Goal: Task Accomplishment & Management: Manage account settings

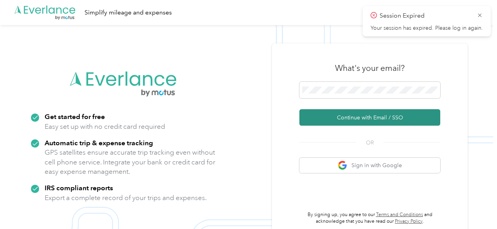
click at [362, 121] on button "Continue with Email / SSO" at bounding box center [369, 117] width 141 height 16
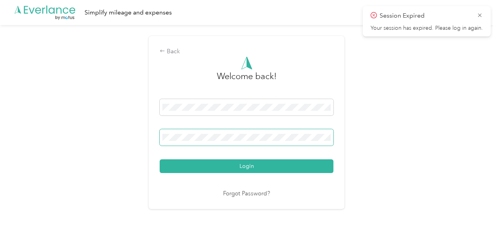
click at [255, 142] on span at bounding box center [247, 137] width 174 height 16
click at [211, 150] on div "Login" at bounding box center [247, 136] width 174 height 74
click at [214, 142] on span at bounding box center [247, 137] width 174 height 16
click at [478, 11] on span "Session Expired" at bounding box center [426, 16] width 112 height 10
click at [484, 16] on div "Session Expired Your session has expired. Please log in again." at bounding box center [427, 21] width 128 height 30
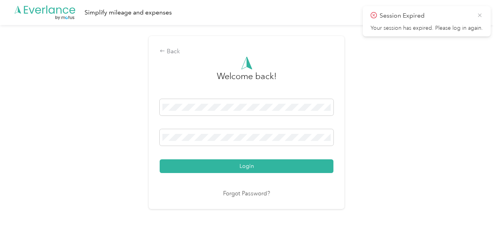
click at [480, 14] on icon at bounding box center [480, 15] width 4 height 4
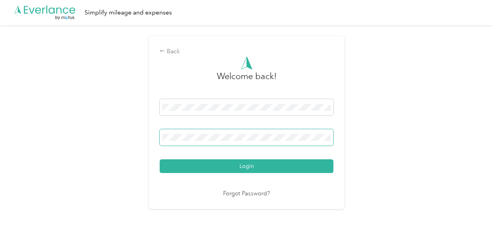
click at [199, 143] on span at bounding box center [247, 137] width 174 height 16
click at [160, 159] on button "Login" at bounding box center [247, 166] width 174 height 14
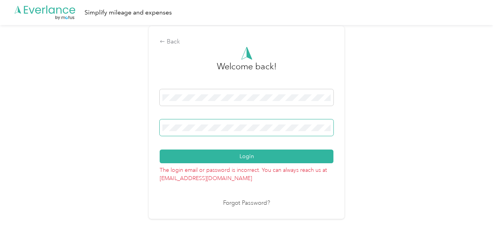
click at [220, 133] on span at bounding box center [247, 127] width 174 height 16
click at [431, 27] on div "Back Welcome back! Login The login email or password is incorrect. You can alwa…" at bounding box center [246, 125] width 493 height 201
click at [195, 147] on div "Login" at bounding box center [247, 126] width 174 height 74
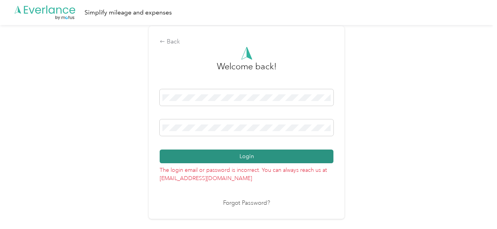
click at [196, 154] on button "Login" at bounding box center [247, 156] width 174 height 14
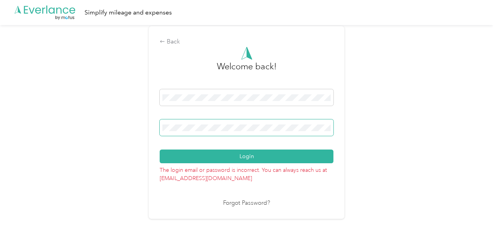
click at [160, 149] on button "Login" at bounding box center [247, 156] width 174 height 14
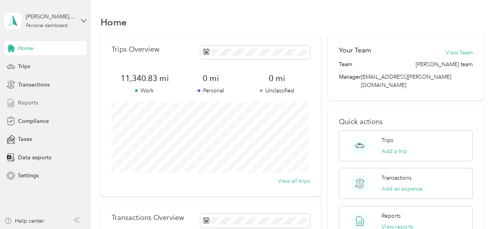
click at [38, 103] on div "Reports" at bounding box center [45, 103] width 82 height 14
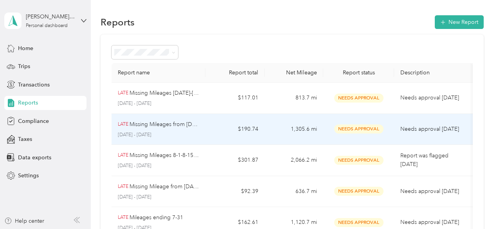
click at [261, 131] on td "$190.74" at bounding box center [234, 129] width 59 height 31
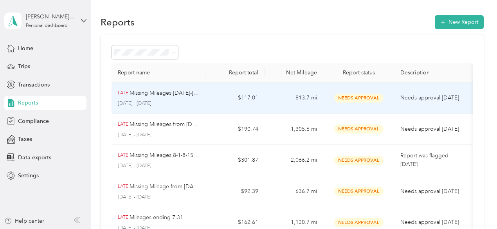
click at [255, 106] on td "$117.01" at bounding box center [234, 98] width 59 height 31
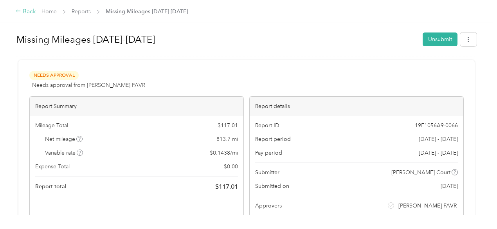
click at [19, 11] on icon at bounding box center [18, 11] width 4 height 2
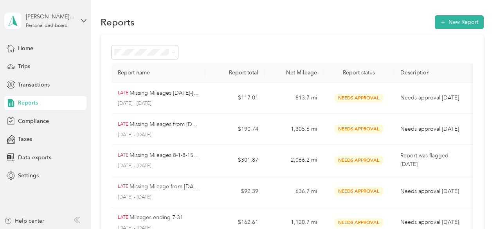
click at [450, 14] on div "Reports New Report" at bounding box center [292, 22] width 383 height 16
click at [449, 21] on button "New Report" at bounding box center [459, 22] width 49 height 14
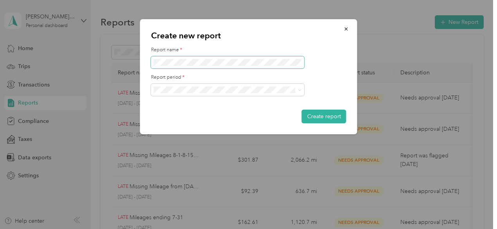
click at [241, 67] on span at bounding box center [227, 62] width 153 height 13
click at [231, 66] on span at bounding box center [227, 62] width 153 height 13
click at [206, 67] on span at bounding box center [227, 62] width 153 height 13
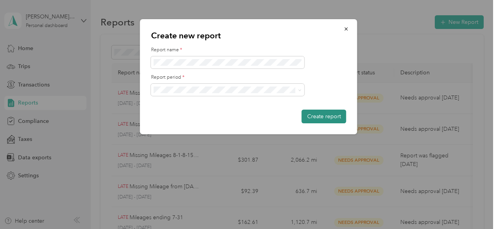
click at [322, 114] on button "Create report" at bounding box center [324, 117] width 45 height 14
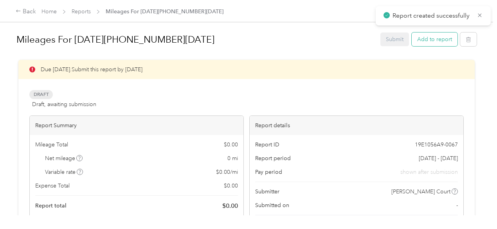
click at [433, 42] on button "Add to report" at bounding box center [435, 39] width 46 height 14
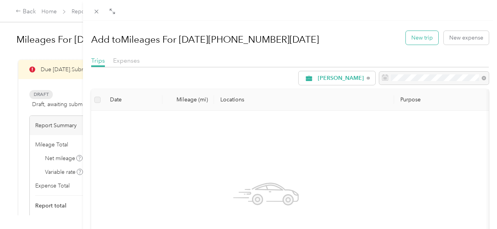
click at [426, 38] on button "New trip" at bounding box center [422, 38] width 32 height 14
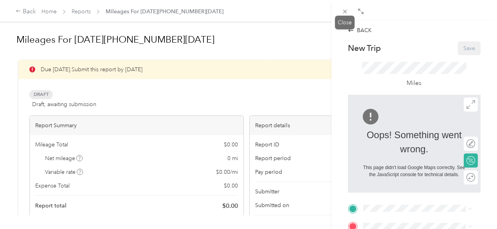
click at [349, 20] on div "Close" at bounding box center [345, 23] width 20 height 14
click at [344, 13] on icon at bounding box center [345, 11] width 7 height 7
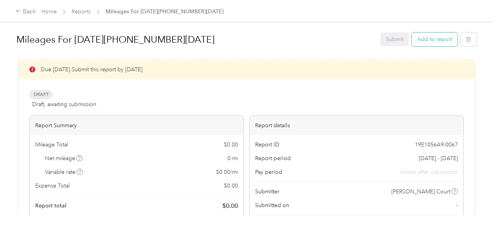
click at [434, 45] on button "Add to report" at bounding box center [435, 39] width 46 height 14
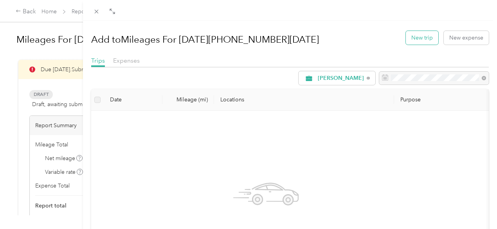
click at [424, 40] on button "New trip" at bounding box center [422, 38] width 32 height 14
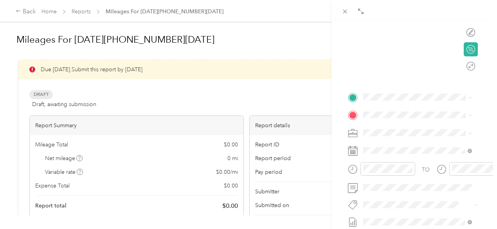
scroll to position [113, 0]
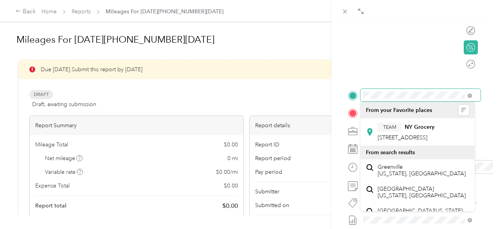
click at [400, 228] on div "Drag to resize Click to close BACK New Trip Save This trip cannot be edited bec…" at bounding box center [246, 229] width 493 height 0
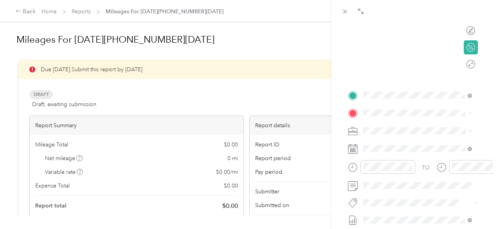
click at [387, 177] on span "Greenville [US_STATE], [GEOGRAPHIC_DATA]" at bounding box center [422, 171] width 88 height 14
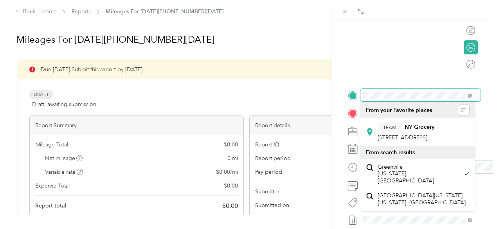
click at [348, 94] on div at bounding box center [414, 95] width 133 height 13
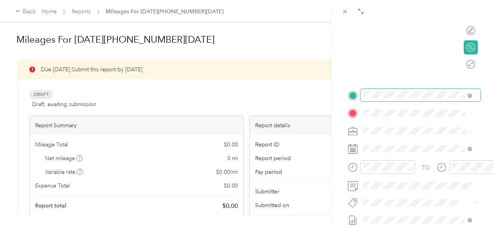
click at [362, 94] on span at bounding box center [420, 95] width 120 height 13
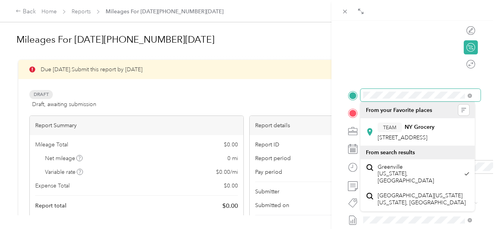
click at [467, 93] on span at bounding box center [420, 95] width 120 height 13
click at [362, 89] on span at bounding box center [420, 95] width 120 height 13
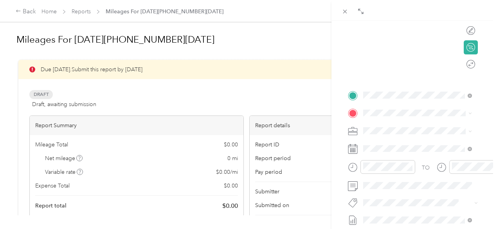
click at [426, 63] on div at bounding box center [414, 31] width 133 height 98
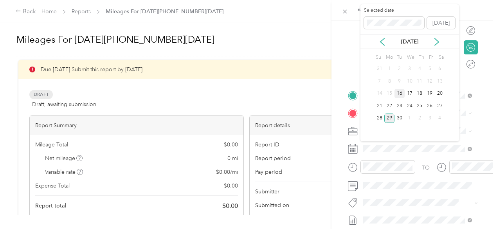
click at [401, 93] on div "16" at bounding box center [399, 94] width 10 height 10
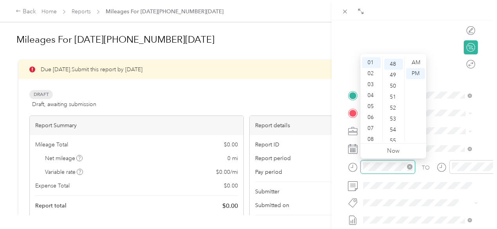
scroll to position [526, 0]
click at [372, 108] on div "05" at bounding box center [371, 106] width 19 height 11
click at [393, 66] on div "22" at bounding box center [393, 64] width 19 height 11
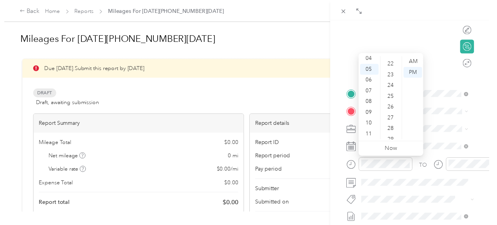
scroll to position [241, 0]
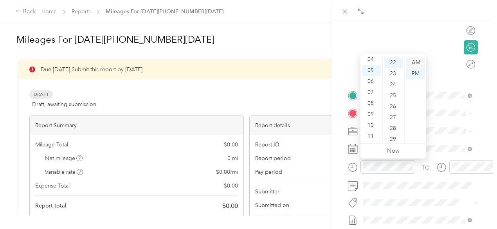
click at [413, 65] on div "AM" at bounding box center [415, 62] width 19 height 11
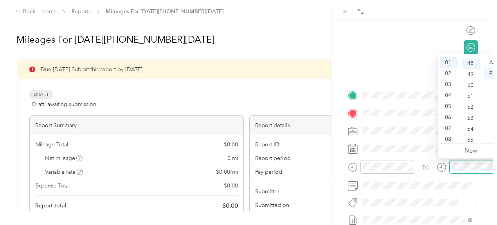
scroll to position [526, 0]
click at [449, 125] on div "07" at bounding box center [448, 128] width 19 height 11
click at [469, 126] on div "54" at bounding box center [471, 128] width 19 height 11
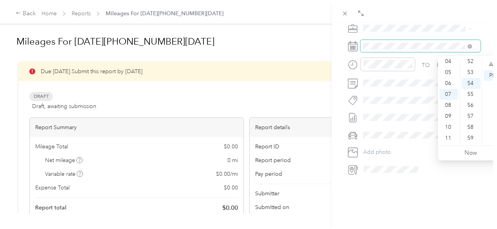
scroll to position [113, 0]
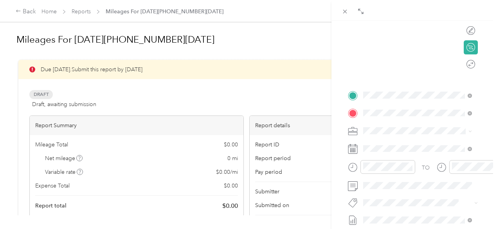
click at [405, 158] on span "380 Summerhill Rd, 088841239, Spotswood, NJ, USA" at bounding box center [403, 155] width 50 height 7
click at [459, 66] on div at bounding box center [462, 64] width 7 height 7
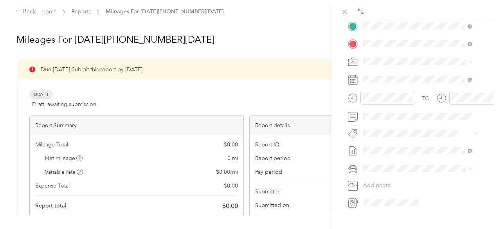
scroll to position [224, 0]
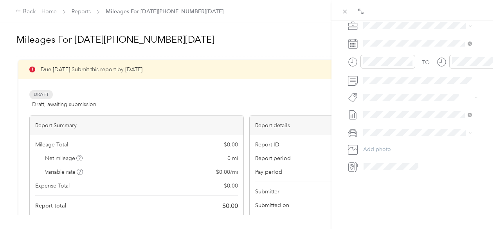
click at [473, 100] on div "TO Add photo" at bounding box center [414, 78] width 133 height 189
click at [427, 160] on div at bounding box center [421, 166] width 120 height 13
click at [421, 160] on span at bounding box center [391, 166] width 61 height 13
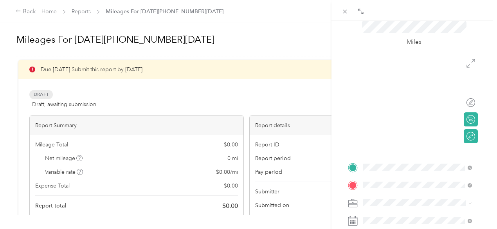
scroll to position [0, 0]
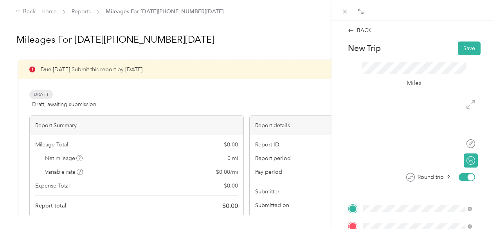
click at [468, 178] on div at bounding box center [471, 177] width 7 height 7
click at [459, 49] on button "Save" at bounding box center [469, 48] width 23 height 14
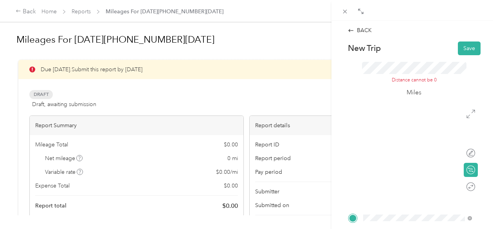
scroll to position [104, 0]
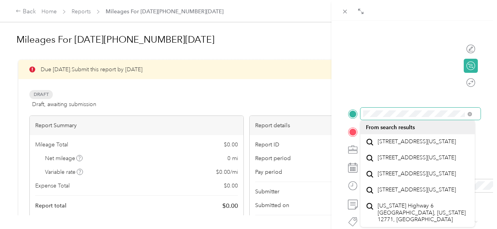
click at [348, 114] on div at bounding box center [414, 114] width 133 height 13
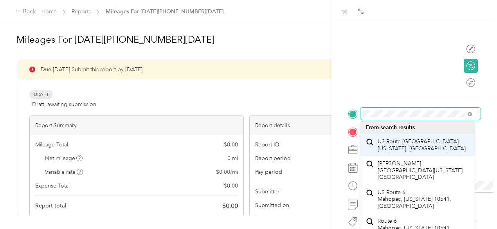
scroll to position [0, 22]
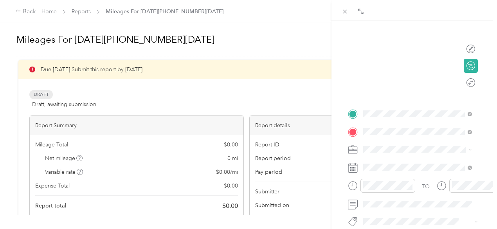
click at [434, 148] on span "[US_STATE] Highway 6 [GEOGRAPHIC_DATA], [US_STATE] 12771, [GEOGRAPHIC_DATA]" at bounding box center [423, 148] width 91 height 21
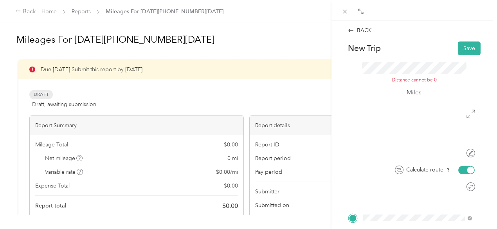
click at [467, 169] on div at bounding box center [470, 169] width 7 height 7
click at [466, 112] on icon at bounding box center [470, 114] width 9 height 9
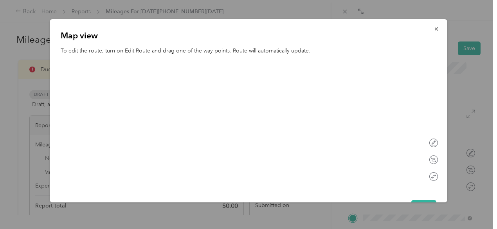
click at [462, 112] on div "Map view To edit the route, turn on Edit Route and drag one of the way points. …" at bounding box center [446, 111] width 397 height 185
click at [435, 29] on icon "button" at bounding box center [436, 28] width 3 height 3
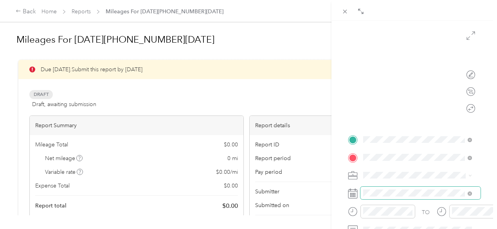
scroll to position [130, 0]
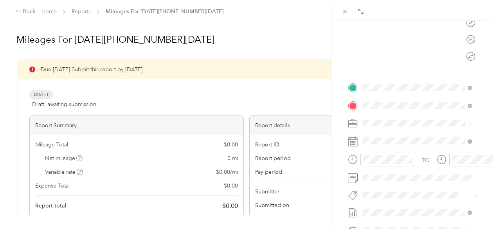
click at [389, 132] on li "[PERSON_NAME]" at bounding box center [417, 137] width 114 height 14
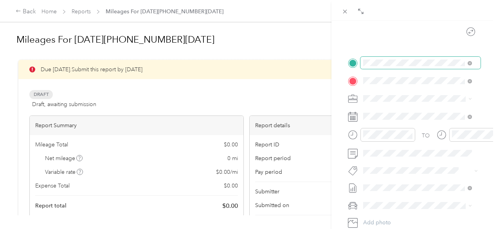
scroll to position [103, 0]
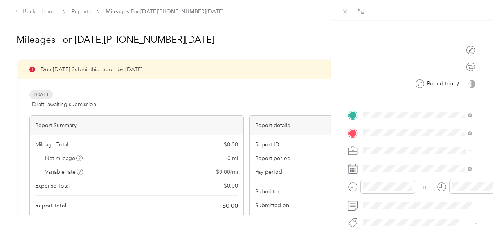
click at [475, 69] on div "Calculate route" at bounding box center [475, 67] width 0 height 8
click at [462, 67] on div at bounding box center [467, 67] width 16 height 8
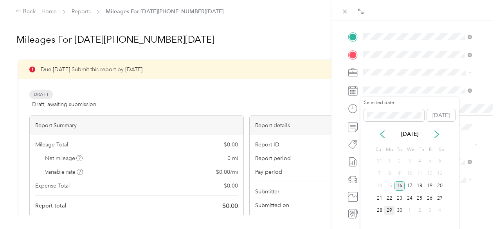
click at [400, 183] on div "16" at bounding box center [399, 186] width 10 height 10
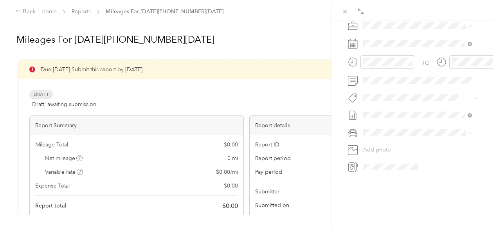
scroll to position [155, 0]
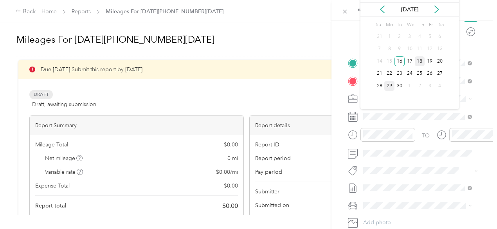
click at [419, 63] on div "18" at bounding box center [420, 61] width 10 height 10
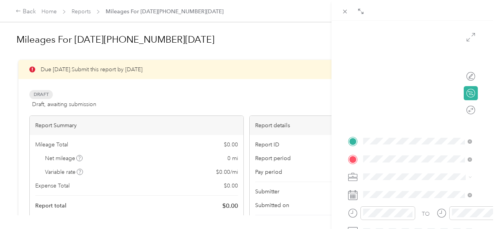
scroll to position [0, 0]
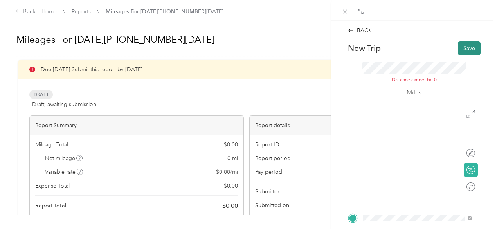
click at [460, 50] on button "Save" at bounding box center [469, 48] width 23 height 14
click at [351, 30] on icon at bounding box center [350, 30] width 5 height 3
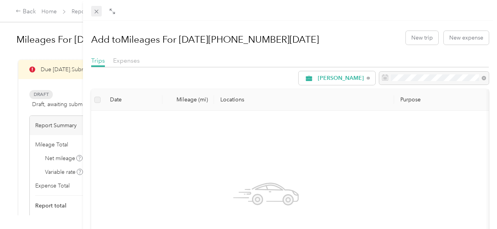
click at [100, 11] on icon at bounding box center [96, 11] width 7 height 7
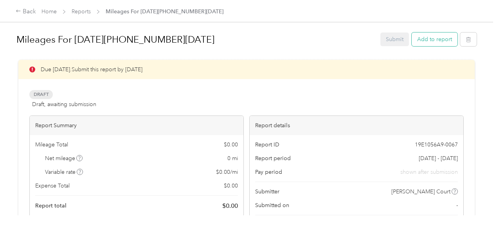
click at [430, 35] on button "Add to report" at bounding box center [435, 39] width 46 height 14
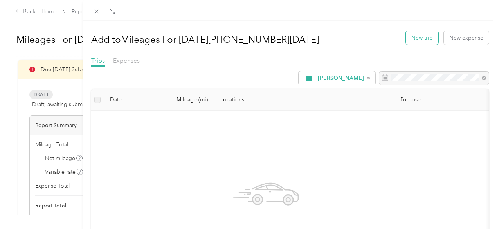
click at [410, 39] on button "New trip" at bounding box center [422, 38] width 32 height 14
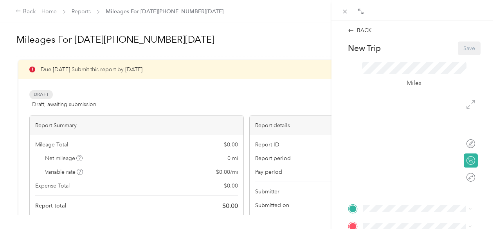
scroll to position [156, 0]
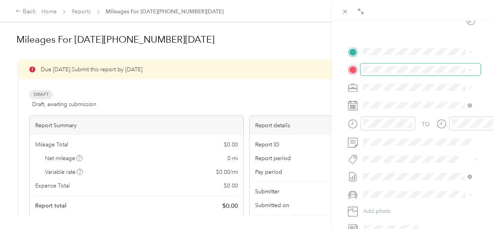
click at [367, 64] on span at bounding box center [420, 69] width 120 height 13
click at [367, 58] on span at bounding box center [420, 51] width 120 height 13
click at [388, 85] on span "Greenville [US_STATE], [GEOGRAPHIC_DATA]" at bounding box center [422, 83] width 88 height 14
click at [422, 165] on span "Jamesburg [US_STATE], [GEOGRAPHIC_DATA]" at bounding box center [422, 172] width 88 height 14
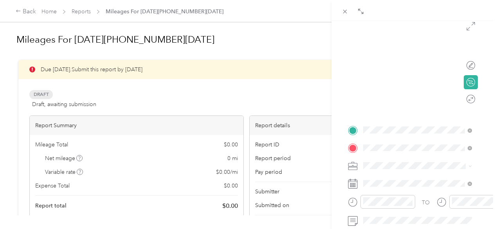
scroll to position [0, 0]
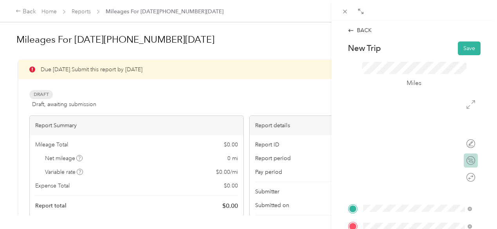
click at [464, 158] on div "Calculate route" at bounding box center [471, 160] width 14 height 14
click at [459, 159] on div at bounding box center [467, 160] width 16 height 8
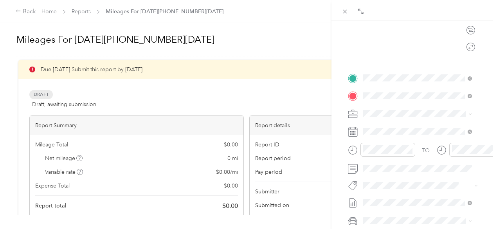
scroll to position [224, 0]
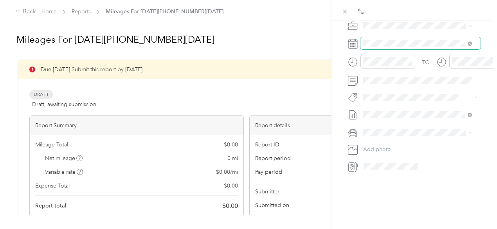
click at [394, 42] on span at bounding box center [420, 43] width 120 height 13
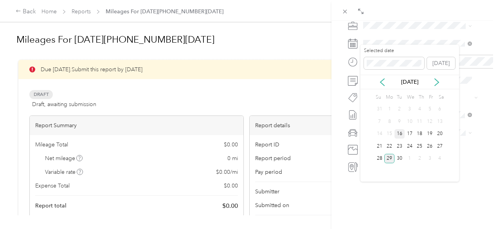
click at [402, 135] on div "16" at bounding box center [399, 134] width 10 height 10
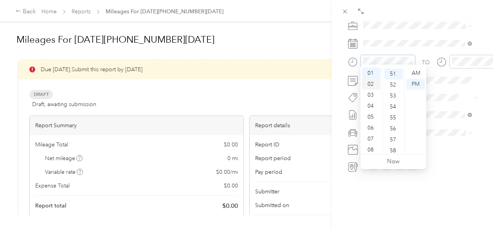
scroll to position [559, 0]
click at [370, 115] on div "05" at bounding box center [371, 116] width 19 height 11
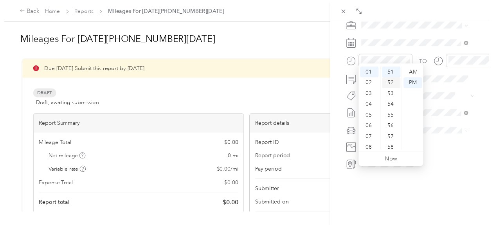
scroll to position [47, 0]
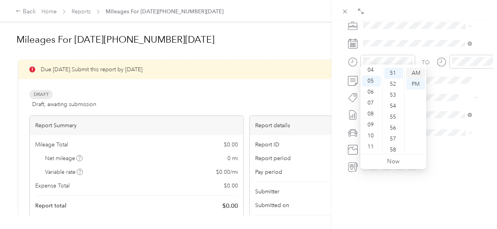
click at [416, 74] on div "AM" at bounding box center [415, 73] width 19 height 11
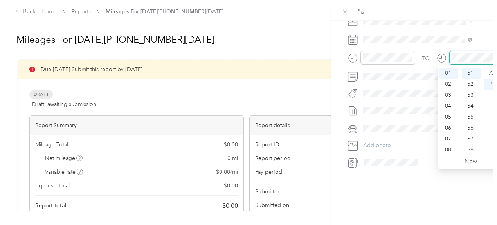
scroll to position [559, 0]
click at [448, 137] on div "07" at bounding box center [448, 138] width 19 height 11
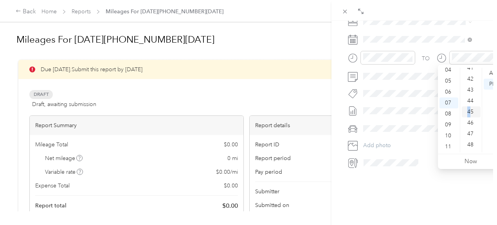
click at [469, 112] on div "45" at bounding box center [471, 111] width 19 height 11
click at [489, 76] on div "AM" at bounding box center [493, 73] width 19 height 11
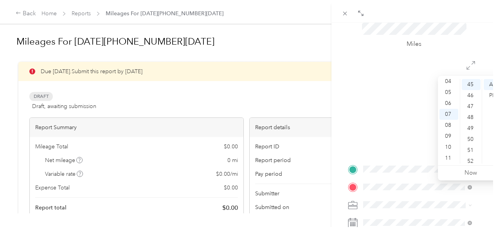
scroll to position [119, 0]
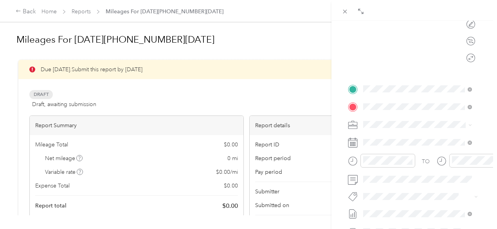
click at [356, 143] on icon at bounding box center [353, 143] width 10 height 10
click at [349, 143] on icon at bounding box center [353, 143] width 10 height 10
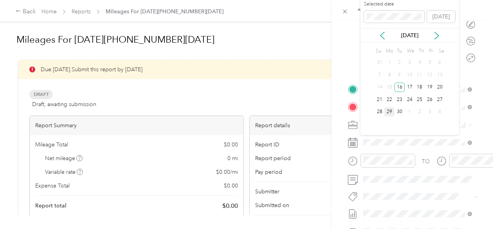
click at [390, 111] on div "29" at bounding box center [389, 112] width 10 height 10
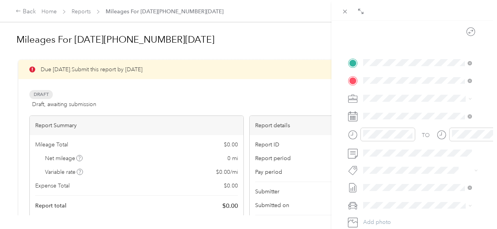
scroll to position [41, 0]
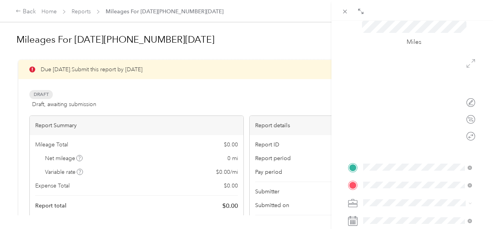
click at [466, 62] on icon at bounding box center [470, 63] width 9 height 9
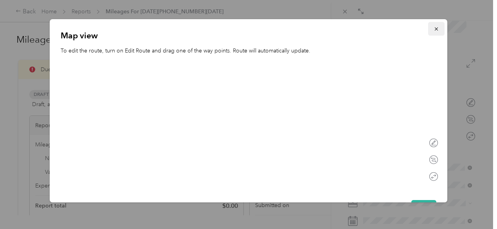
click at [429, 34] on button "button" at bounding box center [436, 29] width 16 height 14
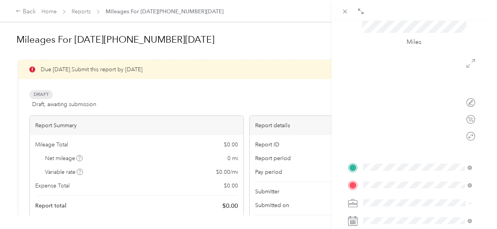
drag, startPoint x: 461, startPoint y: 63, endPoint x: 439, endPoint y: 67, distance: 22.3
click at [439, 67] on div "Edit route Calculate route Round trip" at bounding box center [414, 103] width 133 height 98
drag, startPoint x: 349, startPoint y: 187, endPoint x: 349, endPoint y: 162, distance: 24.3
click at [349, 160] on div "New Trip Save This trip cannot be edited because it is either under review, app…" at bounding box center [414, 175] width 133 height 350
click at [49, 94] on div "BACK New Trip Save This trip cannot be edited because it is either under review…" at bounding box center [248, 114] width 497 height 229
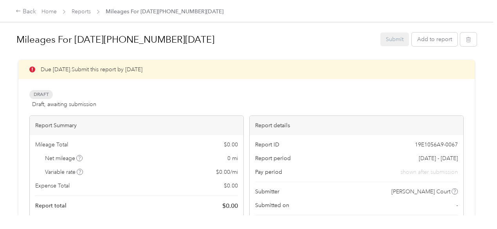
click at [428, 41] on button "Add to report" at bounding box center [435, 39] width 46 height 14
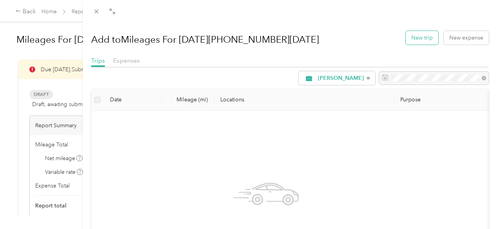
click at [418, 37] on button "New trip" at bounding box center [422, 38] width 32 height 14
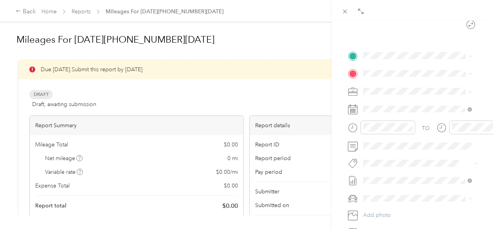
scroll to position [146, 0]
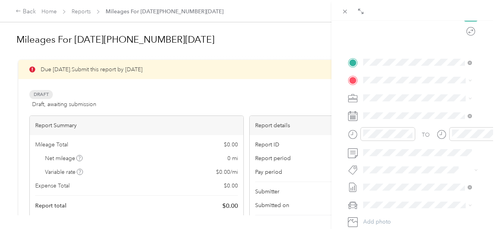
click at [399, 103] on span "[GEOGRAPHIC_DATA], [GEOGRAPHIC_DATA] , [GEOGRAPHIC_DATA], [US_STATE], [GEOGRAPH…" at bounding box center [423, 114] width 90 height 31
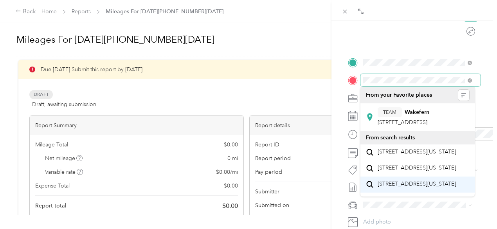
scroll to position [78, 0]
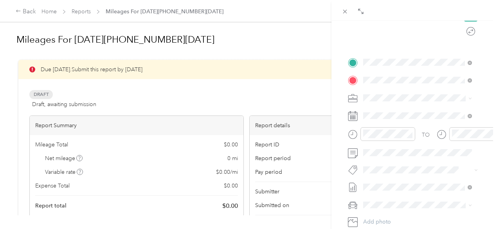
click at [420, 136] on span "[STREET_ADDRESS][US_STATE]" at bounding box center [417, 139] width 78 height 7
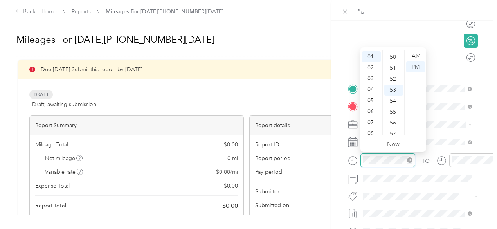
scroll to position [573, 0]
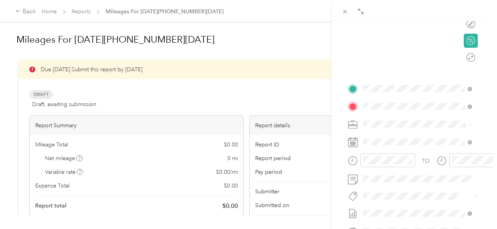
drag, startPoint x: 385, startPoint y: 153, endPoint x: 385, endPoint y: 148, distance: 4.3
click at [385, 152] on div "TO Add photo" at bounding box center [414, 176] width 133 height 189
click at [408, 159] on icon "close-circle" at bounding box center [409, 159] width 5 height 5
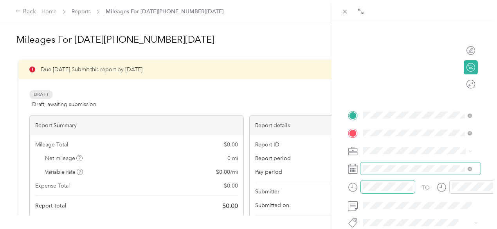
scroll to position [0, 0]
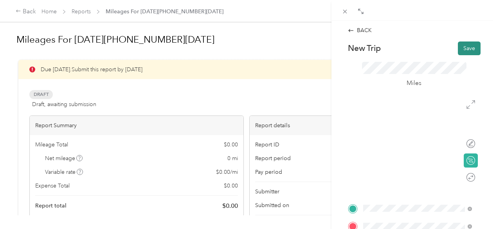
click at [462, 49] on button "Save" at bounding box center [469, 48] width 23 height 14
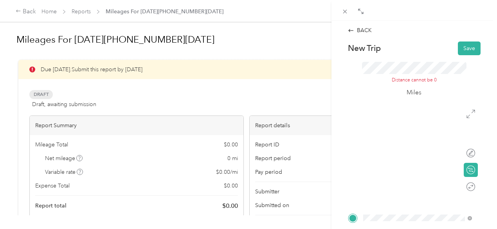
scroll to position [78, 0]
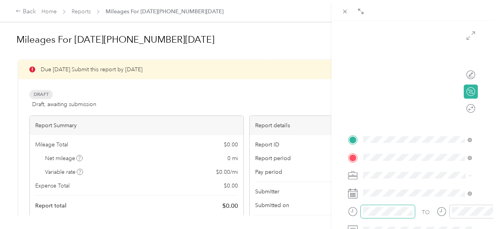
drag, startPoint x: 331, startPoint y: 14, endPoint x: 336, endPoint y: 32, distance: 18.6
click at [337, 32] on div "BACK New Trip Save This trip cannot be edited because it is either under review…" at bounding box center [248, 114] width 497 height 229
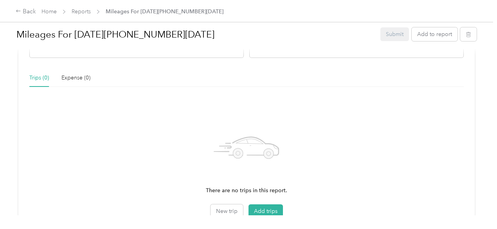
scroll to position [235, 0]
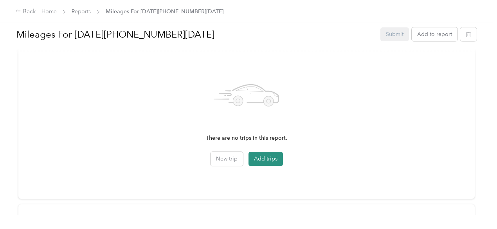
click at [248, 158] on button "Add trips" at bounding box center [265, 159] width 34 height 14
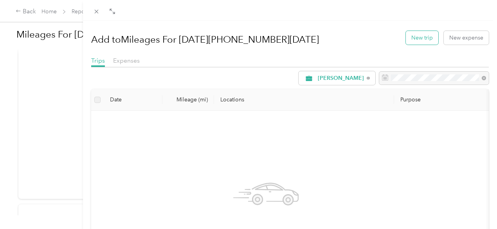
click at [412, 40] on button "New trip" at bounding box center [422, 38] width 32 height 14
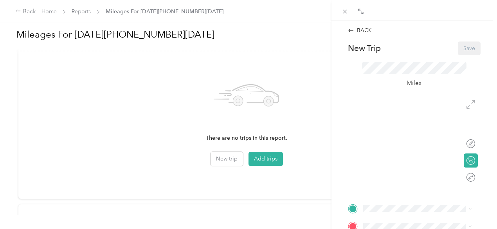
scroll to position [78, 0]
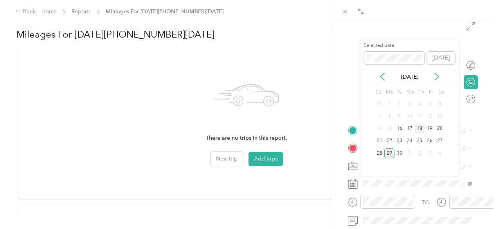
click at [419, 129] on div "18" at bounding box center [420, 129] width 10 height 10
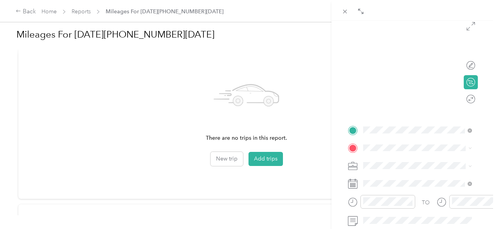
click at [385, 89] on span "Greenville [US_STATE], [GEOGRAPHIC_DATA]" at bounding box center [422, 82] width 88 height 14
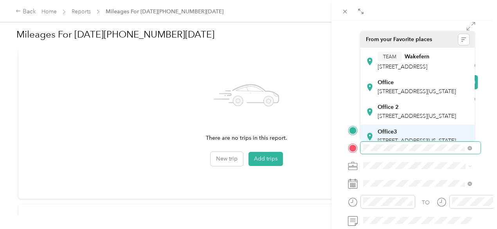
scroll to position [52, 0]
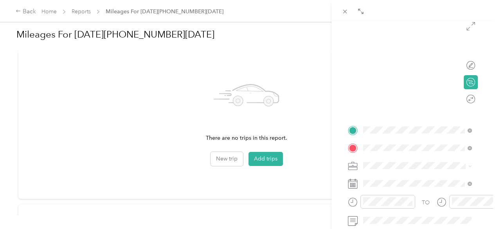
click at [415, 83] on div "Office3" at bounding box center [417, 79] width 78 height 7
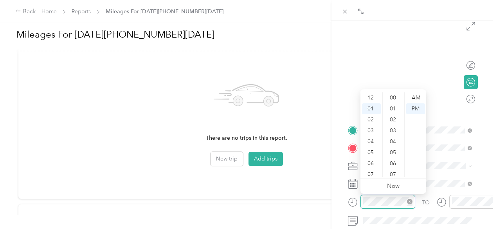
scroll to position [573, 0]
click at [372, 140] on div "05" at bounding box center [371, 141] width 19 height 11
click at [412, 98] on div "AM" at bounding box center [415, 97] width 19 height 11
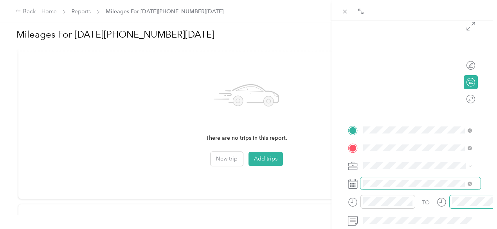
click at [451, 201] on div at bounding box center [476, 202] width 55 height 14
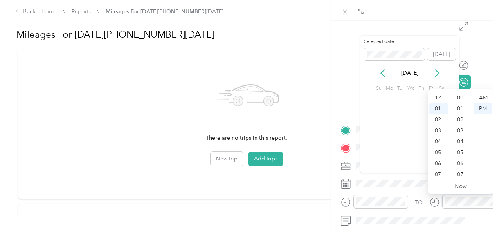
scroll to position [573, 0]
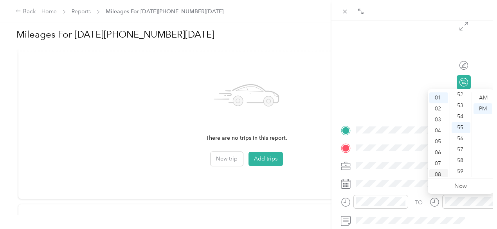
drag, startPoint x: 440, startPoint y: 161, endPoint x: 439, endPoint y: 144, distance: 17.6
click at [438, 159] on div "07" at bounding box center [438, 163] width 19 height 11
click at [484, 96] on div "AM" at bounding box center [482, 97] width 19 height 11
click at [405, 174] on div "TO Add photo" at bounding box center [407, 218] width 133 height 189
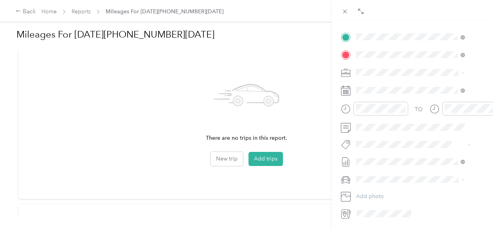
scroll to position [67, 10]
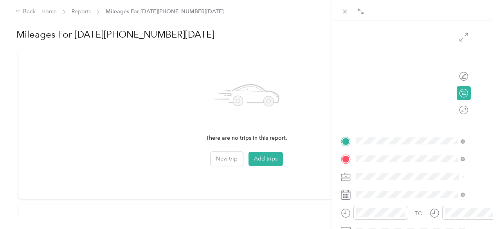
click at [372, 185] on li "[PERSON_NAME]" at bounding box center [407, 190] width 114 height 14
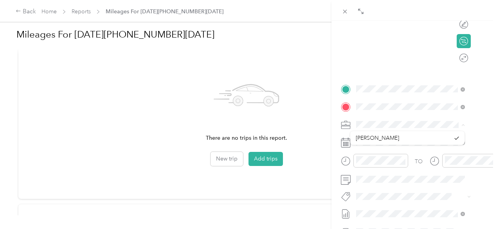
scroll to position [41, 10]
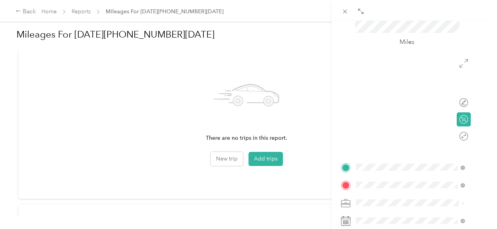
click at [77, 14] on div "BACK New Trip Save This trip cannot be edited because it is either under review…" at bounding box center [248, 114] width 497 height 229
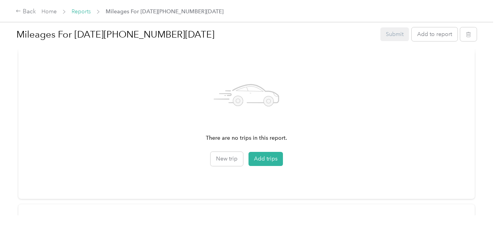
click at [77, 11] on link "Reports" at bounding box center [81, 11] width 19 height 7
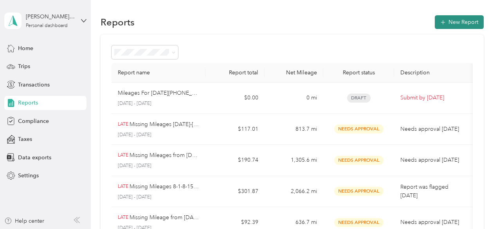
click at [443, 23] on icon "button" at bounding box center [443, 22] width 8 height 8
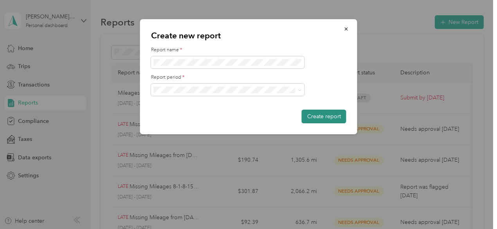
click at [329, 115] on button "Create report" at bounding box center [324, 117] width 45 height 14
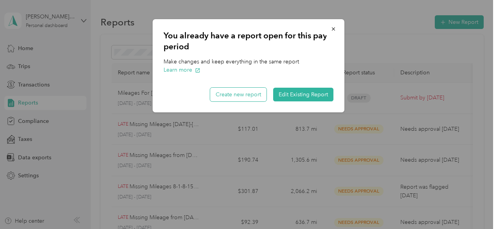
click at [251, 97] on button "Create new report" at bounding box center [238, 95] width 56 height 14
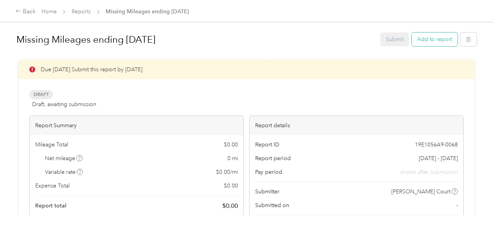
click at [446, 40] on button "Add to report" at bounding box center [435, 39] width 46 height 14
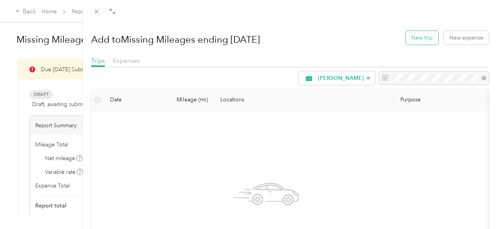
click at [412, 39] on button "New trip" at bounding box center [422, 38] width 32 height 14
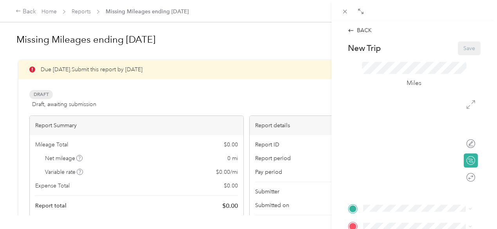
scroll to position [104, 0]
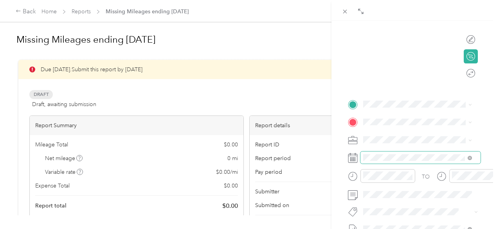
click at [382, 161] on span at bounding box center [420, 157] width 120 height 13
click at [353, 158] on rect at bounding box center [353, 157] width 1 height 1
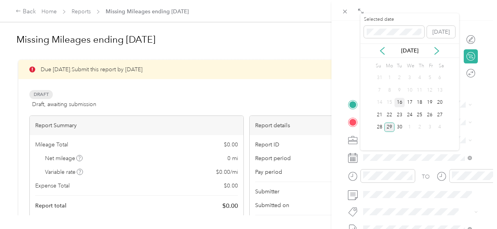
click at [399, 104] on div "16" at bounding box center [399, 103] width 10 height 10
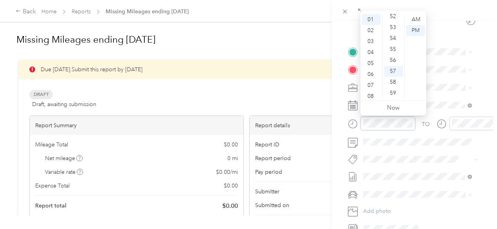
scroll to position [209, 0]
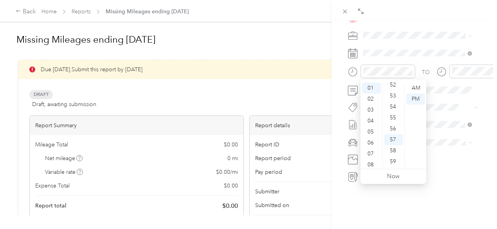
click at [443, 165] on div "TO Add photo" at bounding box center [414, 87] width 133 height 189
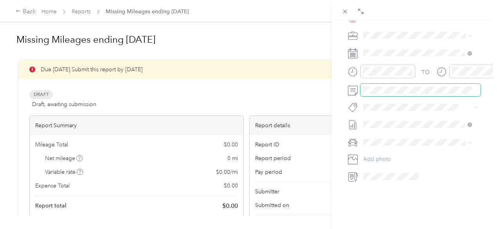
scroll to position [130, 0]
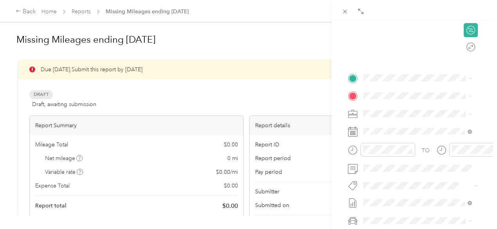
click at [420, 103] on div "TO Add photo" at bounding box center [414, 166] width 133 height 189
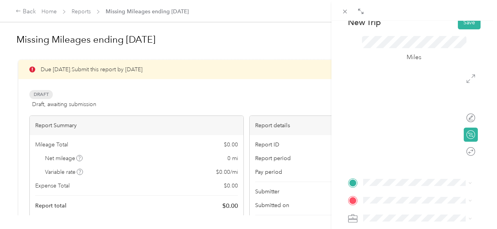
scroll to position [0, 0]
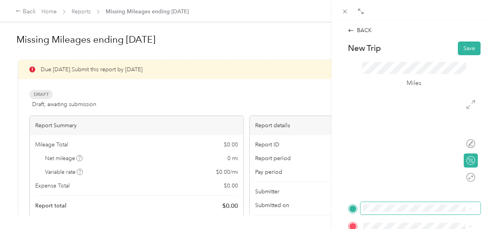
click at [368, 214] on span at bounding box center [420, 208] width 120 height 13
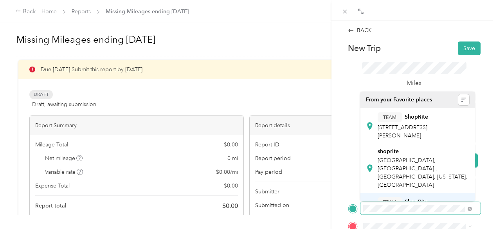
scroll to position [52, 0]
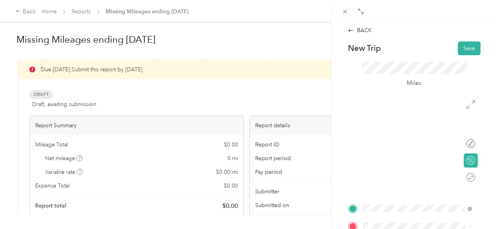
click at [412, 146] on div "TEAM ShopRite 111 Hulst Dr Ste 724, 183362115, Matamoras, PA, USA" at bounding box center [423, 158] width 91 height 27
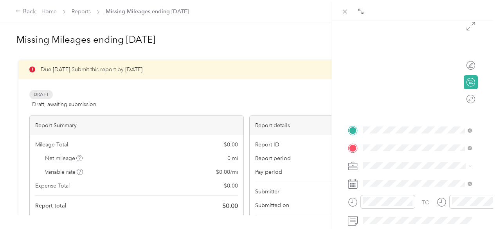
click at [393, 174] on span "[STREET_ADDRESS][US_STATE]" at bounding box center [417, 176] width 78 height 7
click at [464, 78] on div "Calculate route" at bounding box center [442, 82] width 66 height 8
click at [468, 85] on div at bounding box center [471, 82] width 7 height 7
click at [463, 85] on div at bounding box center [467, 82] width 16 height 8
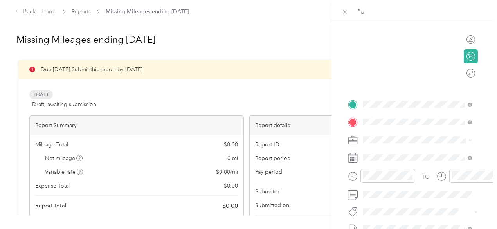
scroll to position [0, 0]
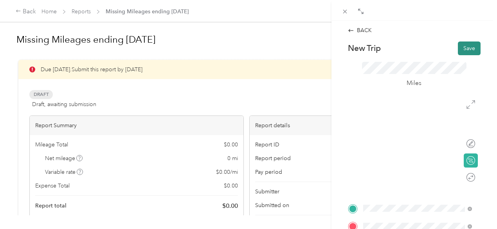
click at [459, 50] on button "Save" at bounding box center [469, 48] width 23 height 14
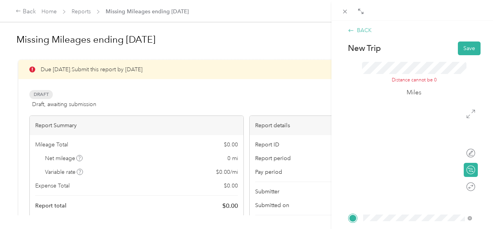
click at [350, 28] on icon at bounding box center [351, 30] width 6 height 6
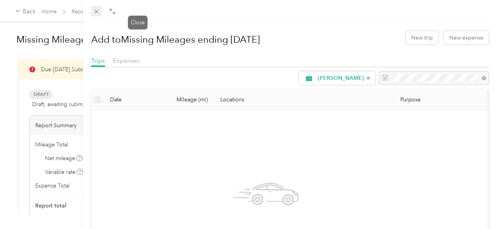
click at [142, 16] on div "Close" at bounding box center [138, 23] width 20 height 14
click at [100, 14] on icon at bounding box center [96, 11] width 7 height 7
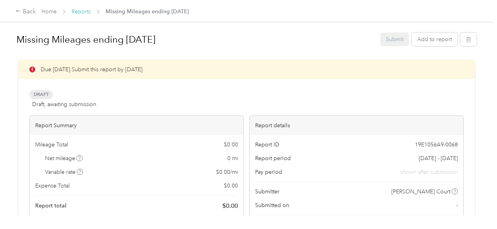
click at [80, 13] on link "Reports" at bounding box center [81, 11] width 19 height 7
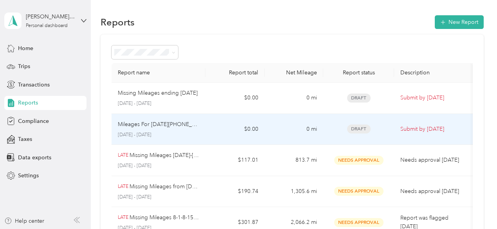
click at [293, 124] on td "0 mi" at bounding box center [293, 129] width 59 height 31
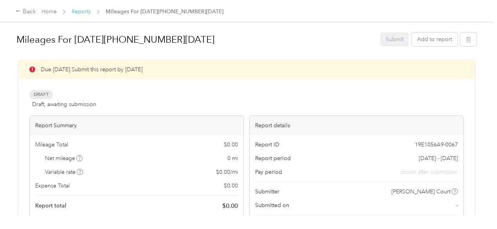
click at [75, 11] on link "Reports" at bounding box center [81, 11] width 19 height 7
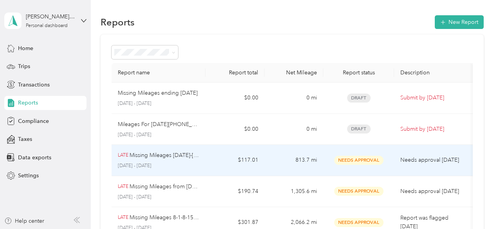
click at [204, 154] on td "LATE Missing Mileages [DATE]-[DATE] [DATE] - [DATE]" at bounding box center [158, 160] width 94 height 31
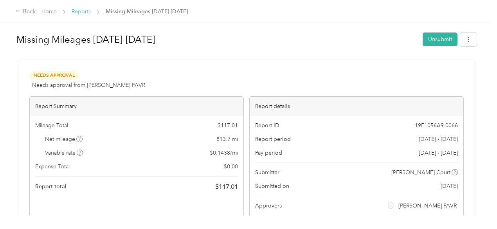
click at [86, 10] on link "Reports" at bounding box center [81, 11] width 19 height 7
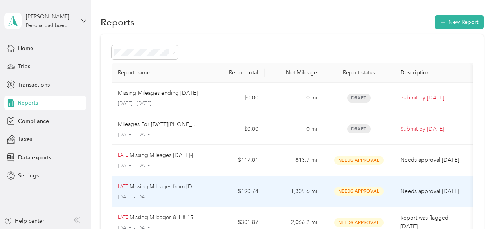
click at [218, 187] on td "$190.74" at bounding box center [234, 191] width 59 height 31
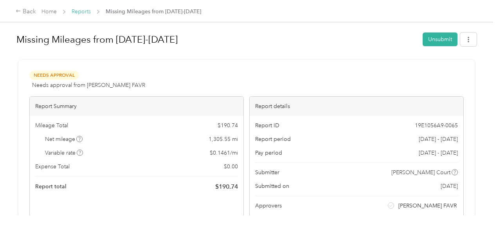
click at [89, 13] on link "Reports" at bounding box center [81, 11] width 19 height 7
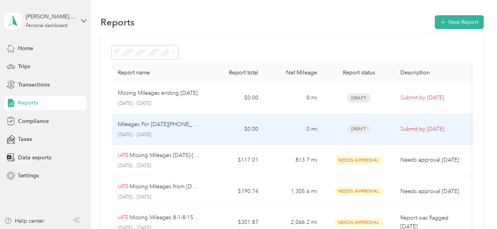
click at [231, 129] on td "$0.00" at bounding box center [234, 129] width 59 height 31
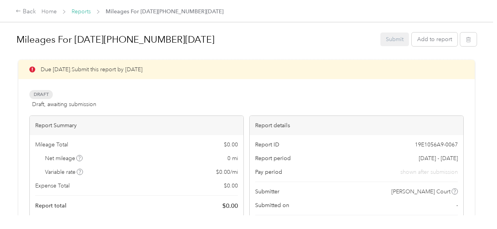
click at [89, 9] on link "Reports" at bounding box center [81, 11] width 19 height 7
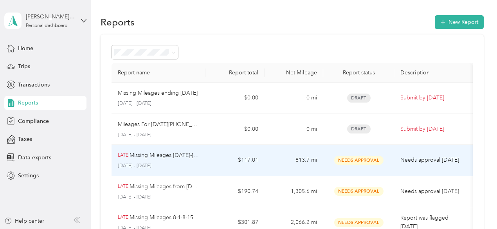
click at [261, 160] on td "$117.01" at bounding box center [234, 160] width 59 height 31
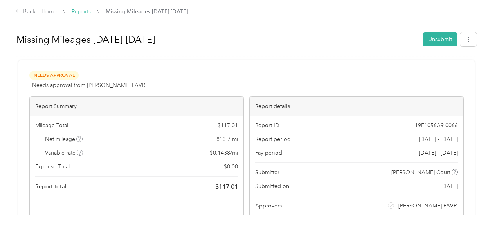
click at [74, 13] on link "Reports" at bounding box center [81, 11] width 19 height 7
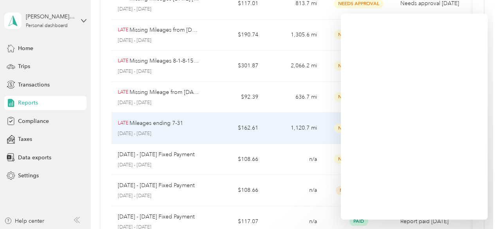
scroll to position [104, 0]
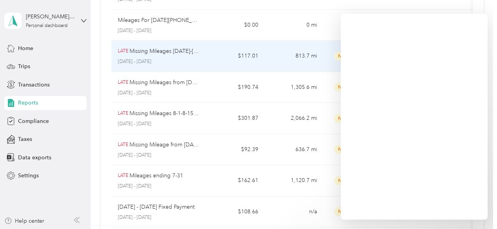
click at [200, 58] on td "LATE Missing Mileages [DATE]-[DATE] [DATE] - [DATE]" at bounding box center [158, 56] width 94 height 31
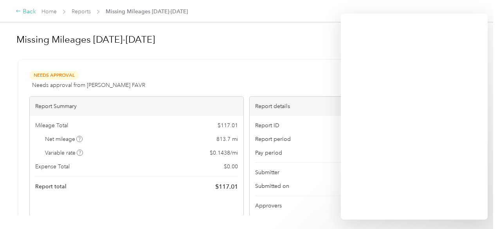
click at [29, 11] on div "Back" at bounding box center [26, 11] width 20 height 9
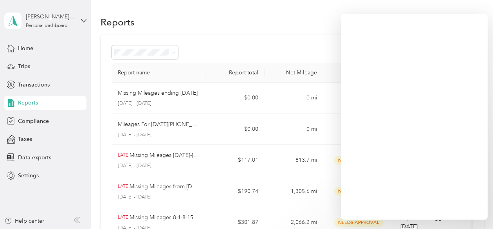
click at [276, 29] on div "Reports New Report" at bounding box center [292, 22] width 383 height 16
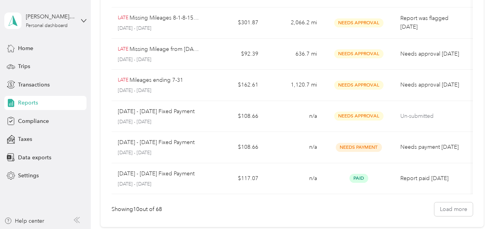
scroll to position [198, 0]
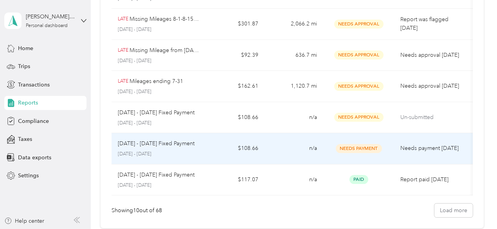
click at [275, 147] on td "n/a" at bounding box center [293, 148] width 59 height 31
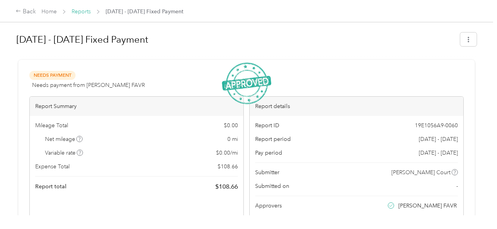
click at [77, 13] on link "Reports" at bounding box center [81, 11] width 19 height 7
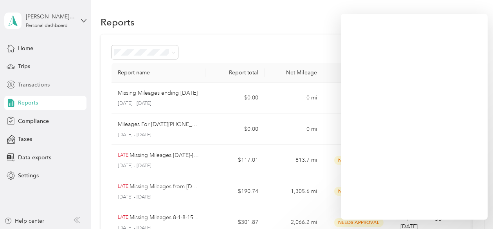
click at [45, 83] on span "Transactions" at bounding box center [34, 85] width 32 height 8
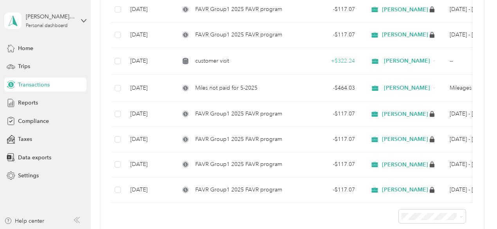
scroll to position [340, 0]
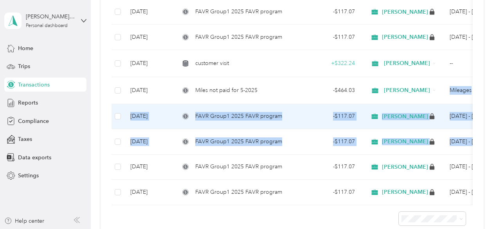
drag, startPoint x: 482, startPoint y: 139, endPoint x: 331, endPoint y: 79, distance: 162.4
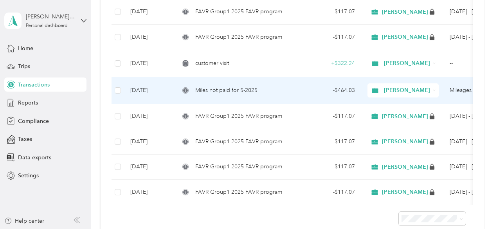
click at [219, 88] on span "Miles not paid for 5-2025" at bounding box center [226, 90] width 62 height 9
click at [122, 90] on td at bounding box center [117, 90] width 13 height 27
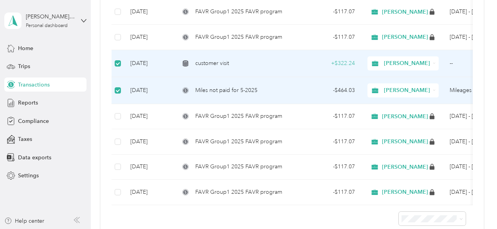
click at [13, 73] on div "Trips" at bounding box center [45, 66] width 82 height 14
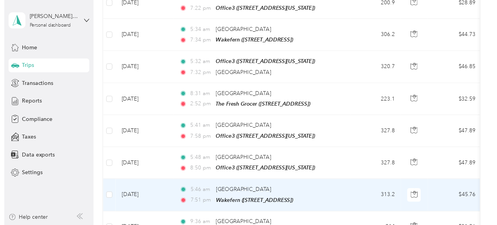
scroll to position [340, 0]
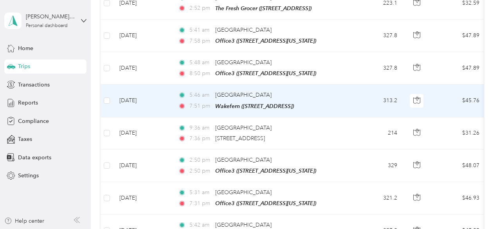
click at [453, 109] on td "$45.76" at bounding box center [458, 101] width 55 height 32
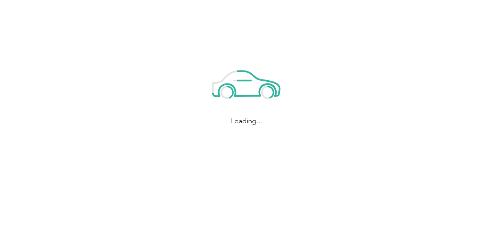
drag, startPoint x: 286, startPoint y: 144, endPoint x: 282, endPoint y: 121, distance: 23.4
click at [286, 135] on div "Loading..." at bounding box center [246, 91] width 493 height 183
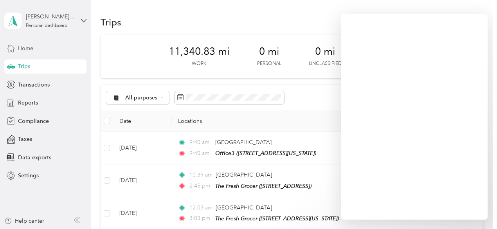
click at [38, 50] on div "Home" at bounding box center [45, 48] width 82 height 14
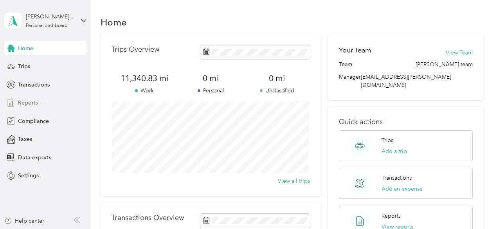
click at [30, 107] on div "Reports" at bounding box center [45, 103] width 82 height 14
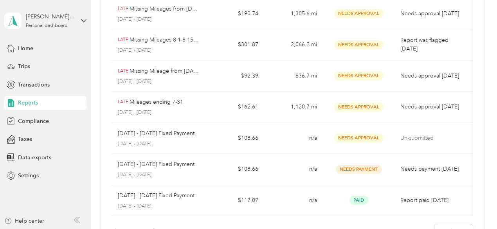
scroll to position [178, 0]
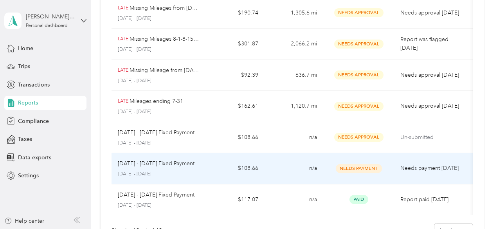
click at [438, 164] on p "Needs payment 5 days ago" at bounding box center [433, 168] width 66 height 9
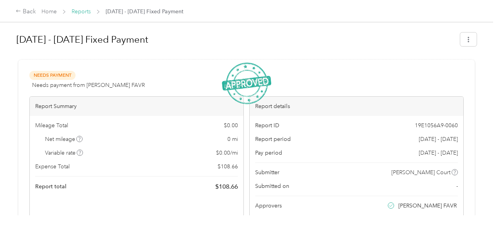
click at [87, 9] on link "Reports" at bounding box center [81, 11] width 19 height 7
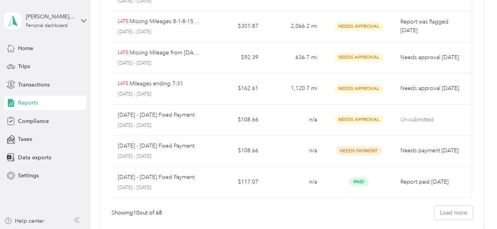
scroll to position [199, 0]
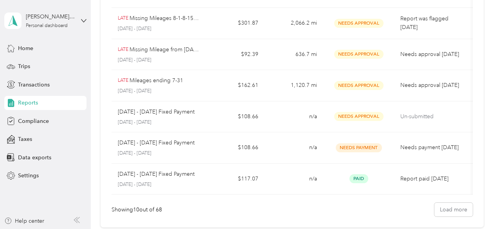
click at [445, 222] on div "Report name Report total Net Mileage Report status Description Missing Mileages…" at bounding box center [292, 31] width 383 height 392
click at [445, 215] on button "Load more" at bounding box center [453, 210] width 38 height 14
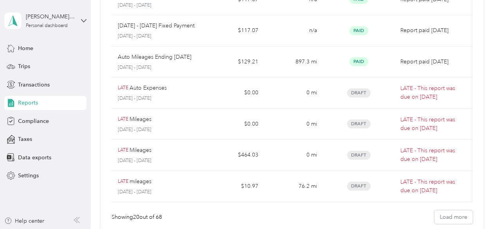
scroll to position [496, 0]
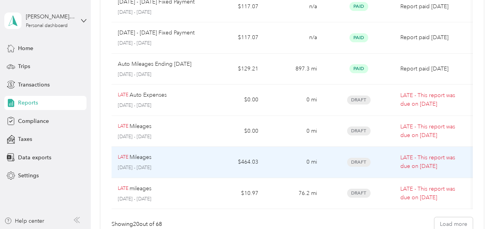
click at [297, 163] on td "0 mi" at bounding box center [293, 162] width 59 height 31
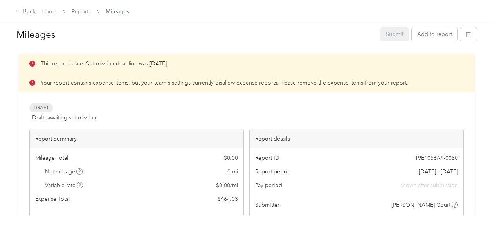
scroll to position [6, 0]
click at [443, 31] on button "Add to report" at bounding box center [435, 34] width 46 height 14
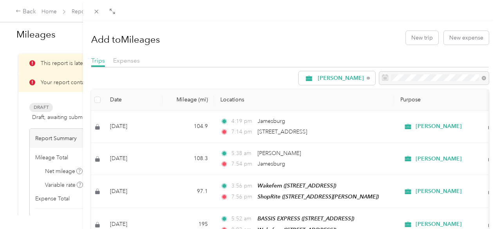
click at [104, 98] on th at bounding box center [97, 100] width 13 height 22
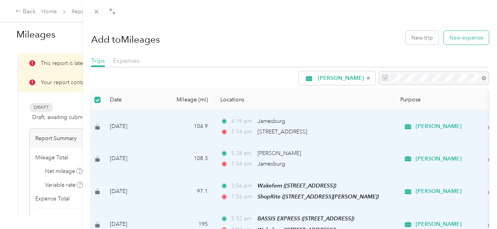
click at [467, 40] on button "New expense" at bounding box center [466, 38] width 45 height 14
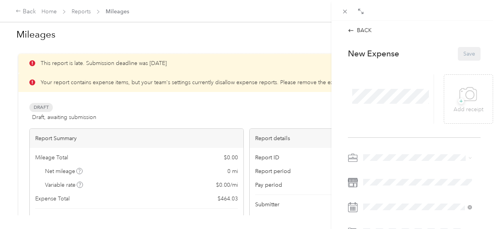
click at [381, 54] on p "New Expense" at bounding box center [373, 53] width 51 height 11
click at [459, 94] on icon at bounding box center [468, 95] width 18 height 22
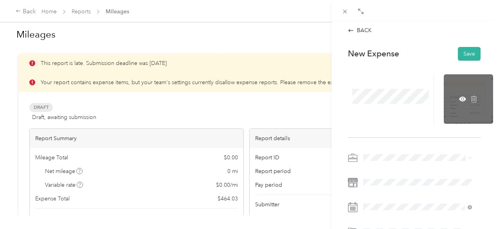
click at [475, 98] on div at bounding box center [468, 98] width 49 height 49
click at [473, 98] on icon at bounding box center [473, 99] width 0 height 3
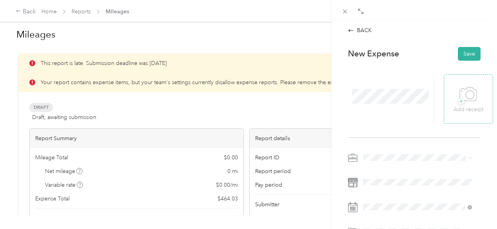
click at [467, 94] on icon at bounding box center [468, 95] width 18 height 22
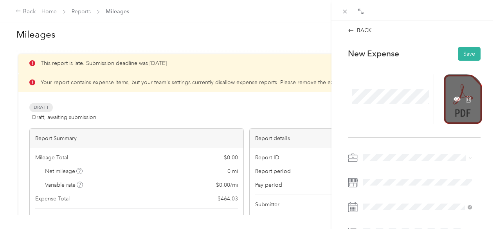
click at [453, 109] on div at bounding box center [463, 98] width 38 height 49
click at [453, 101] on icon at bounding box center [456, 98] width 7 height 5
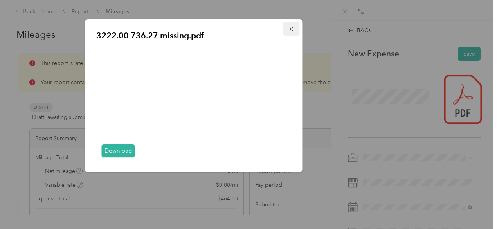
click at [292, 32] on button "button" at bounding box center [291, 29] width 16 height 14
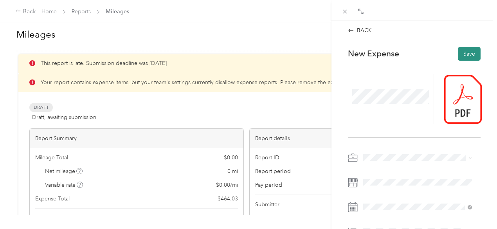
click at [473, 56] on button "Save" at bounding box center [469, 54] width 23 height 14
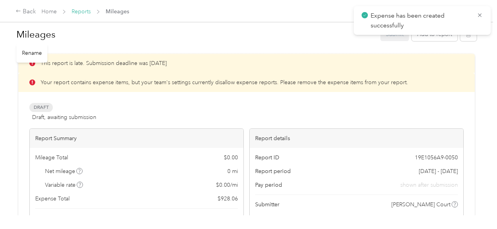
click at [78, 13] on link "Reports" at bounding box center [81, 11] width 19 height 7
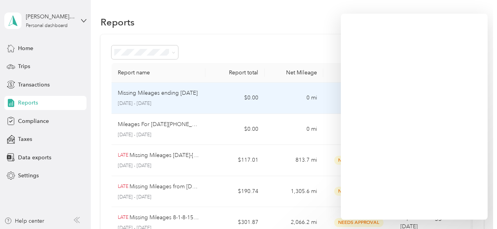
click at [221, 97] on td "$0.00" at bounding box center [234, 98] width 59 height 31
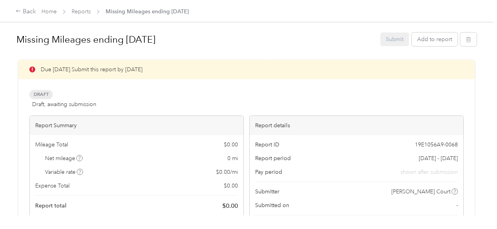
click at [426, 47] on div "Missing Mileages ending 9/20/2025 Submit Add to report" at bounding box center [246, 40] width 460 height 23
click at [425, 47] on div "Missing Mileages ending 9/20/2025 Submit Add to report" at bounding box center [246, 40] width 460 height 23
click at [426, 37] on button "Add to report" at bounding box center [435, 39] width 46 height 14
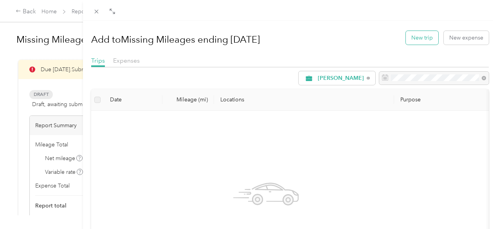
click at [413, 40] on button "New trip" at bounding box center [422, 38] width 32 height 14
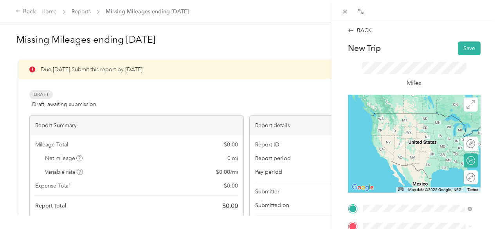
click at [405, 118] on span "Greenville [US_STATE], [GEOGRAPHIC_DATA]" at bounding box center [422, 117] width 88 height 14
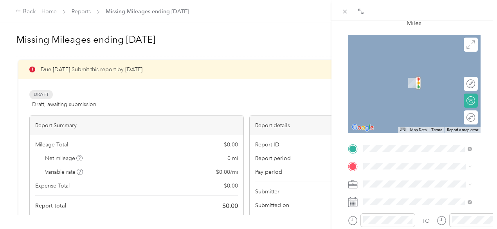
scroll to position [60, 0]
click at [423, 109] on span "[STREET_ADDRESS][US_STATE]" at bounding box center [417, 105] width 78 height 7
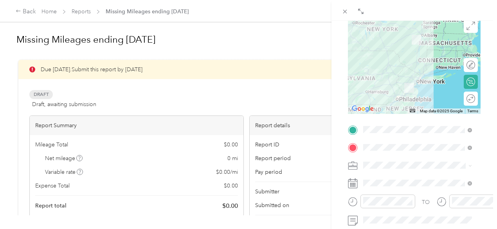
scroll to position [80, 0]
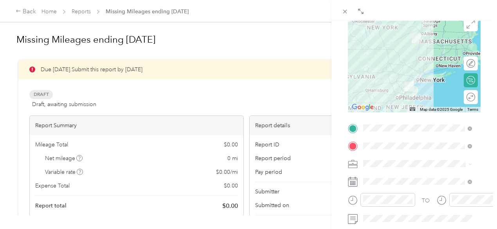
click at [466, 94] on div "Round trip" at bounding box center [471, 97] width 14 height 14
click at [459, 97] on div at bounding box center [462, 97] width 7 height 7
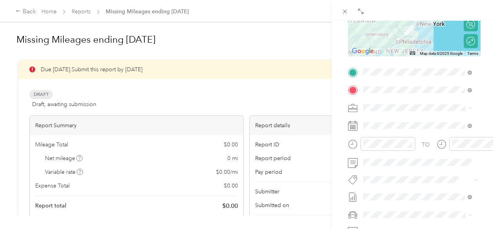
scroll to position [132, 0]
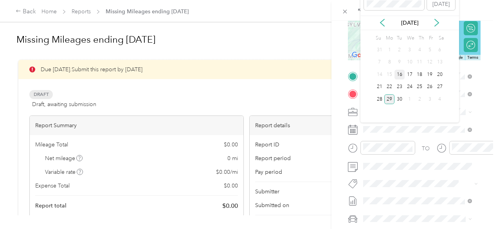
click at [401, 77] on div "16" at bounding box center [399, 75] width 10 height 10
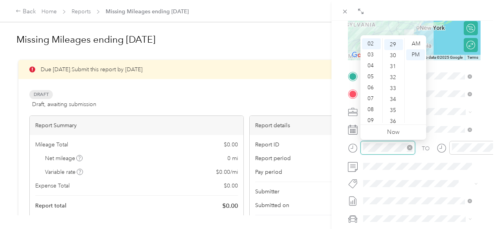
scroll to position [318, 0]
click at [371, 80] on div "05" at bounding box center [371, 76] width 19 height 11
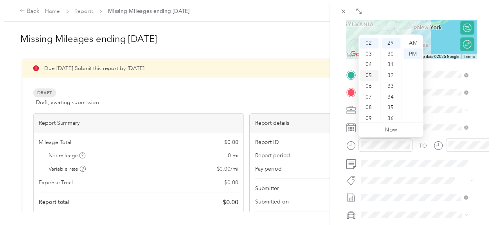
scroll to position [47, 0]
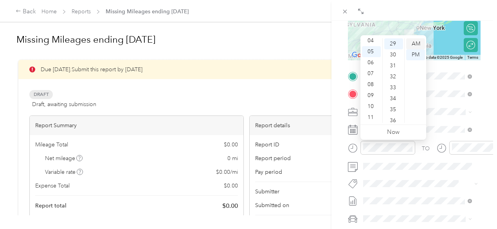
click at [412, 46] on div "AM" at bounding box center [415, 43] width 19 height 11
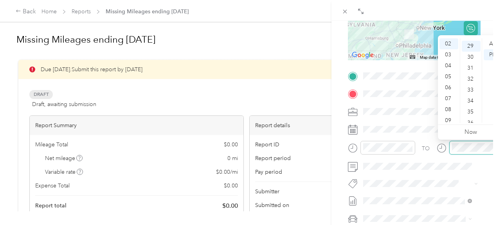
scroll to position [318, 0]
click at [449, 110] on div "08" at bounding box center [448, 109] width 19 height 11
click at [448, 74] on div "07" at bounding box center [448, 73] width 19 height 11
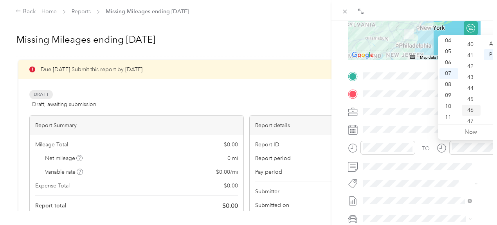
click at [469, 114] on div "46" at bounding box center [471, 110] width 19 height 11
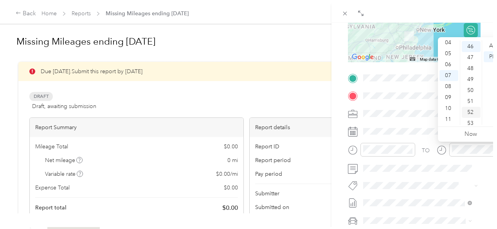
scroll to position [504, 0]
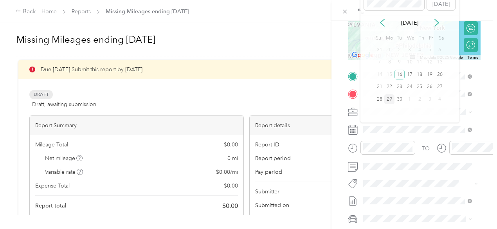
click at [433, 174] on div "TO Add photo" at bounding box center [414, 164] width 133 height 189
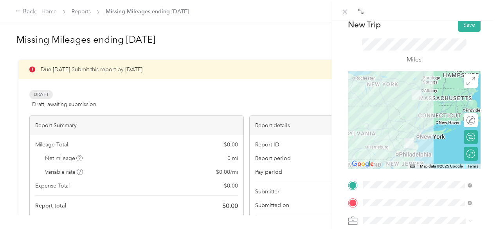
scroll to position [0, 0]
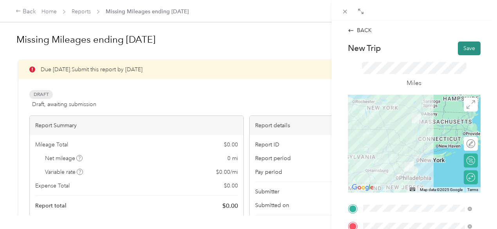
click at [473, 49] on button "Save" at bounding box center [469, 48] width 23 height 14
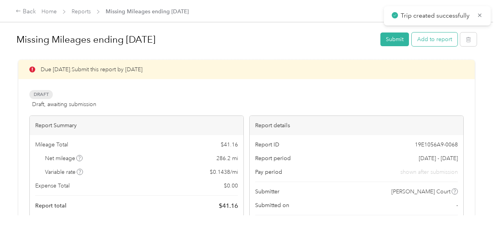
click at [431, 43] on button "Add to report" at bounding box center [435, 39] width 46 height 14
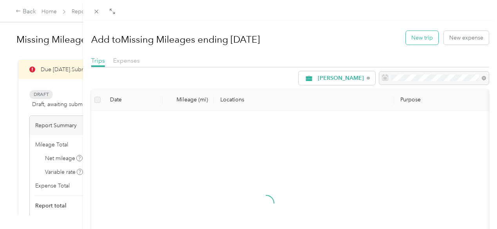
click at [423, 40] on button "New trip" at bounding box center [422, 38] width 32 height 14
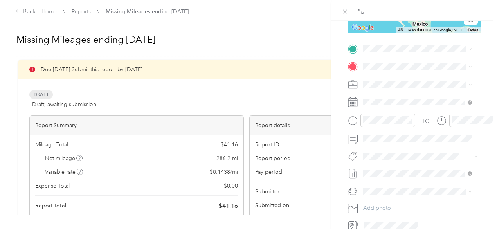
scroll to position [160, 0]
click at [403, 113] on div "shoprite" at bounding box center [423, 114] width 91 height 7
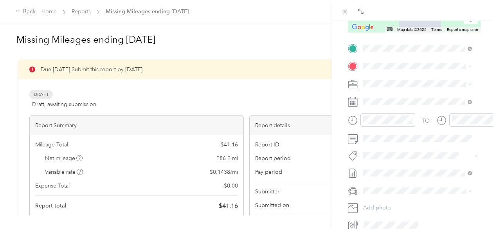
click at [378, 59] on div "TO Add photo" at bounding box center [414, 136] width 133 height 189
click at [447, 109] on span "[STREET_ADDRESS][US_STATE]" at bounding box center [417, 105] width 78 height 7
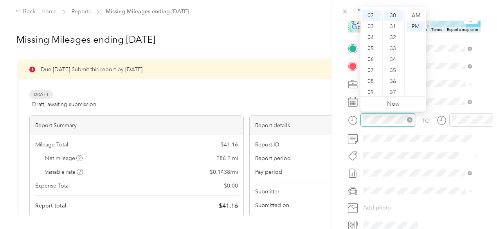
scroll to position [329, 0]
click at [372, 47] on div "05" at bounding box center [371, 48] width 19 height 11
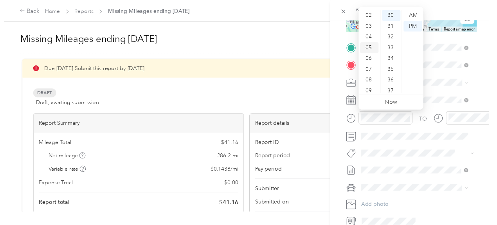
scroll to position [47, 0]
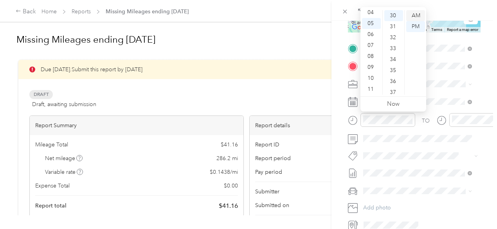
click at [418, 16] on div "AM" at bounding box center [415, 15] width 19 height 11
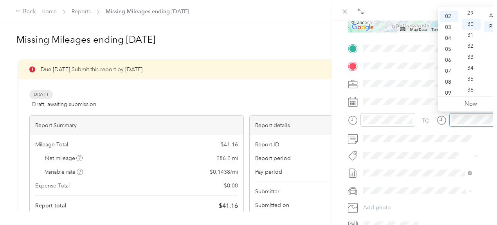
scroll to position [329, 0]
click at [451, 68] on div "07" at bounding box center [448, 70] width 19 height 11
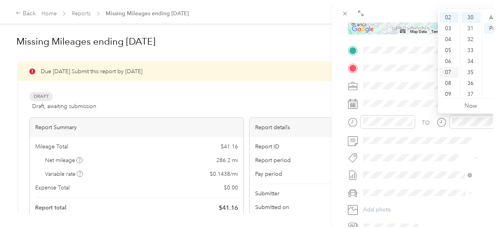
scroll to position [47, 0]
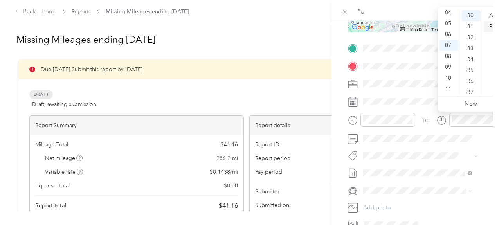
click at [493, 27] on div "PM" at bounding box center [493, 26] width 19 height 11
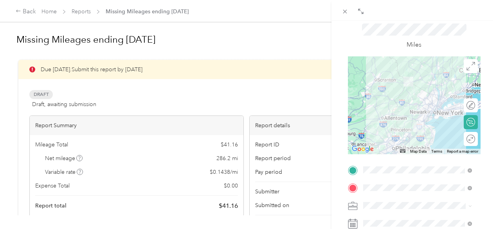
scroll to position [38, 0]
click at [463, 139] on div at bounding box center [467, 139] width 16 height 8
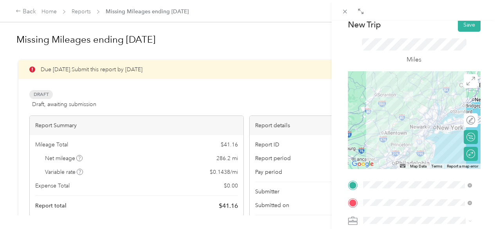
scroll to position [27, 0]
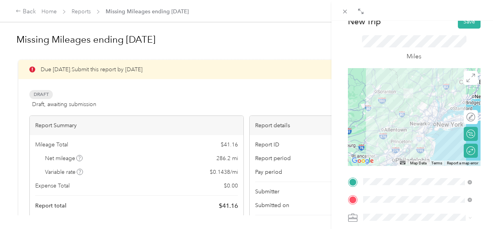
click at [441, 96] on div "TEAM ShopRite 318 Lloyd Rd, 077471882, Matawan, NJ, USA" at bounding box center [423, 99] width 91 height 27
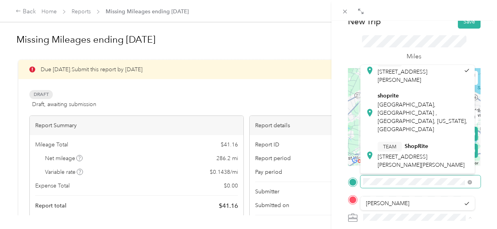
scroll to position [33, 0]
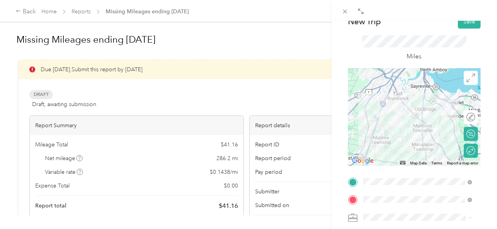
click at [442, 149] on span "[STREET_ADDRESS][PERSON_NAME][PERSON_NAME]" at bounding box center [421, 156] width 87 height 15
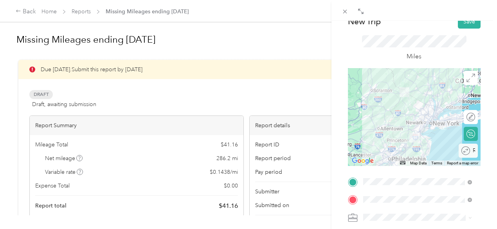
click at [470, 151] on div "Round trip" at bounding box center [472, 150] width 5 height 8
click at [468, 147] on div at bounding box center [471, 150] width 7 height 7
click at [463, 147] on div at bounding box center [467, 150] width 16 height 8
click at [463, 26] on button "Save" at bounding box center [469, 22] width 23 height 14
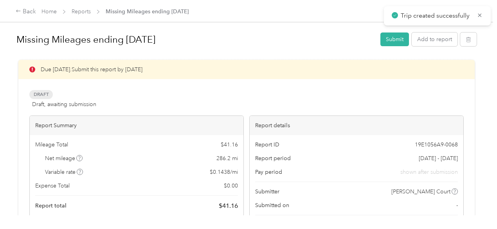
click at [466, 22] on div "Trip created successfully" at bounding box center [437, 15] width 107 height 19
click at [441, 36] on button "Add to report" at bounding box center [435, 39] width 46 height 14
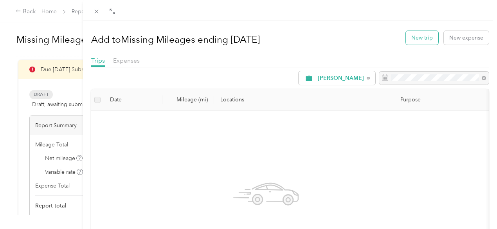
click at [423, 40] on button "New trip" at bounding box center [422, 38] width 32 height 14
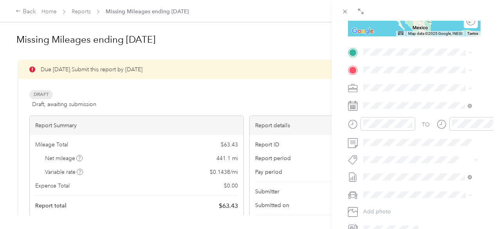
scroll to position [158, 0]
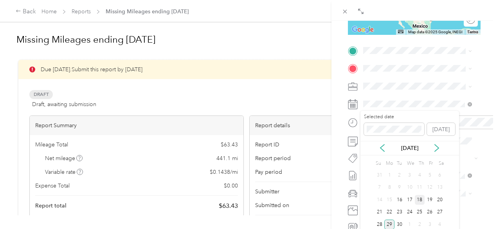
click at [421, 199] on div "18" at bounding box center [420, 200] width 10 height 10
click at [383, 94] on span "55 Seward Ave, 127712030, Port Jervis, NY, USA" at bounding box center [403, 101] width 50 height 15
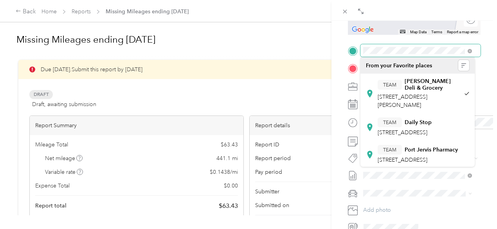
scroll to position [0, 70]
click at [476, 57] on form "New Trip Save This trip cannot be edited because it is either under review, app…" at bounding box center [414, 59] width 149 height 350
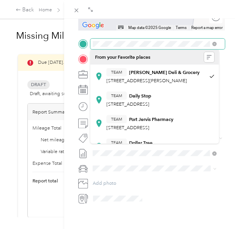
scroll to position [0, 30]
click at [227, 47] on div "BACK New Trip Save This trip cannot be edited because it is either under review…" at bounding box center [151, 133] width 175 height 229
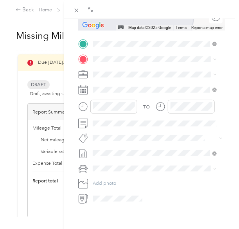
scroll to position [0, 0]
click at [149, 78] on span "55 Seward Ave, 127712030, Port Jervis, NY, USA" at bounding box center [146, 81] width 81 height 6
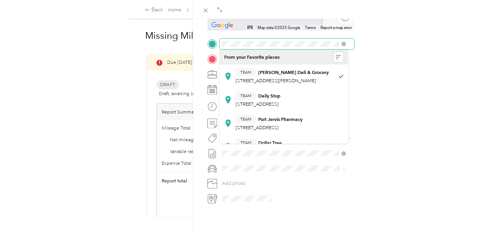
scroll to position [0, 30]
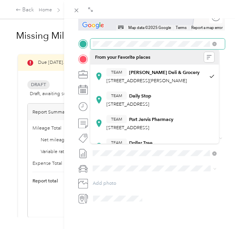
click at [220, 49] on form "New Trip Save This trip cannot be edited because it is either under review, app…" at bounding box center [151, 45] width 161 height 317
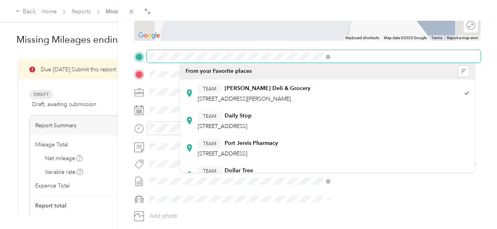
scroll to position [0, 0]
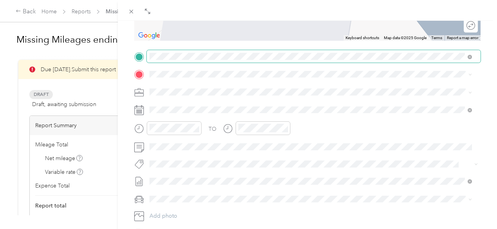
click at [331, 51] on span at bounding box center [314, 56] width 334 height 13
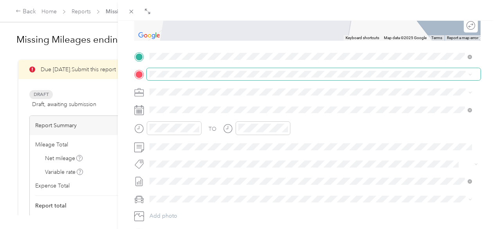
click at [247, 68] on span at bounding box center [314, 74] width 334 height 13
click at [209, 70] on span at bounding box center [314, 74] width 334 height 13
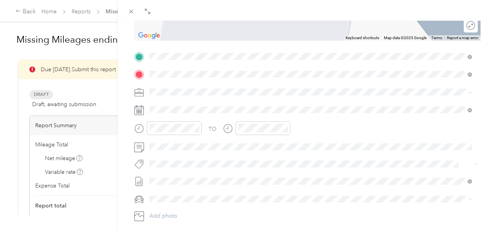
click at [239, 168] on div "Office 2 [STREET_ADDRESS][US_STATE]" at bounding box center [310, 161] width 317 height 19
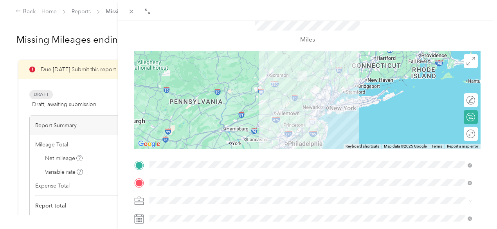
scroll to position [15, 0]
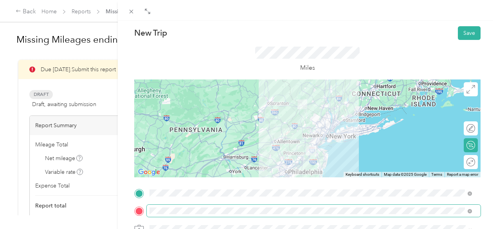
click at [370, 216] on span at bounding box center [314, 211] width 334 height 13
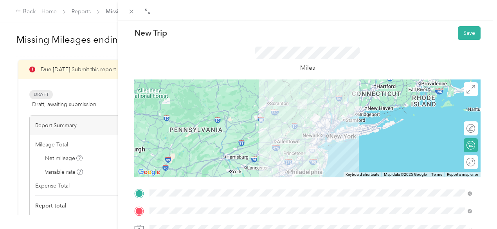
click at [367, 196] on div "Office3 [STREET_ADDRESS][US_STATE]" at bounding box center [310, 199] width 317 height 19
click at [367, 153] on div "Office [STREET_ADDRESS][US_STATE]" at bounding box center [310, 149] width 317 height 19
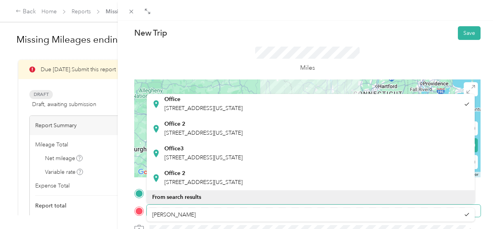
scroll to position [45, 0]
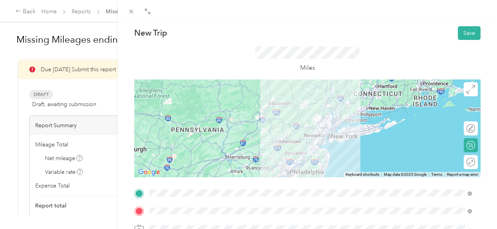
click at [387, 183] on div "Office 2 [STREET_ADDRESS][US_STATE]" at bounding box center [310, 179] width 317 height 19
click at [468, 165] on div "Round trip" at bounding box center [452, 162] width 45 height 8
click at [464, 164] on div "Round trip" at bounding box center [471, 162] width 14 height 14
click at [462, 163] on div at bounding box center [467, 162] width 16 height 8
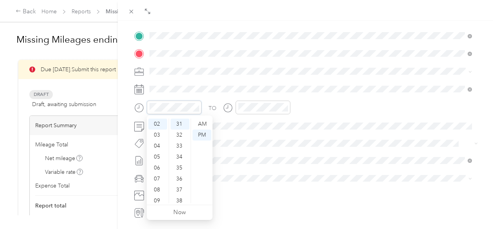
scroll to position [340, 0]
click at [157, 155] on div "05" at bounding box center [157, 156] width 19 height 11
click at [200, 119] on div "AM" at bounding box center [201, 124] width 19 height 11
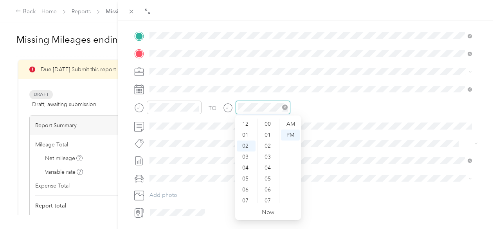
scroll to position [22, 0]
click at [245, 176] on div "07" at bounding box center [246, 178] width 19 height 11
click at [264, 158] on div "34" at bounding box center [268, 156] width 19 height 11
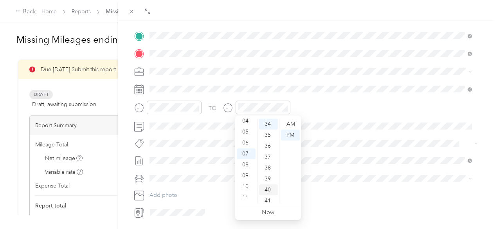
click at [268, 188] on div "40" at bounding box center [268, 189] width 19 height 11
click at [325, 111] on div "TO" at bounding box center [307, 110] width 346 height 19
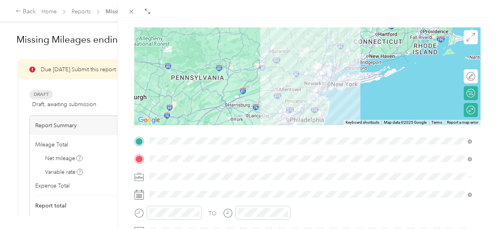
scroll to position [0, 0]
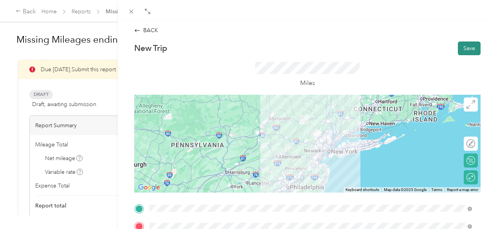
click at [468, 49] on button "Save" at bounding box center [469, 48] width 23 height 14
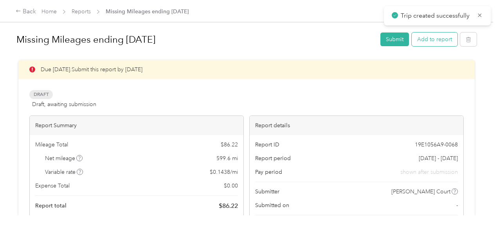
click at [430, 41] on button "Add to report" at bounding box center [435, 39] width 46 height 14
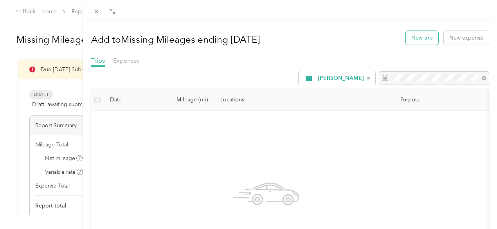
click at [412, 43] on button "New trip" at bounding box center [422, 38] width 32 height 14
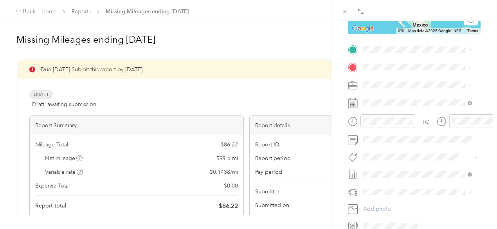
scroll to position [160, 0]
click at [405, 86] on div "TEAM Horlers General Store 126 Route 284, 109882018, Unionville, NY, USA" at bounding box center [423, 98] width 91 height 44
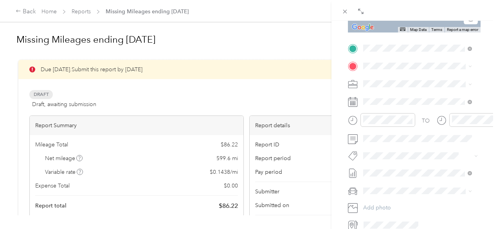
click at [414, 134] on span "[STREET_ADDRESS][US_STATE]" at bounding box center [417, 131] width 78 height 7
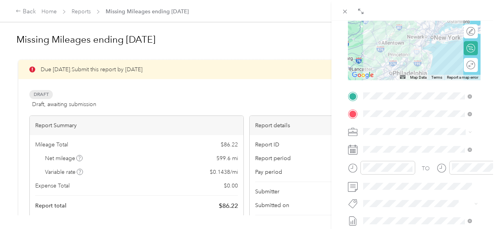
scroll to position [113, 0]
click at [465, 67] on div "Round trip" at bounding box center [464, 64] width 22 height 8
click at [460, 65] on div at bounding box center [467, 64] width 16 height 8
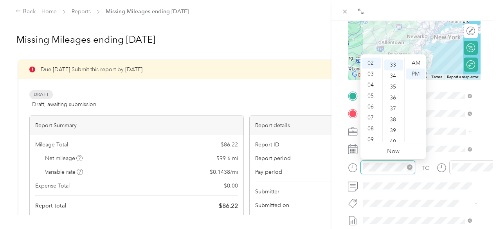
scroll to position [361, 0]
click at [371, 116] on div "07" at bounding box center [371, 117] width 19 height 11
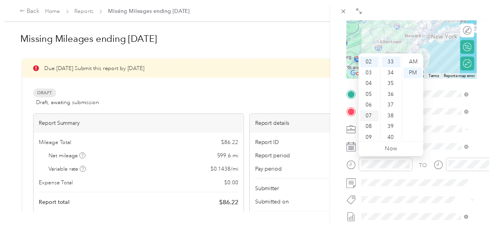
scroll to position [47, 0]
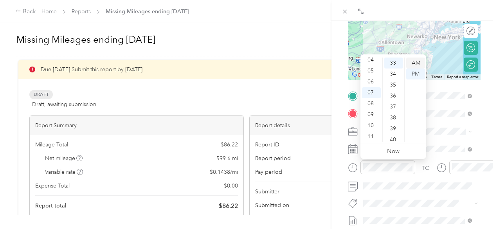
click at [419, 66] on div "AM" at bounding box center [415, 63] width 19 height 11
click at [370, 72] on div "05" at bounding box center [371, 70] width 19 height 11
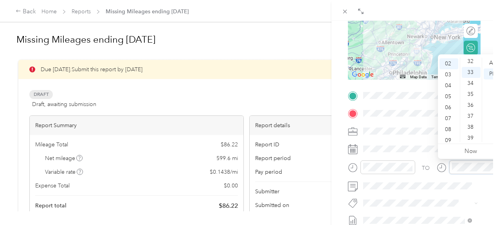
scroll to position [361, 0]
click at [451, 118] on div "07" at bounding box center [448, 117] width 19 height 11
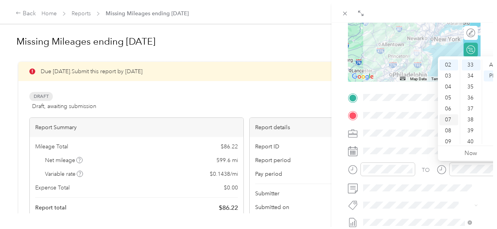
scroll to position [47, 0]
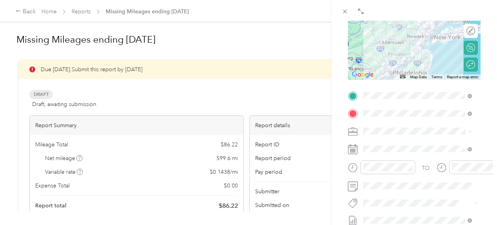
click at [436, 196] on div "TO Add photo" at bounding box center [414, 183] width 133 height 189
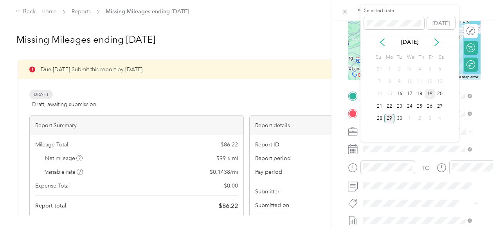
click at [430, 94] on div "19" at bounding box center [429, 94] width 10 height 10
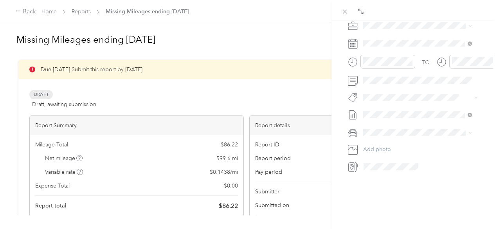
scroll to position [0, 0]
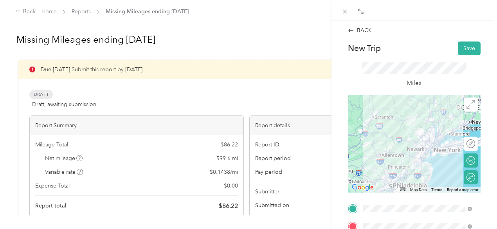
click at [462, 57] on div "Miles" at bounding box center [414, 75] width 133 height 40
click at [462, 50] on button "Save" at bounding box center [469, 48] width 23 height 14
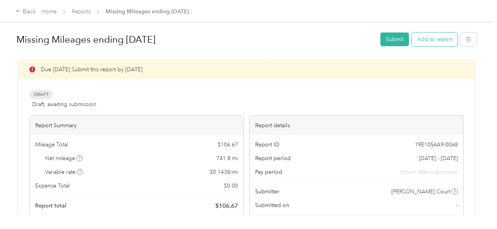
click at [441, 36] on button "Add to report" at bounding box center [435, 39] width 46 height 14
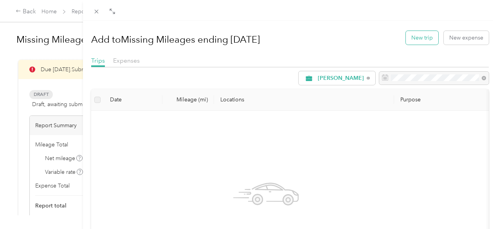
click at [424, 39] on button "New trip" at bounding box center [422, 38] width 32 height 14
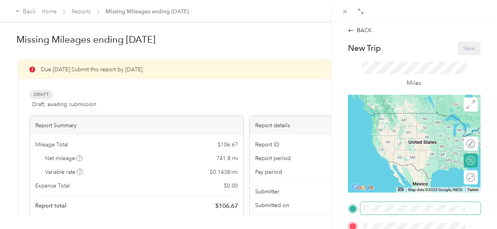
click at [379, 213] on span at bounding box center [420, 208] width 120 height 13
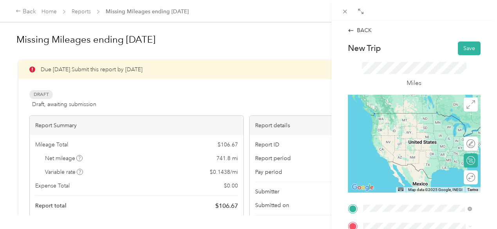
click at [430, 119] on span "[US_STATE] Highway 6 [GEOGRAPHIC_DATA], [US_STATE] 12771, [GEOGRAPHIC_DATA]" at bounding box center [423, 120] width 91 height 21
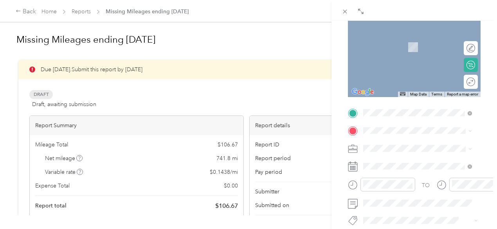
scroll to position [95, 0]
click at [415, 53] on span "[STREET_ADDRESS]" at bounding box center [403, 50] width 50 height 7
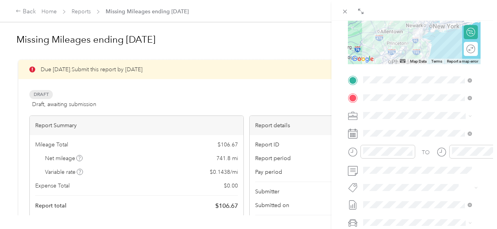
scroll to position [129, 0]
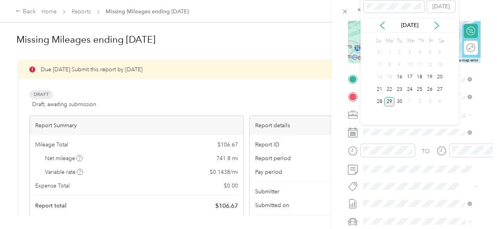
click at [430, 83] on div "19" at bounding box center [429, 77] width 10 height 13
click at [428, 78] on div "19" at bounding box center [429, 77] width 10 height 10
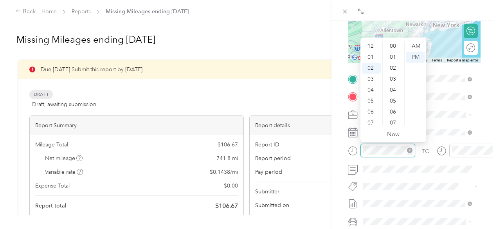
scroll to position [383, 0]
click at [371, 77] on div "05" at bounding box center [371, 79] width 19 height 11
click at [414, 47] on div "AM" at bounding box center [415, 46] width 19 height 11
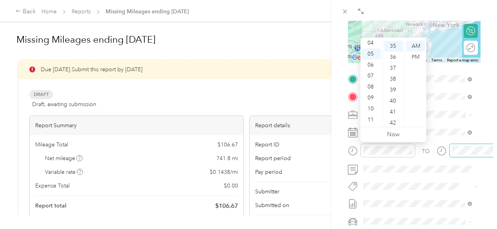
click at [459, 155] on div at bounding box center [476, 151] width 55 height 14
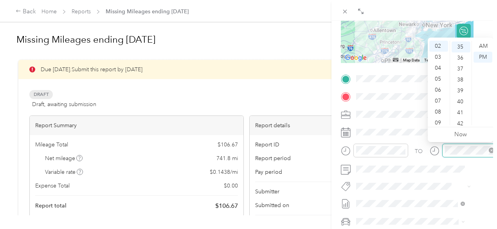
scroll to position [383, 0]
click at [437, 113] on div "08" at bounding box center [438, 111] width 19 height 11
click at [481, 59] on div "PM" at bounding box center [482, 57] width 19 height 11
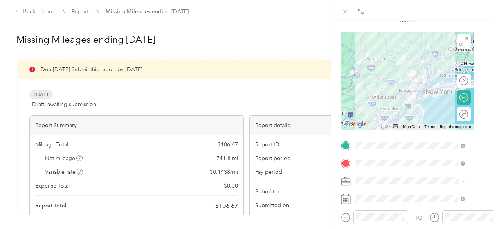
scroll to position [0, 10]
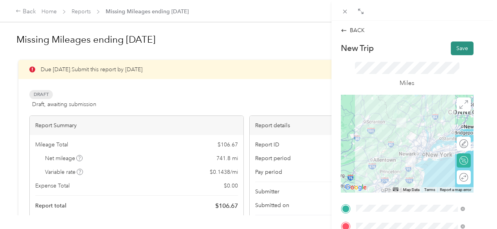
click at [451, 49] on button "Save" at bounding box center [462, 48] width 23 height 14
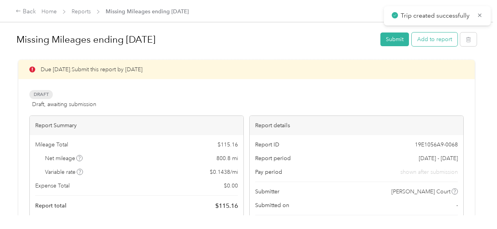
click at [425, 42] on button "Add to report" at bounding box center [435, 39] width 46 height 14
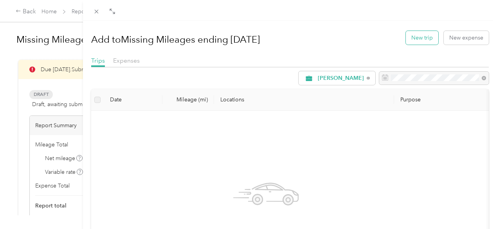
click at [419, 37] on button "New trip" at bounding box center [422, 38] width 32 height 14
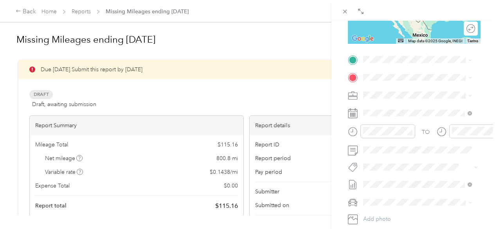
scroll to position [152, 0]
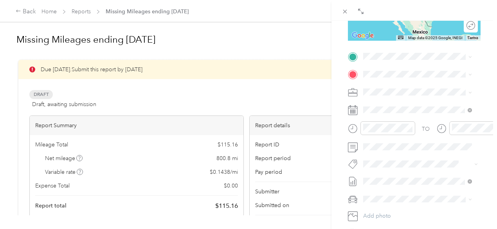
click at [354, 115] on icon at bounding box center [353, 110] width 10 height 10
click at [352, 107] on icon at bounding box center [353, 110] width 10 height 10
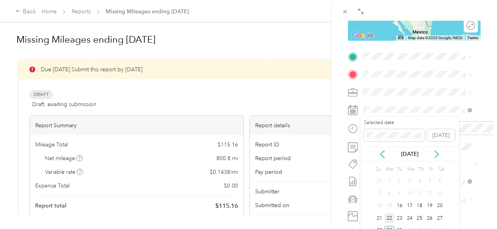
click at [390, 216] on div "22" at bounding box center [389, 218] width 10 height 10
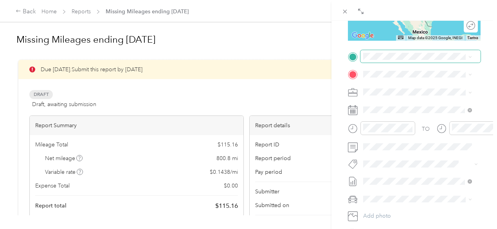
click at [376, 62] on span at bounding box center [420, 56] width 120 height 13
click at [394, 140] on div "Greenville [US_STATE], [GEOGRAPHIC_DATA]" at bounding box center [417, 132] width 103 height 16
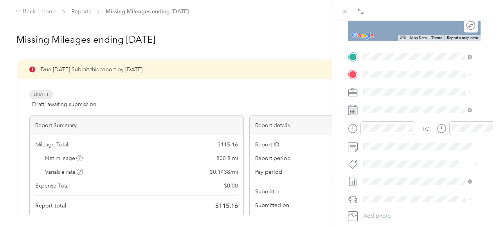
click at [400, 117] on span "[STREET_ADDRESS]" at bounding box center [403, 116] width 50 height 7
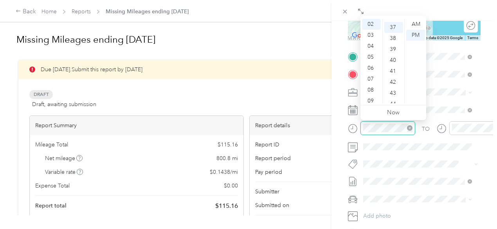
scroll to position [405, 0]
click at [371, 74] on div "07" at bounding box center [371, 79] width 19 height 11
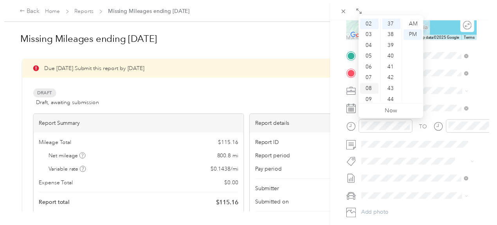
scroll to position [47, 0]
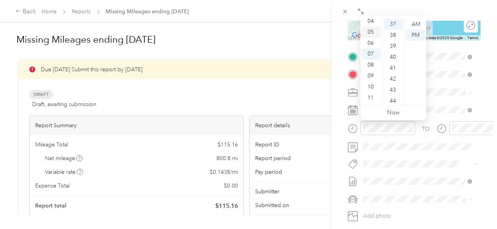
click at [375, 31] on div "05" at bounding box center [371, 32] width 19 height 11
click at [413, 24] on div "AM" at bounding box center [415, 24] width 19 height 11
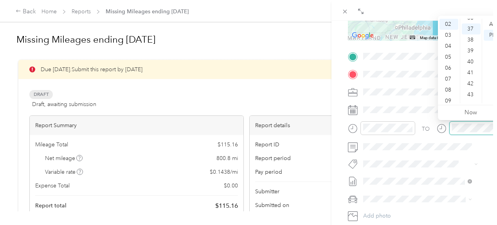
scroll to position [405, 0]
click at [448, 77] on div "07" at bounding box center [448, 79] width 19 height 11
click at [469, 101] on div "44" at bounding box center [471, 100] width 19 height 11
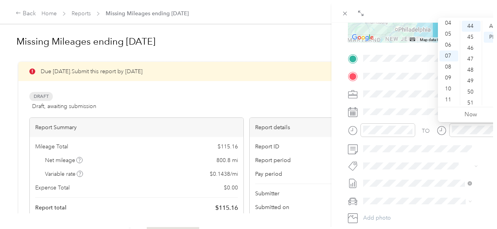
scroll to position [482, 0]
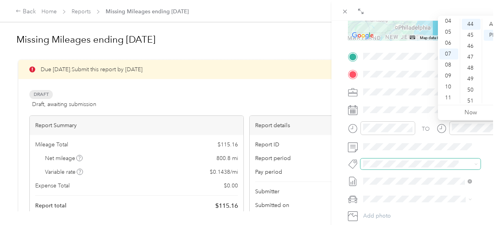
click at [437, 158] on span at bounding box center [420, 163] width 120 height 11
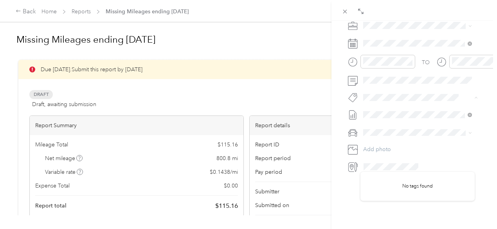
scroll to position [0, 0]
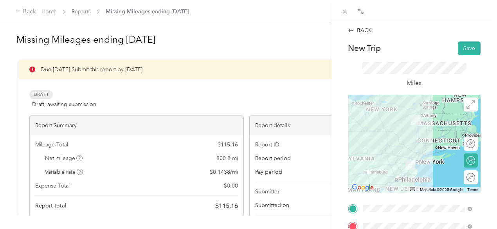
drag, startPoint x: 457, startPoint y: 50, endPoint x: 440, endPoint y: 112, distance: 64.1
click at [440, 112] on div "New Trip Save This trip cannot be edited because it is either under review, app…" at bounding box center [414, 216] width 133 height 350
click at [466, 176] on div "Round trip" at bounding box center [455, 177] width 39 height 8
click at [459, 174] on div at bounding box center [462, 177] width 7 height 7
click at [469, 47] on button "Save" at bounding box center [469, 48] width 23 height 14
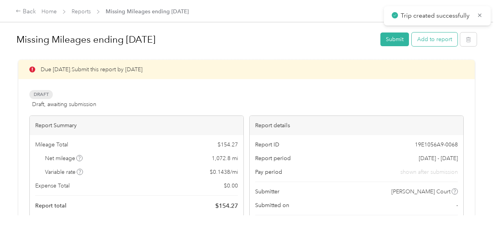
click at [444, 43] on button "Add to report" at bounding box center [435, 39] width 46 height 14
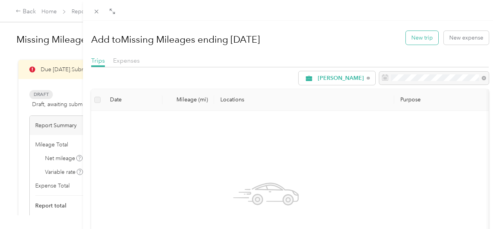
click at [420, 41] on button "New trip" at bounding box center [422, 38] width 32 height 14
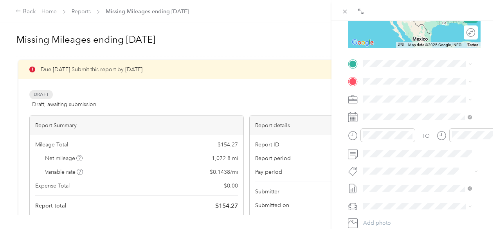
scroll to position [144, 0]
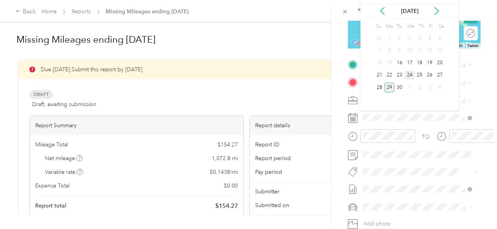
click at [407, 76] on div "24" at bounding box center [410, 75] width 10 height 10
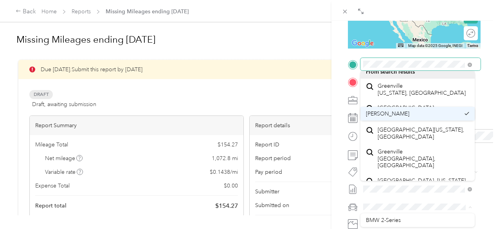
scroll to position [48, 0]
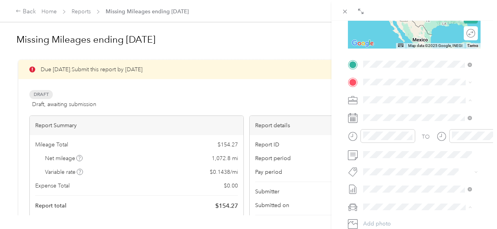
click at [425, 99] on span "Greenville [US_STATE], [GEOGRAPHIC_DATA]" at bounding box center [422, 92] width 88 height 14
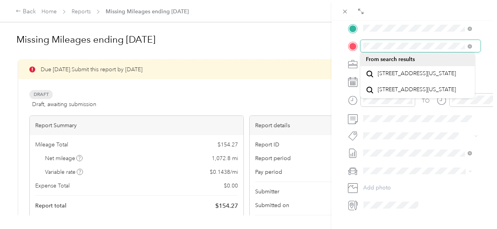
scroll to position [180, 0]
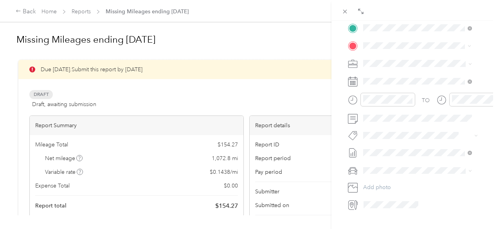
click at [421, 91] on span "[STREET_ADDRESS]" at bounding box center [403, 88] width 50 height 7
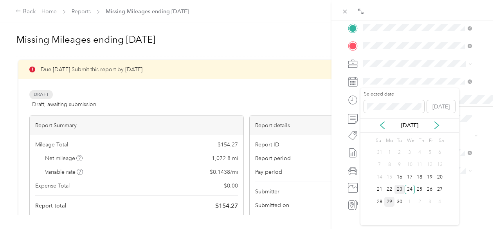
click at [399, 189] on div "23" at bounding box center [399, 190] width 10 height 10
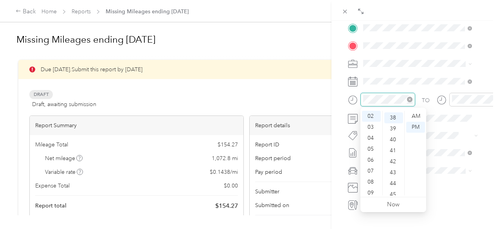
scroll to position [416, 0]
drag, startPoint x: 368, startPoint y: 151, endPoint x: 384, endPoint y: 128, distance: 27.2
click at [369, 151] on div "05" at bounding box center [371, 149] width 19 height 11
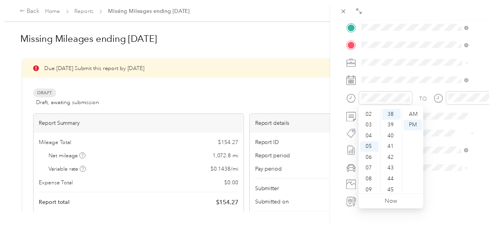
scroll to position [47, 0]
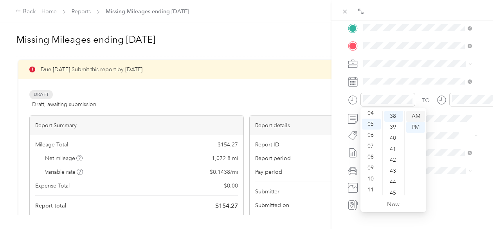
click at [414, 115] on div "AM" at bounding box center [415, 116] width 19 height 11
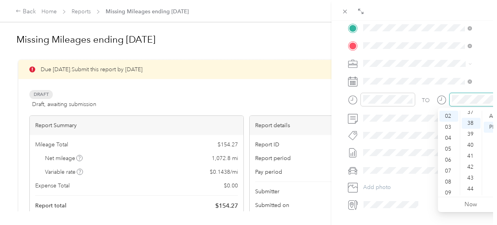
scroll to position [416, 0]
click at [450, 172] on div "07" at bounding box center [448, 170] width 19 height 11
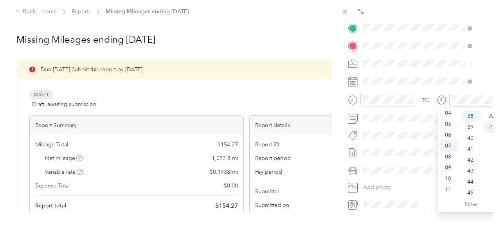
click at [493, 125] on div "PM" at bounding box center [493, 127] width 19 height 11
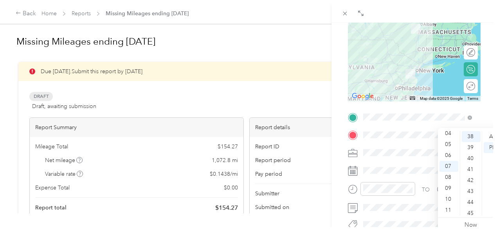
scroll to position [0, 0]
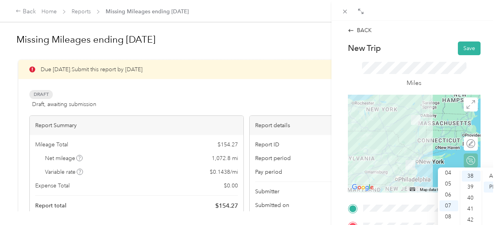
click at [487, 159] on div "BACK New Trip Save This trip cannot be edited because it is either under review…" at bounding box center [413, 133] width 165 height 225
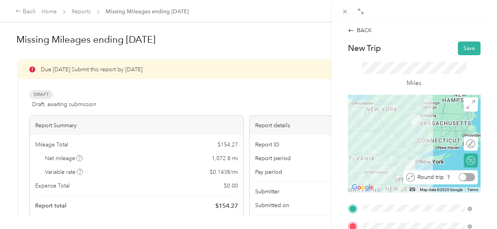
click at [465, 178] on div at bounding box center [467, 177] width 16 height 8
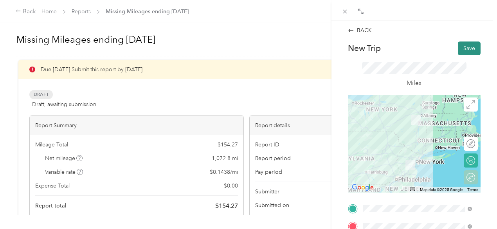
click at [468, 48] on button "Save" at bounding box center [469, 48] width 23 height 14
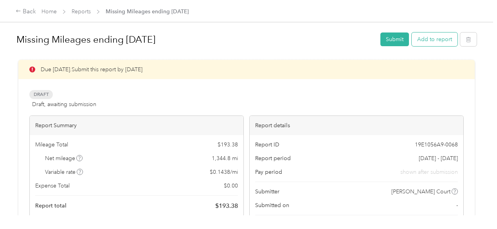
click at [436, 42] on button "Add to report" at bounding box center [435, 39] width 46 height 14
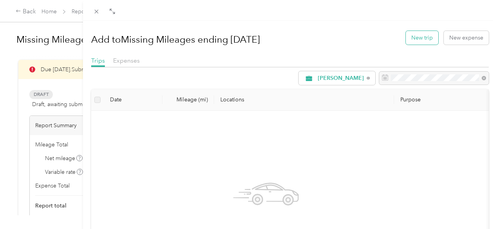
click at [424, 39] on button "New trip" at bounding box center [422, 38] width 32 height 14
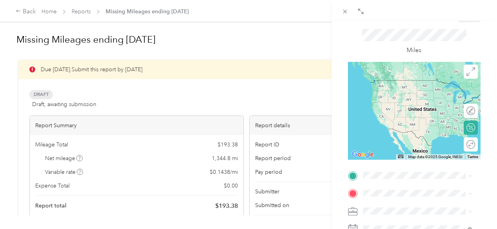
scroll to position [50, 0]
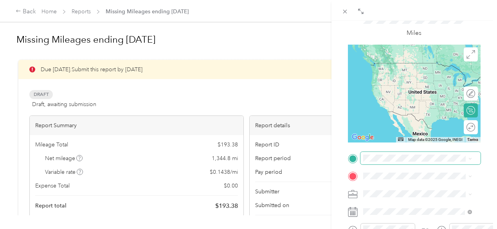
click at [394, 151] on div "New Trip Save This trip cannot be edited because it is either under review, app…" at bounding box center [414, 166] width 133 height 350
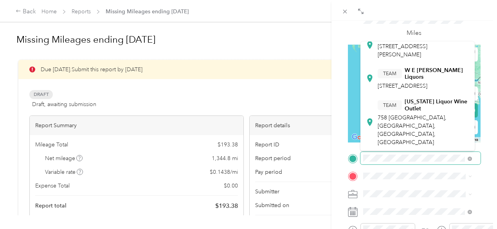
scroll to position [313, 0]
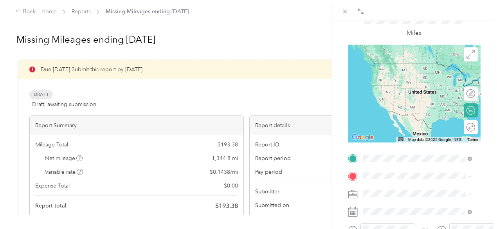
click at [418, 104] on span "Greenville [US_STATE], [GEOGRAPHIC_DATA]" at bounding box center [422, 97] width 88 height 14
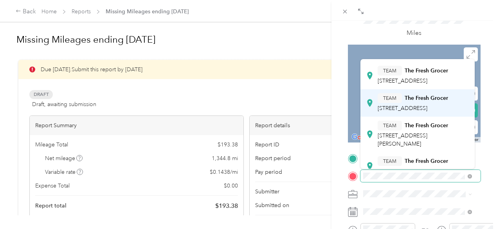
scroll to position [209, 0]
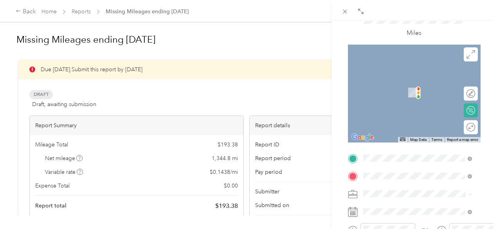
click at [428, 121] on ol "From your Favorite places TEAM The Fresh Grocer 5601 Chestnut St, 191393201, Ph…" at bounding box center [417, 114] width 114 height 110
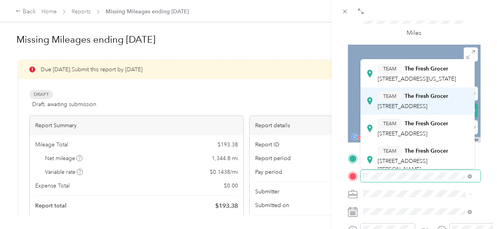
scroll to position [131, 0]
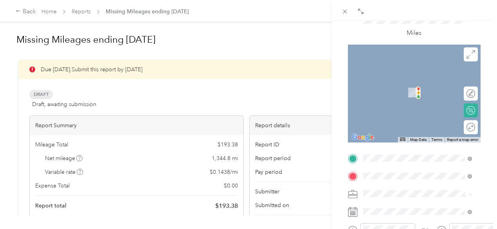
click at [423, 158] on div "TEAM Gerritys The Fresh Grocer 320 Meadow Ave, 185052138, Scranton, PA, USA" at bounding box center [417, 164] width 103 height 26
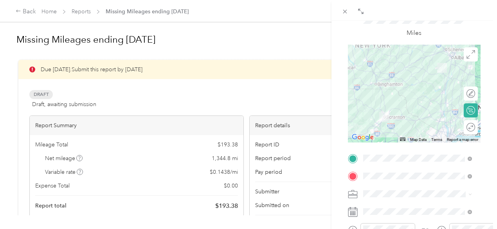
scroll to position [128, 0]
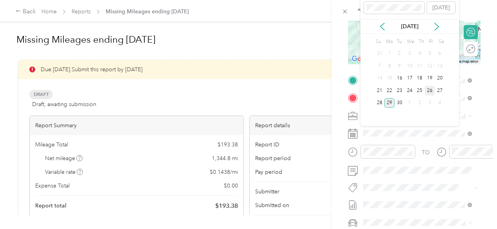
click at [430, 90] on div "26" at bounding box center [429, 91] width 10 height 10
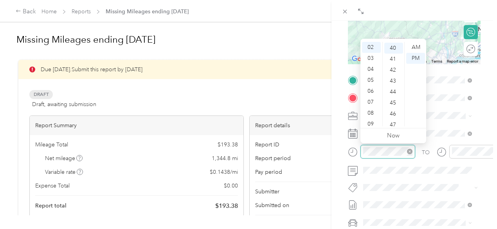
scroll to position [438, 0]
click at [372, 114] on div "08" at bounding box center [371, 113] width 19 height 11
click at [417, 47] on div "AM" at bounding box center [415, 47] width 19 height 11
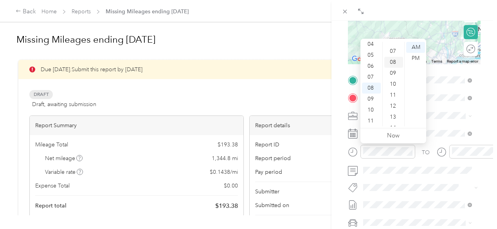
click at [396, 65] on div "08" at bounding box center [393, 62] width 19 height 11
click at [394, 51] on div "00" at bounding box center [393, 47] width 19 height 11
click at [457, 155] on div at bounding box center [476, 152] width 55 height 14
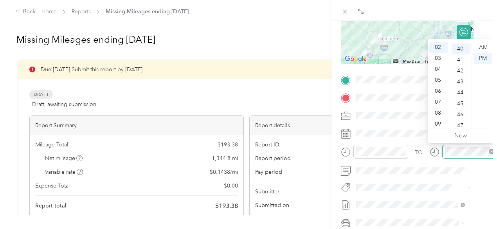
scroll to position [438, 0]
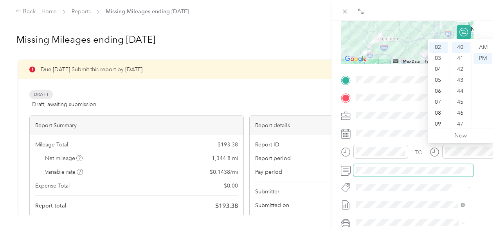
click at [445, 174] on span at bounding box center [413, 170] width 120 height 13
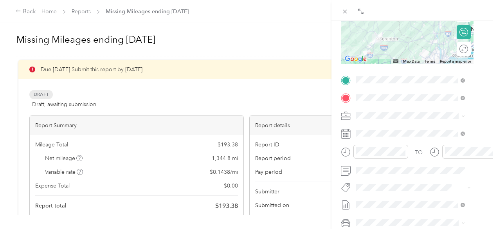
scroll to position [24, 10]
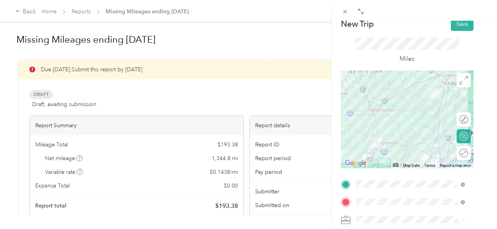
click at [458, 158] on div "Round trip" at bounding box center [464, 153] width 14 height 14
click at [451, 155] on div at bounding box center [459, 153] width 16 height 8
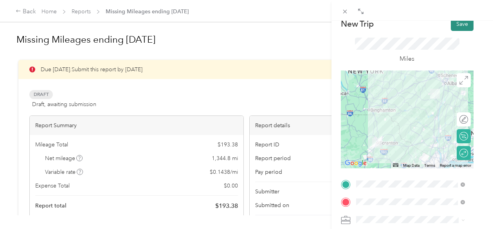
click at [455, 23] on button "Save" at bounding box center [462, 24] width 23 height 14
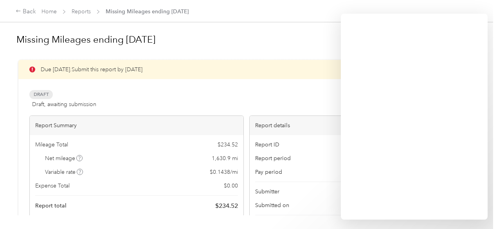
click at [155, 13] on span "Missing Mileages ending [DATE]" at bounding box center [147, 11] width 83 height 8
click at [81, 8] on link "Reports" at bounding box center [81, 11] width 19 height 7
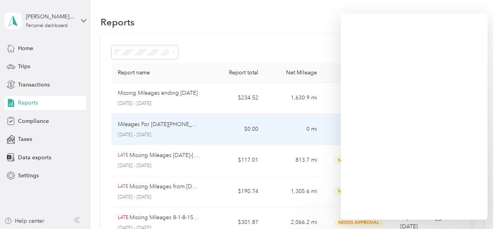
click at [207, 133] on td "$0.00" at bounding box center [234, 129] width 59 height 31
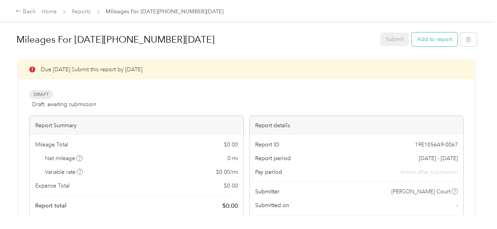
click at [432, 36] on button "Add to report" at bounding box center [435, 39] width 46 height 14
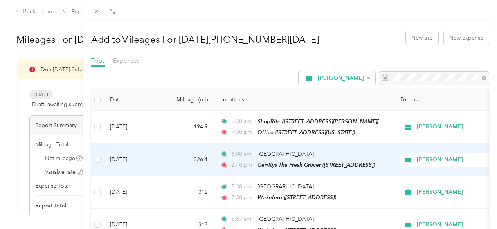
scroll to position [104, 0]
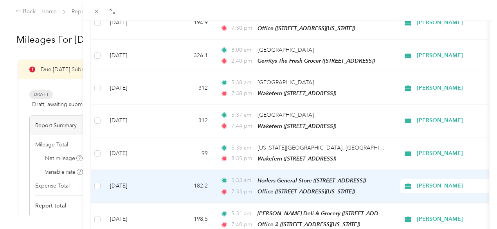
click at [212, 180] on td "182.2" at bounding box center [188, 186] width 52 height 33
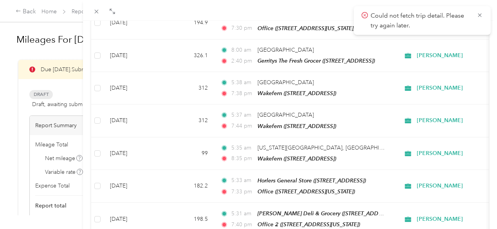
scroll to position [48, 0]
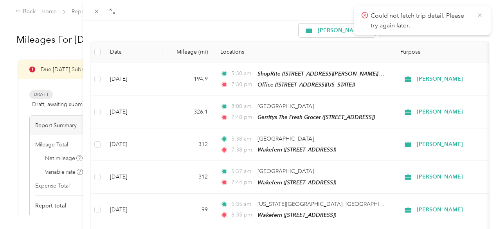
click at [480, 17] on icon at bounding box center [480, 15] width 6 height 7
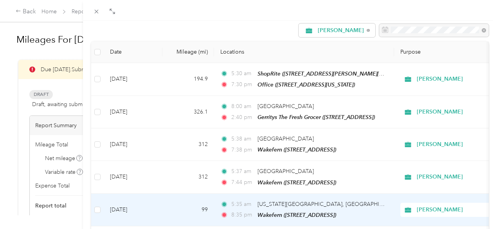
click at [104, 206] on td at bounding box center [97, 210] width 13 height 32
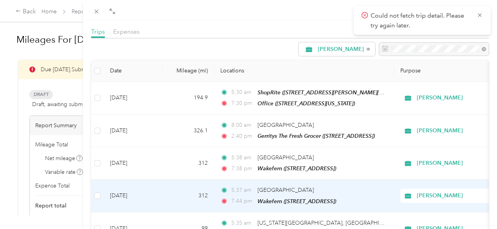
scroll to position [160, 0]
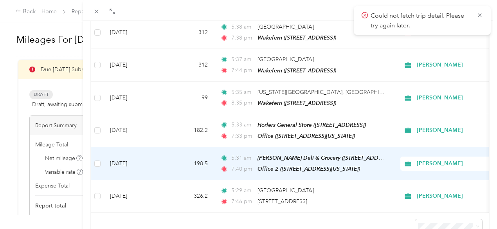
click at [162, 173] on td "[DATE]" at bounding box center [133, 163] width 59 height 33
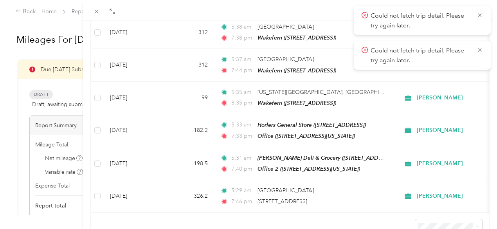
scroll to position [141, 0]
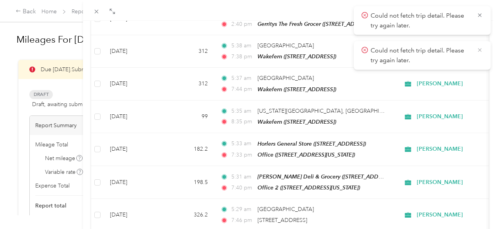
click at [480, 49] on icon at bounding box center [480, 50] width 6 height 7
click at [479, 18] on icon at bounding box center [480, 15] width 6 height 7
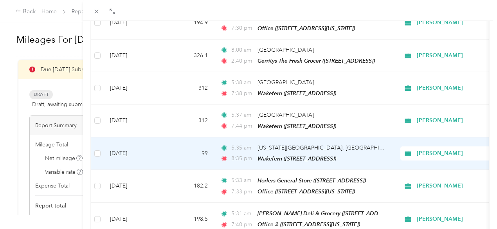
scroll to position [204, 0]
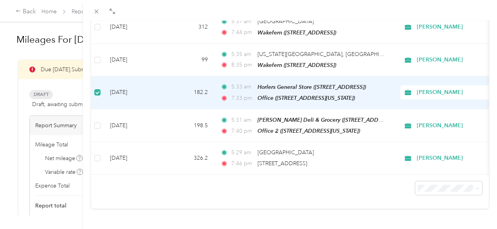
drag, startPoint x: 193, startPoint y: 76, endPoint x: 182, endPoint y: 86, distance: 15.5
click at [162, 86] on td "[DATE]" at bounding box center [133, 92] width 59 height 33
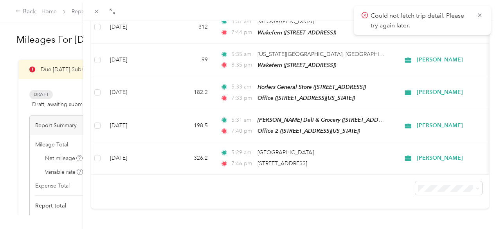
scroll to position [167, 0]
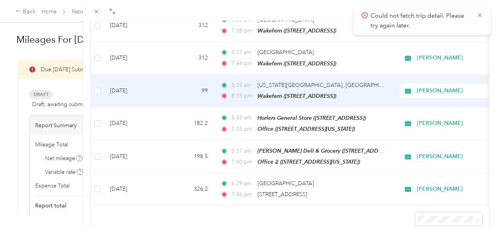
click at [162, 86] on td "[DATE]" at bounding box center [133, 91] width 59 height 32
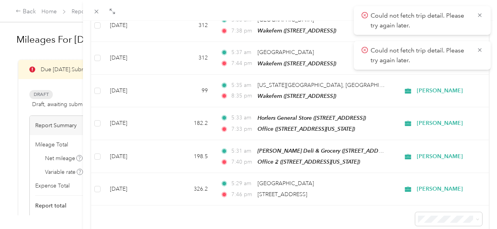
scroll to position [129, 0]
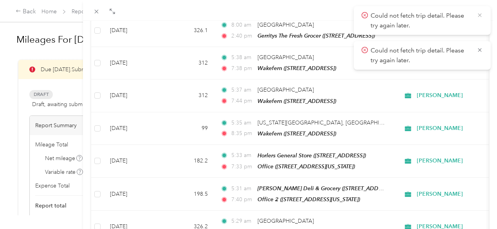
click at [479, 17] on icon at bounding box center [480, 15] width 6 height 7
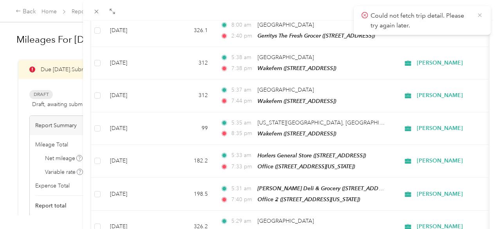
click at [477, 17] on icon at bounding box center [480, 15] width 6 height 7
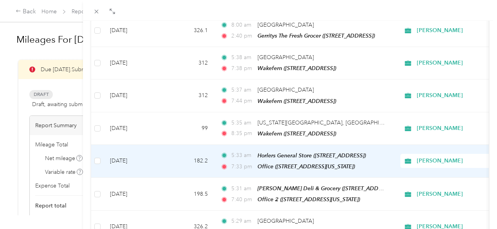
click at [158, 157] on td "[DATE]" at bounding box center [133, 161] width 59 height 33
click at [159, 158] on div "Add to Mileages For 9-15-09-30-25 New trip New expense Trips Expenses Acosta Da…" at bounding box center [248, 114] width 497 height 229
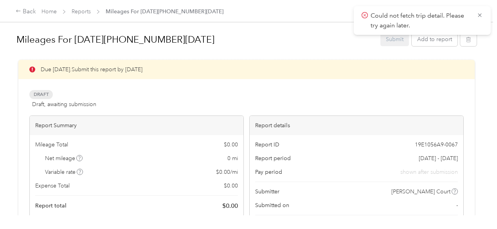
scroll to position [92, 0]
click at [480, 16] on icon at bounding box center [480, 15] width 6 height 7
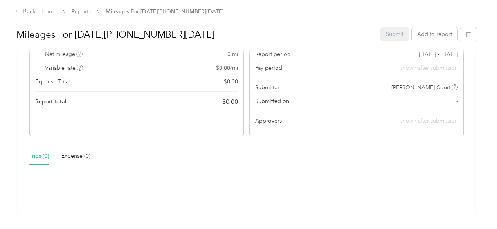
scroll to position [0, 0]
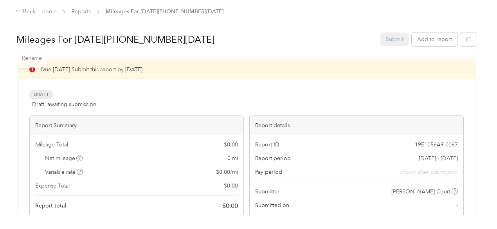
click at [81, 7] on span "Reports" at bounding box center [81, 11] width 19 height 8
click at [79, 10] on link "Reports" at bounding box center [81, 11] width 19 height 7
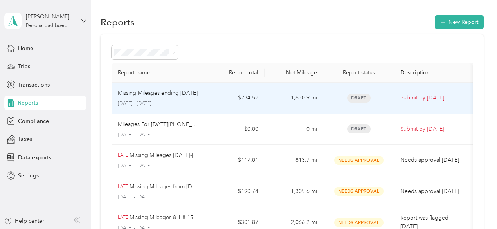
click at [213, 99] on td "$234.52" at bounding box center [234, 98] width 59 height 31
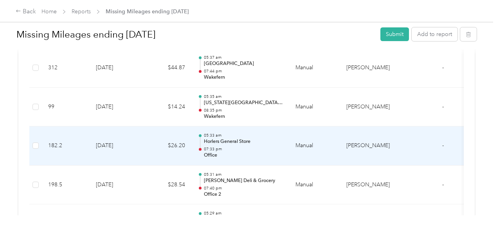
scroll to position [443, 0]
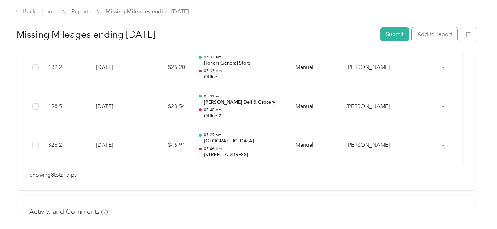
click at [430, 41] on div "Missing Mileages ending 9/20/2025 Submit Add to report" at bounding box center [246, 35] width 460 height 23
click at [426, 32] on button "Add to report" at bounding box center [435, 34] width 46 height 14
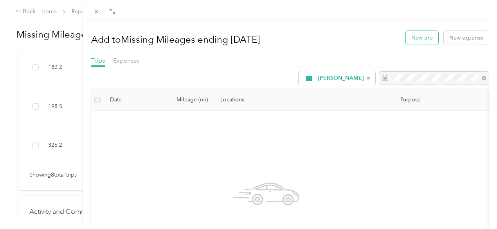
click at [422, 39] on button "New trip" at bounding box center [422, 38] width 32 height 14
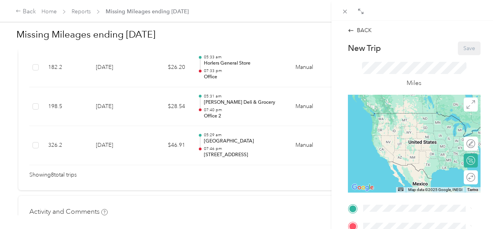
scroll to position [156, 0]
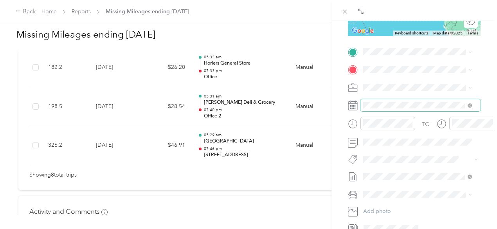
click at [393, 110] on span at bounding box center [420, 105] width 120 height 13
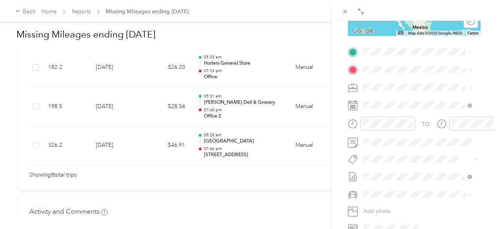
click at [338, 12] on div at bounding box center [413, 10] width 165 height 21
click at [342, 9] on icon at bounding box center [345, 11] width 7 height 7
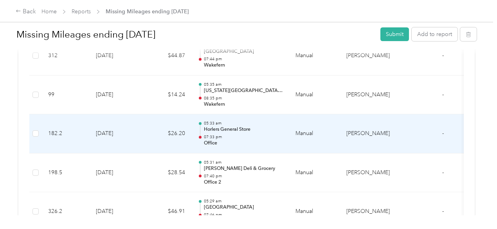
scroll to position [325, 0]
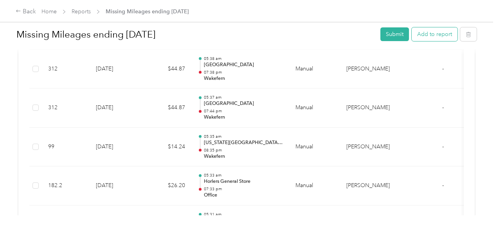
click at [441, 34] on button "Add to report" at bounding box center [435, 34] width 46 height 14
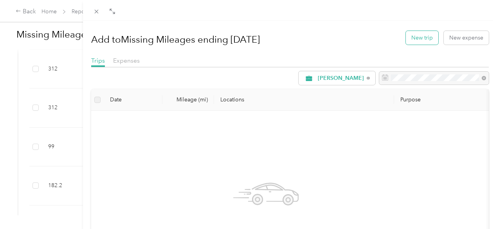
click at [421, 37] on button "New trip" at bounding box center [422, 38] width 32 height 14
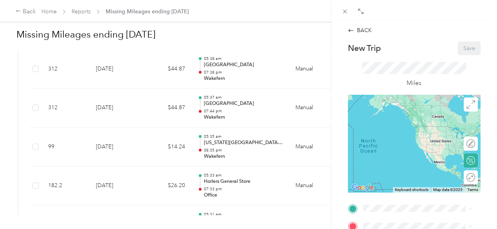
scroll to position [78, 0]
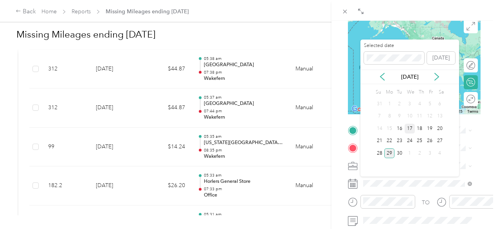
click at [411, 126] on div "17" at bounding box center [410, 129] width 10 height 10
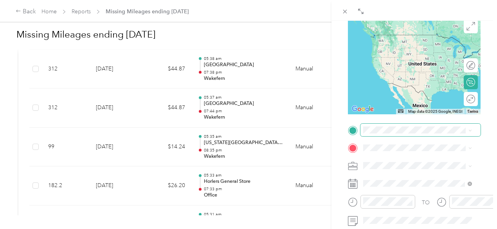
click at [381, 126] on span at bounding box center [420, 130] width 120 height 13
click at [381, 135] on span at bounding box center [420, 130] width 120 height 13
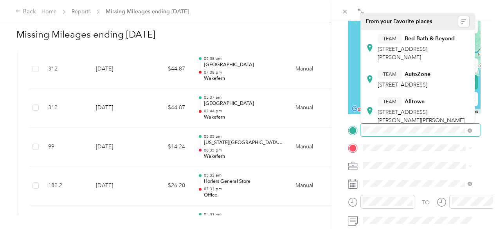
scroll to position [104, 0]
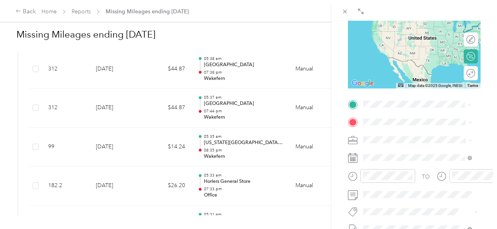
click at [419, 139] on span "Greenville [US_STATE], [GEOGRAPHIC_DATA]" at bounding box center [422, 136] width 88 height 14
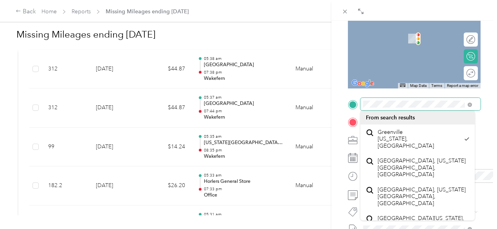
click at [466, 98] on span at bounding box center [420, 104] width 120 height 13
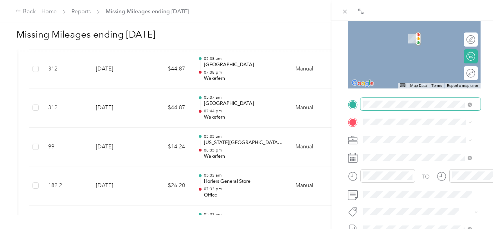
click at [415, 108] on span at bounding box center [420, 104] width 120 height 13
click at [425, 38] on span "[STREET_ADDRESS]" at bounding box center [403, 41] width 50 height 7
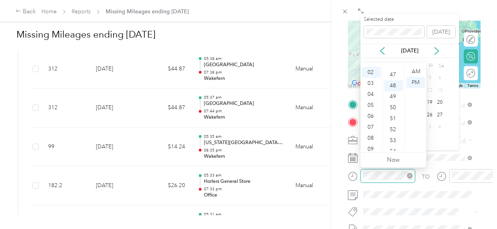
scroll to position [526, 0]
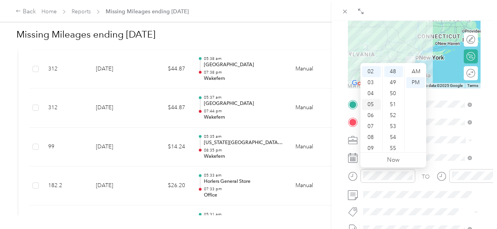
click at [371, 102] on div "05" at bounding box center [371, 104] width 19 height 11
click at [415, 68] on div "AM" at bounding box center [415, 71] width 19 height 11
click at [450, 174] on div at bounding box center [476, 176] width 55 height 14
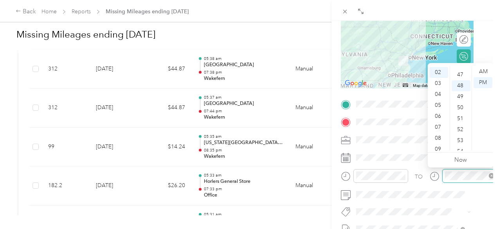
scroll to position [526, 0]
click at [440, 125] on div "07" at bounding box center [438, 126] width 19 height 11
click at [458, 117] on div "52" at bounding box center [460, 115] width 19 height 11
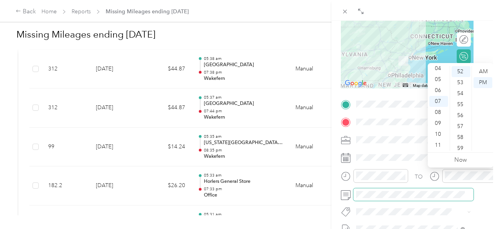
click at [408, 190] on span at bounding box center [413, 194] width 120 height 13
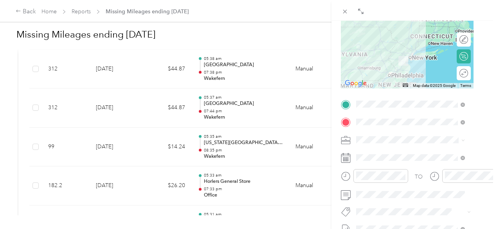
click at [457, 73] on div "Round trip" at bounding box center [464, 73] width 14 height 14
click at [454, 73] on div at bounding box center [459, 73] width 16 height 8
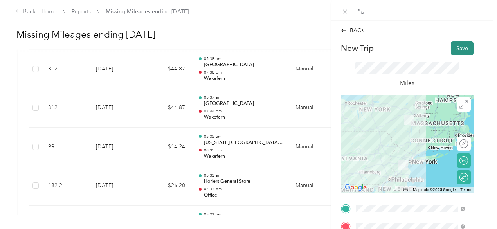
click at [455, 49] on button "Save" at bounding box center [462, 48] width 23 height 14
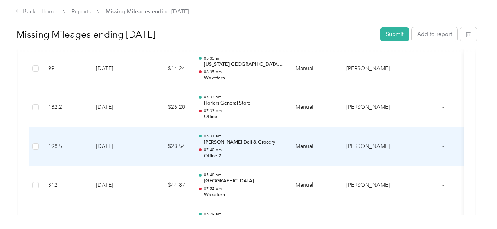
scroll to position [482, 0]
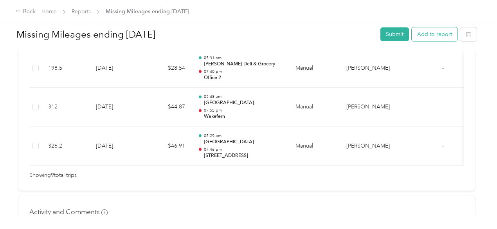
click at [434, 40] on button "Add to report" at bounding box center [435, 34] width 46 height 14
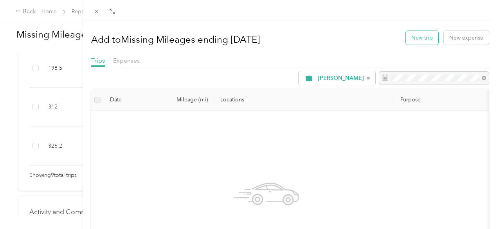
click at [423, 35] on button "New trip" at bounding box center [422, 38] width 32 height 14
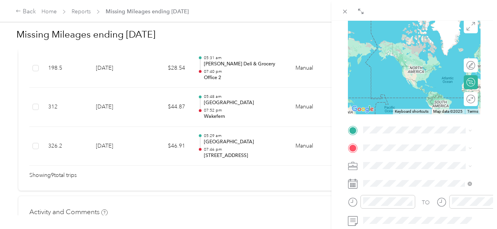
scroll to position [156, 0]
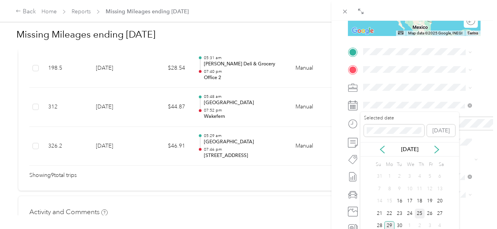
click at [418, 211] on div "25" at bounding box center [420, 214] width 10 height 10
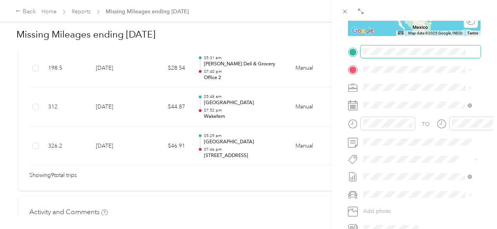
click at [463, 45] on div "New Trip Save This trip cannot be edited because it is either under review, app…" at bounding box center [414, 60] width 133 height 350
click at [406, 84] on span "Greenville [US_STATE], [GEOGRAPHIC_DATA]" at bounding box center [422, 83] width 88 height 14
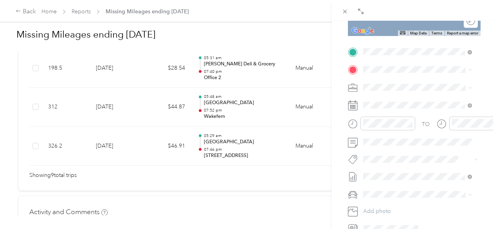
click at [386, 115] on div "TEAM Wakefern [STREET_ADDRESS]" at bounding box center [404, 105] width 52 height 19
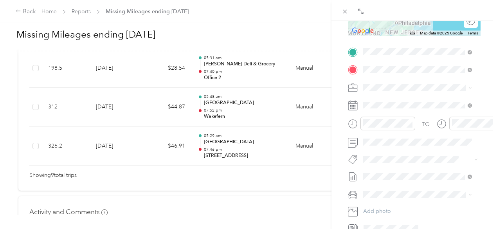
click at [406, 98] on div "TO Add photo" at bounding box center [414, 139] width 133 height 189
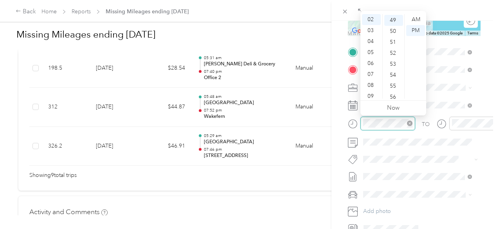
scroll to position [537, 0]
click at [371, 53] on div "05" at bounding box center [371, 52] width 19 height 11
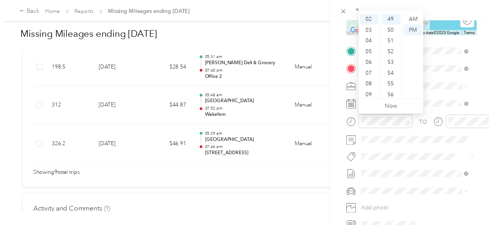
scroll to position [47, 0]
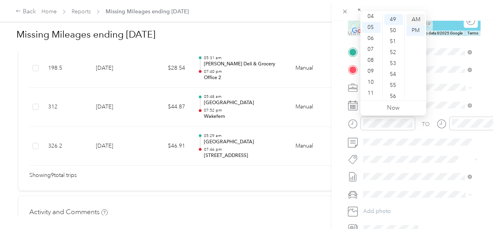
click at [419, 18] on div "AM" at bounding box center [415, 19] width 19 height 11
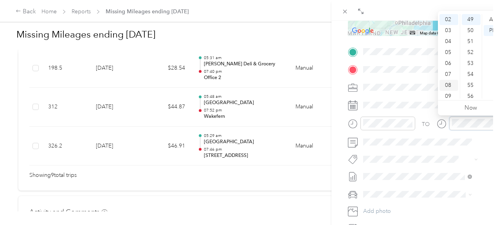
scroll to position [537, 0]
click at [451, 75] on div "07" at bounding box center [448, 74] width 19 height 11
click at [470, 92] on div "59" at bounding box center [471, 97] width 19 height 11
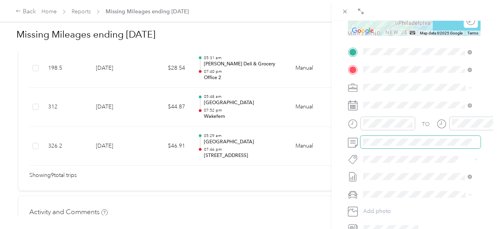
scroll to position [78, 0]
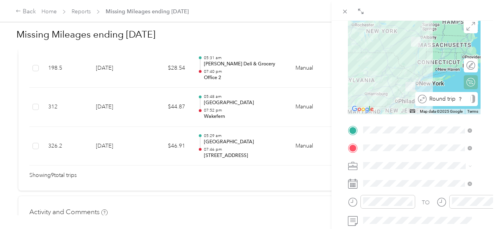
click at [463, 101] on div "Round trip" at bounding box center [450, 99] width 49 height 8
click at [461, 99] on div at bounding box center [467, 99] width 16 height 8
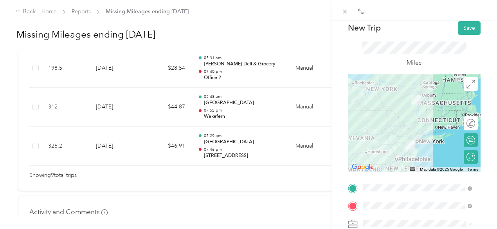
scroll to position [0, 0]
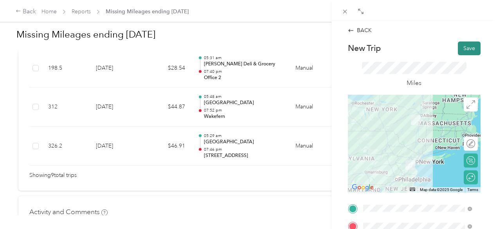
click at [460, 50] on button "Save" at bounding box center [469, 48] width 23 height 14
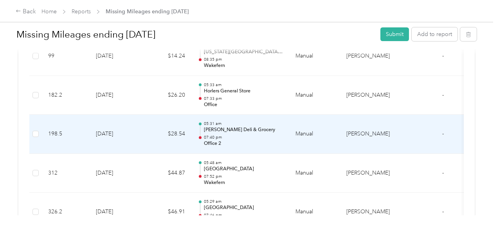
scroll to position [403, 0]
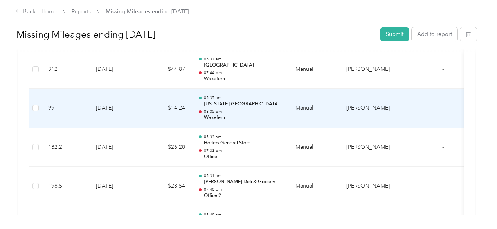
click at [144, 115] on td "[DATE]" at bounding box center [117, 108] width 55 height 39
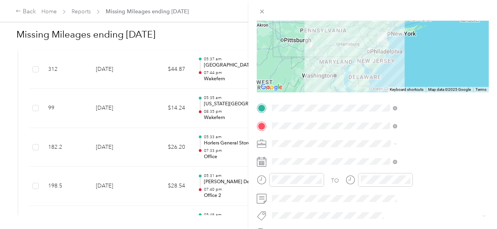
scroll to position [86, 0]
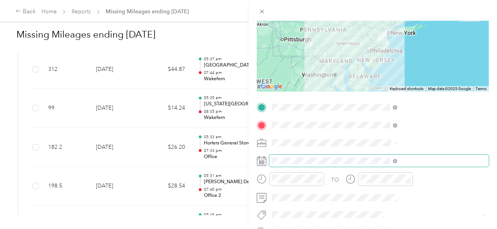
click at [415, 155] on span at bounding box center [378, 161] width 219 height 13
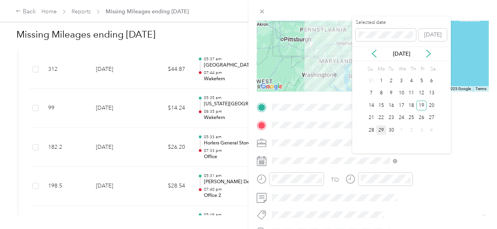
click at [379, 128] on div "29" at bounding box center [381, 130] width 10 height 10
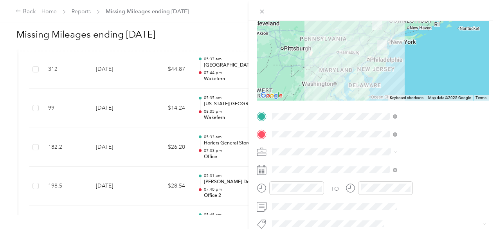
scroll to position [0, 0]
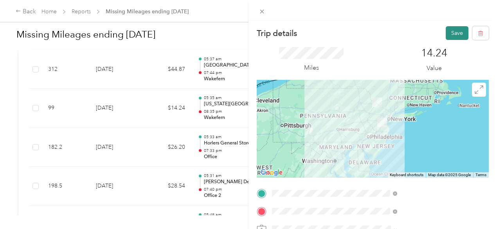
click at [447, 34] on button "Save" at bounding box center [457, 33] width 23 height 14
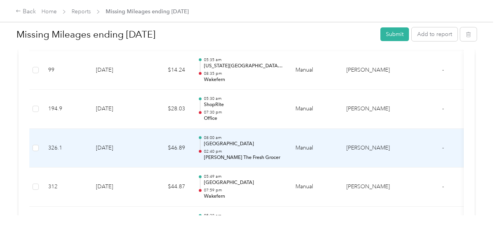
scroll to position [194, 0]
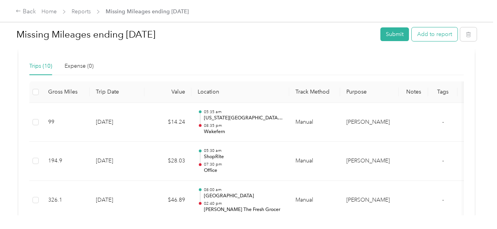
click at [430, 37] on button "Add to report" at bounding box center [435, 34] width 46 height 14
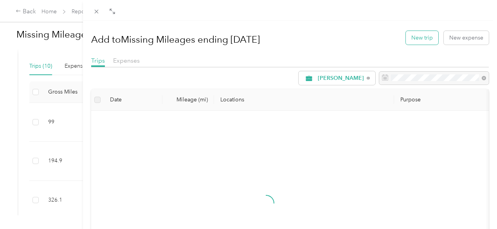
click at [424, 36] on button "New trip" at bounding box center [422, 38] width 32 height 14
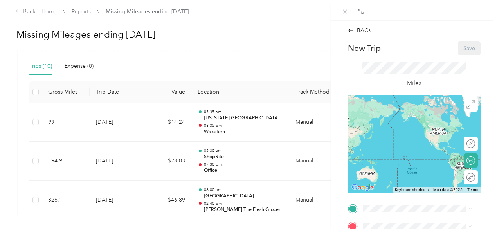
scroll to position [117, 0]
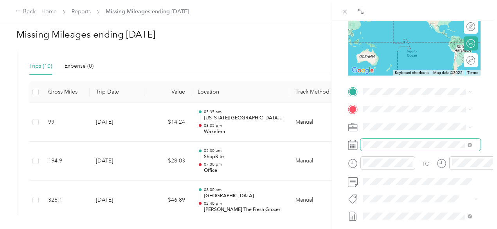
click at [381, 139] on span at bounding box center [420, 144] width 120 height 13
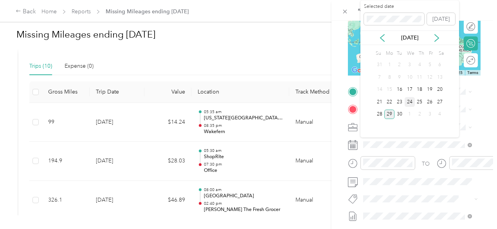
click at [407, 101] on div "24" at bounding box center [410, 102] width 10 height 10
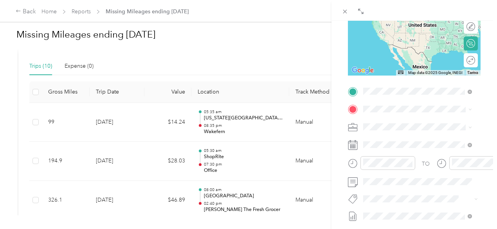
click at [403, 121] on span "Greenville [US_STATE], [GEOGRAPHIC_DATA]" at bounding box center [422, 123] width 88 height 14
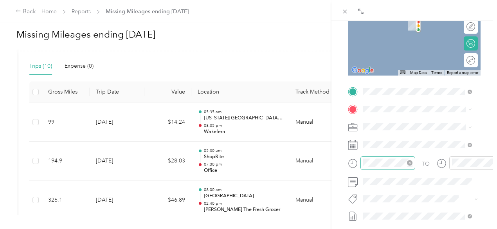
click at [374, 167] on div at bounding box center [387, 163] width 55 height 14
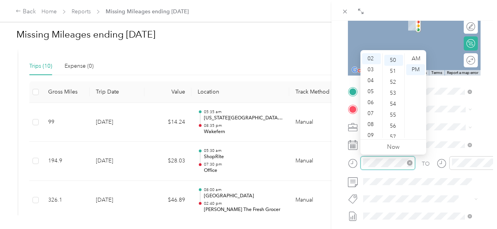
scroll to position [548, 0]
click at [369, 114] on div "07" at bounding box center [371, 113] width 19 height 11
click at [369, 68] on div "01" at bounding box center [371, 69] width 19 height 11
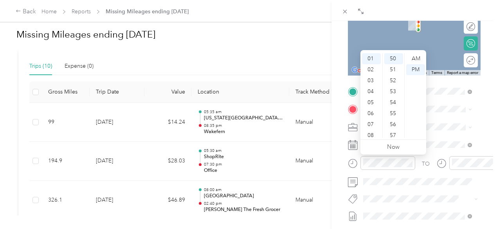
click at [424, 115] on ul "AM PM" at bounding box center [415, 95] width 22 height 85
click at [435, 120] on div "TO Add photo" at bounding box center [414, 179] width 133 height 189
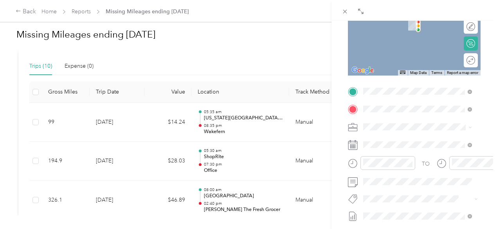
click at [390, 153] on div "TEAM Wakefern [STREET_ADDRESS]" at bounding box center [404, 145] width 52 height 19
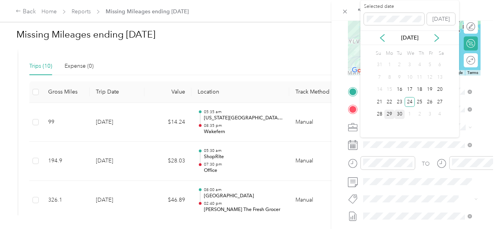
click at [397, 116] on div "30" at bounding box center [399, 115] width 10 height 10
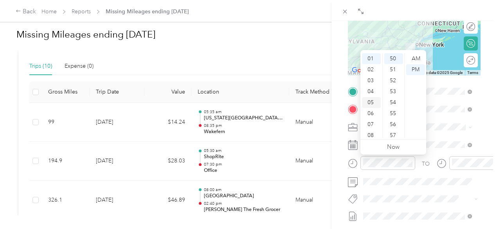
click at [370, 100] on div "05" at bounding box center [371, 102] width 19 height 11
click at [394, 59] on div "31" at bounding box center [393, 59] width 19 height 11
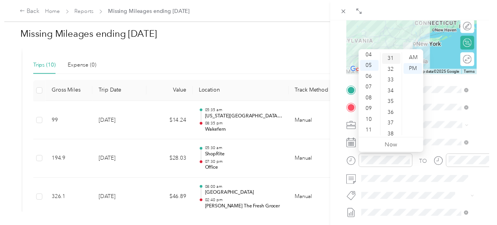
scroll to position [340, 0]
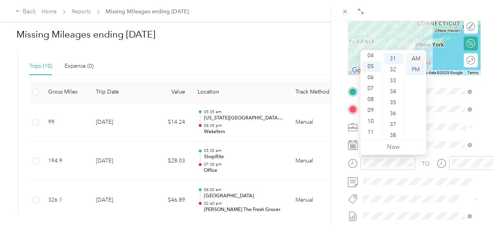
click at [412, 59] on div "AM" at bounding box center [415, 58] width 19 height 11
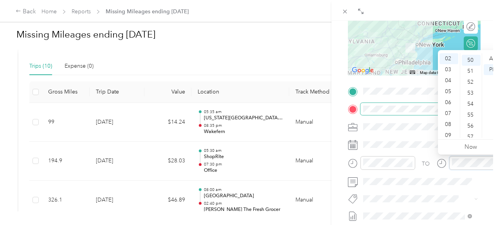
scroll to position [548, 0]
click at [448, 126] on div "08" at bounding box center [448, 124] width 19 height 11
click at [471, 103] on div "54" at bounding box center [471, 102] width 19 height 11
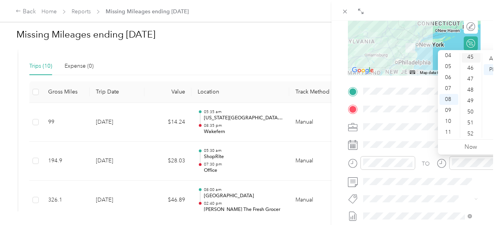
click at [470, 58] on div "45" at bounding box center [471, 57] width 19 height 11
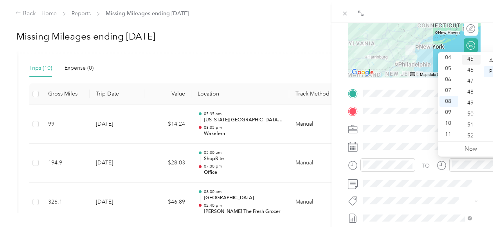
scroll to position [493, 0]
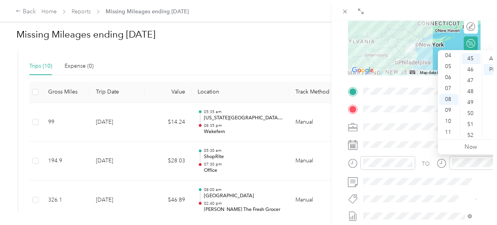
click at [418, 132] on span at bounding box center [420, 126] width 120 height 13
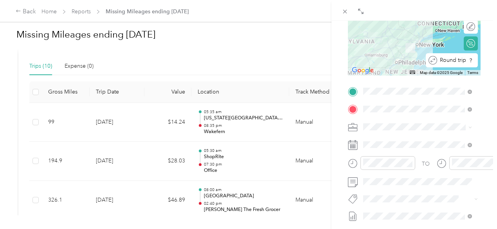
click at [462, 62] on div "Round trip" at bounding box center [456, 60] width 38 height 8
click at [460, 59] on div at bounding box center [462, 60] width 7 height 7
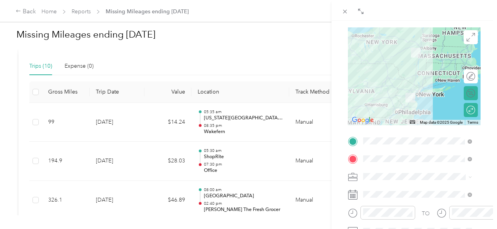
scroll to position [0, 0]
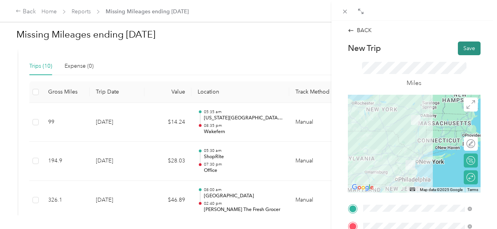
click at [459, 47] on button "Save" at bounding box center [469, 48] width 23 height 14
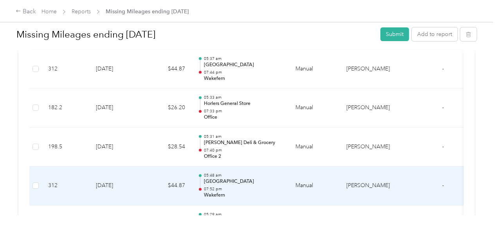
scroll to position [507, 0]
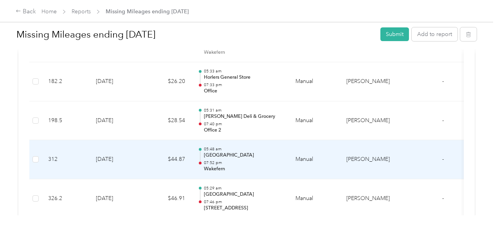
click at [113, 155] on td "9-17-2025" at bounding box center [117, 159] width 55 height 39
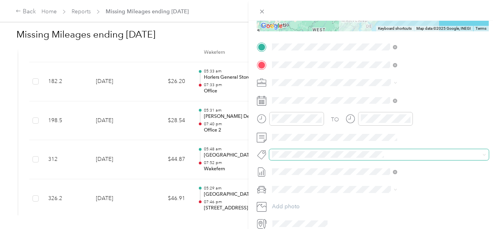
scroll to position [146, 0]
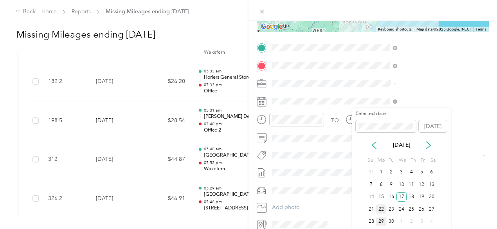
click at [382, 209] on div "22" at bounding box center [381, 209] width 10 height 10
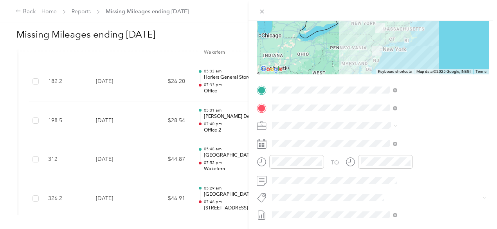
scroll to position [0, 0]
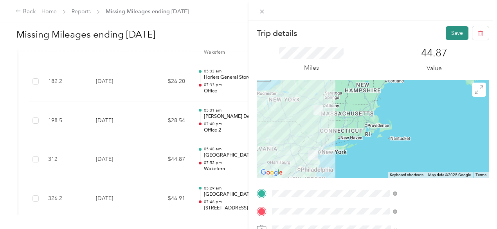
click at [455, 29] on button "Save" at bounding box center [457, 33] width 23 height 14
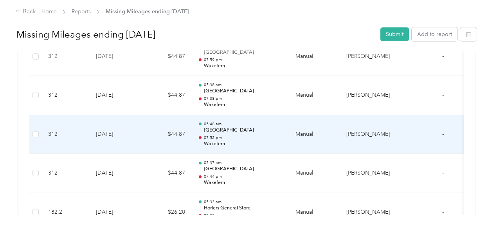
scroll to position [389, 0]
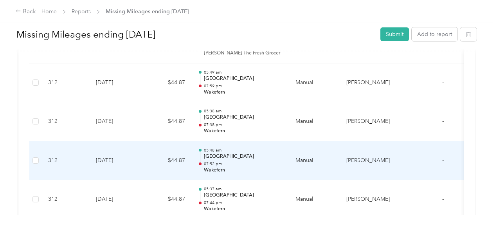
click at [117, 164] on td "[DATE]" at bounding box center [117, 160] width 55 height 39
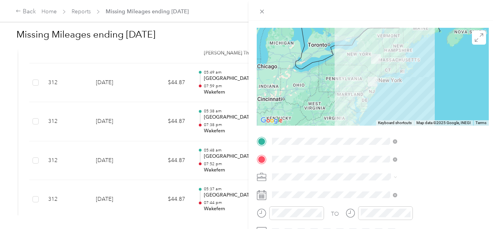
scroll to position [104, 0]
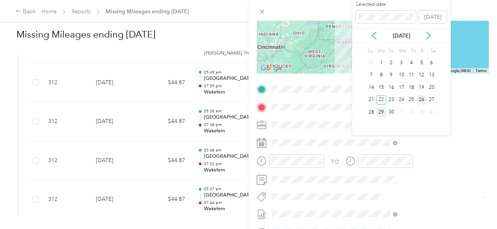
click at [421, 102] on div "26" at bounding box center [421, 100] width 10 height 10
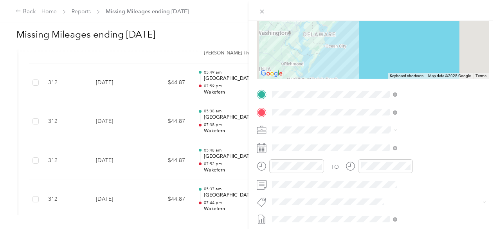
scroll to position [0, 0]
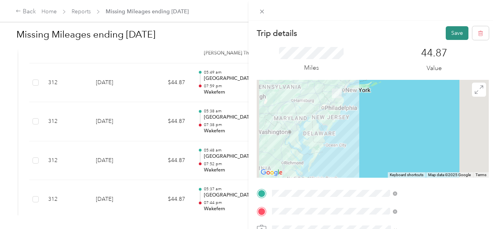
click at [449, 30] on button "Save" at bounding box center [457, 33] width 23 height 14
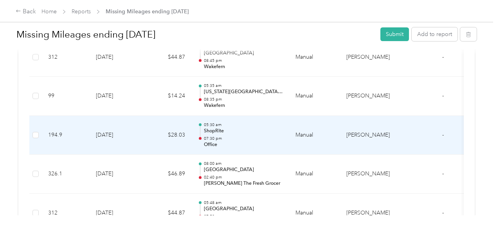
scroll to position [207, 0]
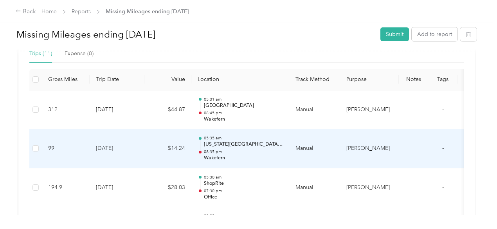
click at [132, 152] on td "[DATE]" at bounding box center [117, 148] width 55 height 39
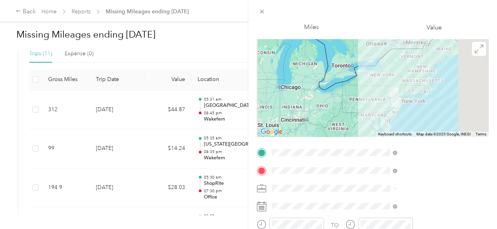
scroll to position [39, 0]
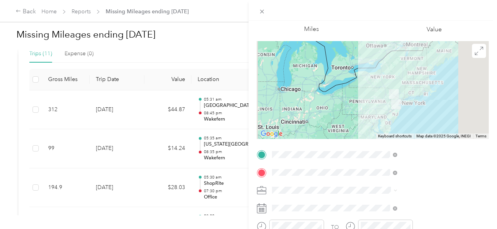
click at [230, 149] on div "Trip details Save This trip cannot be edited because it is either under review,…" at bounding box center [248, 114] width 497 height 229
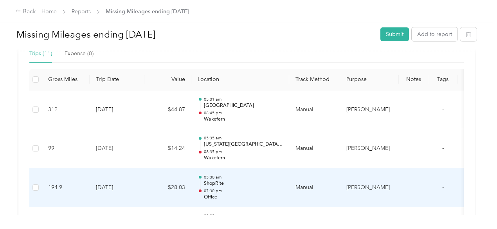
click at [171, 188] on td "$28.03" at bounding box center [167, 187] width 47 height 39
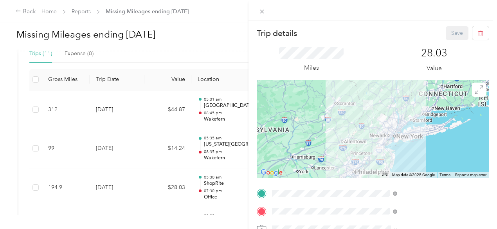
click at [33, 186] on div "Trip details Save This trip cannot be edited because it is either under review,…" at bounding box center [248, 114] width 497 height 229
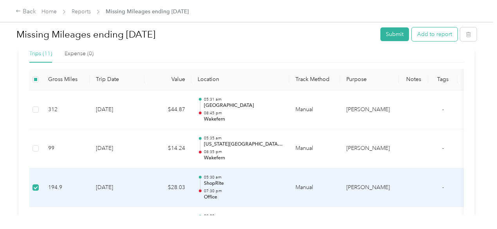
click at [438, 36] on button "Add to report" at bounding box center [435, 34] width 46 height 14
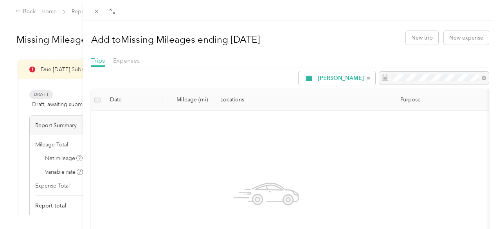
scroll to position [207, 0]
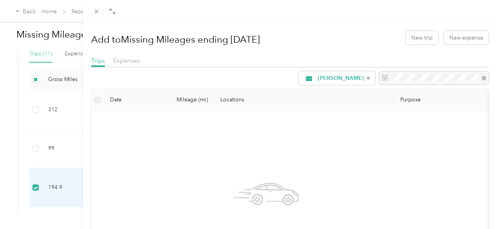
click at [75, 149] on div "Add to Missing Mileages ending [DATE] New trip New expense Trips Expenses [PERS…" at bounding box center [248, 114] width 497 height 229
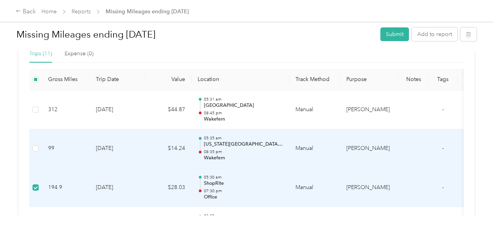
click at [98, 147] on td "[DATE]" at bounding box center [117, 148] width 55 height 39
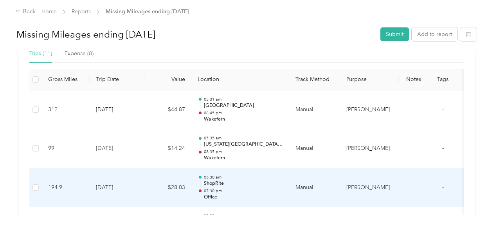
click at [44, 181] on td "194.9" at bounding box center [66, 187] width 48 height 39
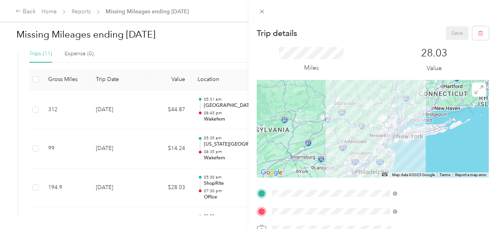
scroll to position [52, 0]
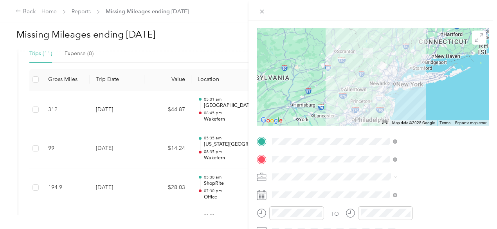
click at [103, 151] on div "Trip details Save This trip cannot be edited because it is either under review,…" at bounding box center [248, 114] width 497 height 229
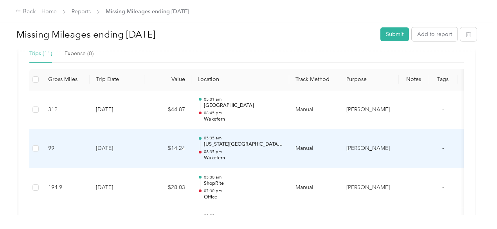
click at [109, 147] on td "[DATE]" at bounding box center [117, 148] width 55 height 39
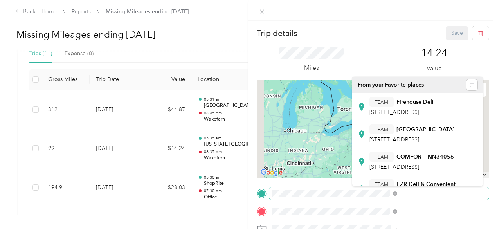
click at [349, 195] on div at bounding box center [373, 193] width 232 height 13
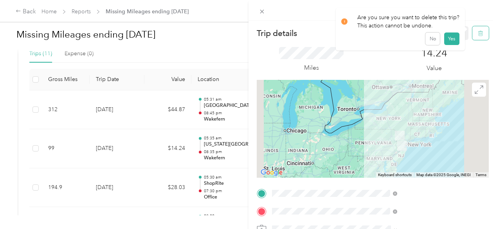
click at [478, 35] on icon "button" at bounding box center [480, 33] width 5 height 5
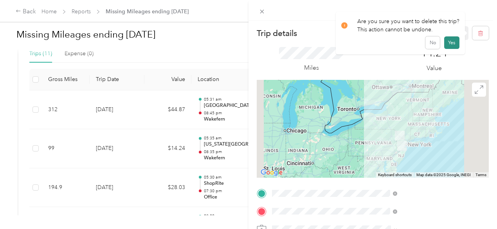
click at [450, 43] on button "Yes" at bounding box center [451, 42] width 15 height 13
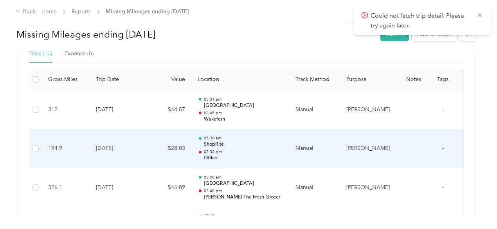
click at [119, 155] on td "[DATE]" at bounding box center [117, 148] width 55 height 39
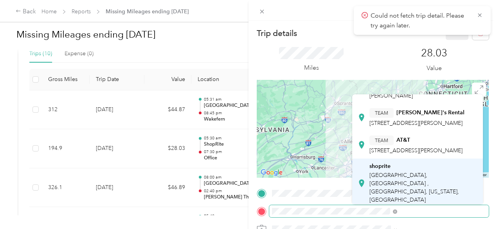
scroll to position [156, 0]
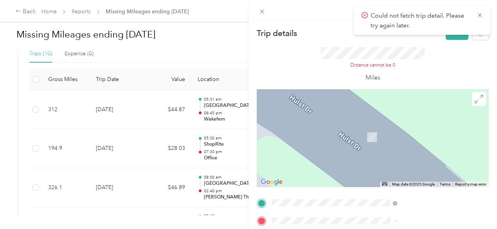
click at [409, 142] on span "[STREET_ADDRESS]" at bounding box center [394, 139] width 50 height 7
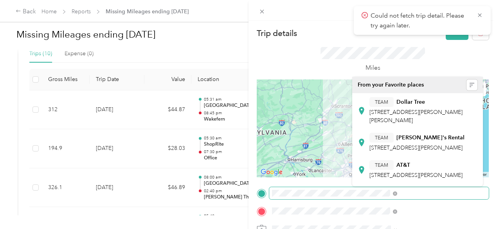
click at [1, 7] on div "Trip details Save This trip cannot be edited because it is either under review,…" at bounding box center [248, 114] width 497 height 229
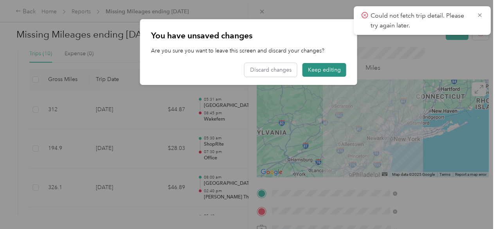
click at [328, 72] on button "Keep editing" at bounding box center [324, 70] width 44 height 14
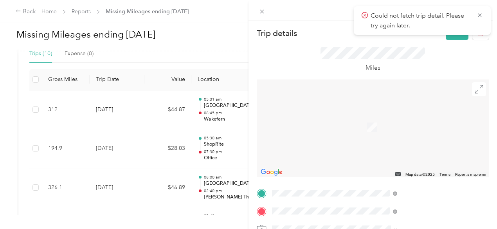
click at [400, 101] on span "[STREET_ADDRESS][US_STATE][US_STATE]" at bounding box center [422, 97] width 107 height 7
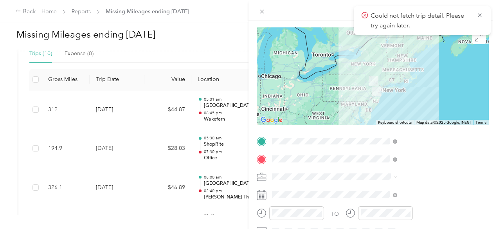
scroll to position [130, 0]
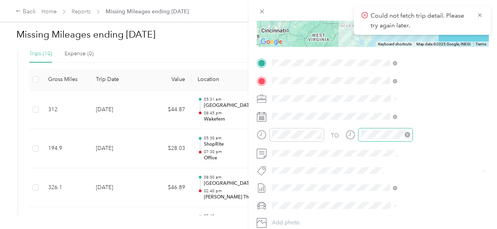
click at [413, 138] on div at bounding box center [385, 135] width 55 height 14
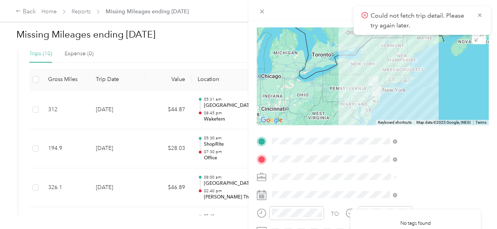
scroll to position [0, 2]
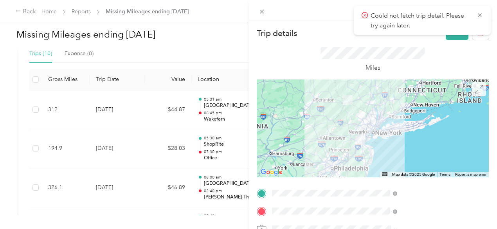
click at [472, 94] on span at bounding box center [479, 89] width 14 height 14
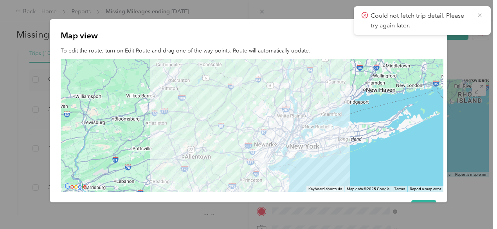
click at [480, 16] on icon at bounding box center [480, 15] width 6 height 7
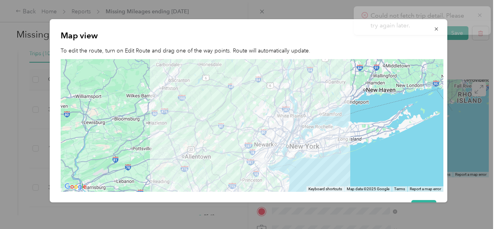
click at [429, 29] on p "Could not fetch trip detail. Please try again later." at bounding box center [420, 20] width 100 height 19
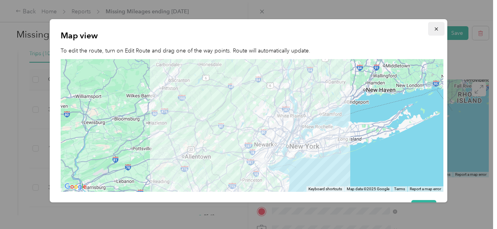
click at [433, 31] on icon "button" at bounding box center [435, 28] width 5 height 5
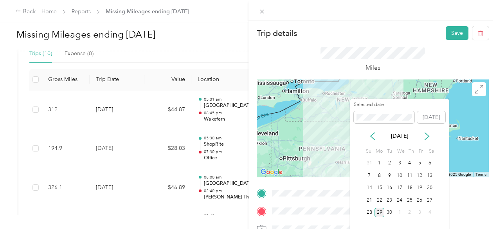
scroll to position [78, 2]
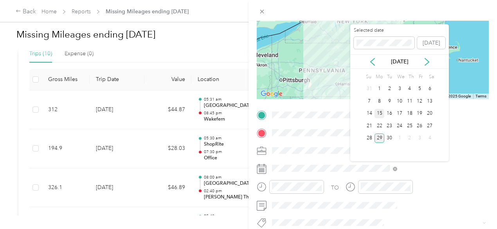
click at [377, 113] on div "15" at bounding box center [379, 114] width 10 height 10
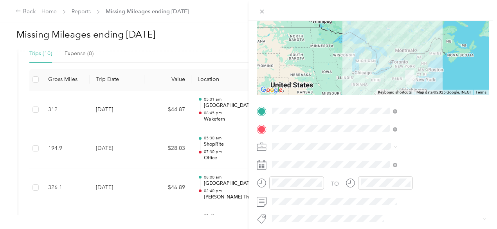
scroll to position [82, 4]
drag, startPoint x: 489, startPoint y: 143, endPoint x: 491, endPoint y: 170, distance: 27.5
click at [491, 170] on div "Trip details Save This trip cannot be edited because it is either under review,…" at bounding box center [372, 135] width 248 height 229
click at [463, 171] on div "TO Add photo" at bounding box center [373, 199] width 232 height 189
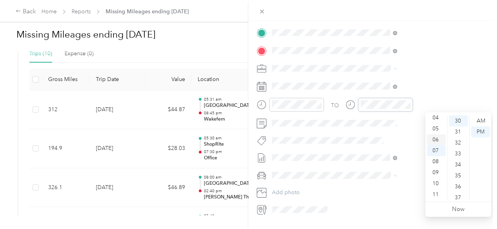
scroll to position [381, 0]
click at [385, 133] on div "TO Add photo" at bounding box center [373, 121] width 232 height 189
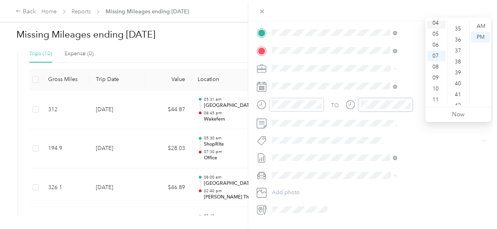
scroll to position [30, 4]
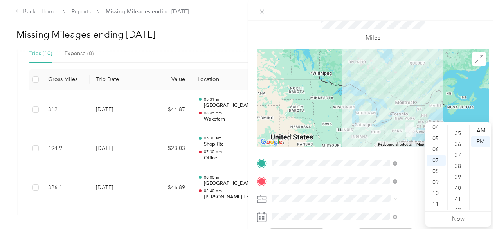
click at [452, 58] on div at bounding box center [373, 98] width 232 height 98
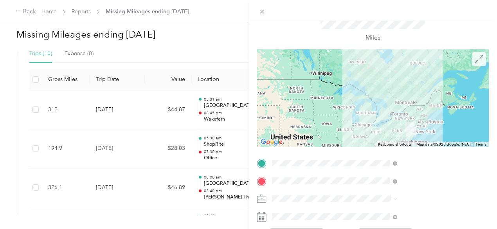
click at [475, 61] on icon at bounding box center [479, 59] width 9 height 9
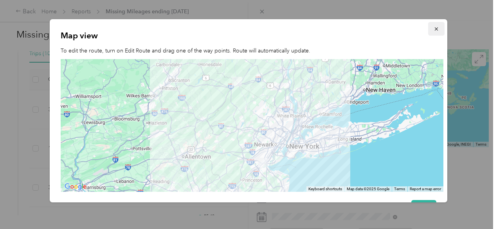
click at [435, 29] on icon "button" at bounding box center [436, 28] width 3 height 3
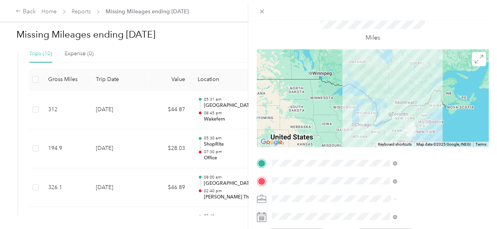
scroll to position [0, 4]
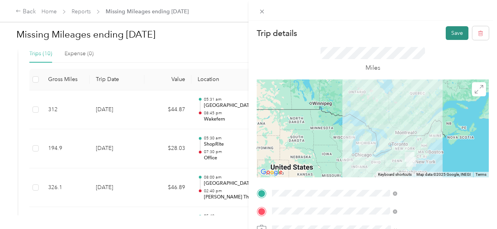
click at [450, 34] on button "Save" at bounding box center [457, 33] width 23 height 14
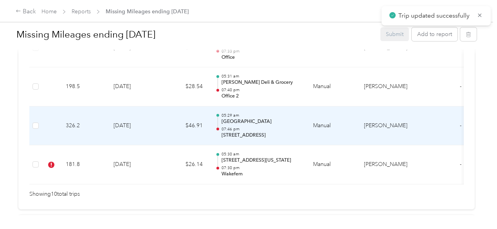
scroll to position [547, 0]
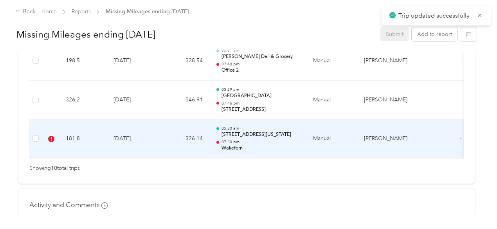
click at [232, 152] on p "Wakefern" at bounding box center [260, 148] width 79 height 7
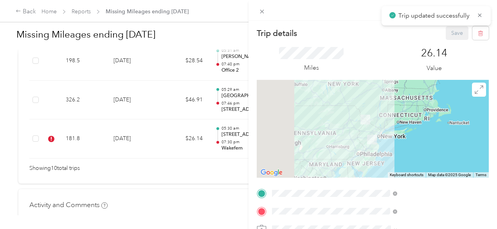
scroll to position [52, 0]
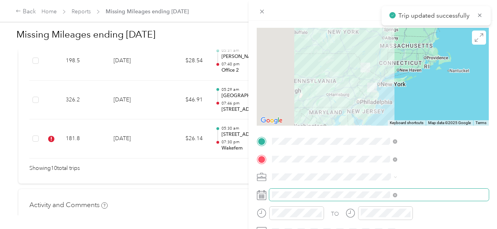
click at [346, 198] on div at bounding box center [373, 195] width 232 height 13
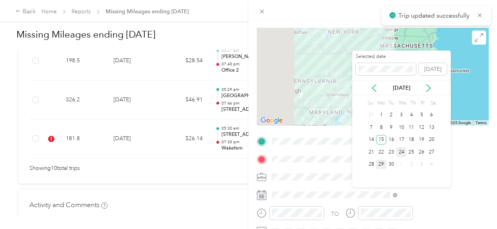
click at [402, 151] on div "24" at bounding box center [401, 152] width 10 height 10
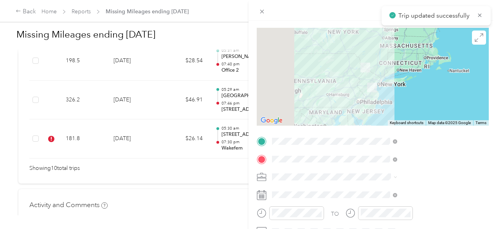
scroll to position [0, 0]
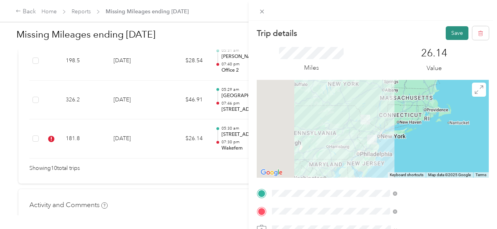
click at [454, 31] on button "Save" at bounding box center [457, 33] width 23 height 14
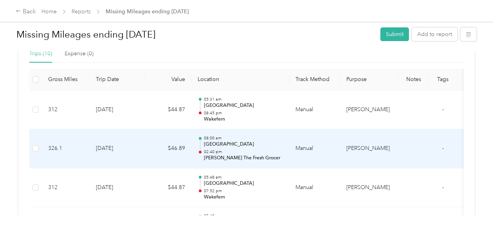
scroll to position [233, 0]
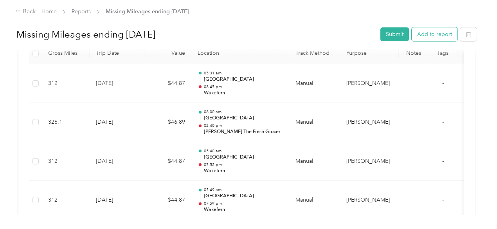
click at [432, 34] on button "Add to report" at bounding box center [435, 34] width 46 height 14
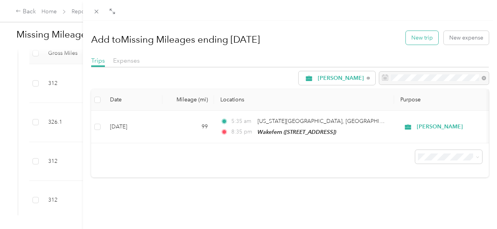
click at [422, 34] on button "New trip" at bounding box center [422, 38] width 32 height 14
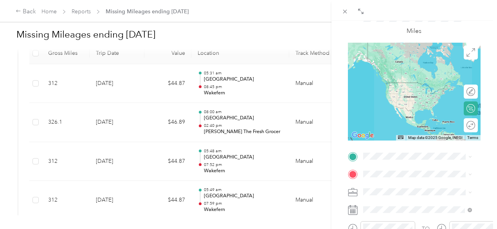
scroll to position [104, 0]
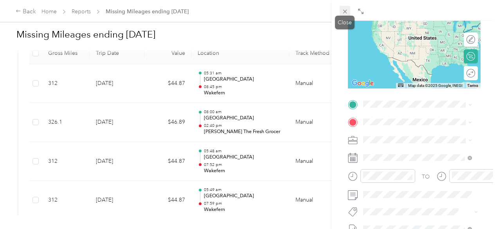
click at [345, 11] on icon at bounding box center [345, 11] width 7 height 7
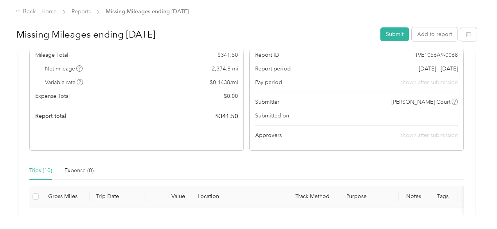
scroll to position [11, 0]
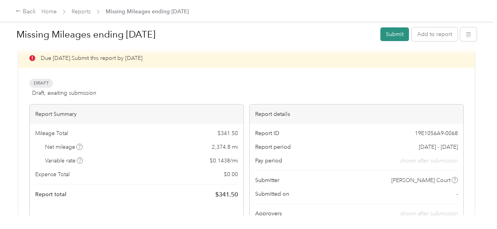
click at [396, 34] on button "Submit" at bounding box center [394, 34] width 29 height 14
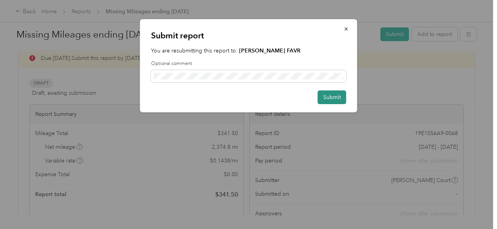
click at [327, 97] on button "Submit" at bounding box center [332, 97] width 29 height 14
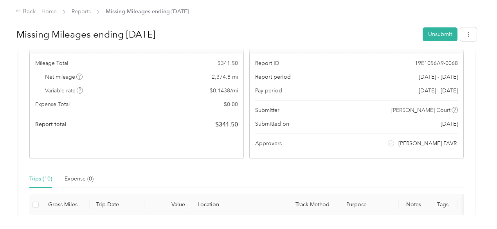
scroll to position [0, 0]
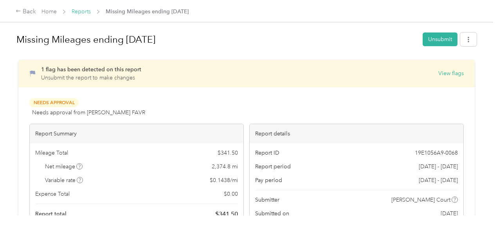
click at [86, 13] on link "Reports" at bounding box center [81, 11] width 19 height 7
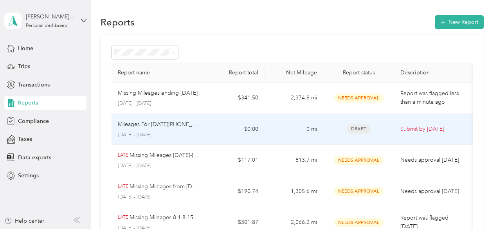
click at [254, 128] on td "$0.00" at bounding box center [234, 129] width 59 height 31
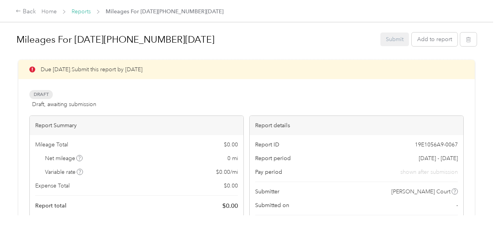
click at [79, 10] on link "Reports" at bounding box center [81, 11] width 19 height 7
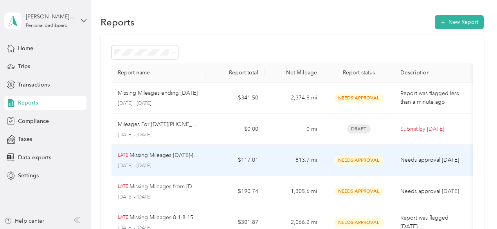
click at [192, 168] on p "[DATE] - [DATE]" at bounding box center [159, 165] width 82 height 7
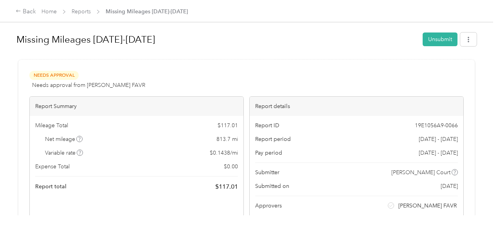
drag, startPoint x: 336, startPoint y: 99, endPoint x: 329, endPoint y: 97, distance: 7.2
click at [85, 11] on link "Reports" at bounding box center [81, 11] width 19 height 7
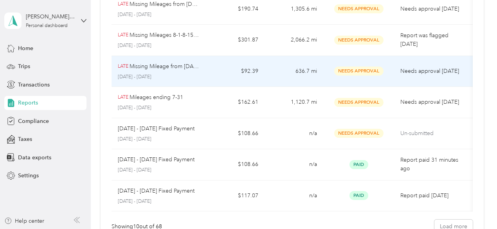
scroll to position [282, 0]
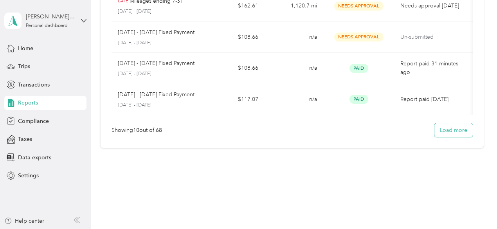
click at [446, 133] on button "Load more" at bounding box center [453, 130] width 38 height 14
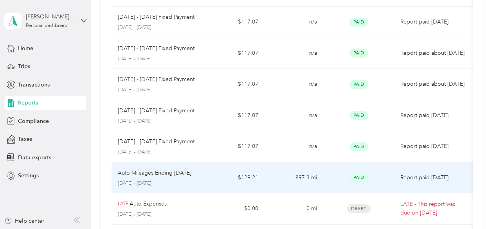
scroll to position [439, 0]
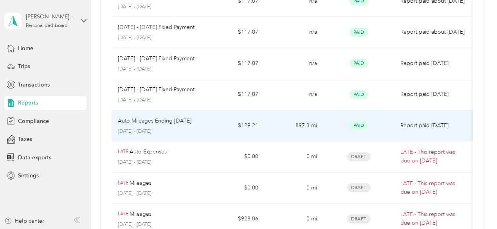
click at [305, 123] on td "897.3 mi" at bounding box center [293, 125] width 59 height 31
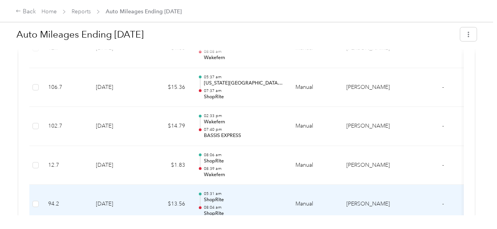
scroll to position [391, 0]
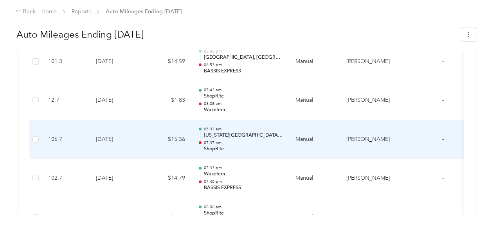
click at [241, 146] on p "ShopRite" at bounding box center [243, 149] width 79 height 7
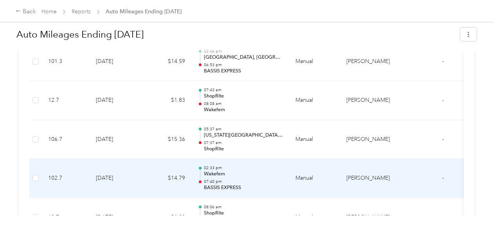
scroll to position [443, 0]
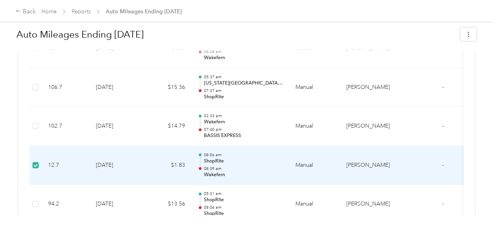
click at [149, 169] on td "$1.83" at bounding box center [167, 165] width 47 height 39
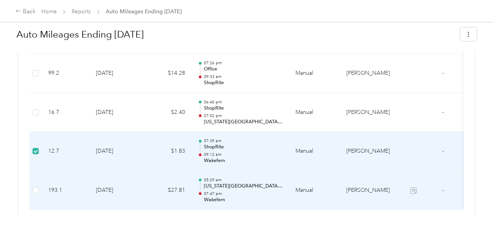
scroll to position [708, 0]
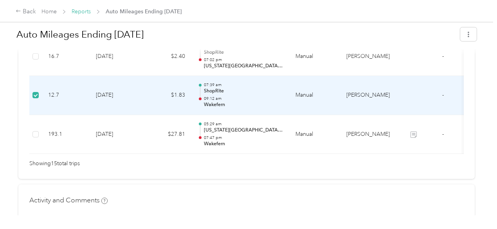
click at [88, 13] on link "Reports" at bounding box center [81, 11] width 19 height 7
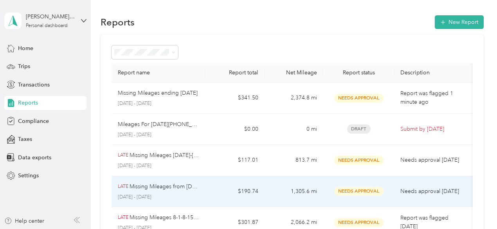
scroll to position [78, 0]
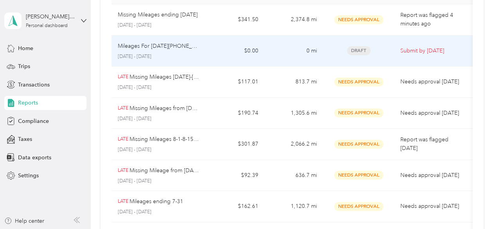
click at [269, 50] on td "0 mi" at bounding box center [293, 51] width 59 height 31
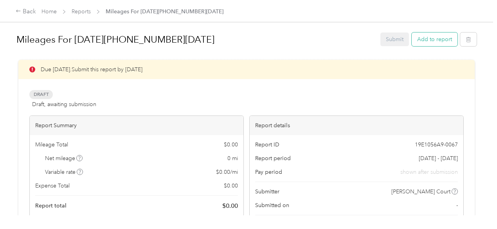
click at [432, 36] on button "Add to report" at bounding box center [435, 39] width 46 height 14
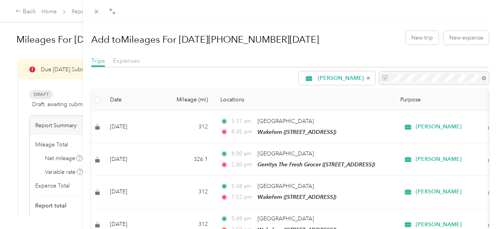
click at [100, 14] on icon at bounding box center [96, 11] width 7 height 7
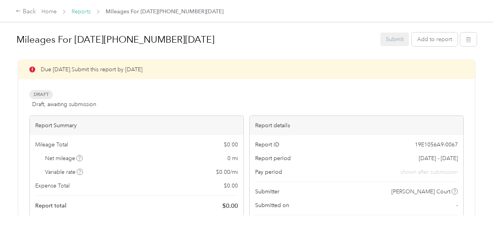
click at [80, 12] on link "Reports" at bounding box center [81, 11] width 19 height 7
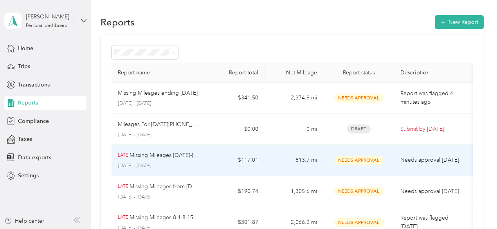
click at [198, 160] on div "LATE Missing Mileages [DATE]-[DATE] [DATE] - [DATE]" at bounding box center [159, 160] width 82 height 18
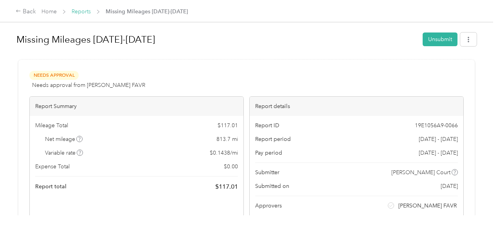
click at [79, 10] on link "Reports" at bounding box center [81, 11] width 19 height 7
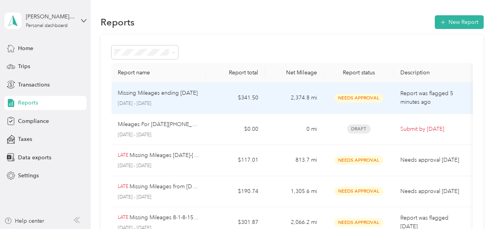
click at [202, 99] on td "Missing Mileages ending 9/20/[DATE] - [DATE]" at bounding box center [158, 98] width 94 height 31
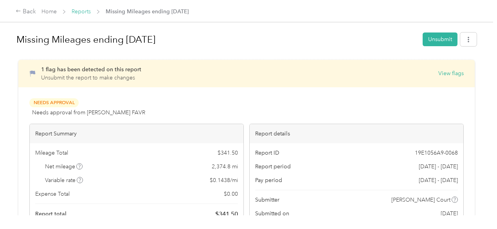
click at [83, 13] on link "Reports" at bounding box center [81, 11] width 19 height 7
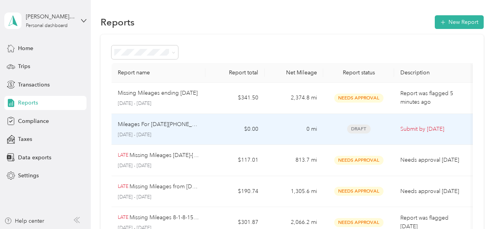
click at [200, 140] on td "Mileages For [DATE]-[DATE] [DATE] - [DATE]" at bounding box center [158, 129] width 94 height 31
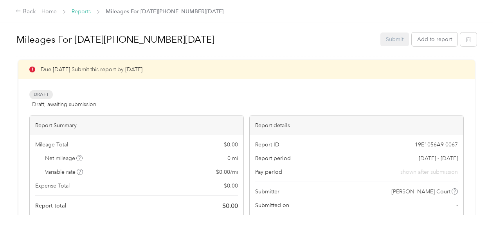
click at [83, 13] on link "Reports" at bounding box center [81, 11] width 19 height 7
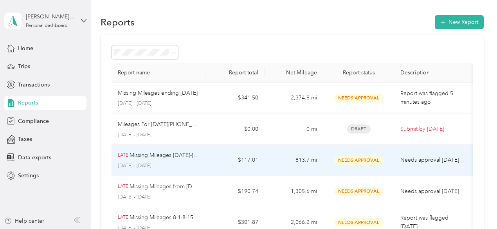
scroll to position [52, 0]
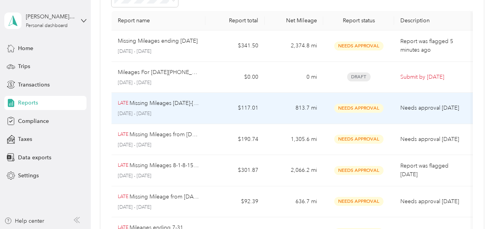
click at [245, 110] on td "$117.01" at bounding box center [234, 108] width 59 height 31
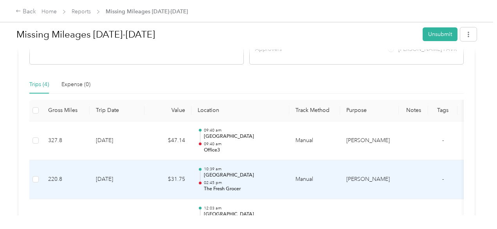
scroll to position [130, 0]
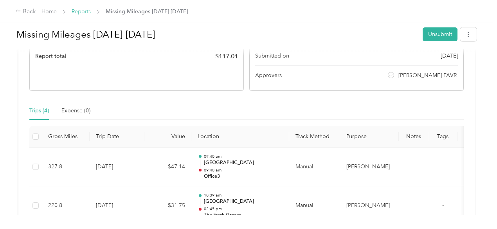
click at [86, 12] on link "Reports" at bounding box center [81, 11] width 19 height 7
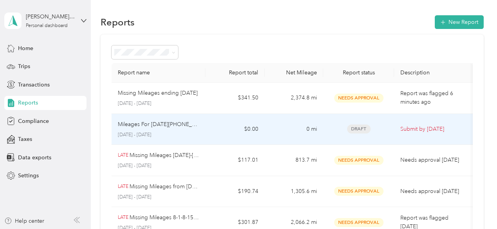
click at [180, 136] on p "[DATE] - [DATE]" at bounding box center [159, 134] width 82 height 7
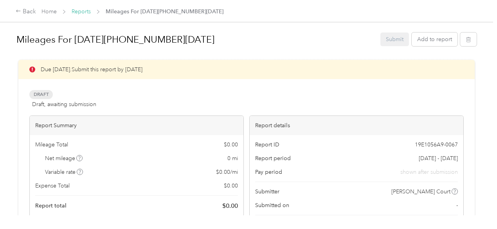
click at [82, 14] on link "Reports" at bounding box center [81, 11] width 19 height 7
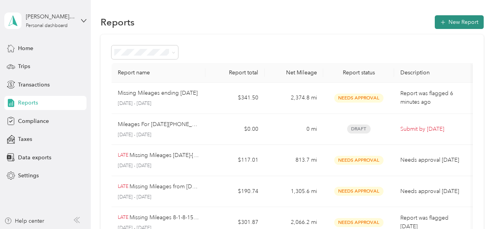
click at [450, 23] on button "New Report" at bounding box center [459, 22] width 49 height 14
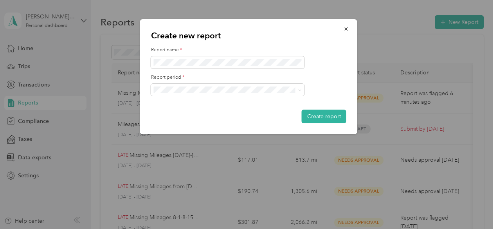
click at [183, 121] on ol "[DATE] - [DATE] [DATE] - [DATE] [DATE] - [DATE] [DATE] - [DATE] [DATE] - [DATE]…" at bounding box center [227, 136] width 153 height 82
click at [186, 67] on span at bounding box center [227, 62] width 153 height 13
click at [204, 111] on li "[DATE] - [DATE]" at bounding box center [227, 117] width 153 height 14
click at [320, 117] on button "Create report" at bounding box center [324, 117] width 45 height 14
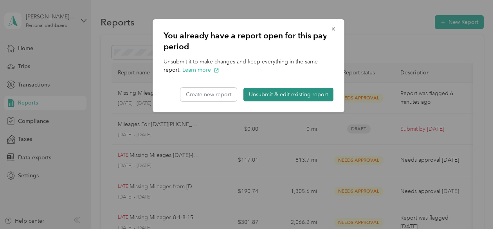
click at [280, 91] on button "Unsubmit & edit existing report" at bounding box center [288, 95] width 90 height 14
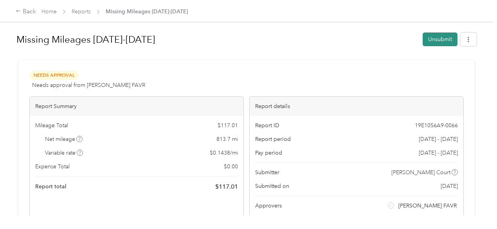
click at [435, 35] on button "Unsubmit" at bounding box center [440, 39] width 35 height 14
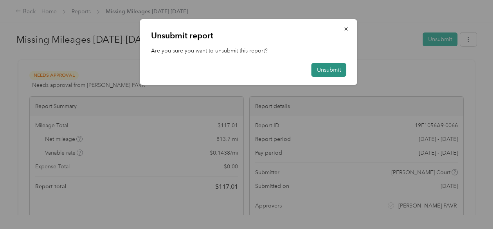
click at [325, 68] on button "Unsubmit" at bounding box center [328, 70] width 35 height 14
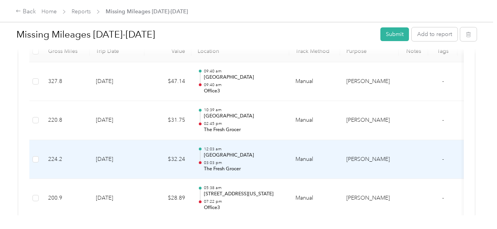
scroll to position [300, 0]
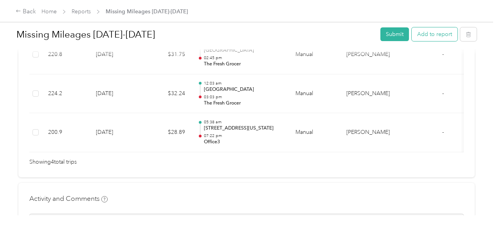
click at [435, 32] on button "Add to report" at bounding box center [435, 34] width 46 height 14
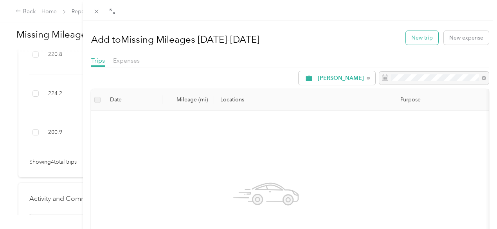
click at [424, 31] on button "New trip" at bounding box center [422, 38] width 32 height 14
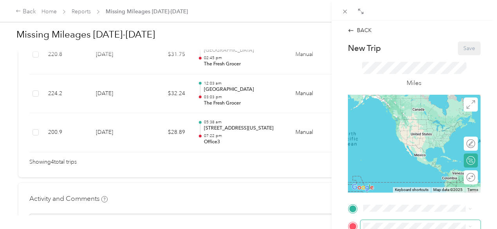
scroll to position [78, 0]
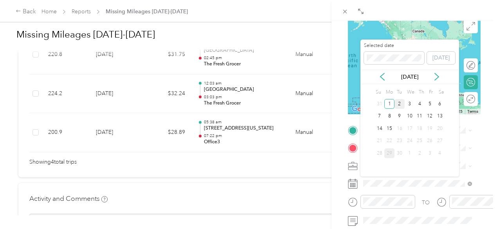
click at [401, 106] on div "2" at bounding box center [399, 104] width 10 height 10
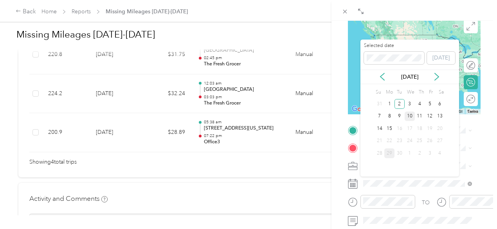
click at [405, 116] on div "10" at bounding box center [410, 116] width 10 height 10
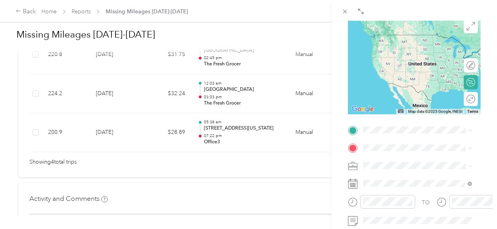
scroll to position [26, 0]
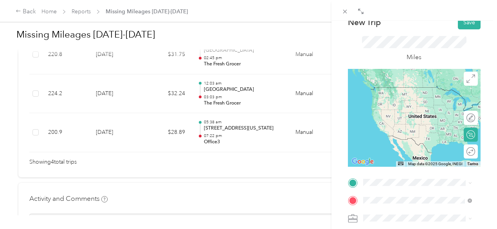
click at [386, 115] on div "TEAM Wakefern [STREET_ADDRESS]" at bounding box center [404, 113] width 52 height 19
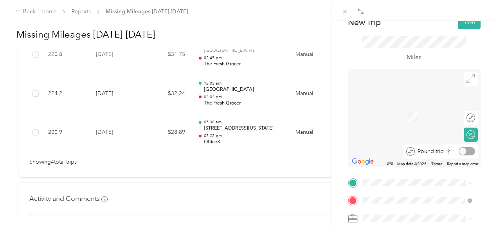
click at [466, 152] on div "Round trip" at bounding box center [445, 151] width 60 height 8
click at [455, 151] on div "Round trip" at bounding box center [445, 151] width 60 height 8
click at [467, 149] on div "Round trip" at bounding box center [471, 151] width 14 height 14
click at [455, 153] on div "Round trip" at bounding box center [445, 151] width 60 height 8
click at [434, 86] on span "[STREET_ADDRESS][US_STATE][US_STATE]" at bounding box center [423, 90] width 91 height 14
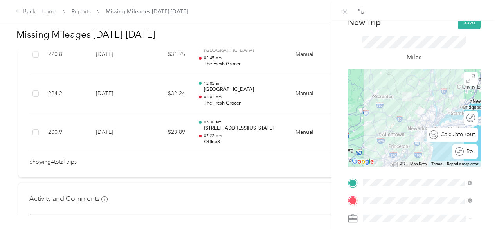
click at [493, 131] on div at bounding box center [493, 134] width 0 height 7
click at [463, 131] on div at bounding box center [467, 134] width 16 height 8
click at [420, 111] on div "[US_STATE] Highway 6 [GEOGRAPHIC_DATA], [US_STATE] 12771, [GEOGRAPHIC_DATA]" at bounding box center [417, 115] width 103 height 23
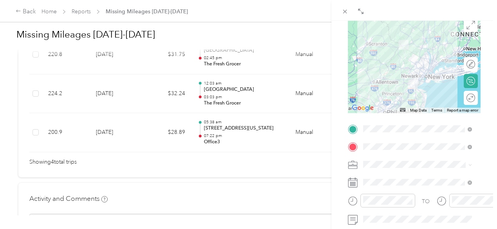
scroll to position [78, 0]
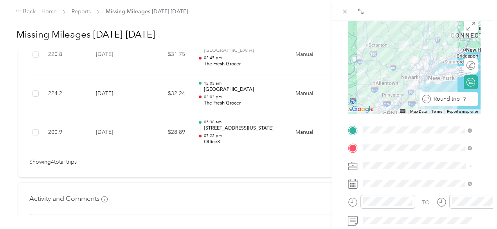
click at [460, 103] on div "Round trip" at bounding box center [453, 99] width 44 height 8
click at [460, 98] on div at bounding box center [467, 99] width 16 height 8
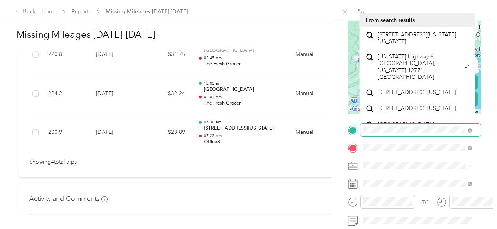
scroll to position [78, 13]
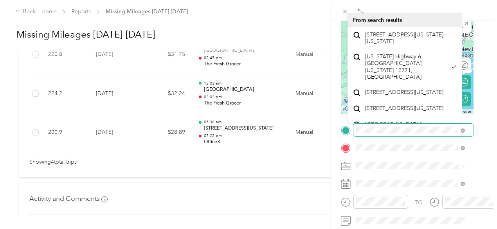
click at [489, 128] on div "BACK New Trip Save This trip cannot be edited because it is either under review…" at bounding box center [413, 135] width 165 height 229
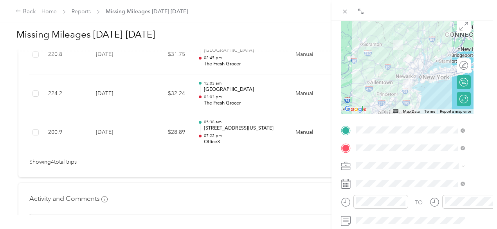
click at [476, 99] on div "BACK New Trip Save This trip cannot be edited because it is either under review…" at bounding box center [413, 135] width 165 height 229
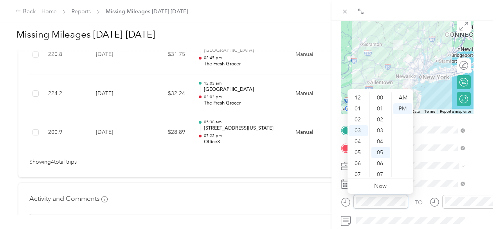
scroll to position [55, 0]
click at [356, 121] on div "05" at bounding box center [358, 119] width 19 height 11
click at [403, 99] on div "AM" at bounding box center [402, 97] width 19 height 11
click at [379, 161] on div "25" at bounding box center [380, 160] width 19 height 11
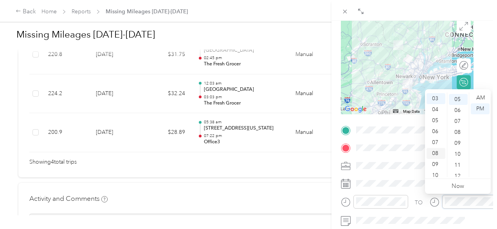
scroll to position [55, 0]
click at [433, 150] on div "08" at bounding box center [435, 152] width 19 height 11
click at [478, 108] on div "PM" at bounding box center [480, 108] width 19 height 11
click at [473, 77] on div "BACK New Trip Save This trip cannot be edited because it is either under review…" at bounding box center [413, 135] width 165 height 229
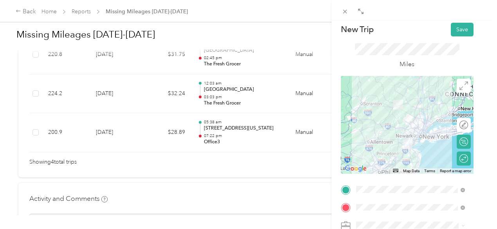
scroll to position [0, 13]
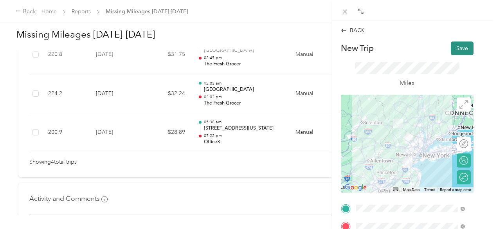
click at [451, 47] on button "Save" at bounding box center [462, 48] width 23 height 14
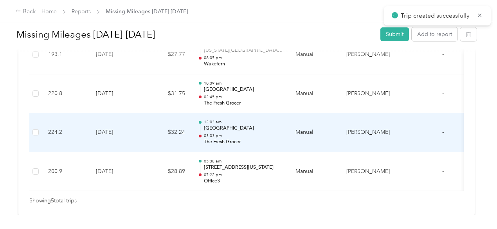
scroll to position [222, 0]
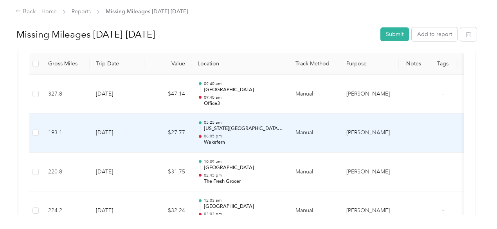
click at [128, 131] on td "[DATE]" at bounding box center [117, 132] width 55 height 39
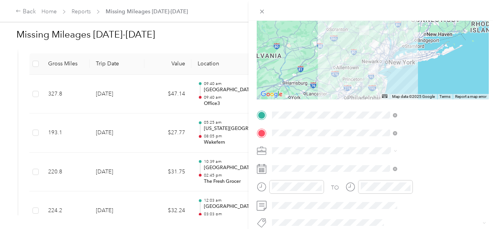
scroll to position [130, 0]
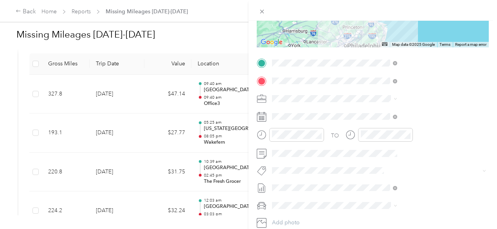
click at [266, 119] on icon at bounding box center [262, 117] width 10 height 10
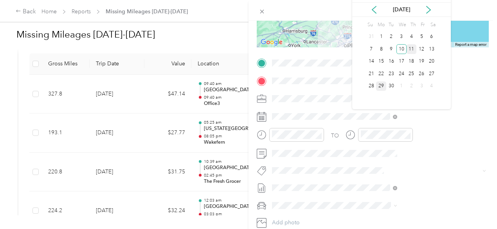
click at [412, 52] on div "11" at bounding box center [411, 49] width 10 height 10
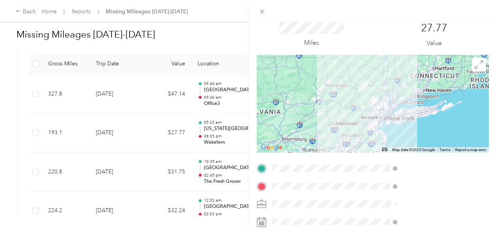
scroll to position [0, 0]
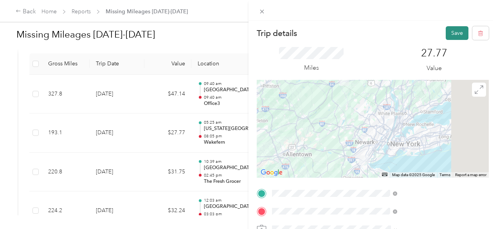
click at [447, 33] on button "Save" at bounding box center [457, 33] width 23 height 14
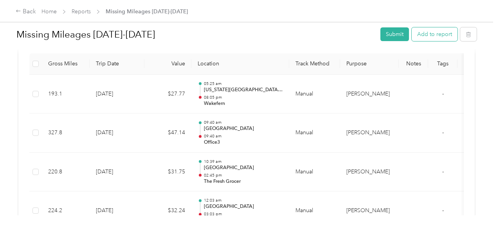
click at [432, 37] on button "Add to report" at bounding box center [435, 34] width 46 height 14
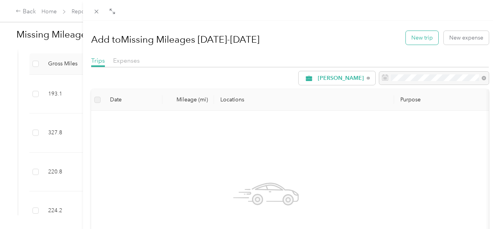
click at [415, 38] on button "New trip" at bounding box center [422, 38] width 32 height 14
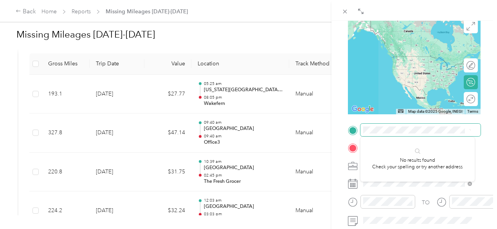
scroll to position [0, 54]
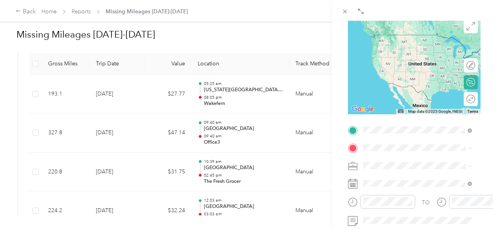
click at [427, 74] on span "[US_STATE] Highway 6 [GEOGRAPHIC_DATA], [US_STATE] 12771, [GEOGRAPHIC_DATA]" at bounding box center [423, 63] width 91 height 21
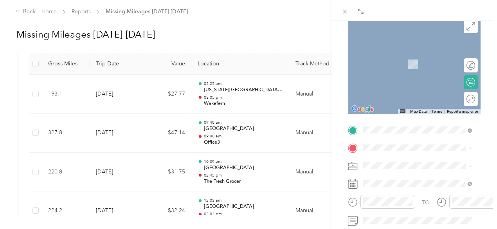
click at [427, 69] on span "[STREET_ADDRESS]" at bounding box center [403, 65] width 50 height 7
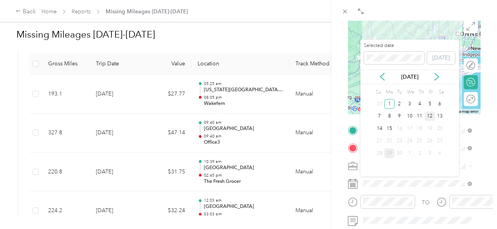
click at [431, 117] on div "12" at bounding box center [429, 116] width 10 height 10
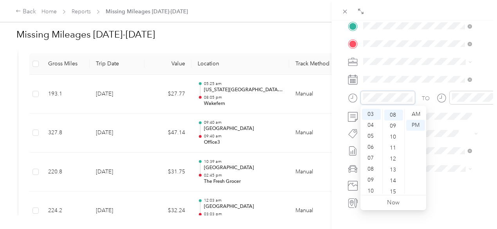
scroll to position [88, 0]
click at [373, 138] on div "05" at bounding box center [371, 136] width 19 height 11
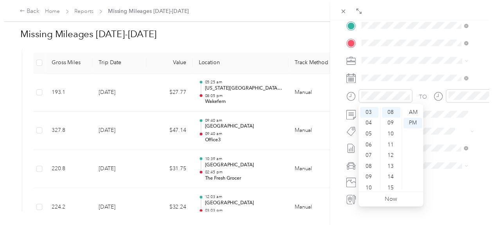
scroll to position [47, 0]
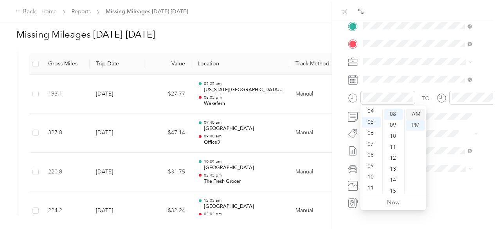
click at [411, 115] on div "AM" at bounding box center [415, 114] width 19 height 11
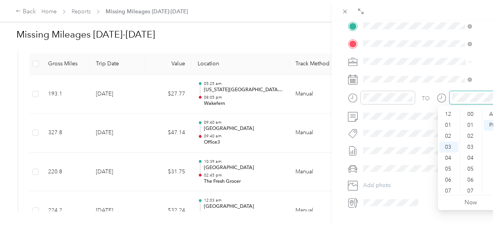
scroll to position [88, 0]
click at [447, 158] on div "07" at bounding box center [448, 158] width 19 height 11
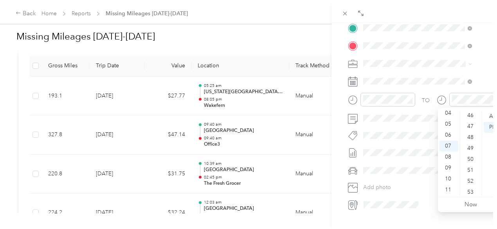
scroll to position [573, 0]
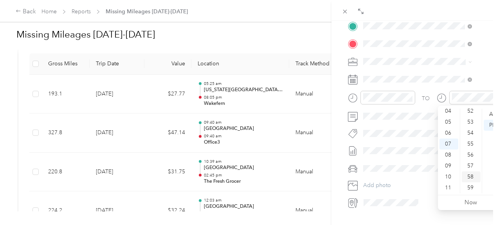
click at [469, 177] on div "58" at bounding box center [471, 176] width 19 height 11
click at [486, 70] on div "BACK New Trip Save This trip cannot be edited because it is either under review…" at bounding box center [413, 133] width 165 height 225
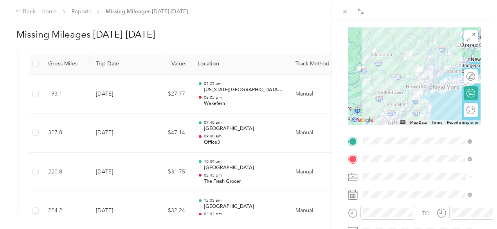
scroll to position [41, 0]
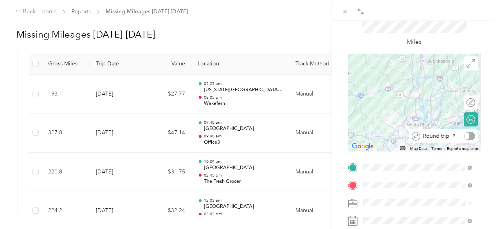
click at [464, 135] on div at bounding box center [469, 136] width 11 height 8
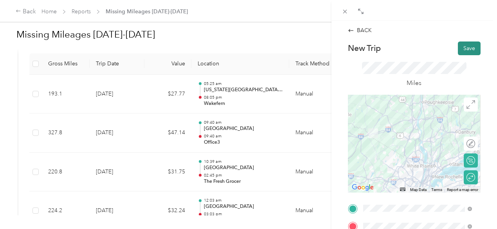
click at [461, 49] on button "Save" at bounding box center [469, 48] width 23 height 14
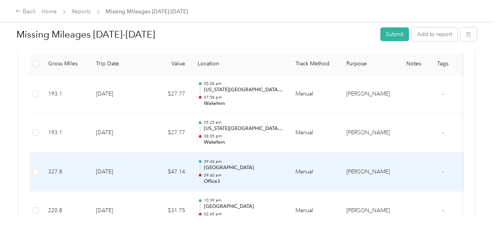
scroll to position [196, 0]
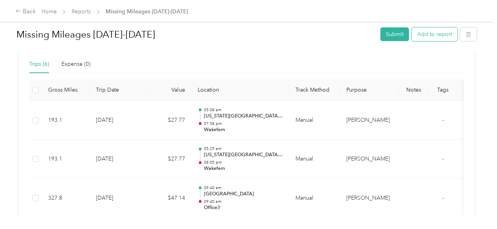
click at [425, 34] on button "Add to report" at bounding box center [435, 34] width 46 height 14
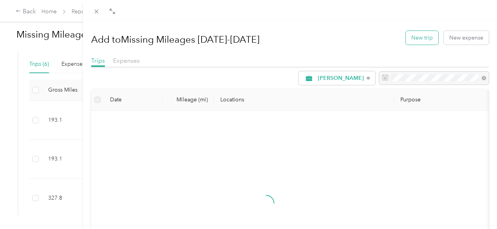
click at [414, 36] on button "New trip" at bounding box center [422, 38] width 32 height 14
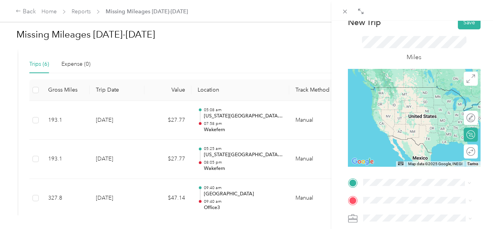
click at [401, 141] on span "[STREET_ADDRESS][US_STATE]" at bounding box center [417, 137] width 78 height 7
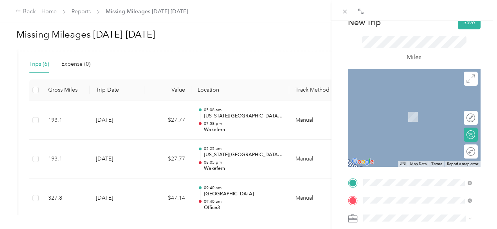
click at [411, 122] on span "[STREET_ADDRESS]" at bounding box center [403, 119] width 50 height 7
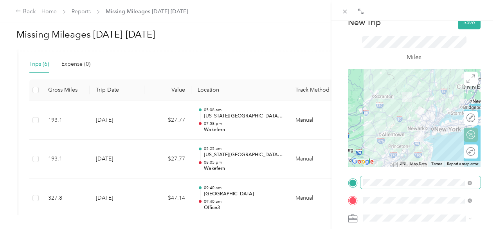
click at [390, 186] on span at bounding box center [420, 182] width 120 height 13
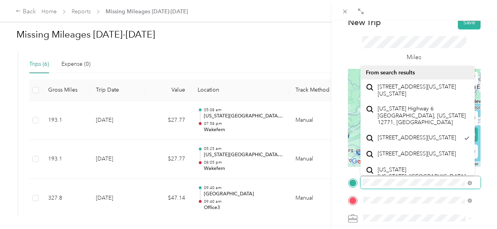
scroll to position [0, 50]
click at [471, 179] on span at bounding box center [420, 182] width 120 height 13
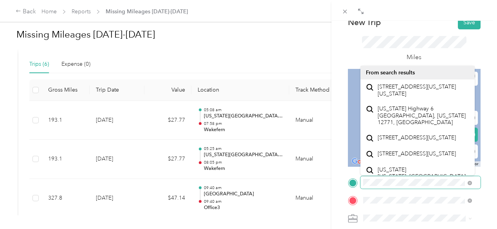
scroll to position [0, 54]
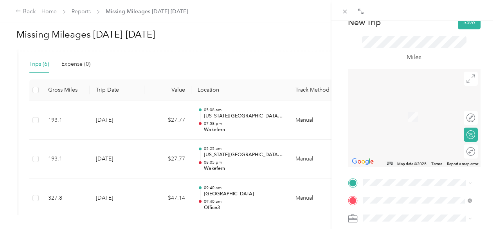
click at [333, 182] on div "BACK New Trip Save This trip cannot be edited because it is either under review…" at bounding box center [413, 135] width 165 height 229
click at [404, 114] on div "TEAM Wakefern [STREET_ADDRESS]" at bounding box center [404, 113] width 52 height 19
click at [419, 97] on span "[STREET_ADDRESS][US_STATE][US_STATE]" at bounding box center [423, 90] width 91 height 14
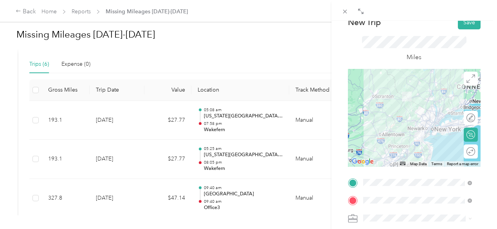
click at [404, 113] on span "[US_STATE] Highway 6 [GEOGRAPHIC_DATA], [US_STATE] 12771, [GEOGRAPHIC_DATA]" at bounding box center [423, 115] width 91 height 21
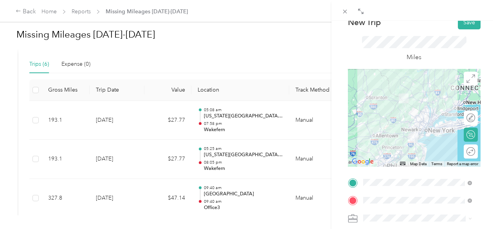
scroll to position [104, 0]
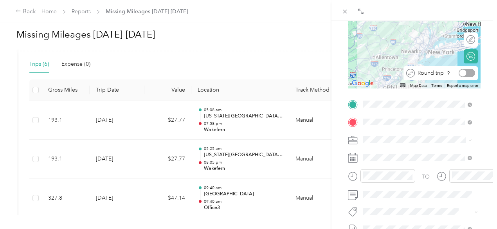
click at [460, 76] on div at bounding box center [467, 73] width 16 height 8
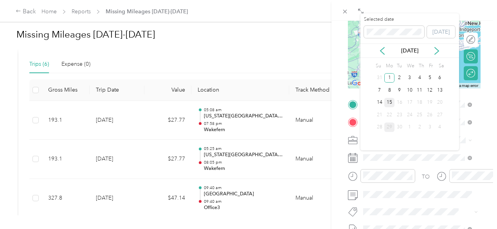
click at [389, 103] on div "15" at bounding box center [389, 103] width 10 height 10
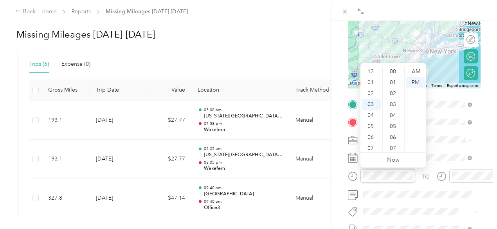
scroll to position [99, 0]
click at [369, 95] on div "05" at bounding box center [371, 93] width 19 height 11
click at [392, 128] on div "43" at bounding box center [393, 125] width 19 height 11
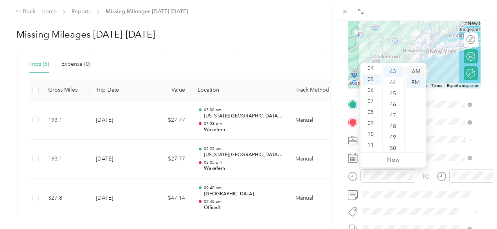
click at [412, 73] on div "AM" at bounding box center [415, 71] width 19 height 11
click at [459, 181] on div at bounding box center [476, 176] width 55 height 14
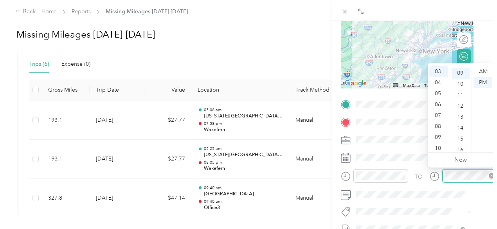
scroll to position [99, 0]
click at [438, 111] on div "07" at bounding box center [438, 115] width 19 height 11
click at [460, 141] on div "32" at bounding box center [460, 141] width 19 height 11
click at [457, 131] on div "37" at bounding box center [460, 126] width 19 height 11
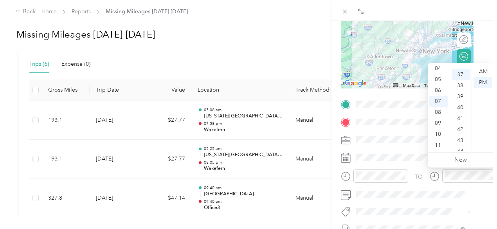
scroll to position [405, 0]
click at [482, 83] on div "PM" at bounding box center [482, 82] width 19 height 11
click at [406, 205] on div "TO Add photo" at bounding box center [407, 192] width 133 height 189
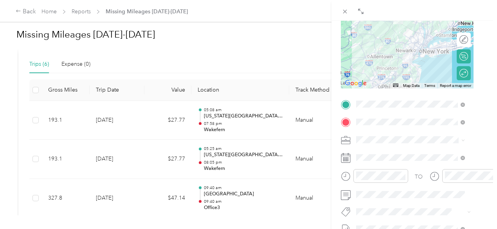
scroll to position [0, 10]
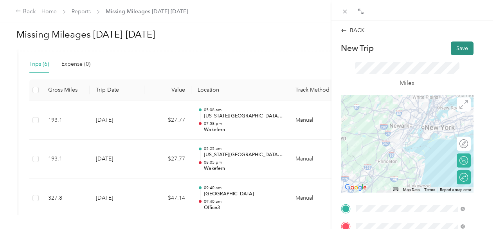
click at [455, 44] on button "Save" at bounding box center [462, 48] width 23 height 14
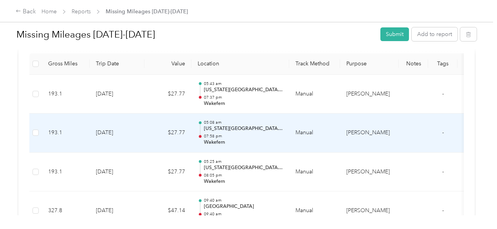
scroll to position [248, 0]
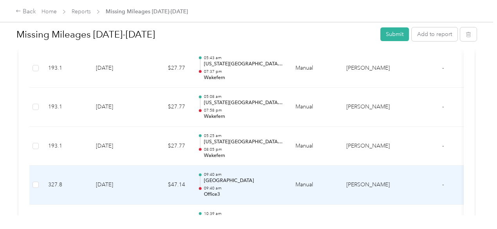
click at [72, 187] on td "327.8" at bounding box center [66, 184] width 48 height 39
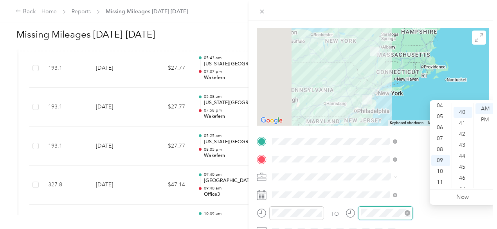
scroll to position [438, 0]
click at [481, 124] on div "PM" at bounding box center [484, 119] width 19 height 11
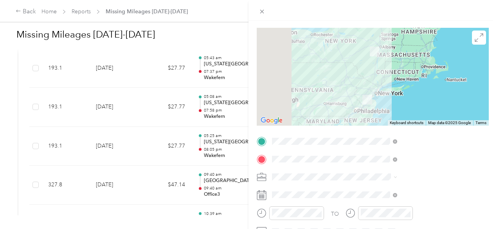
click at [324, 221] on div at bounding box center [290, 215] width 67 height 19
click at [388, 187] on div "TO Add photo" at bounding box center [373, 229] width 232 height 189
click at [154, 142] on div "Trip details Save This trip cannot be edited because it is either under review,…" at bounding box center [248, 114] width 497 height 229
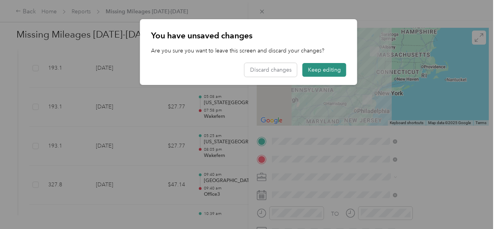
click at [314, 68] on button "Keep editing" at bounding box center [324, 70] width 44 height 14
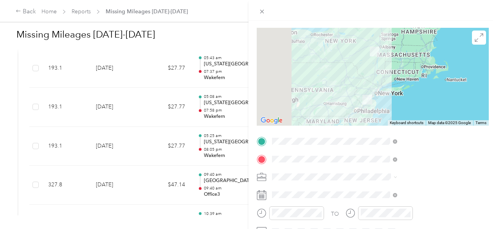
scroll to position [0, 0]
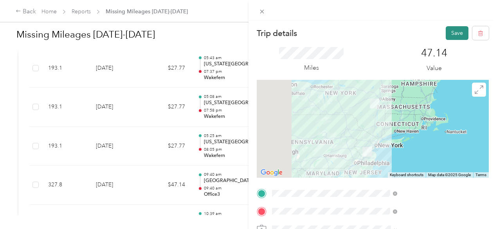
click at [451, 32] on button "Save" at bounding box center [457, 33] width 23 height 14
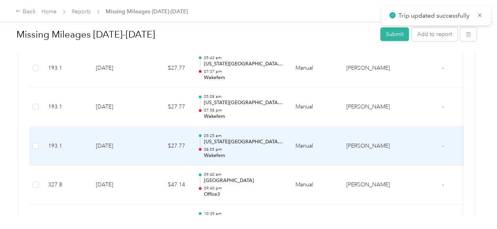
click at [141, 142] on td "[DATE]" at bounding box center [117, 146] width 55 height 39
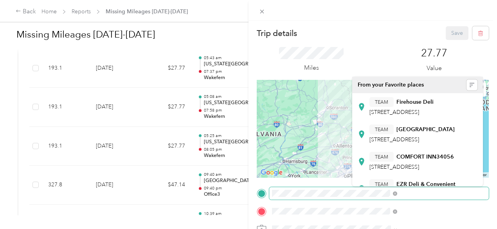
click at [341, 192] on div at bounding box center [373, 193] width 232 height 13
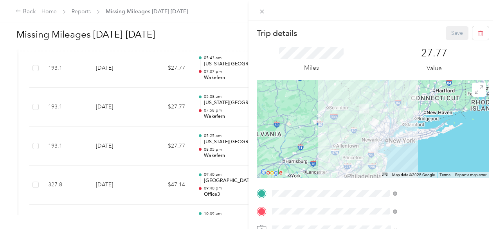
click at [383, 228] on div "Trip details Save This trip cannot be edited because it is either under review,…" at bounding box center [246, 229] width 493 height 0
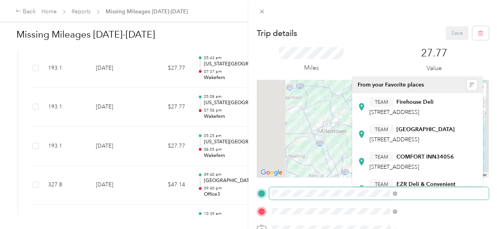
click at [351, 191] on div at bounding box center [373, 193] width 232 height 13
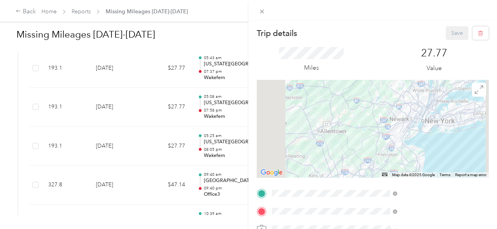
click at [390, 116] on div "TEAM Firehouse Deli [STREET_ADDRESS]" at bounding box center [401, 106] width 64 height 19
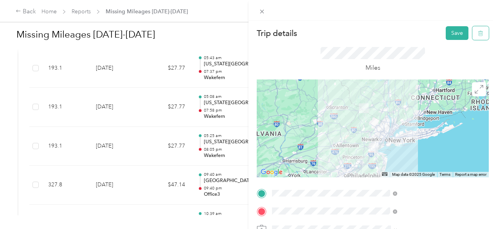
click at [473, 36] on button "button" at bounding box center [480, 33] width 16 height 14
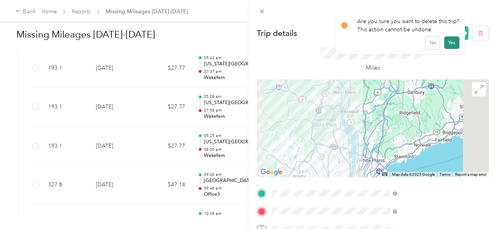
click at [448, 45] on button "Yes" at bounding box center [451, 42] width 15 height 13
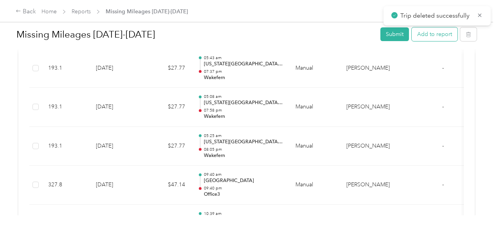
click at [427, 38] on button "Add to report" at bounding box center [435, 34] width 46 height 14
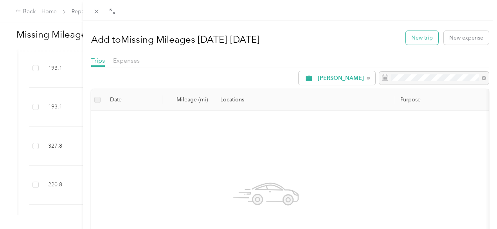
click at [414, 36] on button "New trip" at bounding box center [422, 38] width 32 height 14
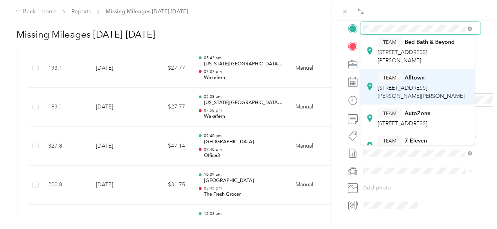
scroll to position [16, 0]
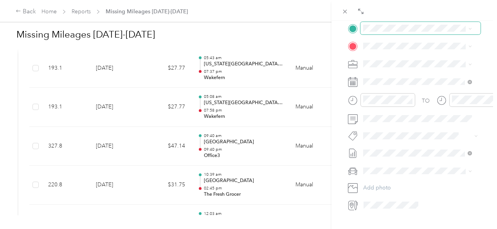
click at [391, 24] on span at bounding box center [420, 28] width 120 height 13
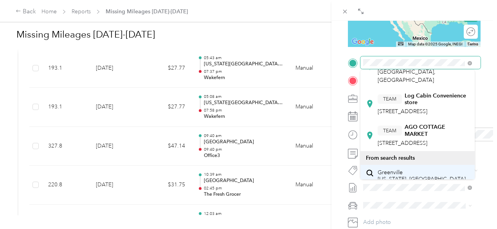
scroll to position [365, 0]
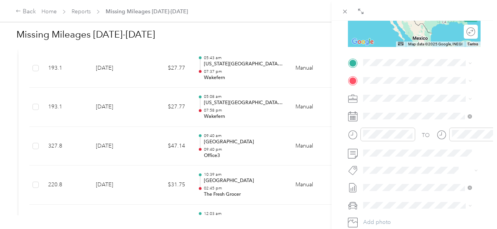
click at [417, 102] on span "Greenville [US_STATE], [GEOGRAPHIC_DATA]" at bounding box center [422, 95] width 88 height 14
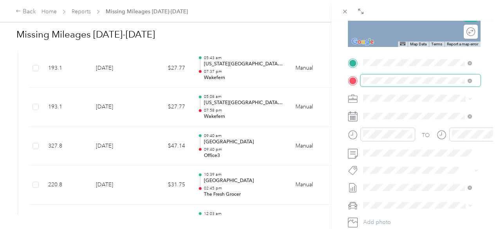
click at [397, 84] on span at bounding box center [420, 80] width 120 height 13
click at [401, 113] on button "TEAM" at bounding box center [390, 113] width 24 height 10
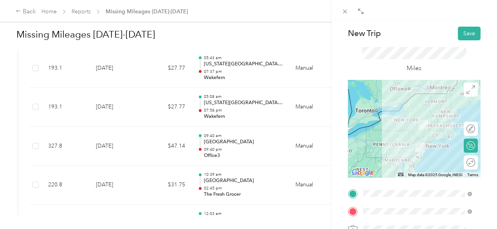
scroll to position [93, 0]
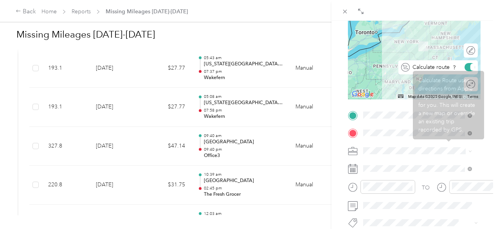
click at [464, 68] on div at bounding box center [469, 67] width 11 height 8
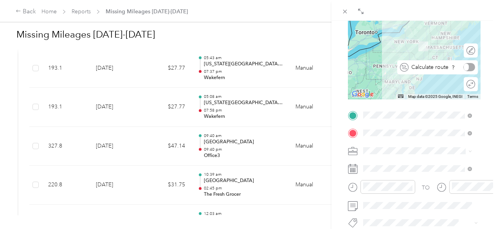
click at [460, 228] on div "Drag to resize Click to close BACK New Trip Save This trip cannot be edited bec…" at bounding box center [246, 229] width 493 height 0
click at [460, 67] on div at bounding box center [466, 67] width 16 height 8
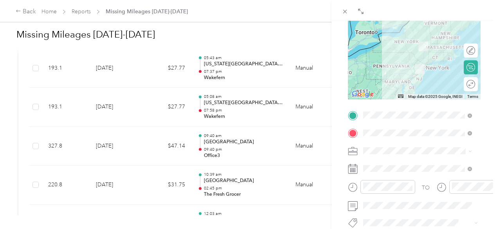
scroll to position [119, 0]
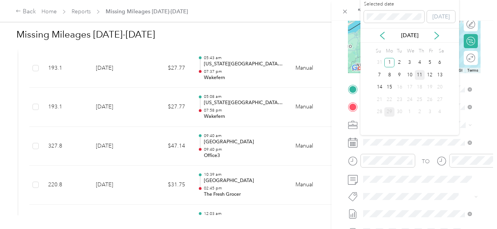
click at [421, 74] on div "11" at bounding box center [420, 75] width 10 height 10
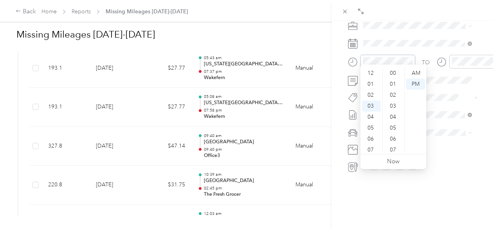
scroll to position [120, 0]
click at [368, 93] on div "05" at bounding box center [371, 95] width 19 height 11
click at [393, 126] on div "16" at bounding box center [393, 127] width 19 height 11
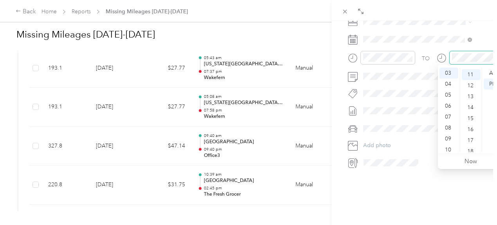
scroll to position [120, 0]
click at [446, 128] on div "08" at bounding box center [448, 127] width 19 height 11
click at [469, 70] on div "06" at bounding box center [471, 70] width 19 height 11
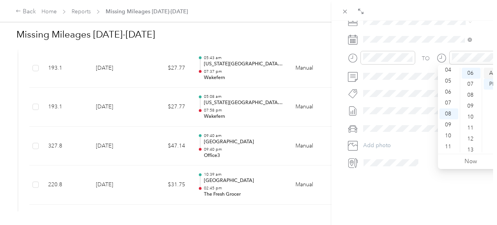
click at [495, 72] on div "AM" at bounding box center [493, 73] width 19 height 11
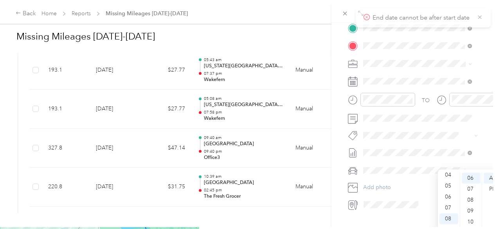
scroll to position [0, 0]
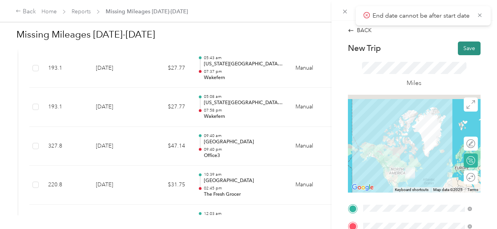
click at [458, 47] on button "Save" at bounding box center [469, 48] width 23 height 14
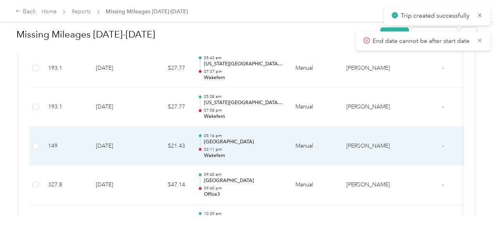
click at [86, 147] on td "149" at bounding box center [66, 146] width 48 height 39
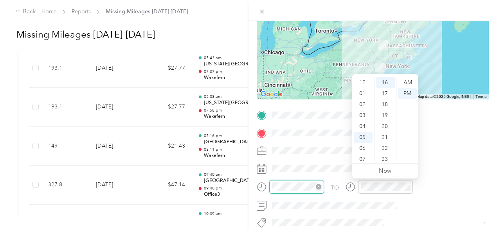
scroll to position [47, 0]
click at [402, 83] on div "AM" at bounding box center [407, 82] width 19 height 11
click at [417, 216] on div "TO Add photo" at bounding box center [373, 203] width 232 height 189
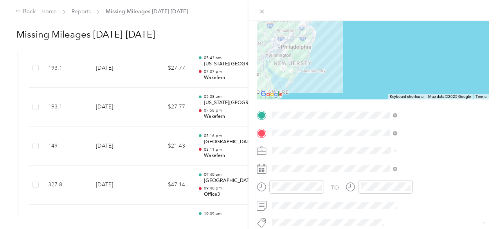
scroll to position [0, 0]
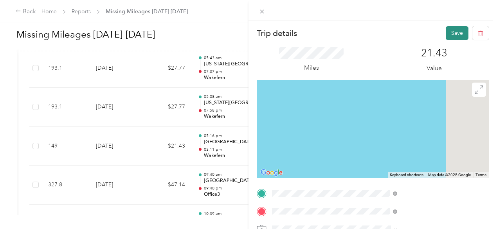
click at [450, 29] on button "Save" at bounding box center [457, 33] width 23 height 14
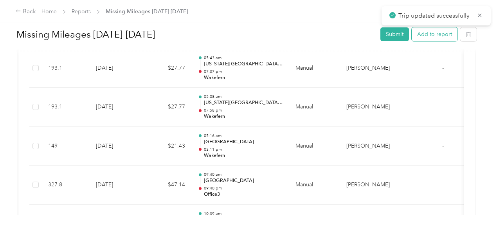
click at [425, 37] on button "Add to report" at bounding box center [435, 34] width 46 height 14
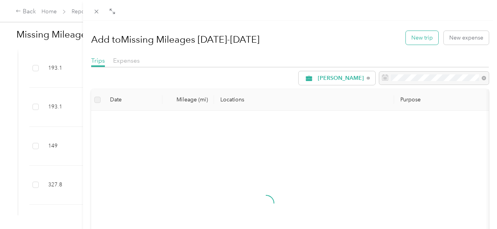
click at [419, 38] on button "New trip" at bounding box center [422, 38] width 32 height 14
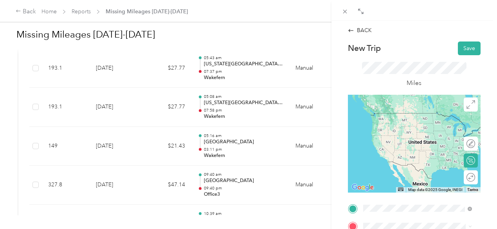
click at [407, 125] on span "[STREET_ADDRESS]" at bounding box center [403, 127] width 50 height 7
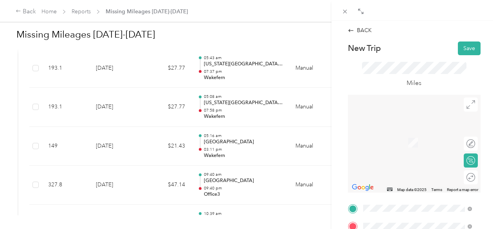
click at [409, 170] on strong "ShopRite" at bounding box center [416, 170] width 23 height 7
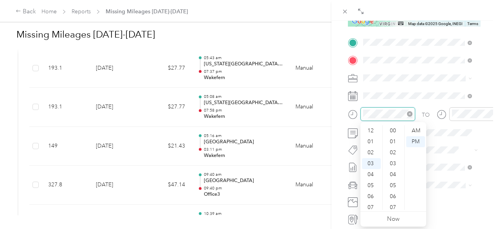
scroll to position [153, 0]
click at [394, 179] on div "30" at bounding box center [393, 175] width 19 height 11
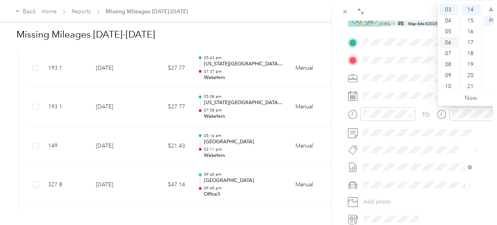
click at [448, 46] on div "06" at bounding box center [448, 42] width 19 height 11
click at [470, 83] on div "45" at bounding box center [471, 88] width 19 height 11
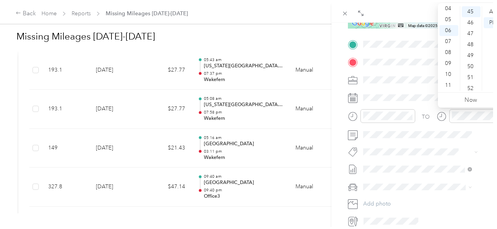
scroll to position [493, 0]
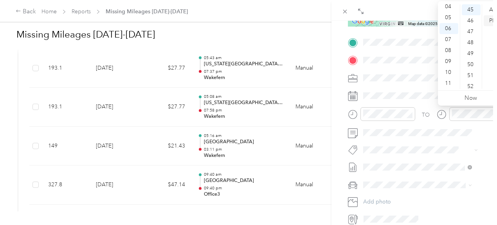
click at [486, 21] on div "PM" at bounding box center [493, 20] width 19 height 11
click at [429, 136] on span at bounding box center [420, 132] width 120 height 13
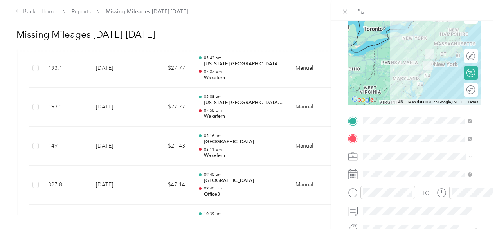
scroll to position [9, 0]
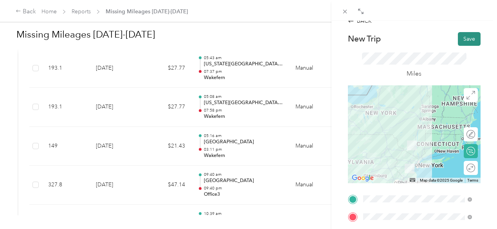
click at [464, 38] on button "Save" at bounding box center [469, 39] width 23 height 14
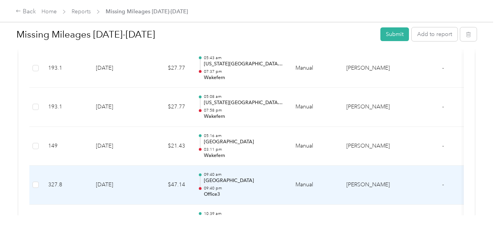
click at [216, 177] on p "[GEOGRAPHIC_DATA]" at bounding box center [243, 180] width 79 height 7
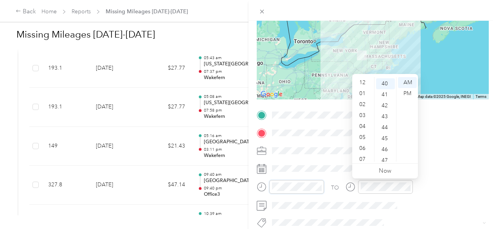
scroll to position [47, 0]
click at [364, 92] on div "05" at bounding box center [363, 90] width 19 height 11
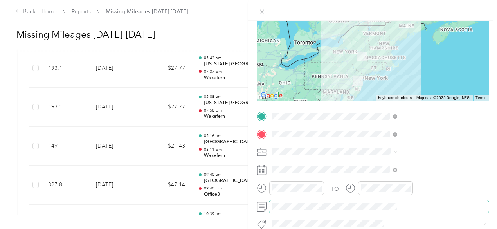
scroll to position [0, 0]
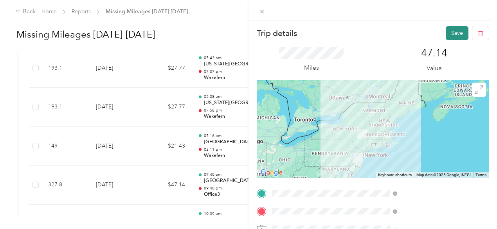
click at [448, 32] on button "Save" at bounding box center [457, 33] width 23 height 14
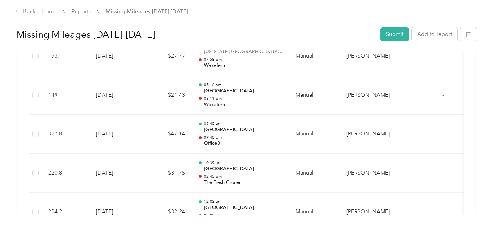
scroll to position [273, 0]
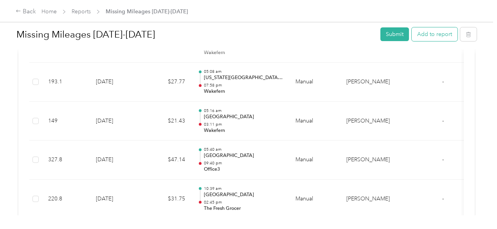
click at [432, 35] on button "Add to report" at bounding box center [435, 34] width 46 height 14
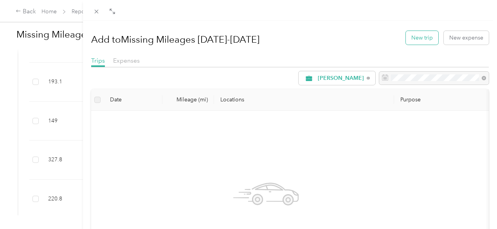
click at [420, 34] on button "New trip" at bounding box center [422, 38] width 32 height 14
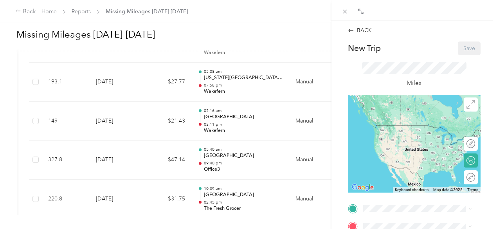
scroll to position [52, 0]
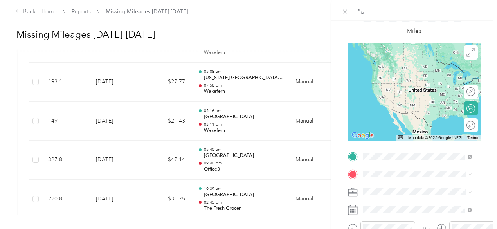
click at [390, 78] on span "[STREET_ADDRESS]" at bounding box center [403, 75] width 50 height 7
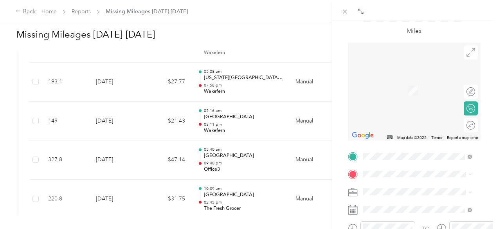
click at [384, 149] on span "[STREET_ADDRESS][PERSON_NAME]" at bounding box center [403, 141] width 50 height 15
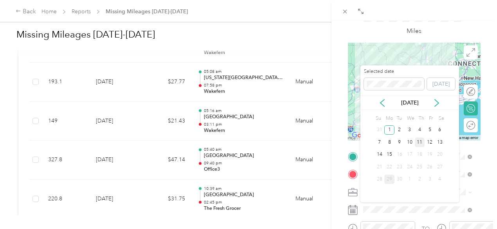
click at [420, 140] on div "11" at bounding box center [420, 142] width 10 height 10
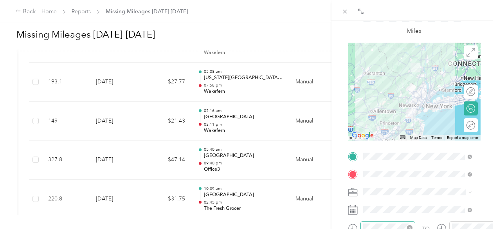
scroll to position [104, 0]
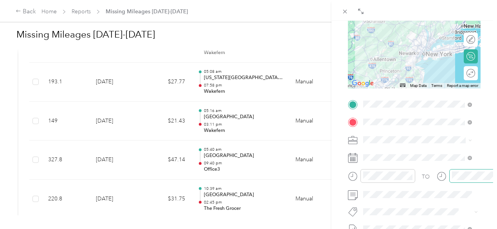
click at [451, 176] on div at bounding box center [476, 176] width 55 height 14
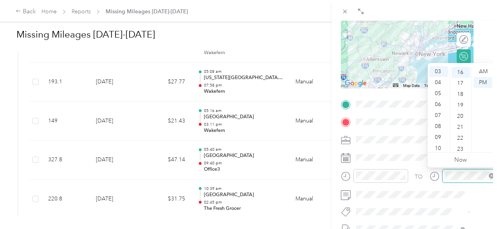
scroll to position [175, 0]
click at [440, 119] on div "07" at bounding box center [438, 115] width 19 height 11
click at [460, 88] on div "08" at bounding box center [460, 88] width 19 height 11
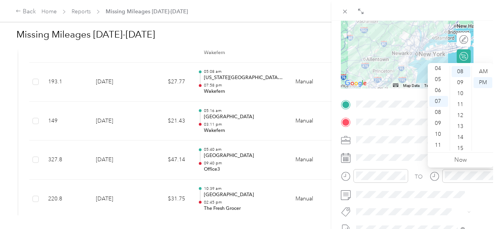
click at [407, 132] on div "TO Add photo" at bounding box center [407, 192] width 133 height 189
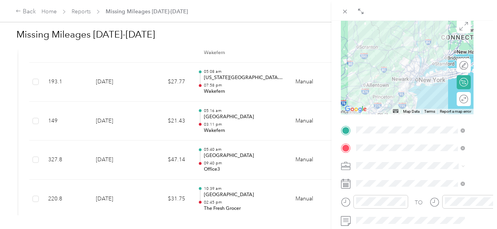
scroll to position [0, 10]
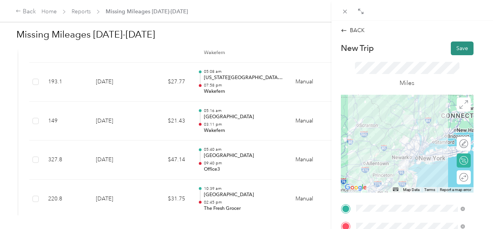
click at [451, 49] on button "Save" at bounding box center [462, 48] width 23 height 14
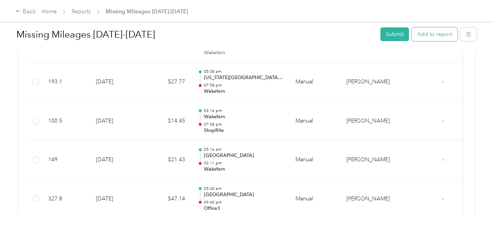
click at [436, 34] on button "Add to report" at bounding box center [435, 34] width 46 height 14
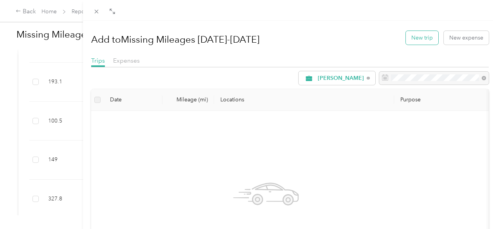
click at [422, 37] on button "New trip" at bounding box center [422, 38] width 32 height 14
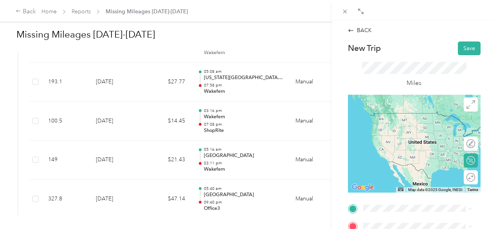
click at [393, 160] on span "[STREET_ADDRESS][PERSON_NAME]" at bounding box center [403, 165] width 50 height 15
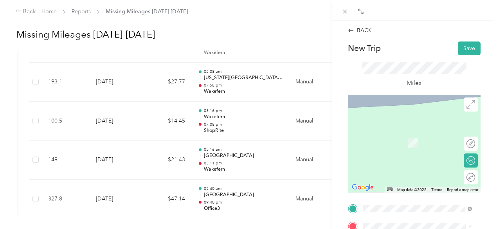
scroll to position [52, 0]
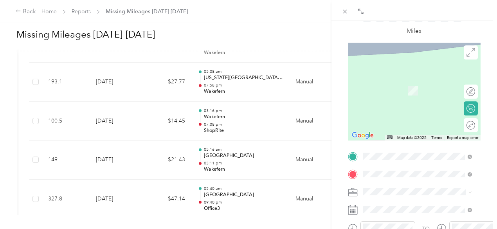
click at [398, 133] on span "Greenville [US_STATE], [GEOGRAPHIC_DATA]" at bounding box center [422, 126] width 88 height 14
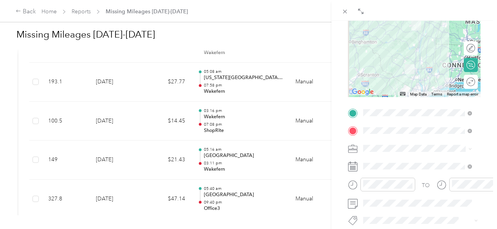
scroll to position [112, 0]
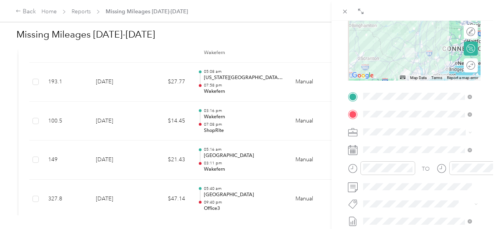
click at [351, 153] on icon at bounding box center [353, 150] width 10 height 10
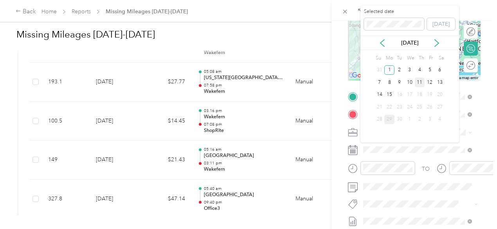
click at [421, 84] on div "11" at bounding box center [420, 82] width 10 height 10
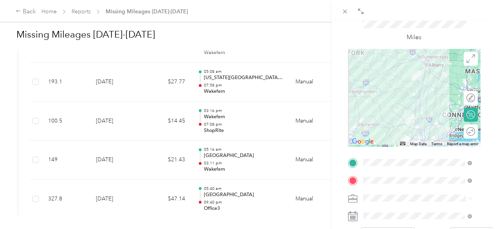
scroll to position [0, 0]
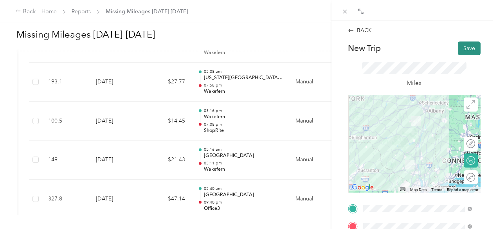
click at [466, 47] on button "Save" at bounding box center [469, 48] width 23 height 14
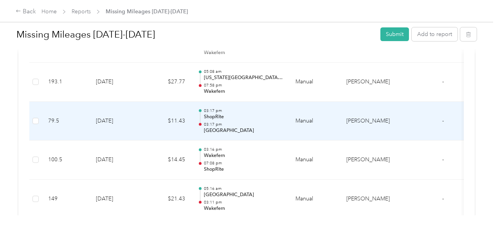
click at [198, 125] on div at bounding box center [200, 121] width 5 height 25
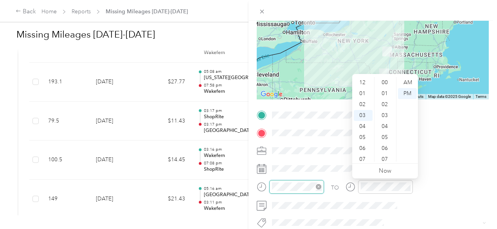
scroll to position [186, 0]
click at [363, 92] on div "04" at bounding box center [363, 93] width 19 height 11
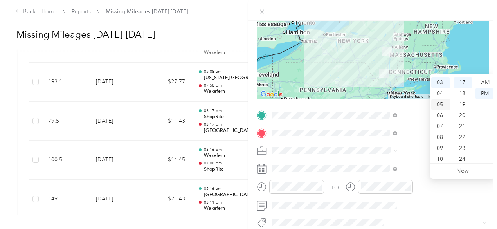
click at [442, 105] on div "05" at bounding box center [440, 104] width 19 height 11
click at [462, 146] on div "32" at bounding box center [462, 142] width 19 height 11
click at [409, 138] on span at bounding box center [378, 133] width 219 height 13
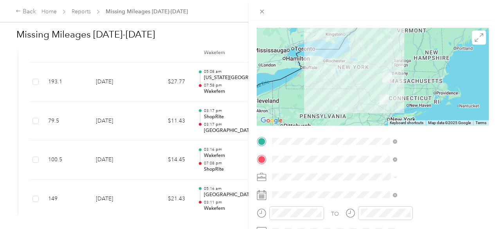
scroll to position [0, 0]
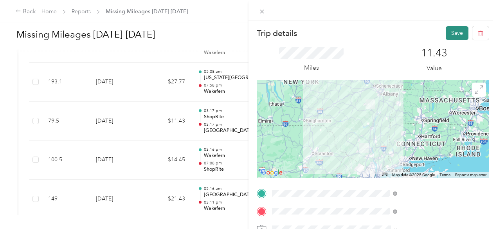
click at [446, 29] on button "Save" at bounding box center [457, 33] width 23 height 14
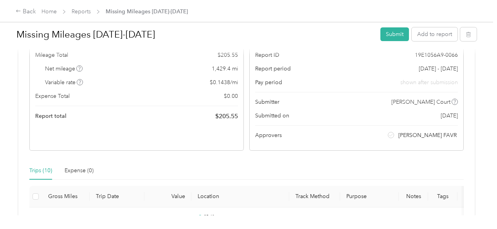
scroll to position [11, 0]
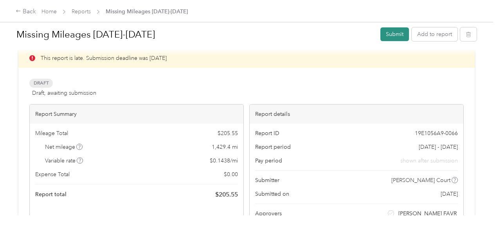
click at [394, 37] on button "Submit" at bounding box center [394, 34] width 29 height 14
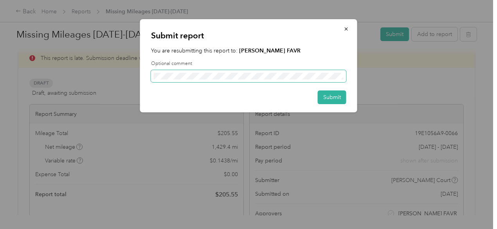
click at [241, 79] on span at bounding box center [248, 76] width 195 height 13
click at [342, 106] on div "Submit report You are resubmitting this report to: [PERSON_NAME] FAVR Optional …" at bounding box center [248, 65] width 217 height 93
click at [336, 99] on button "Submit" at bounding box center [332, 97] width 29 height 14
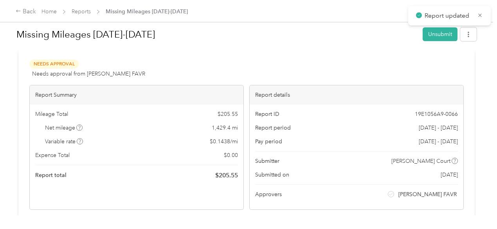
scroll to position [0, 0]
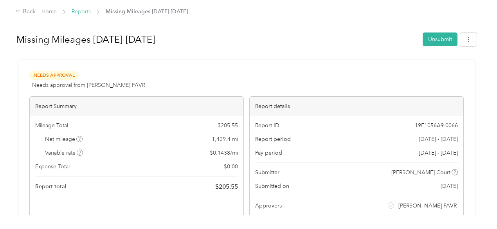
click at [83, 10] on link "Reports" at bounding box center [81, 11] width 19 height 7
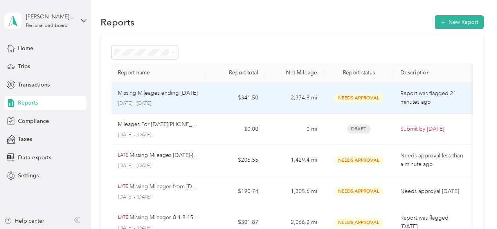
click at [212, 97] on td "$341.50" at bounding box center [234, 98] width 59 height 31
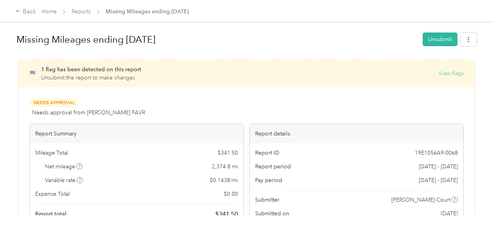
click at [438, 74] on button "View flags" at bounding box center [450, 73] width 25 height 8
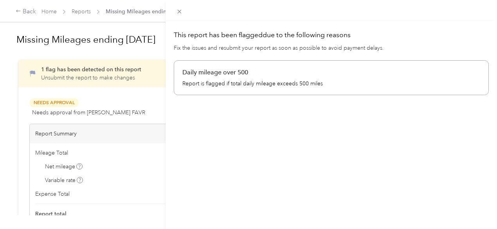
click at [293, 74] on p "Daily mileage over 500" at bounding box center [331, 72] width 298 height 9
click at [83, 5] on div "This report has been flagged due to the following reasons Fix the issues and re…" at bounding box center [248, 114] width 497 height 229
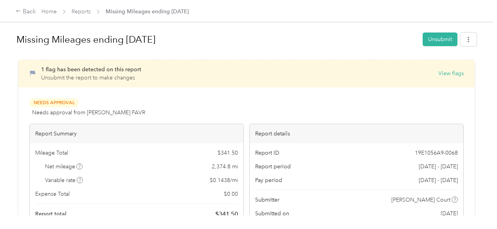
click at [79, 7] on div "Back Home Reports Missing Mileages ending [DATE]" at bounding box center [248, 11] width 497 height 22
click at [78, 14] on link "Reports" at bounding box center [81, 11] width 19 height 7
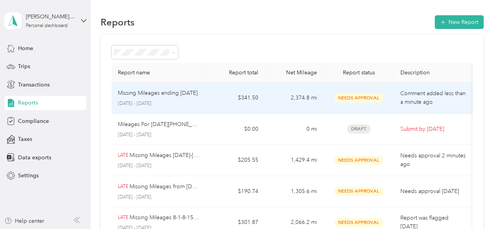
click at [192, 97] on p "Missing Mileages ending [DATE]" at bounding box center [158, 93] width 80 height 9
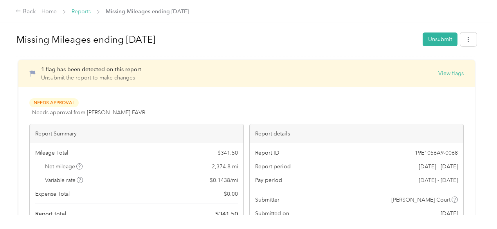
click at [83, 9] on link "Reports" at bounding box center [81, 11] width 19 height 7
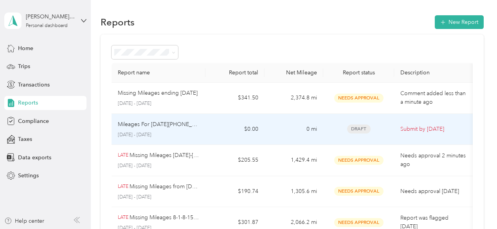
click at [173, 126] on p "Mileages For [DATE][PHONE_NUMBER][DATE]" at bounding box center [159, 124] width 82 height 9
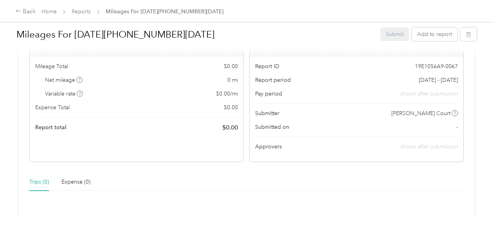
scroll to position [130, 0]
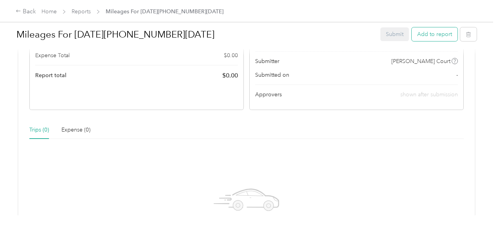
click at [425, 36] on button "Add to report" at bounding box center [435, 34] width 46 height 14
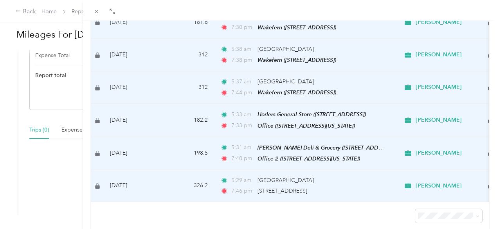
scroll to position [268, 0]
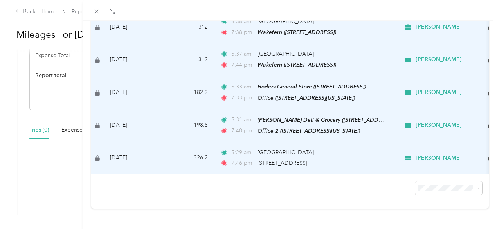
click at [424, 155] on li "50 per load" at bounding box center [442, 154] width 67 height 14
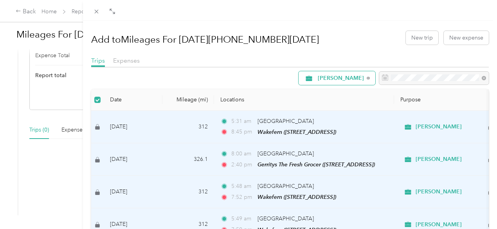
click at [344, 79] on span "[PERSON_NAME]" at bounding box center [341, 78] width 46 height 5
click at [336, 116] on span "[PERSON_NAME]" at bounding box center [335, 116] width 47 height 8
click at [406, 38] on button "New trip" at bounding box center [422, 38] width 32 height 14
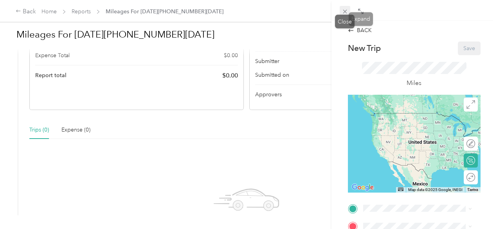
click at [346, 11] on icon at bounding box center [345, 11] width 7 height 7
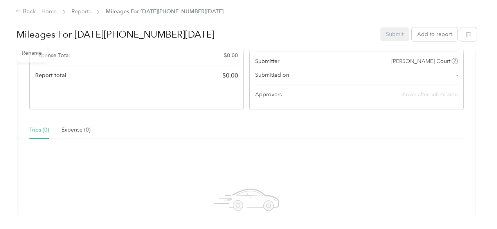
click at [92, 7] on div "Back Home Reports Mileages For [DATE][PHONE_NUMBER][DATE]" at bounding box center [248, 11] width 497 height 22
click at [83, 13] on link "Reports" at bounding box center [81, 11] width 19 height 7
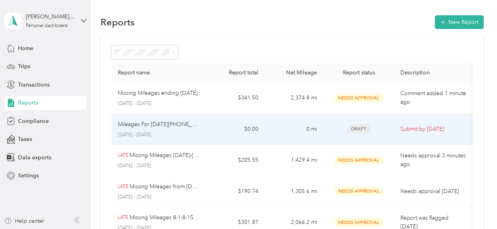
click at [199, 126] on div "Mileages For [DATE][PHONE_NUMBER][DATE]" at bounding box center [159, 124] width 82 height 9
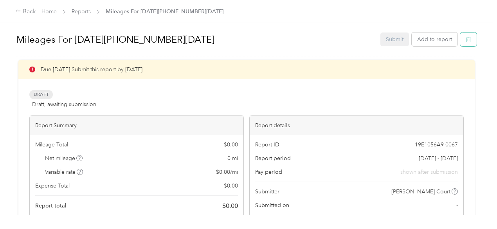
click at [471, 37] on button "button" at bounding box center [468, 39] width 16 height 14
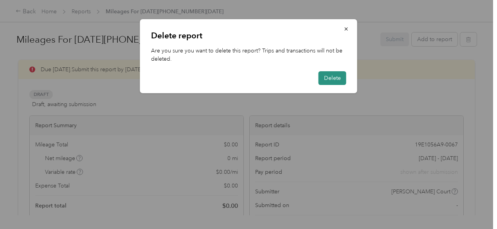
click at [340, 82] on button "Delete" at bounding box center [332, 78] width 28 height 14
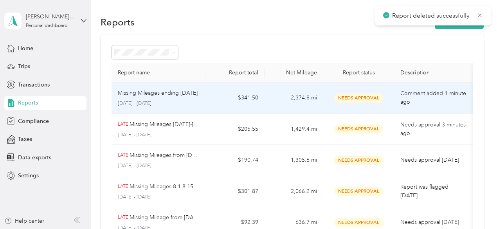
click at [197, 97] on div "Missing Mileages ending 9/20/[DATE] - [DATE]" at bounding box center [159, 98] width 82 height 18
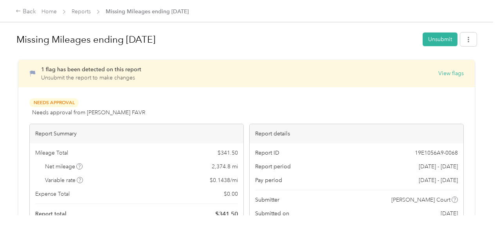
click at [73, 7] on div "Back Home Reports Missing Mileages ending [DATE]" at bounding box center [102, 11] width 173 height 9
click at [79, 16] on div "Back Home Reports Missing Mileages ending [DATE]" at bounding box center [102, 11] width 173 height 9
click at [83, 11] on link "Reports" at bounding box center [81, 11] width 19 height 7
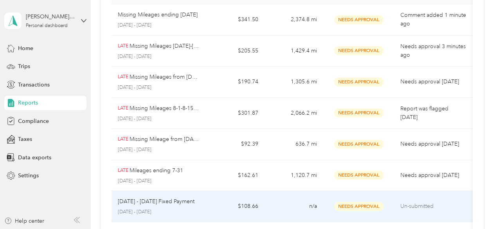
scroll to position [104, 0]
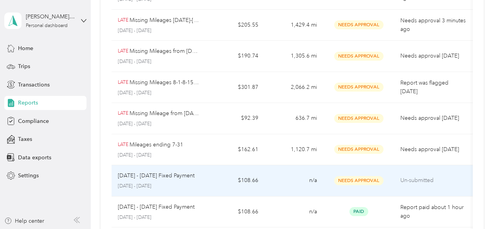
click at [264, 185] on td "n/a" at bounding box center [293, 180] width 59 height 31
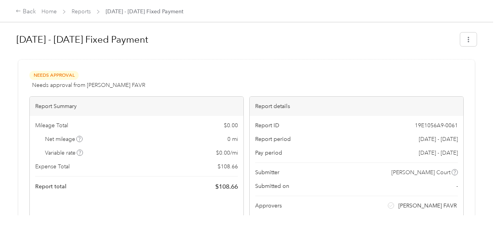
click at [419, 142] on span "[DATE] - [DATE]" at bounding box center [438, 139] width 39 height 8
click at [80, 12] on link "Reports" at bounding box center [81, 11] width 19 height 7
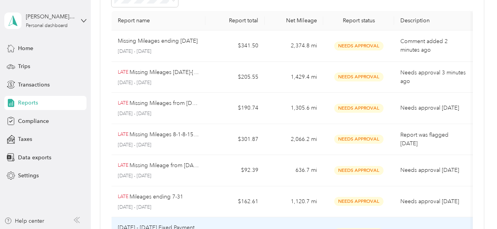
scroll to position [130, 0]
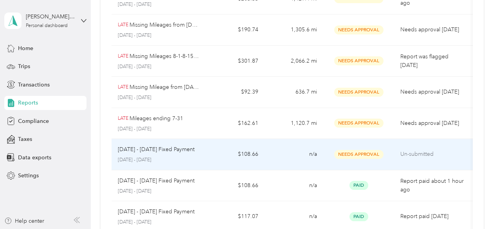
click at [359, 164] on td "Needs Approval" at bounding box center [358, 154] width 71 height 31
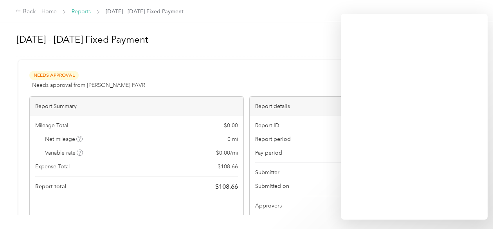
click at [77, 12] on link "Reports" at bounding box center [81, 11] width 19 height 7
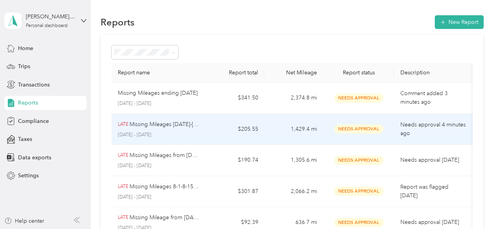
click at [227, 131] on td "$205.55" at bounding box center [234, 129] width 59 height 31
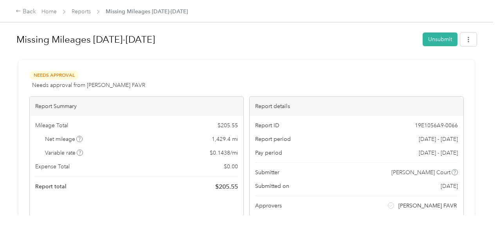
scroll to position [0, 38]
click at [77, 12] on link "Reports" at bounding box center [81, 11] width 19 height 7
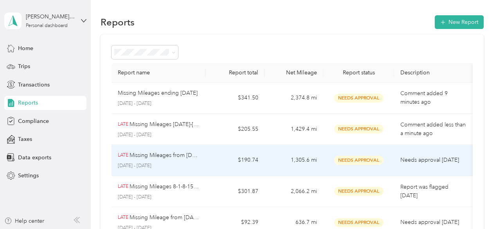
click at [174, 160] on div "LATE Missing Mileages from [DATE]-[DATE] [DATE] - [DATE]" at bounding box center [159, 160] width 82 height 18
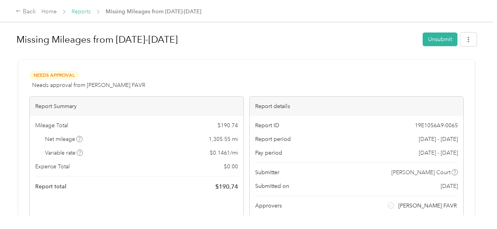
click at [84, 11] on link "Reports" at bounding box center [81, 11] width 19 height 7
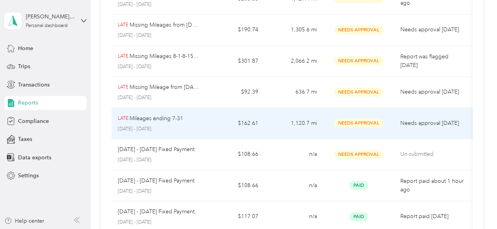
scroll to position [261, 0]
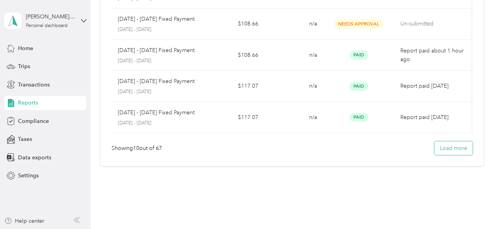
click at [439, 155] on button "Load more" at bounding box center [453, 148] width 38 height 14
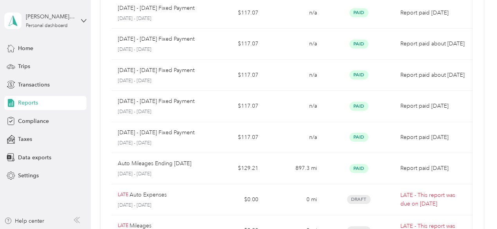
scroll to position [469, 0]
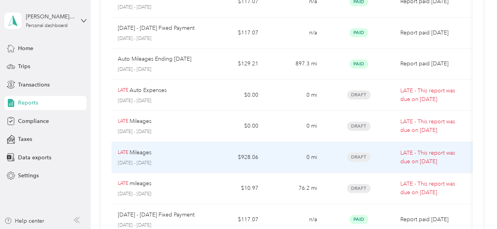
click at [264, 153] on td "0 mi" at bounding box center [293, 157] width 59 height 31
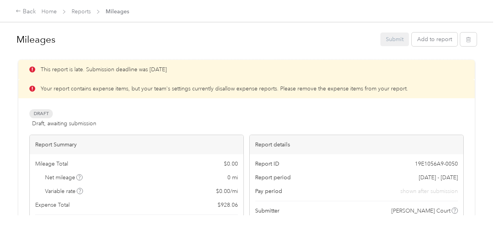
scroll to position [104, 0]
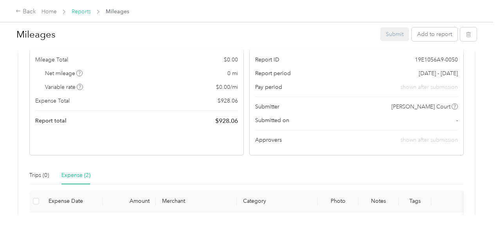
click at [85, 9] on link "Reports" at bounding box center [81, 11] width 19 height 7
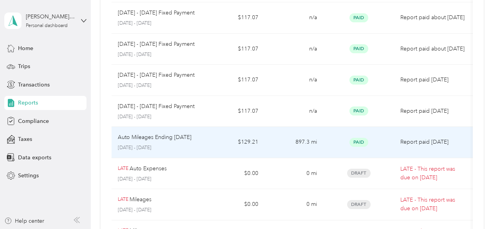
scroll to position [548, 0]
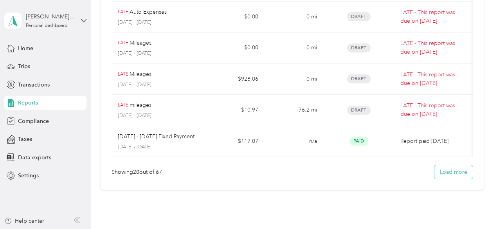
click at [446, 176] on button "Load more" at bounding box center [453, 172] width 38 height 14
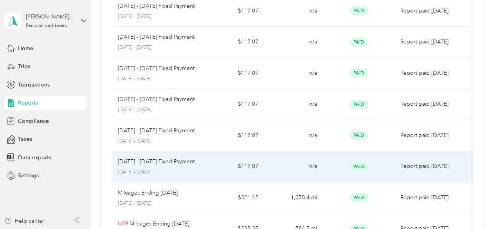
scroll to position [730, 0]
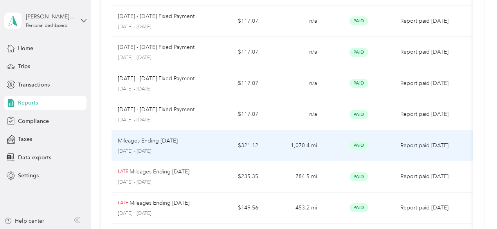
click at [202, 142] on td "Mileages Ending [DATE] [DATE] - [DATE]" at bounding box center [158, 145] width 94 height 31
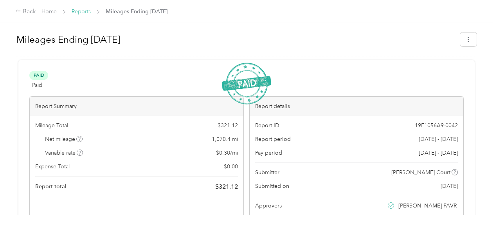
click at [84, 11] on link "Reports" at bounding box center [81, 11] width 19 height 7
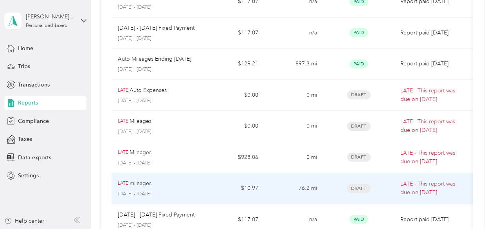
scroll to position [495, 0]
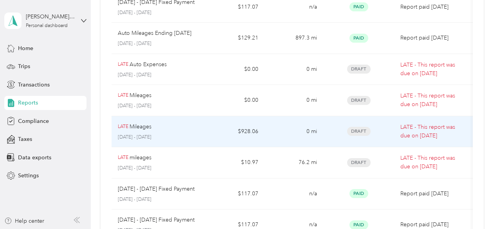
click at [241, 130] on td "$928.06" at bounding box center [234, 131] width 59 height 31
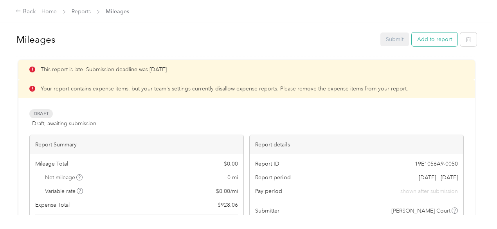
click at [430, 40] on button "Add to report" at bounding box center [435, 39] width 46 height 14
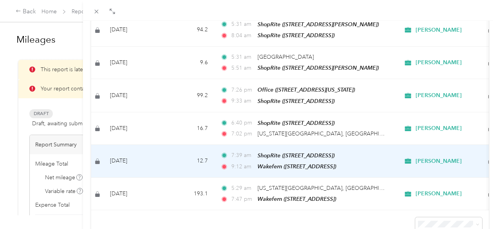
scroll to position [428, 0]
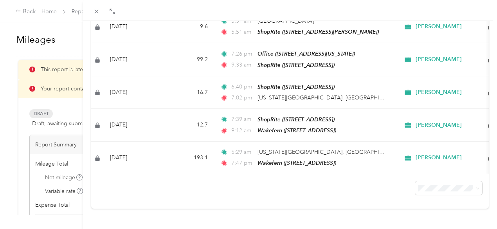
click at [422, 158] on ol "25 per load 50 per load 100 per load" at bounding box center [442, 152] width 67 height 41
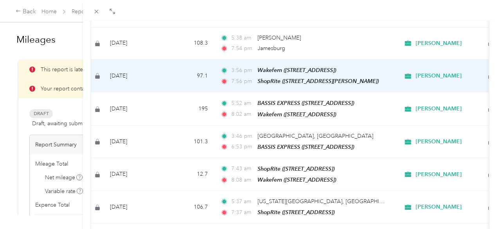
scroll to position [37, 0]
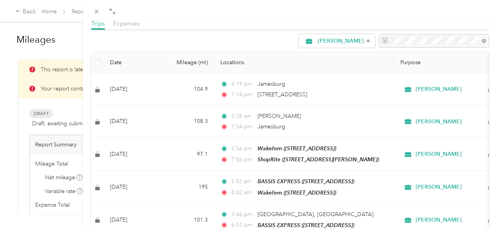
click at [104, 59] on th at bounding box center [97, 63] width 13 height 22
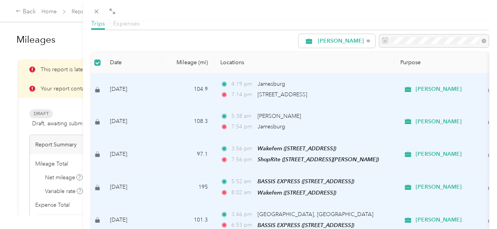
click at [140, 23] on span "Expenses" at bounding box center [126, 23] width 27 height 7
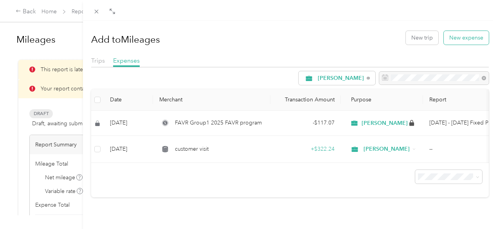
click at [446, 39] on button "New expense" at bounding box center [466, 38] width 45 height 14
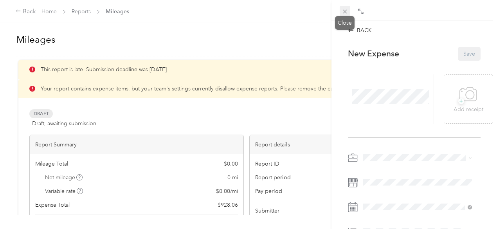
click at [343, 13] on icon at bounding box center [345, 11] width 7 height 7
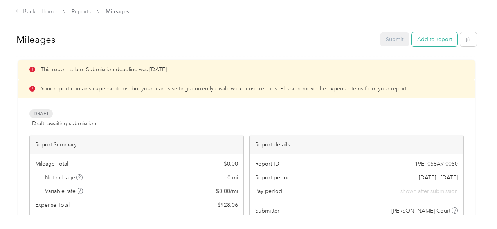
click at [433, 39] on button "Add to report" at bounding box center [435, 39] width 46 height 14
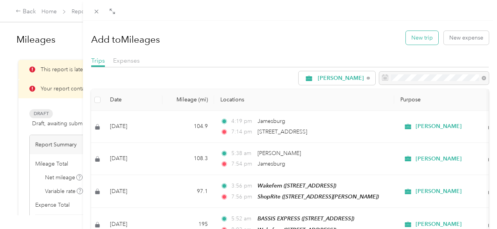
click at [415, 38] on button "New trip" at bounding box center [422, 38] width 32 height 14
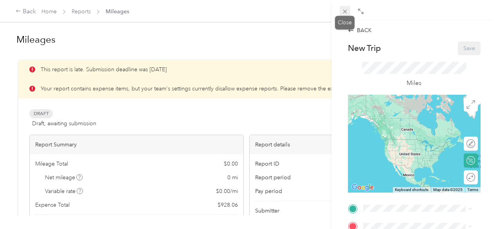
click at [346, 11] on icon at bounding box center [345, 11] width 7 height 7
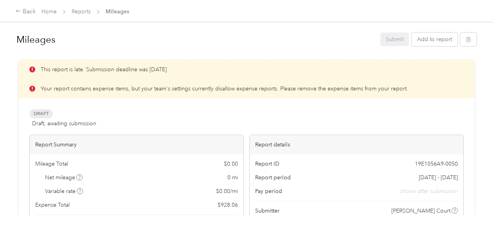
scroll to position [52, 0]
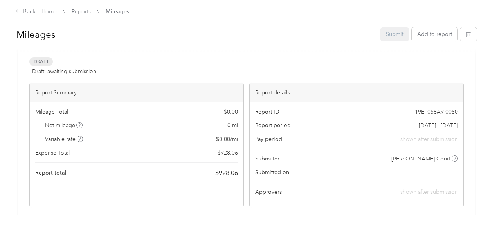
click at [227, 129] on span "0 mi" at bounding box center [232, 125] width 11 height 8
click at [61, 76] on span "Draft, awaiting submission" at bounding box center [64, 71] width 64 height 8
click at [387, 36] on div "Submit Add to report" at bounding box center [428, 34] width 96 height 14
click at [428, 35] on button "Add to report" at bounding box center [435, 34] width 46 height 14
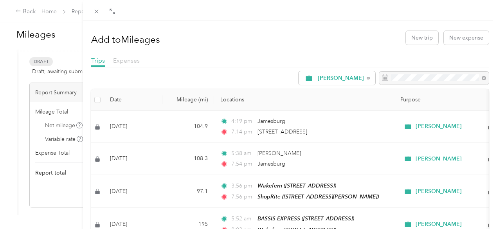
click at [140, 59] on span "Expenses" at bounding box center [126, 60] width 27 height 7
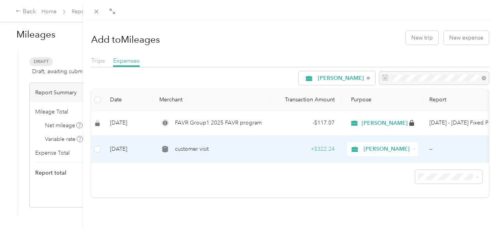
click at [146, 145] on td "[DATE]" at bounding box center [128, 149] width 49 height 27
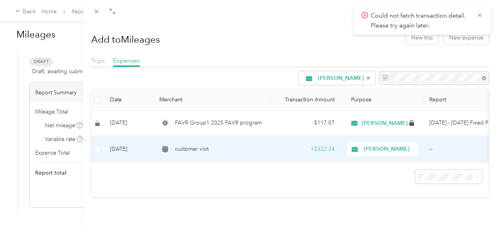
drag, startPoint x: 135, startPoint y: 154, endPoint x: 135, endPoint y: 148, distance: 5.5
click at [104, 153] on td at bounding box center [97, 149] width 13 height 27
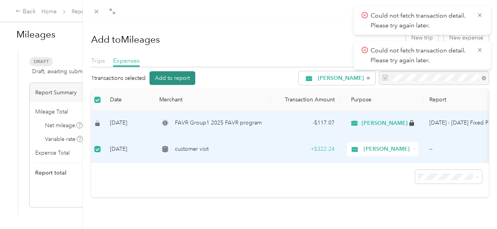
click at [195, 72] on button "Add to report" at bounding box center [172, 78] width 46 height 14
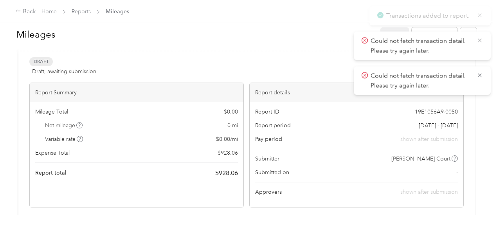
click at [480, 40] on icon at bounding box center [480, 40] width 6 height 7
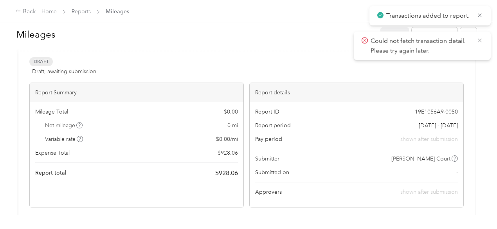
click at [477, 43] on icon at bounding box center [480, 40] width 6 height 7
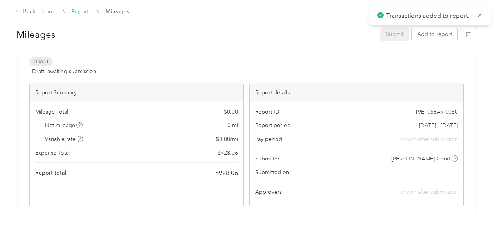
click at [83, 12] on link "Reports" at bounding box center [81, 11] width 19 height 7
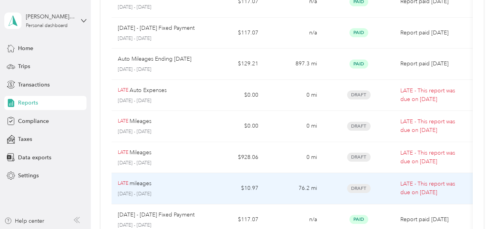
scroll to position [495, 0]
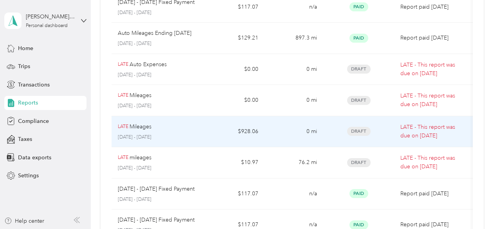
click at [226, 130] on td "$928.06" at bounding box center [234, 131] width 59 height 31
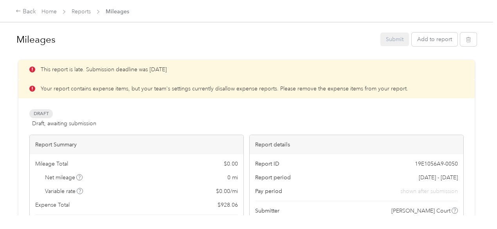
click at [103, 81] on div "Your report contains expense items, but your team's settings currently disallow…" at bounding box center [246, 88] width 456 height 19
click at [423, 33] on button "Add to report" at bounding box center [435, 39] width 46 height 14
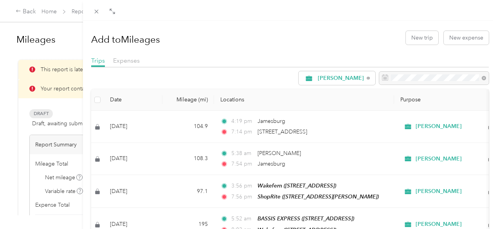
click at [146, 97] on th "Date" at bounding box center [133, 100] width 59 height 22
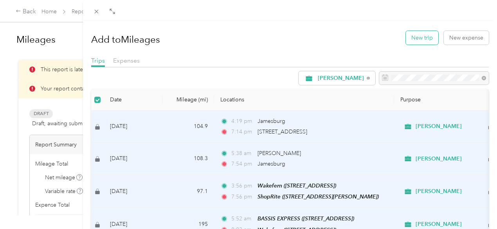
click at [414, 36] on button "New trip" at bounding box center [422, 38] width 32 height 14
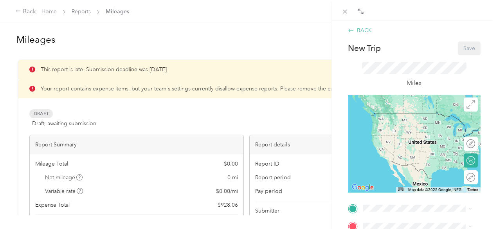
click at [352, 30] on icon at bounding box center [350, 30] width 5 height 3
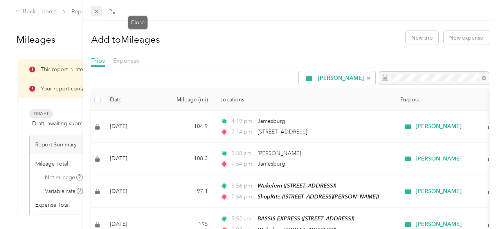
click at [100, 12] on icon at bounding box center [96, 11] width 7 height 7
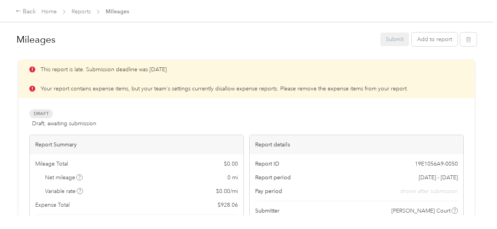
drag, startPoint x: 345, startPoint y: 90, endPoint x: 259, endPoint y: 76, distance: 87.7
click at [92, 8] on div "Home Reports Mileages" at bounding box center [85, 11] width 88 height 8
click at [88, 11] on link "Reports" at bounding box center [81, 11] width 19 height 7
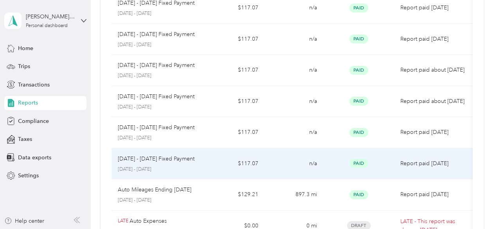
scroll to position [417, 0]
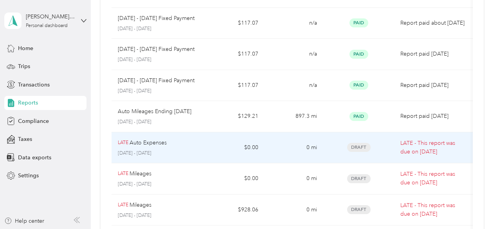
click at [165, 150] on p "[DATE] - [DATE]" at bounding box center [159, 153] width 82 height 7
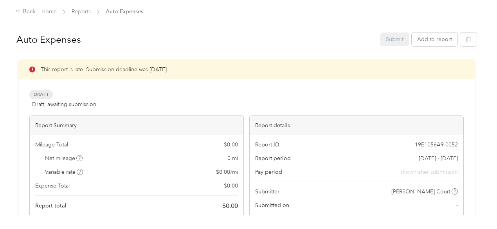
click at [432, 38] on button "Add to report" at bounding box center [435, 39] width 46 height 14
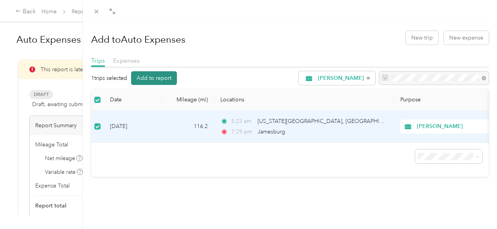
click at [177, 82] on button "Add to report" at bounding box center [154, 78] width 46 height 14
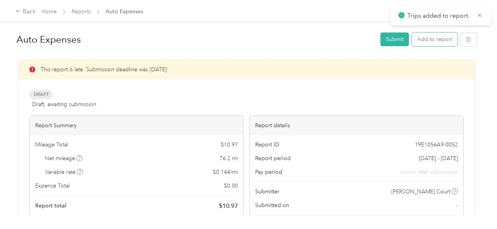
click at [421, 40] on button "Add to report" at bounding box center [435, 39] width 46 height 14
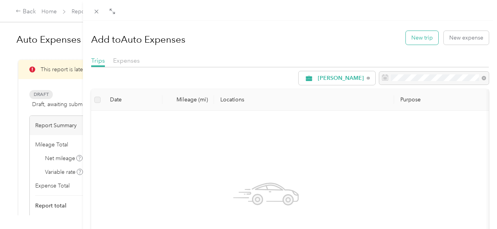
click at [411, 39] on button "New trip" at bounding box center [422, 38] width 32 height 14
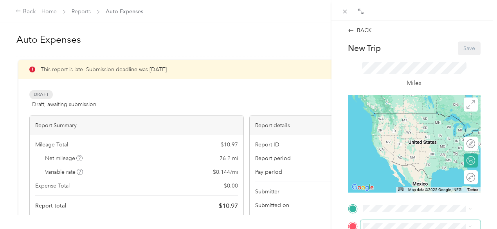
scroll to position [78, 0]
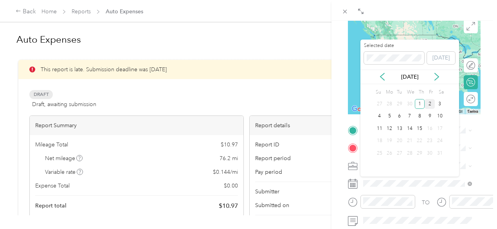
click at [433, 104] on div "2" at bounding box center [429, 104] width 10 height 10
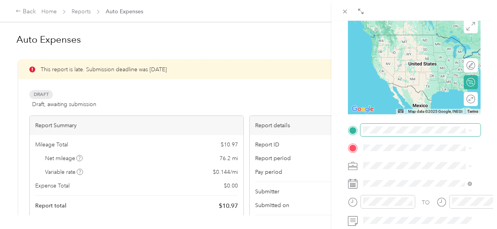
click at [368, 134] on span at bounding box center [420, 130] width 120 height 13
click at [337, 137] on div "BACK New Trip Save This trip cannot be edited because it is either under review…" at bounding box center [413, 135] width 165 height 229
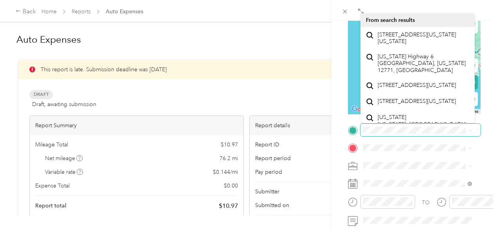
scroll to position [0, 54]
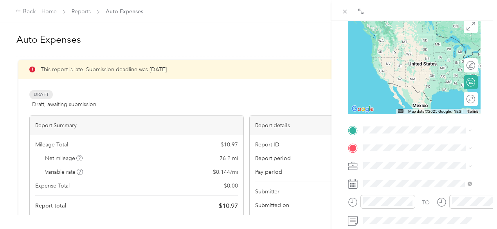
click at [405, 43] on span "[STREET_ADDRESS][US_STATE][US_STATE]" at bounding box center [423, 36] width 91 height 14
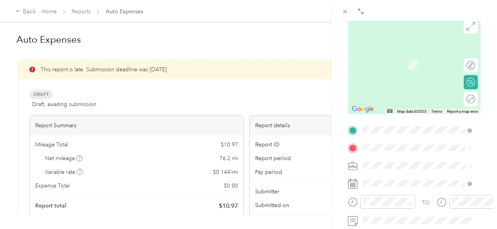
click at [396, 71] on div "TEAM Wakefern [STREET_ADDRESS]" at bounding box center [404, 61] width 52 height 19
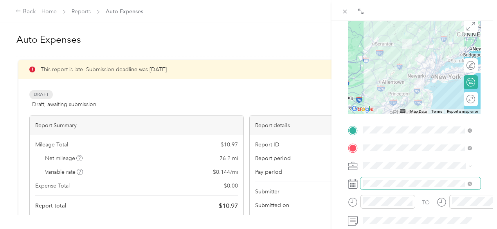
click at [419, 188] on span at bounding box center [420, 183] width 120 height 13
click at [409, 189] on span at bounding box center [420, 183] width 120 height 13
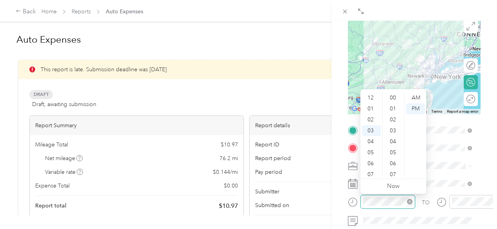
scroll to position [383, 0]
click at [369, 120] on div "05" at bounding box center [371, 119] width 19 height 11
click at [415, 97] on div "AM" at bounding box center [415, 97] width 19 height 11
click at [445, 196] on div at bounding box center [470, 202] width 67 height 14
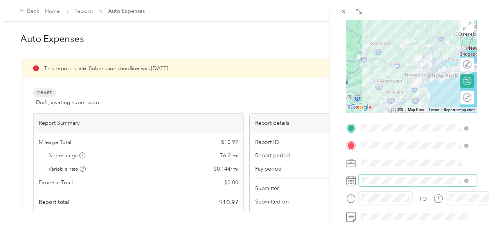
scroll to position [156, 0]
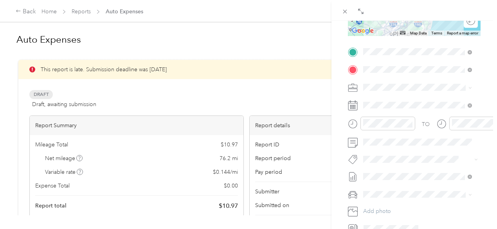
click at [456, 112] on div "TO Add photo" at bounding box center [414, 139] width 133 height 189
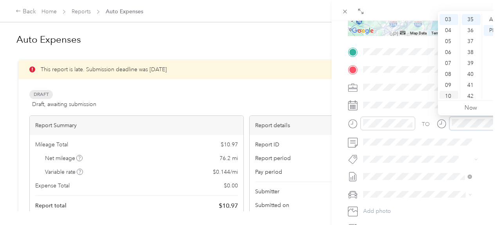
scroll to position [383, 0]
click at [446, 64] on div "07" at bounding box center [448, 63] width 19 height 11
click at [469, 93] on div "49" at bounding box center [471, 94] width 19 height 11
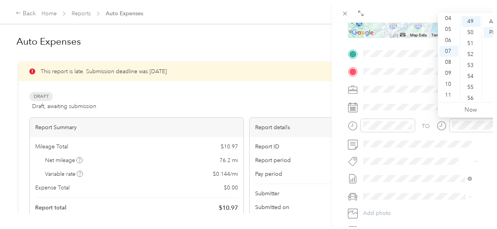
scroll to position [537, 0]
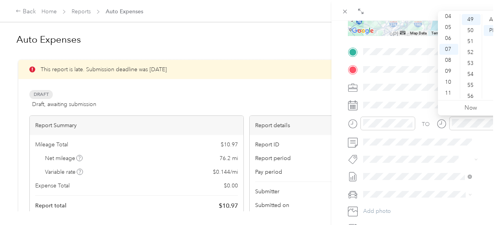
click at [423, 169] on div "TO Add photo" at bounding box center [414, 139] width 133 height 189
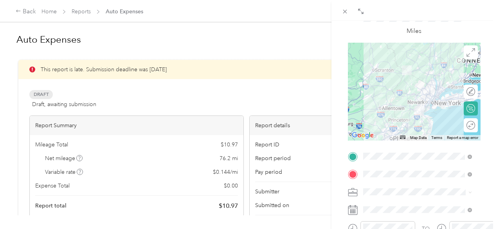
scroll to position [0, 0]
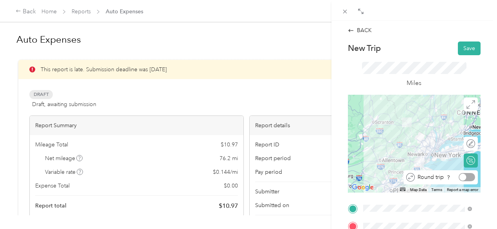
click at [464, 177] on div at bounding box center [467, 177] width 16 height 8
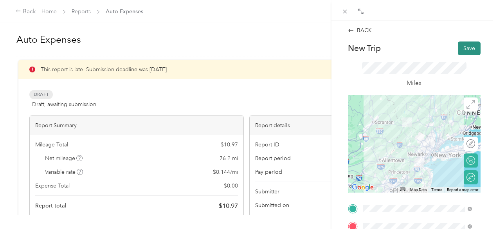
click at [459, 47] on button "Save" at bounding box center [469, 48] width 23 height 14
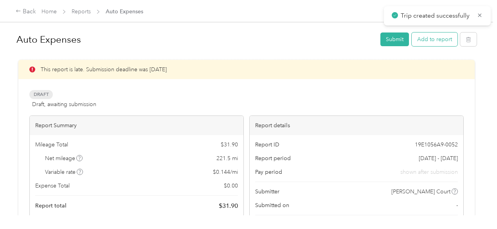
click at [429, 44] on button "Add to report" at bounding box center [435, 39] width 46 height 14
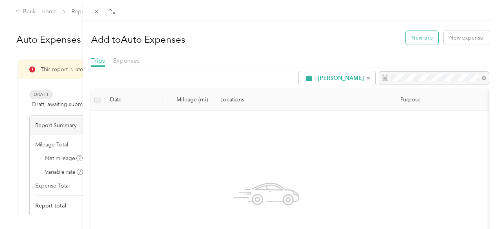
click at [422, 36] on button "New trip" at bounding box center [422, 38] width 32 height 14
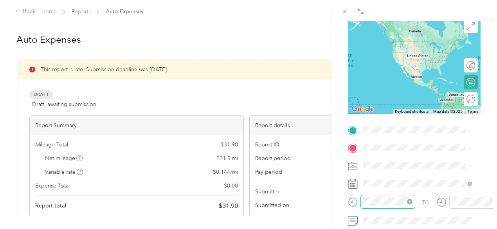
scroll to position [156, 0]
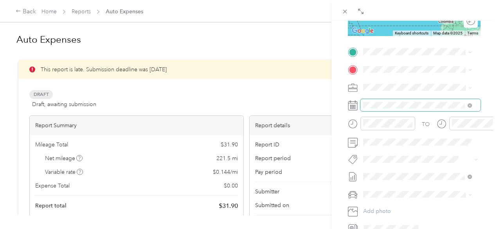
click at [391, 99] on span at bounding box center [420, 105] width 120 height 13
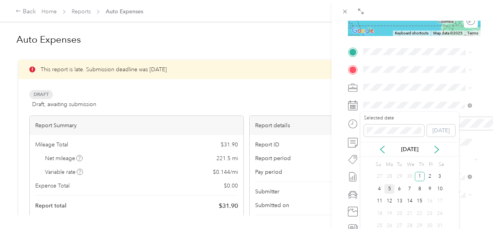
click at [389, 190] on div "5" at bounding box center [389, 189] width 10 height 10
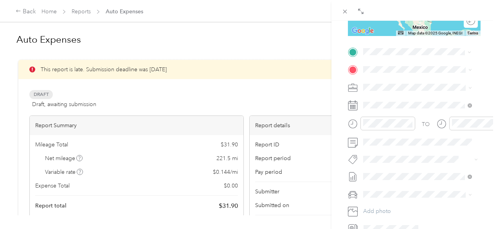
click at [384, 134] on span "Greenville [US_STATE], [GEOGRAPHIC_DATA]" at bounding box center [422, 127] width 88 height 14
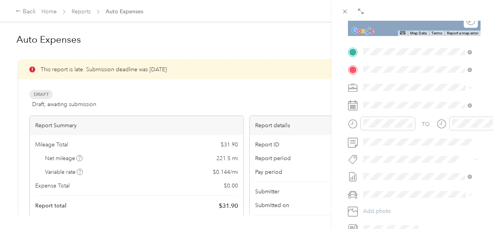
click at [382, 115] on span "[STREET_ADDRESS]" at bounding box center [403, 112] width 50 height 7
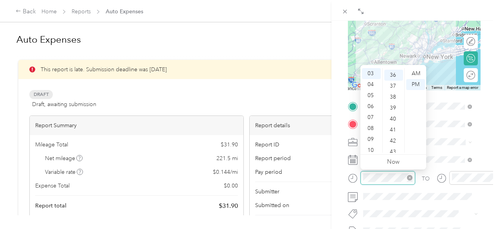
scroll to position [394, 0]
click at [368, 92] on div "05" at bounding box center [371, 95] width 19 height 11
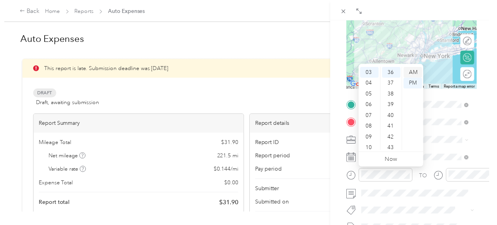
scroll to position [47, 0]
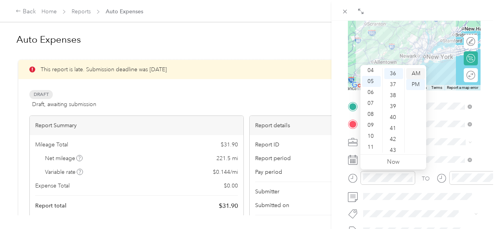
click at [422, 72] on div "AM" at bounding box center [415, 73] width 19 height 11
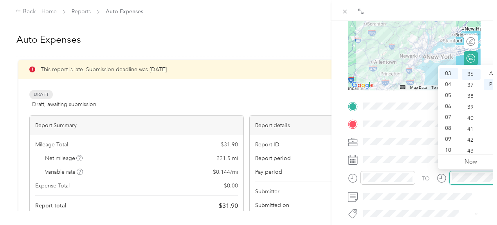
scroll to position [394, 0]
drag, startPoint x: 451, startPoint y: 137, endPoint x: 452, endPoint y: 118, distance: 19.6
click at [451, 137] on div "09" at bounding box center [448, 139] width 19 height 11
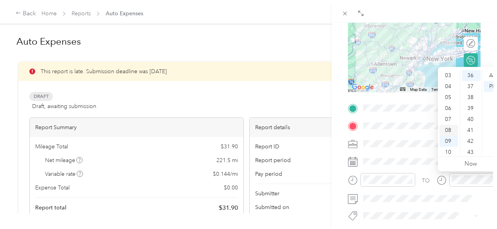
scroll to position [47, 0]
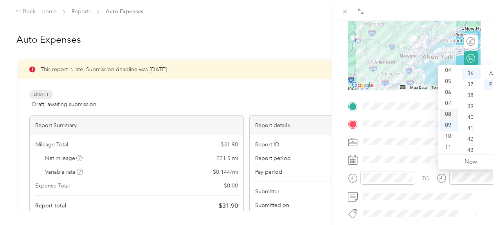
click at [452, 118] on div "08" at bounding box center [448, 114] width 19 height 11
click at [496, 80] on div "PM" at bounding box center [493, 84] width 19 height 11
click at [401, 153] on div "TO Add photo" at bounding box center [414, 194] width 133 height 189
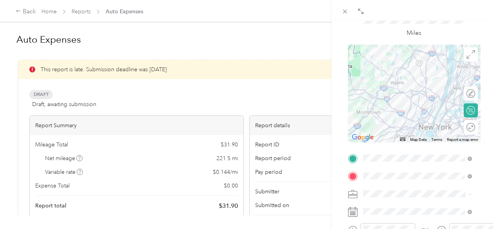
scroll to position [0, 0]
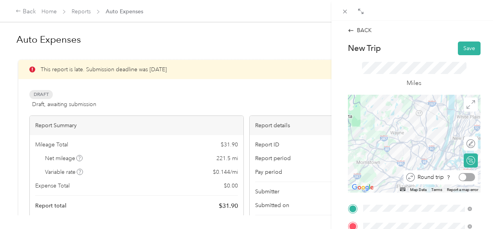
click at [465, 177] on div at bounding box center [467, 177] width 16 height 8
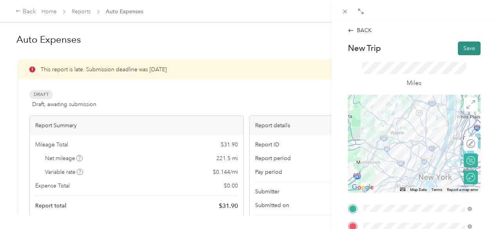
click at [463, 46] on button "Save" at bounding box center [469, 48] width 23 height 14
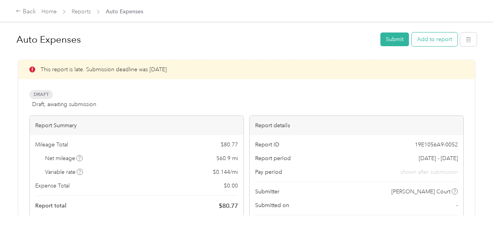
click at [427, 40] on button "Add to report" at bounding box center [435, 39] width 46 height 14
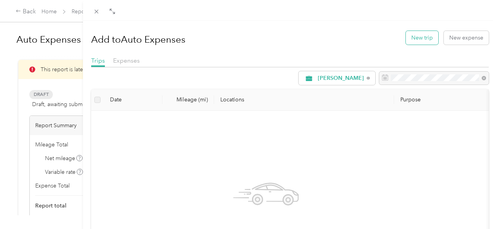
click at [417, 38] on button "New trip" at bounding box center [422, 38] width 32 height 14
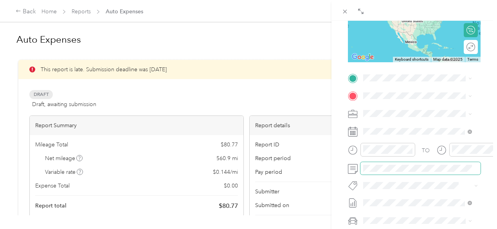
scroll to position [209, 0]
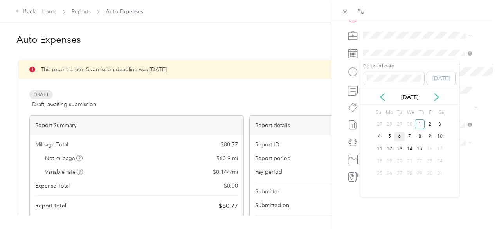
click at [399, 135] on div "6" at bounding box center [399, 137] width 10 height 10
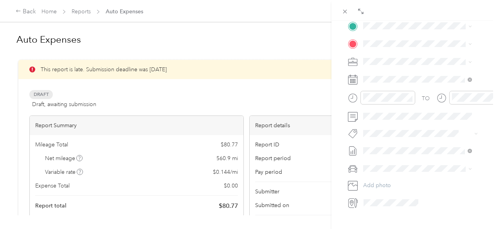
scroll to position [130, 0]
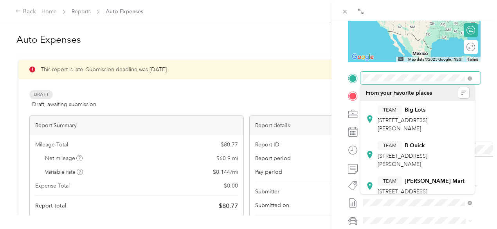
click at [361, 74] on span at bounding box center [420, 78] width 120 height 13
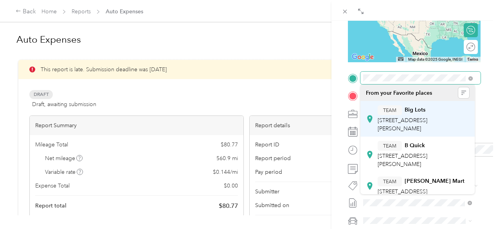
scroll to position [0, 54]
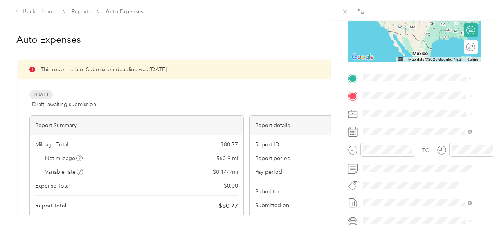
click at [392, 159] on span "[STREET_ADDRESS][US_STATE]" at bounding box center [417, 155] width 78 height 7
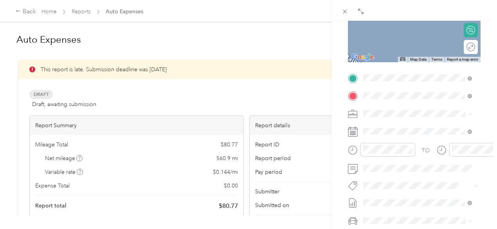
click at [376, 133] on div "TEAM Wakefern [STREET_ADDRESS]" at bounding box center [417, 133] width 103 height 22
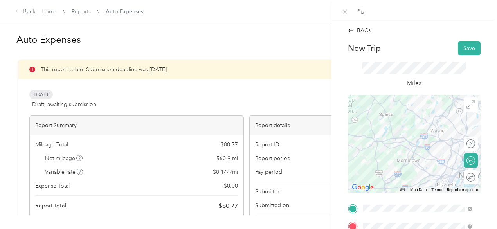
scroll to position [52, 0]
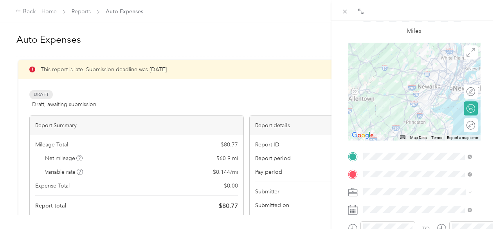
click at [396, 121] on span "[STREET_ADDRESS][US_STATE]" at bounding box center [417, 117] width 78 height 7
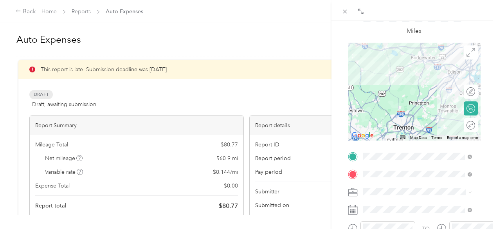
scroll to position [26, 0]
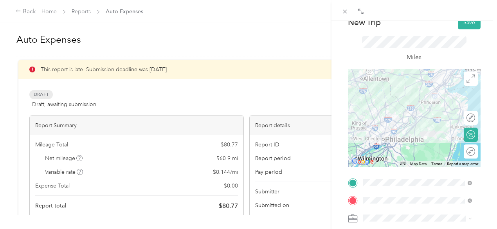
click at [391, 173] on div "Office 2 [STREET_ADDRESS][US_STATE]" at bounding box center [417, 164] width 78 height 16
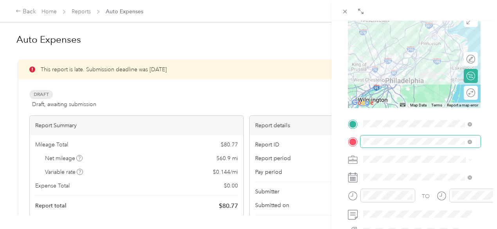
scroll to position [84, 0]
click at [439, 147] on span at bounding box center [420, 142] width 120 height 13
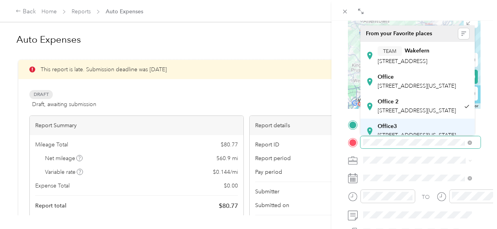
scroll to position [52, 0]
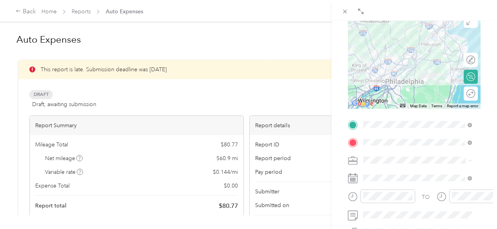
click at [428, 86] on span "[STREET_ADDRESS][US_STATE]" at bounding box center [417, 83] width 78 height 7
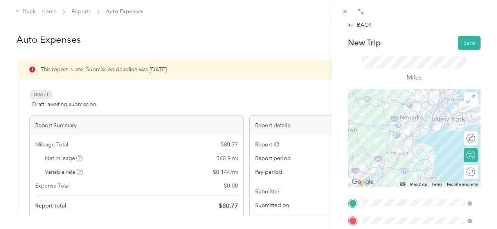
scroll to position [58, 0]
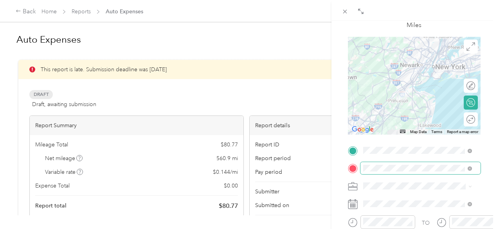
click at [424, 171] on span at bounding box center [420, 168] width 120 height 13
click at [418, 115] on span "[STREET_ADDRESS][US_STATE]" at bounding box center [417, 111] width 78 height 7
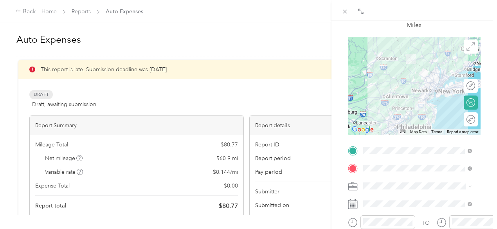
click at [419, 95] on li "TEAM Wakefern [STREET_ADDRESS]" at bounding box center [417, 81] width 114 height 27
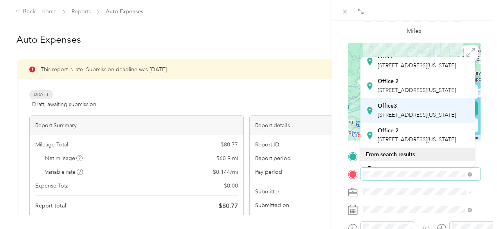
scroll to position [130, 0]
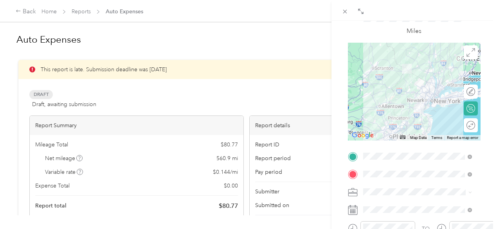
click at [412, 65] on span "[STREET_ADDRESS][US_STATE]" at bounding box center [417, 61] width 78 height 7
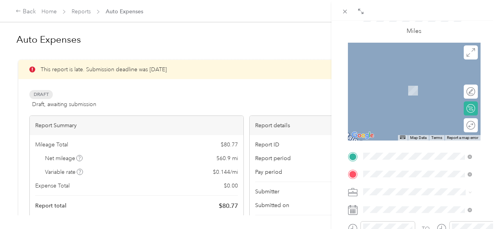
scroll to position [0, 0]
click at [404, 98] on span "[GEOGRAPHIC_DATA][US_STATE]" at bounding box center [420, 94] width 85 height 7
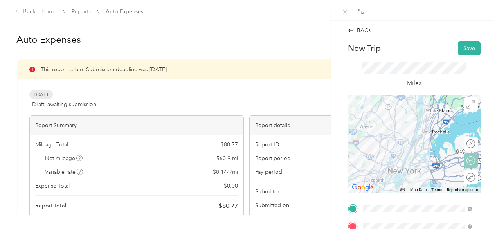
click at [475, 177] on div "Round trip" at bounding box center [475, 177] width 0 height 8
click at [464, 177] on div at bounding box center [467, 177] width 16 height 8
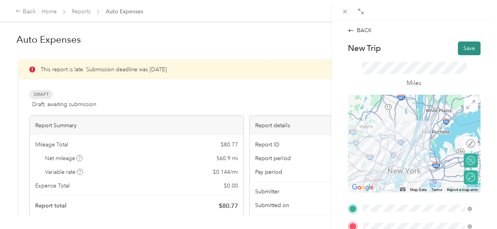
drag, startPoint x: 469, startPoint y: 51, endPoint x: 465, endPoint y: 42, distance: 10.0
click at [468, 50] on button "Save" at bounding box center [469, 48] width 23 height 14
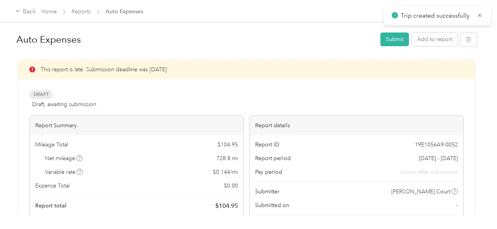
scroll to position [52, 0]
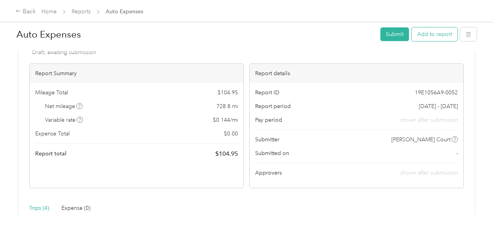
click at [428, 32] on button "Add to report" at bounding box center [435, 34] width 46 height 14
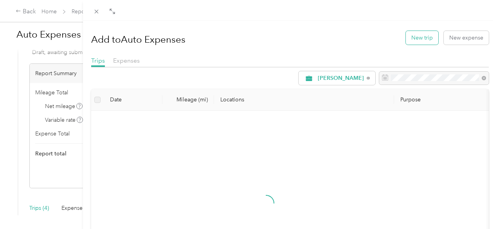
click at [412, 41] on button "New trip" at bounding box center [422, 38] width 32 height 14
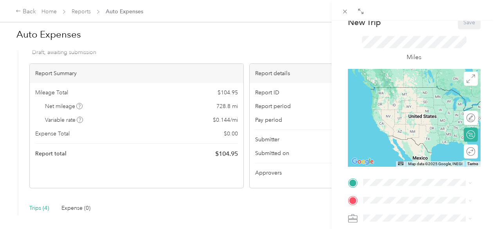
scroll to position [78, 0]
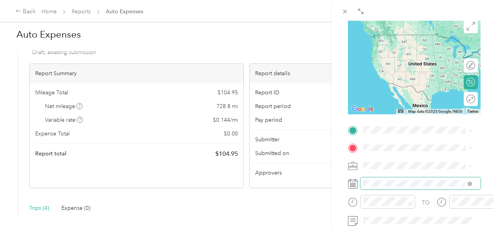
click at [395, 180] on span at bounding box center [420, 183] width 120 height 13
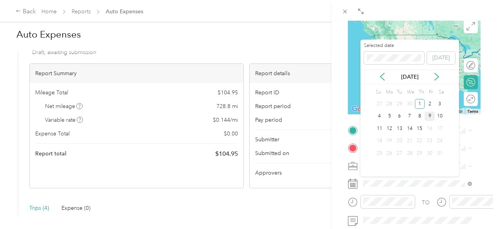
click at [425, 115] on div "9" at bounding box center [429, 116] width 10 height 10
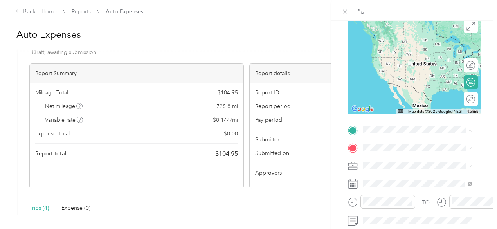
click at [417, 45] on div "TEAM BP [STREET_ADDRESS]" at bounding box center [403, 43] width 50 height 19
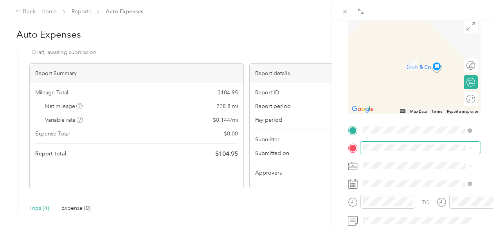
click at [383, 152] on span at bounding box center [420, 148] width 120 height 13
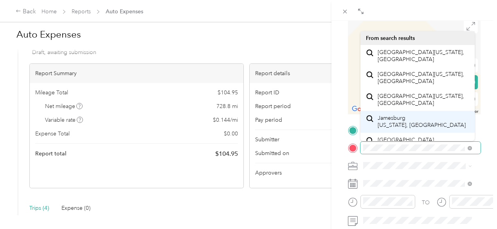
scroll to position [26, 0]
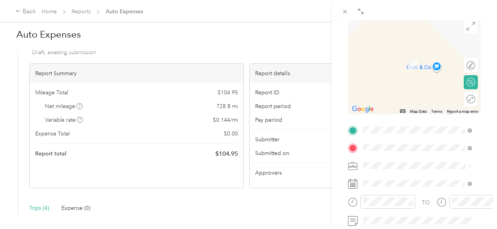
click at [419, 105] on li "Jamesburg [US_STATE], [GEOGRAPHIC_DATA]" at bounding box center [417, 101] width 114 height 22
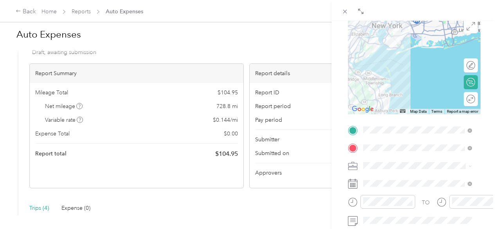
scroll to position [0, 0]
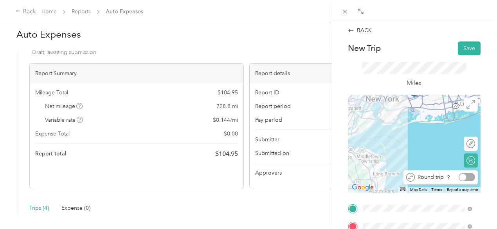
click at [466, 180] on div at bounding box center [467, 177] width 16 height 8
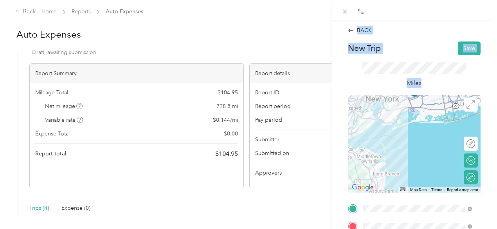
drag, startPoint x: 490, startPoint y: 110, endPoint x: 496, endPoint y: 187, distance: 77.7
click at [493, 190] on html "Back Home Reports Auto Expenses Auto Expenses Submit Add to report This report …" at bounding box center [246, 114] width 493 height 229
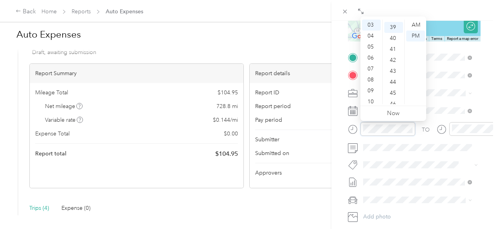
scroll to position [427, 0]
click at [373, 46] on div "05" at bounding box center [371, 46] width 19 height 11
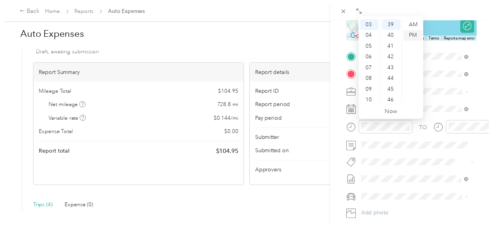
scroll to position [47, 0]
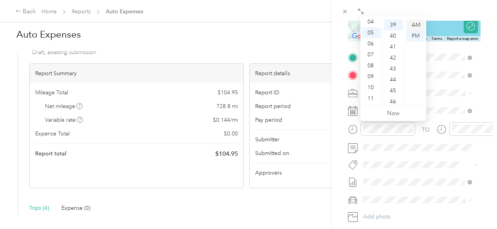
click at [417, 27] on div "AM" at bounding box center [415, 25] width 19 height 11
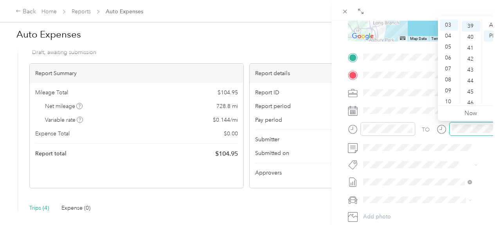
scroll to position [427, 0]
click at [450, 70] on div "07" at bounding box center [448, 68] width 19 height 11
click at [473, 76] on div "44" at bounding box center [471, 79] width 19 height 11
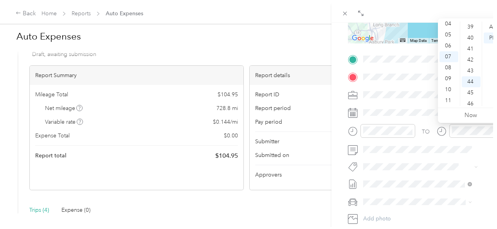
scroll to position [482, 0]
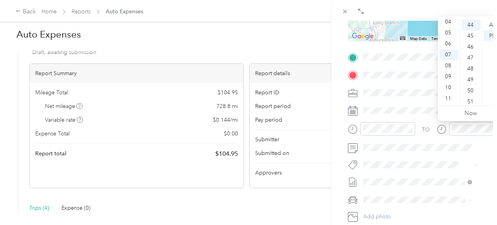
drag, startPoint x: 421, startPoint y: 174, endPoint x: 428, endPoint y: 157, distance: 19.3
click at [420, 174] on div "TO Add photo" at bounding box center [414, 145] width 133 height 189
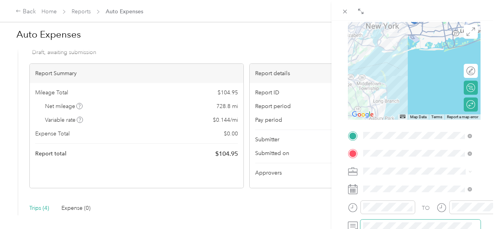
scroll to position [0, 0]
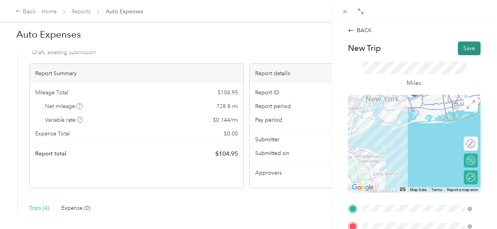
click at [460, 45] on button "Save" at bounding box center [469, 48] width 23 height 14
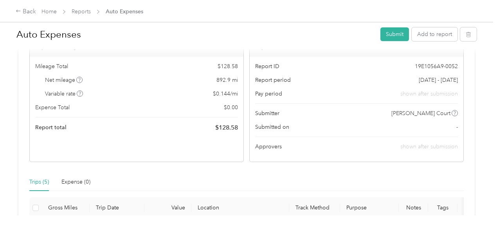
scroll to position [26, 0]
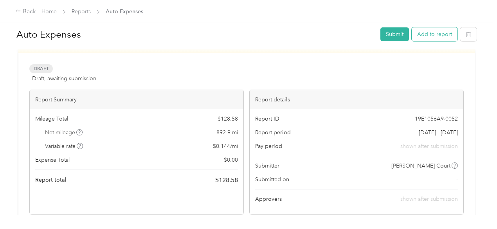
click at [430, 32] on button "Add to report" at bounding box center [435, 34] width 46 height 14
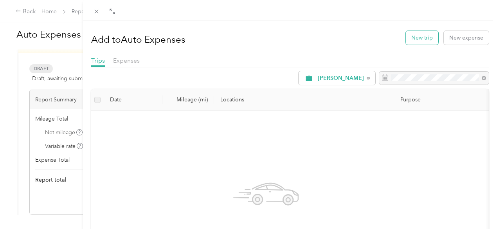
click at [422, 40] on button "New trip" at bounding box center [422, 38] width 32 height 14
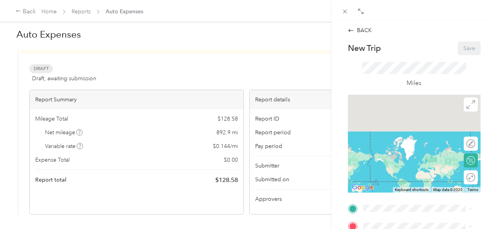
scroll to position [78, 0]
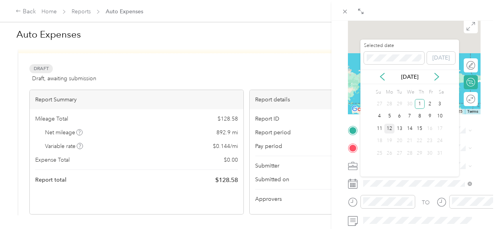
click at [388, 131] on div "12" at bounding box center [389, 129] width 10 height 10
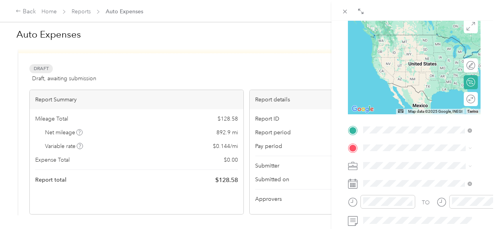
click at [380, 89] on span "Greenville [US_STATE], [GEOGRAPHIC_DATA]" at bounding box center [422, 82] width 88 height 14
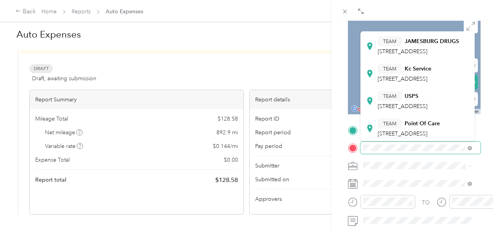
scroll to position [182, 0]
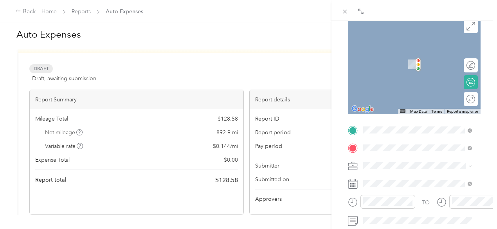
click at [435, 69] on span "Jamesburg [US_STATE], [GEOGRAPHIC_DATA]" at bounding box center [422, 63] width 88 height 14
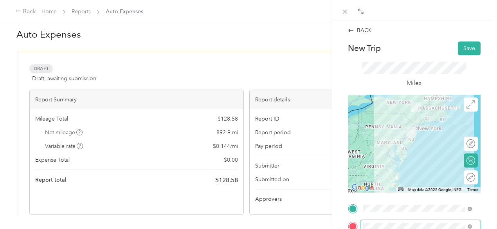
scroll to position [52, 0]
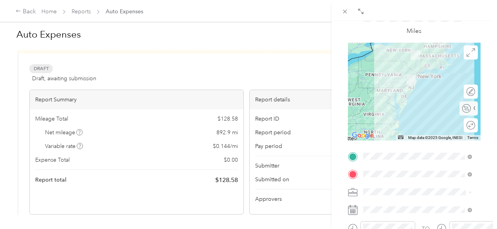
click at [467, 110] on div "Calculate route" at bounding box center [468, 108] width 18 height 14
click at [468, 109] on div at bounding box center [471, 108] width 7 height 7
click at [466, 109] on div at bounding box center [467, 108] width 16 height 8
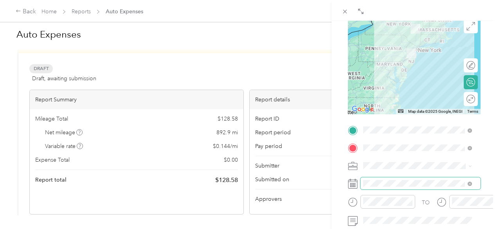
click at [426, 178] on span at bounding box center [420, 183] width 120 height 13
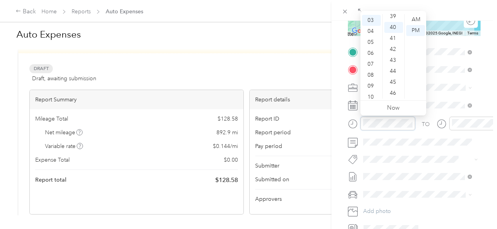
scroll to position [438, 0]
click at [404, 152] on div "TO Add photo" at bounding box center [414, 139] width 133 height 189
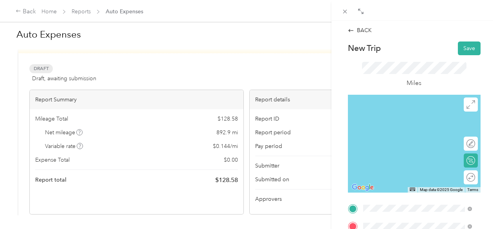
scroll to position [26, 0]
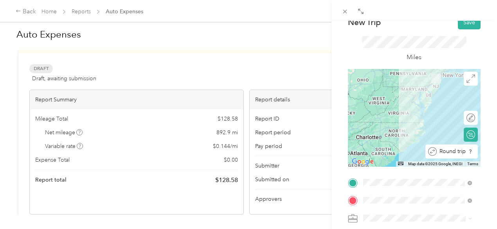
click at [460, 149] on div "Round trip" at bounding box center [456, 151] width 38 height 8
click at [463, 150] on div at bounding box center [467, 151] width 16 height 8
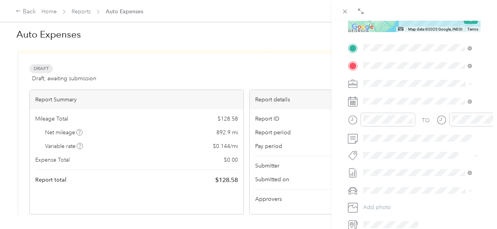
scroll to position [162, 0]
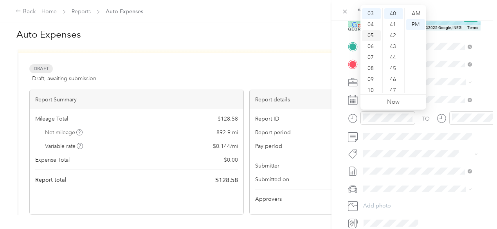
click at [371, 33] on div "05" at bounding box center [371, 35] width 19 height 11
click at [396, 15] on div "33" at bounding box center [393, 15] width 19 height 11
click at [452, 126] on div "TO Add photo" at bounding box center [414, 134] width 133 height 189
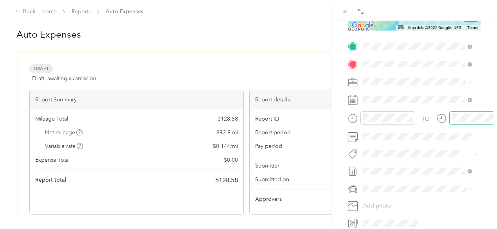
click at [457, 111] on div at bounding box center [476, 118] width 55 height 14
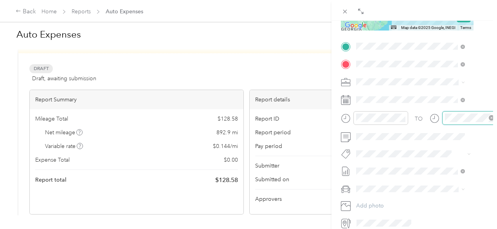
scroll to position [438, 0]
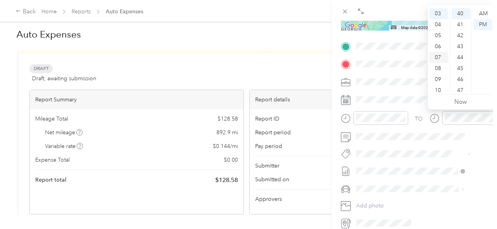
click at [436, 57] on div "07" at bounding box center [438, 57] width 19 height 11
click at [462, 87] on div "59" at bounding box center [460, 87] width 19 height 11
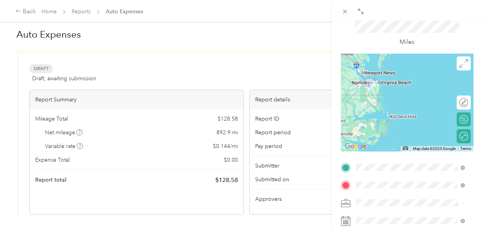
scroll to position [0, 10]
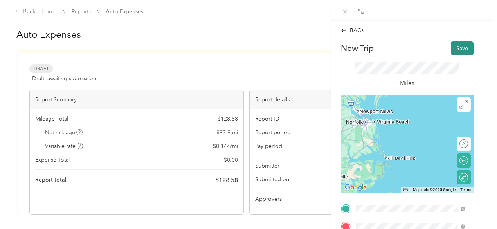
click at [456, 47] on button "Save" at bounding box center [462, 48] width 23 height 14
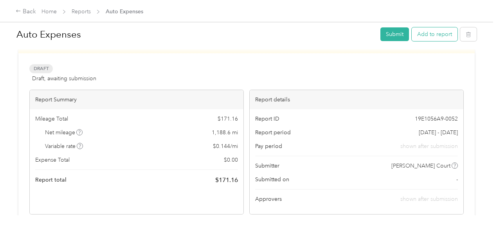
click at [431, 33] on button "Add to report" at bounding box center [435, 34] width 46 height 14
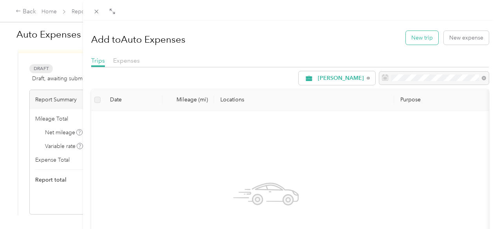
click at [424, 38] on button "New trip" at bounding box center [422, 38] width 32 height 14
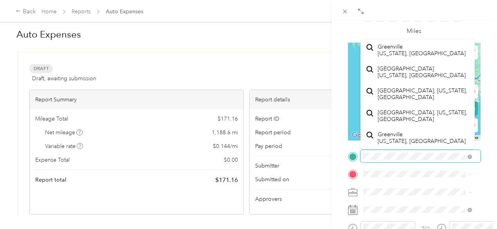
scroll to position [391, 0]
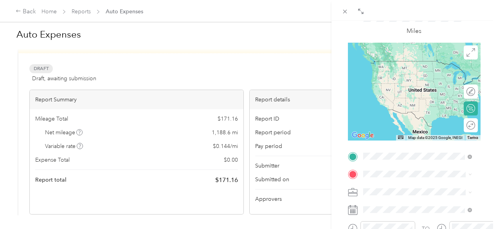
click at [402, 54] on span "Greenville [US_STATE], [GEOGRAPHIC_DATA]" at bounding box center [422, 50] width 88 height 14
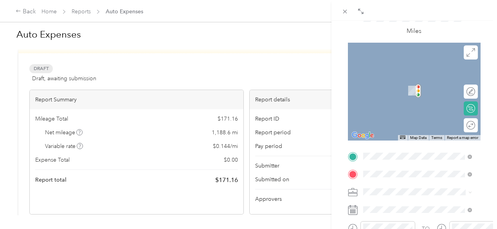
click at [413, 100] on span "US [GEOGRAPHIC_DATA][US_STATE], [GEOGRAPHIC_DATA]" at bounding box center [423, 104] width 91 height 14
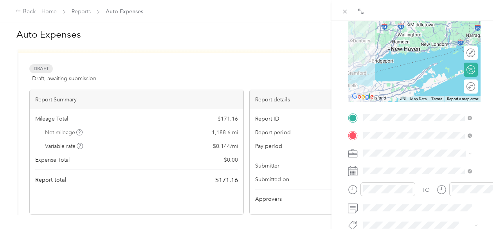
scroll to position [86, 0]
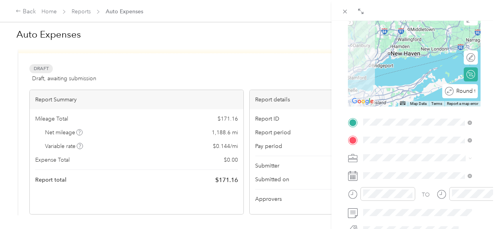
click at [496, 95] on div at bounding box center [497, 91] width 0 height 8
click at [376, 200] on div at bounding box center [387, 194] width 55 height 14
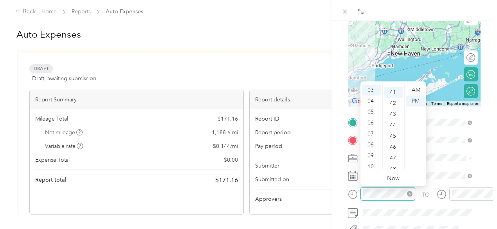
scroll to position [449, 0]
click at [370, 108] on div "05" at bounding box center [371, 111] width 19 height 11
click at [394, 94] on div "34" at bounding box center [393, 91] width 19 height 11
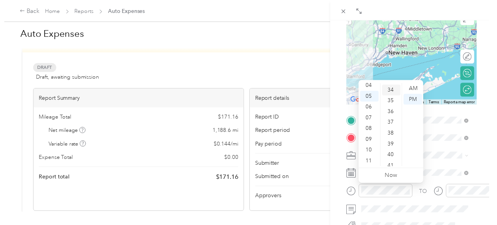
scroll to position [372, 0]
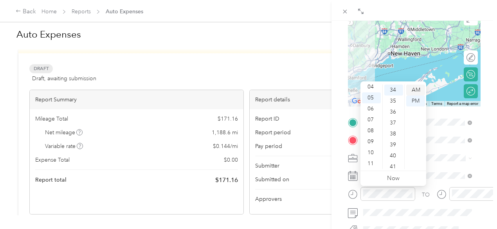
click at [417, 87] on div "AM" at bounding box center [415, 90] width 19 height 11
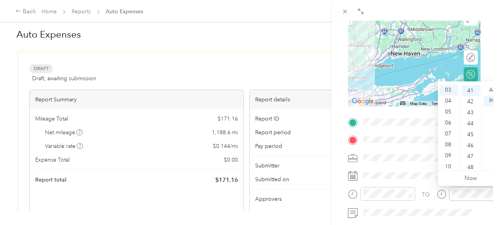
scroll to position [449, 0]
drag, startPoint x: 451, startPoint y: 147, endPoint x: 453, endPoint y: 128, distance: 19.0
click at [451, 146] on div "08" at bounding box center [448, 144] width 19 height 11
click at [473, 96] on div "34" at bounding box center [471, 91] width 19 height 11
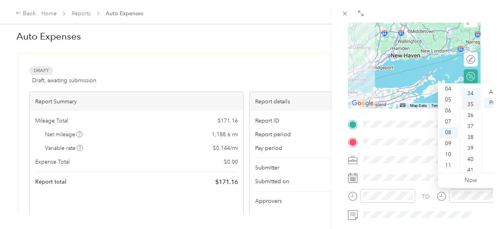
scroll to position [372, 0]
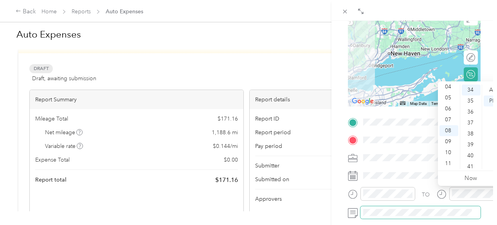
click at [434, 207] on span at bounding box center [420, 212] width 120 height 13
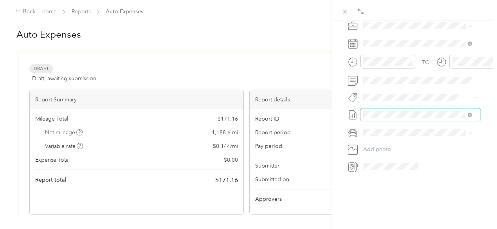
scroll to position [171, 0]
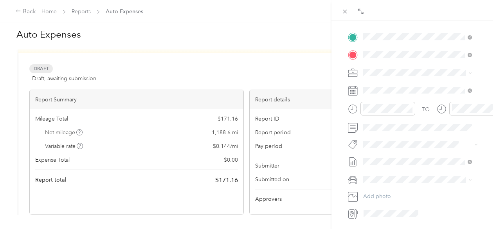
click at [396, 203] on li "mileages Draft" at bounding box center [417, 199] width 114 height 13
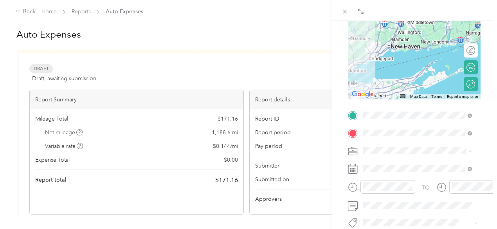
scroll to position [15, 0]
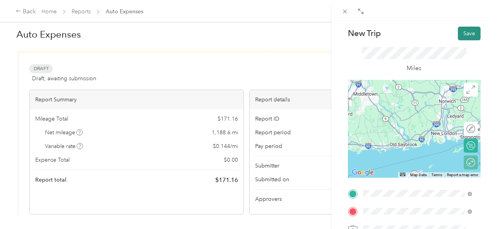
click at [473, 29] on button "Save" at bounding box center [469, 34] width 23 height 14
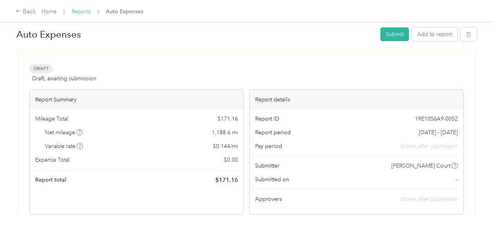
click at [85, 10] on link "Reports" at bounding box center [81, 11] width 19 height 7
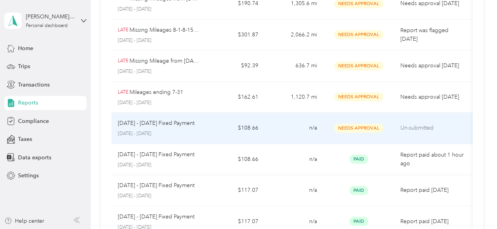
scroll to position [235, 0]
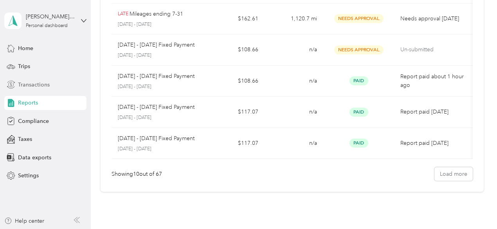
click at [28, 85] on span "Transactions" at bounding box center [34, 85] width 32 height 8
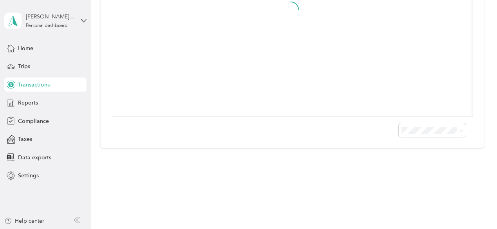
scroll to position [235, 0]
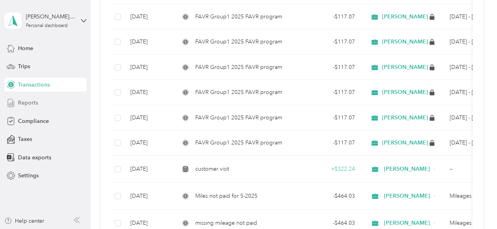
click at [46, 99] on div "Reports" at bounding box center [45, 103] width 82 height 14
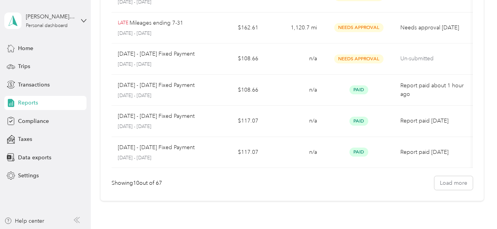
scroll to position [244, 0]
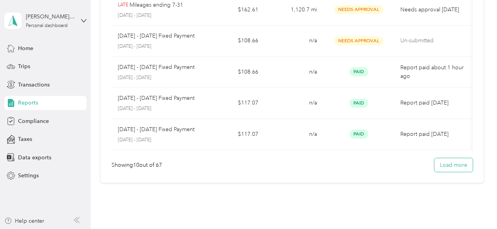
click at [445, 169] on button "Load more" at bounding box center [453, 165] width 38 height 14
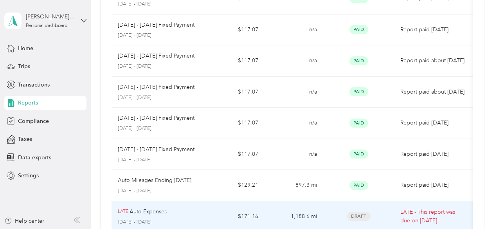
scroll to position [374, 0]
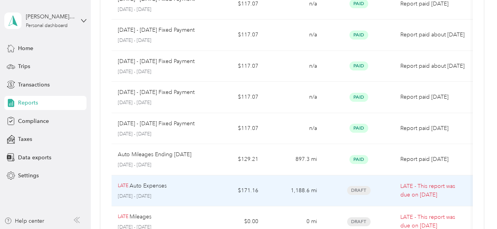
click at [305, 191] on td "1,188.6 mi" at bounding box center [293, 190] width 59 height 31
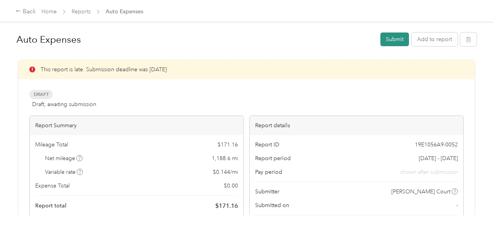
click at [386, 36] on button "Submit" at bounding box center [394, 39] width 29 height 14
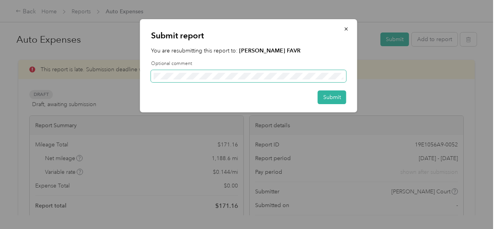
click at [227, 79] on span at bounding box center [248, 76] width 195 height 13
click at [334, 101] on button "Submit" at bounding box center [332, 97] width 29 height 14
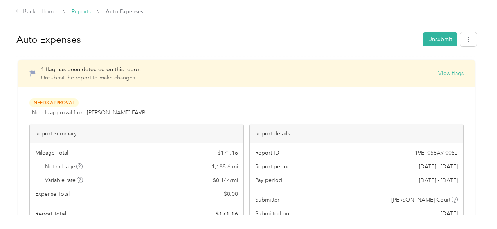
click at [88, 10] on link "Reports" at bounding box center [81, 11] width 19 height 7
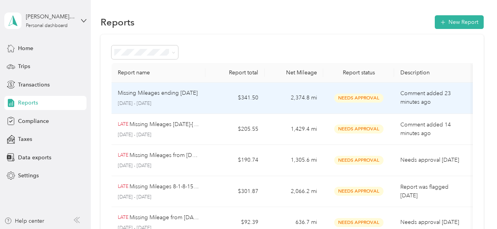
click at [378, 109] on td "Needs Approval" at bounding box center [358, 98] width 71 height 31
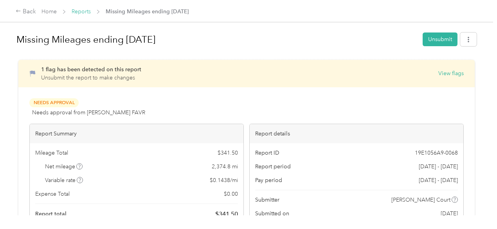
click at [77, 13] on link "Reports" at bounding box center [81, 11] width 19 height 7
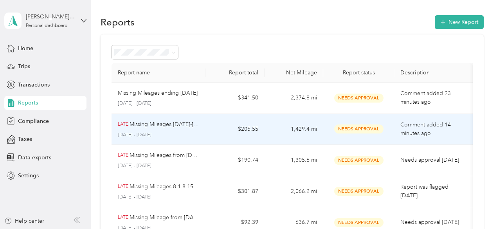
click at [361, 137] on td "Needs Approval" at bounding box center [358, 129] width 71 height 31
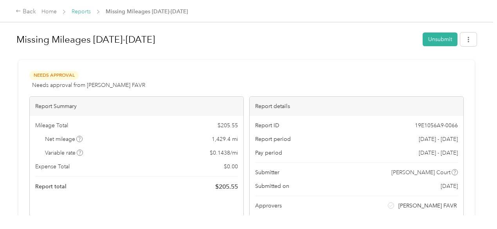
click at [80, 11] on link "Reports" at bounding box center [81, 11] width 19 height 7
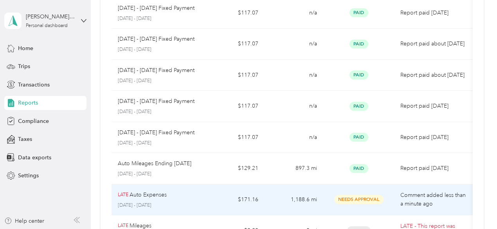
scroll to position [443, 0]
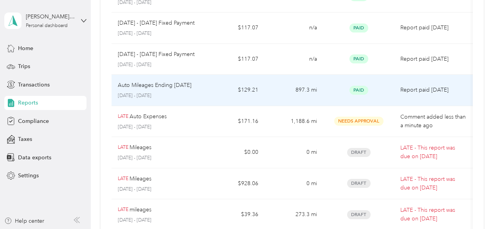
click at [174, 93] on p "[DATE] - [DATE]" at bounding box center [159, 95] width 82 height 7
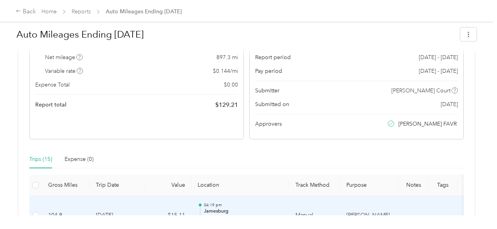
scroll to position [4, 0]
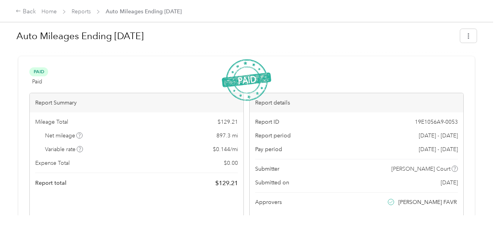
click at [84, 11] on link "Reports" at bounding box center [81, 11] width 19 height 7
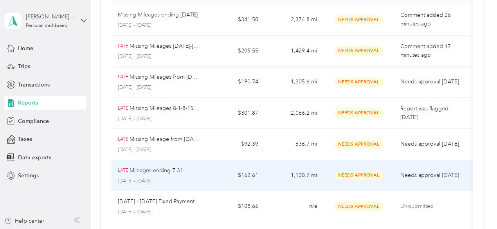
scroll to position [130, 0]
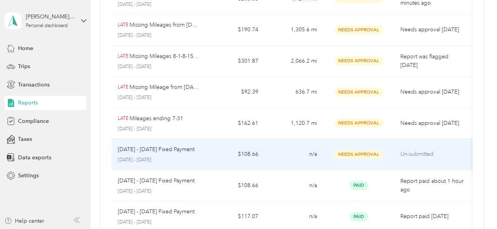
click at [277, 158] on td "n/a" at bounding box center [293, 154] width 59 height 31
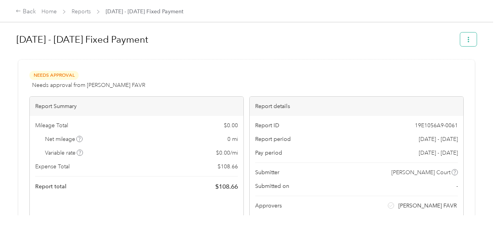
click at [466, 42] on icon "button" at bounding box center [468, 39] width 5 height 5
click at [248, 72] on div "Needs Approval Needs approval from [PERSON_NAME] FAVR View activity & comments" at bounding box center [246, 80] width 434 height 19
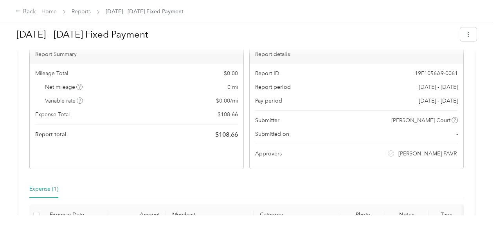
scroll to position [78, 0]
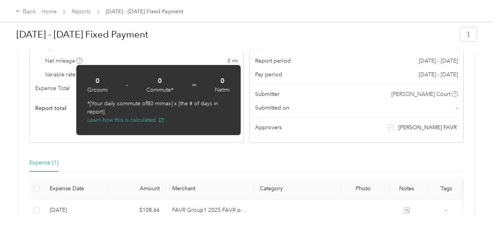
click at [75, 58] on span "Net mileage" at bounding box center [64, 61] width 38 height 8
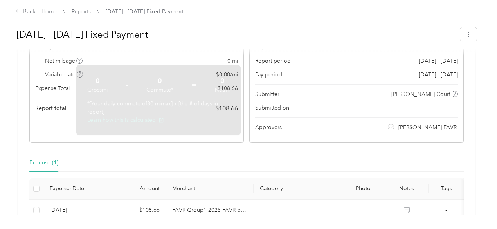
click at [77, 61] on icon at bounding box center [79, 61] width 4 height 4
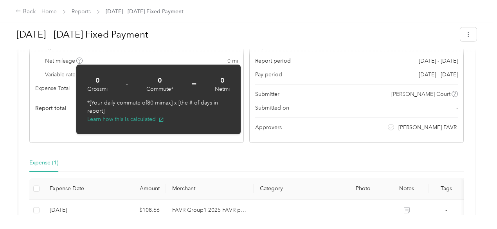
click at [54, 73] on span "Variable rate" at bounding box center [64, 74] width 38 height 8
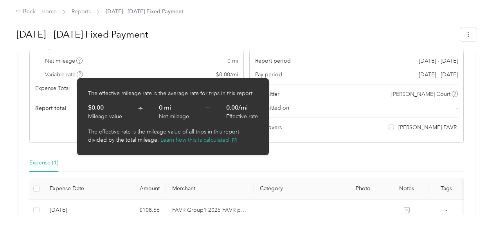
click at [79, 74] on icon at bounding box center [80, 74] width 4 height 4
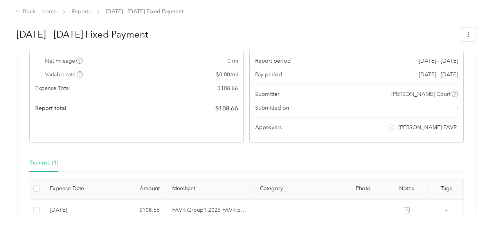
scroll to position [147, 0]
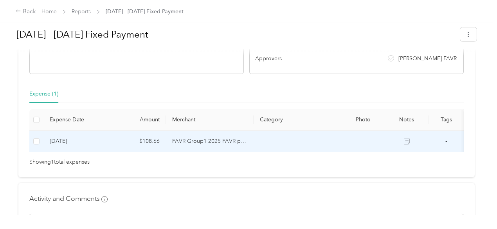
click at [43, 140] on td "[DATE]" at bounding box center [76, 142] width 66 height 22
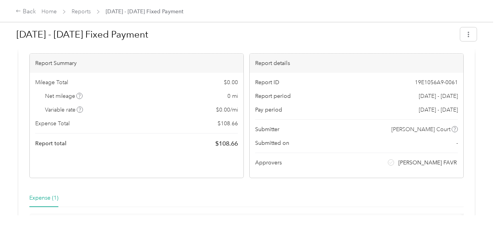
scroll to position [0, 0]
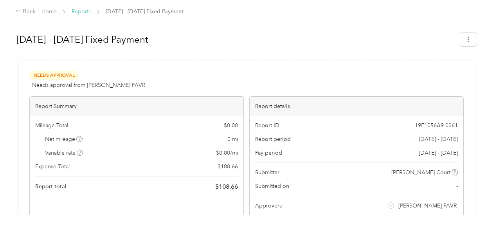
click at [76, 9] on link "Reports" at bounding box center [81, 11] width 19 height 7
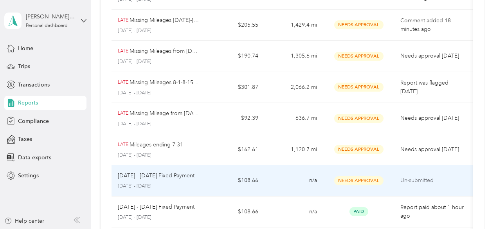
scroll to position [130, 0]
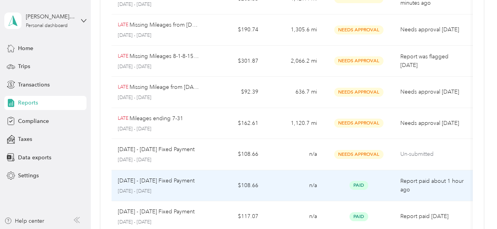
click at [248, 182] on td "$108.66" at bounding box center [234, 185] width 59 height 31
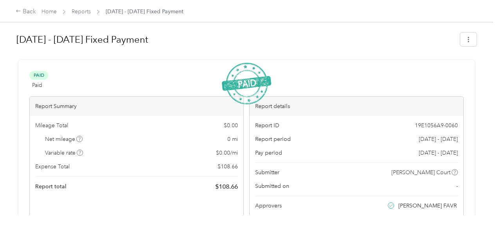
scroll to position [52, 0]
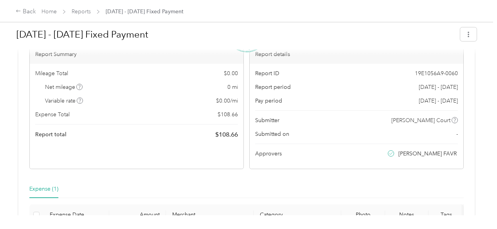
click at [469, 36] on button "button" at bounding box center [468, 34] width 16 height 14
click at [82, 14] on div "Back Home Reports [DATE] - [DATE] Fixed Payment" at bounding box center [100, 11] width 168 height 9
click at [82, 9] on link "Reports" at bounding box center [81, 11] width 19 height 7
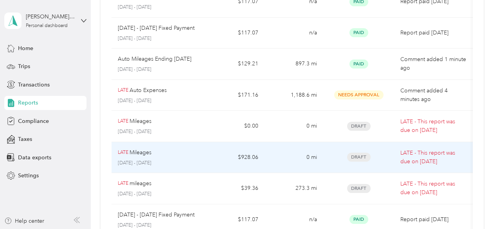
scroll to position [522, 0]
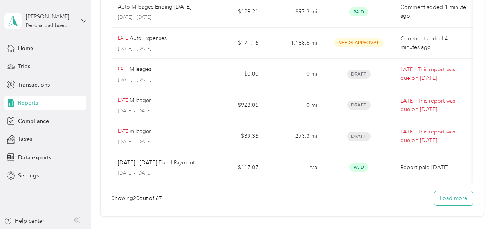
click at [437, 203] on button "Load more" at bounding box center [453, 198] width 38 height 14
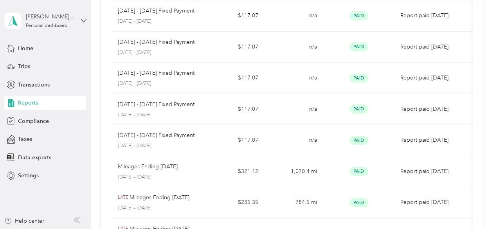
scroll to position [626, 0]
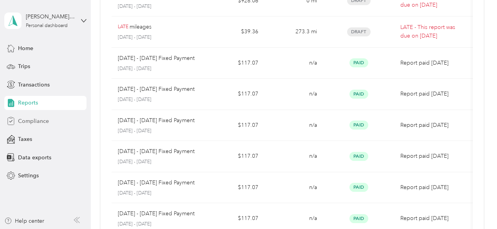
click at [38, 123] on span "Compliance" at bounding box center [33, 121] width 31 height 8
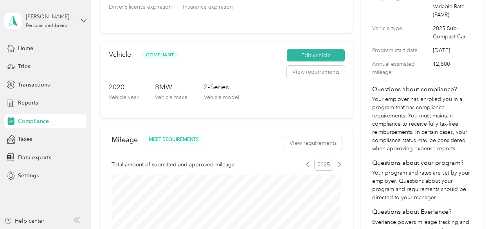
scroll to position [182, 0]
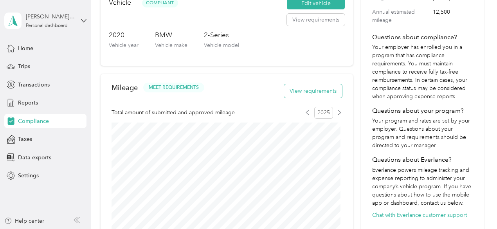
click at [322, 92] on button "View requirements" at bounding box center [313, 91] width 58 height 14
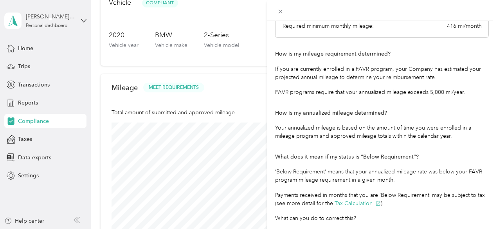
scroll to position [156, 0]
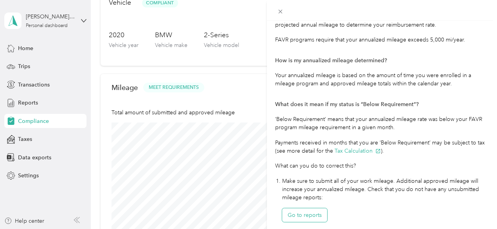
click at [323, 218] on button "Go to reports" at bounding box center [304, 215] width 45 height 14
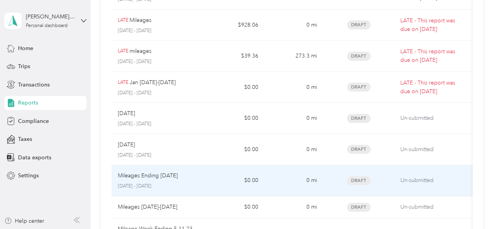
scroll to position [26, 0]
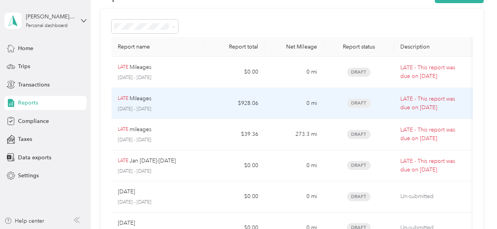
click at [260, 106] on td "$928.06" at bounding box center [234, 103] width 59 height 31
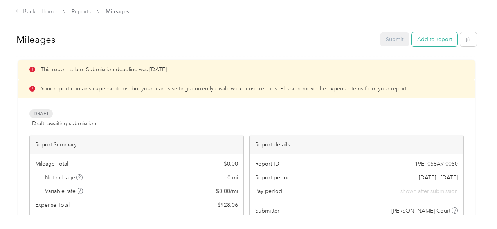
click at [441, 37] on button "Add to report" at bounding box center [435, 39] width 46 height 14
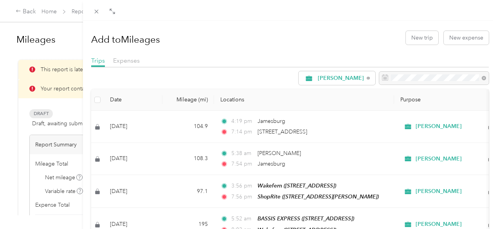
click at [104, 104] on th at bounding box center [97, 100] width 13 height 22
click at [104, 105] on th at bounding box center [97, 100] width 13 height 22
click at [104, 99] on th at bounding box center [97, 100] width 13 height 22
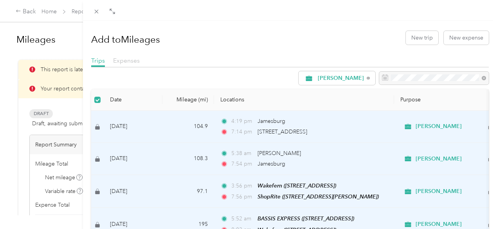
click at [140, 62] on span "Expenses" at bounding box center [126, 60] width 27 height 7
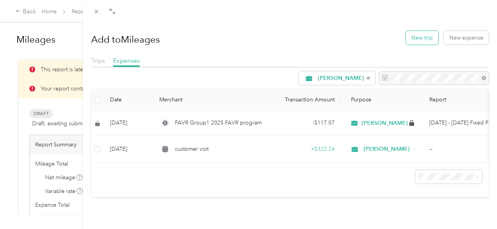
click at [414, 41] on button "New trip" at bounding box center [422, 38] width 32 height 14
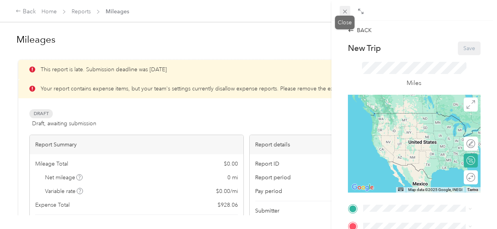
click at [346, 11] on icon at bounding box center [345, 11] width 7 height 7
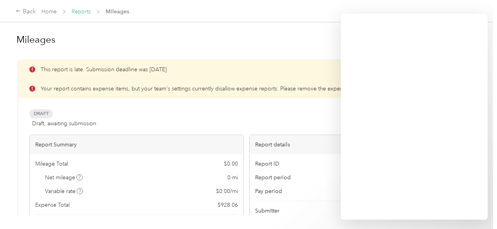
click at [73, 11] on link "Reports" at bounding box center [81, 11] width 19 height 7
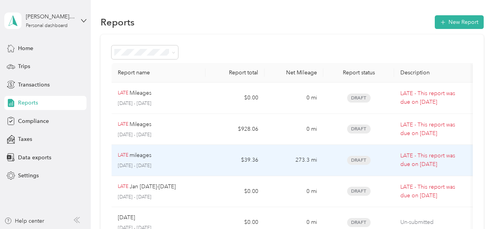
click at [206, 153] on td "$39.36" at bounding box center [234, 160] width 59 height 31
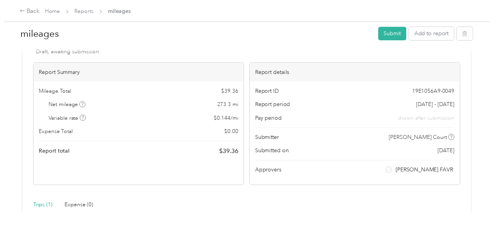
scroll to position [26, 0]
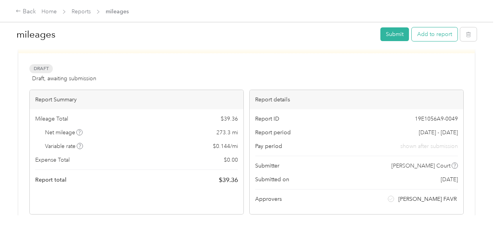
click at [437, 37] on button "Add to report" at bounding box center [435, 34] width 46 height 14
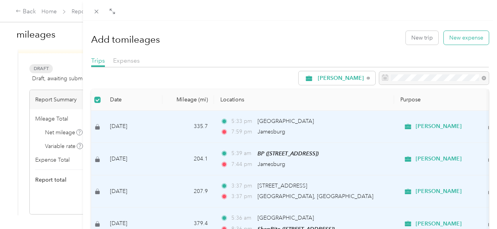
click at [446, 36] on button "New expense" at bounding box center [466, 38] width 45 height 14
